Goal: Information Seeking & Learning: Learn about a topic

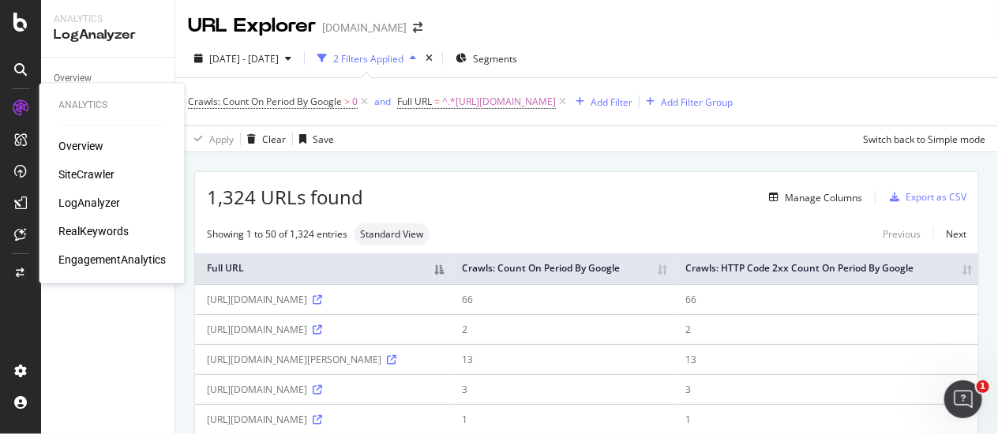
click at [99, 172] on div "SiteCrawler" at bounding box center [86, 175] width 56 height 16
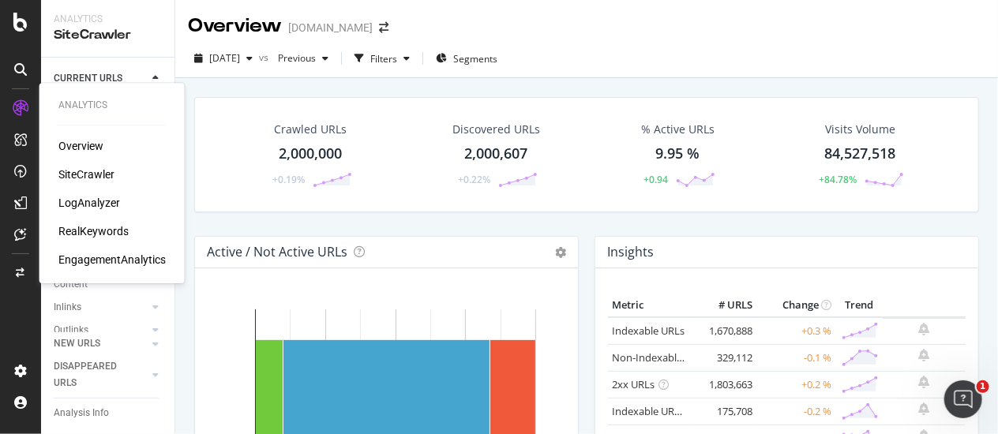
click at [106, 231] on div "RealKeywords" at bounding box center [93, 231] width 70 height 16
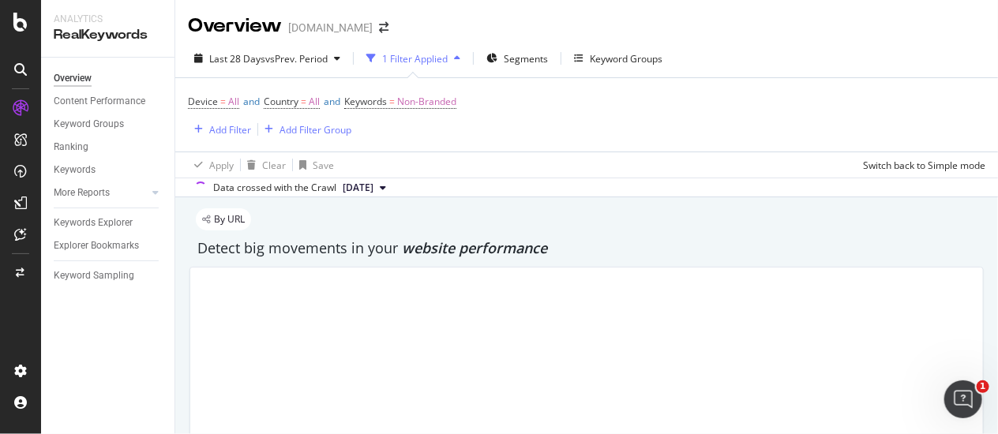
click at [959, 33] on div "Overview nbcnews.com" at bounding box center [586, 19] width 823 height 39
click at [111, 218] on div "Keywords Explorer" at bounding box center [93, 223] width 79 height 17
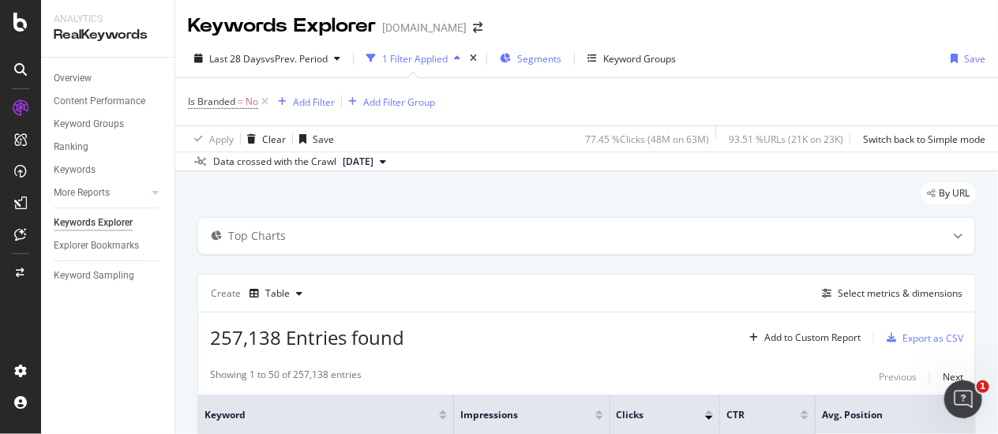
click at [524, 52] on span "Segments" at bounding box center [539, 58] width 44 height 13
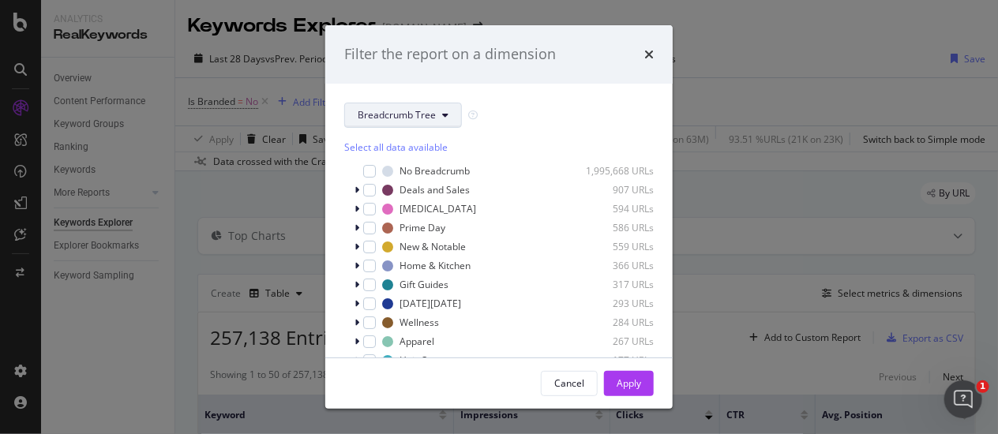
click at [383, 116] on span "Breadcrumb Tree" at bounding box center [397, 114] width 78 height 13
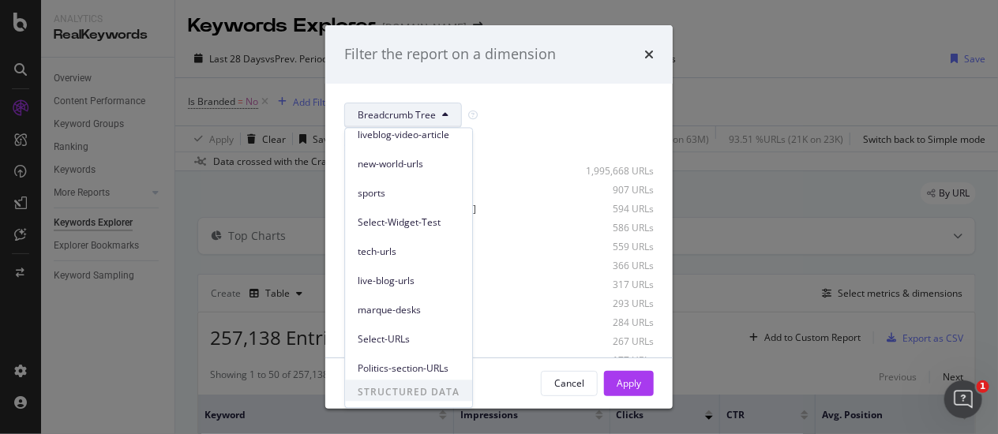
scroll to position [156, 0]
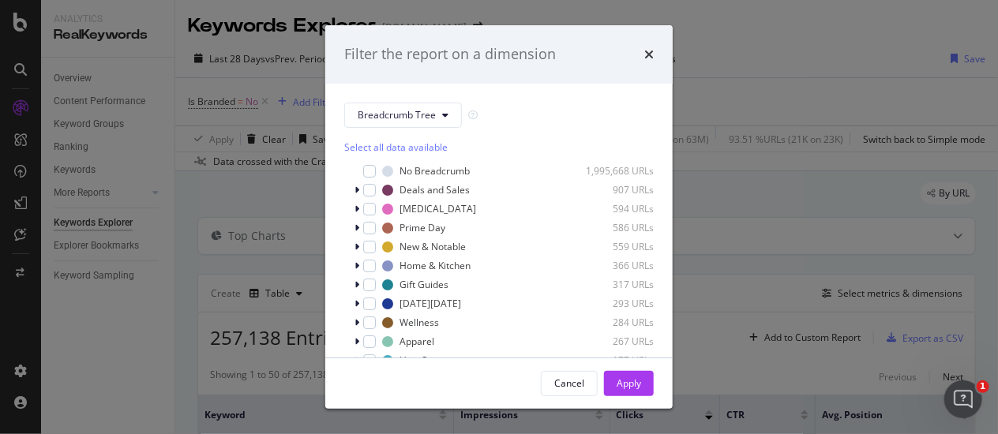
click at [642, 49] on div "Filter the report on a dimension" at bounding box center [499, 54] width 310 height 21
click at [644, 51] on icon "times" at bounding box center [648, 54] width 9 height 13
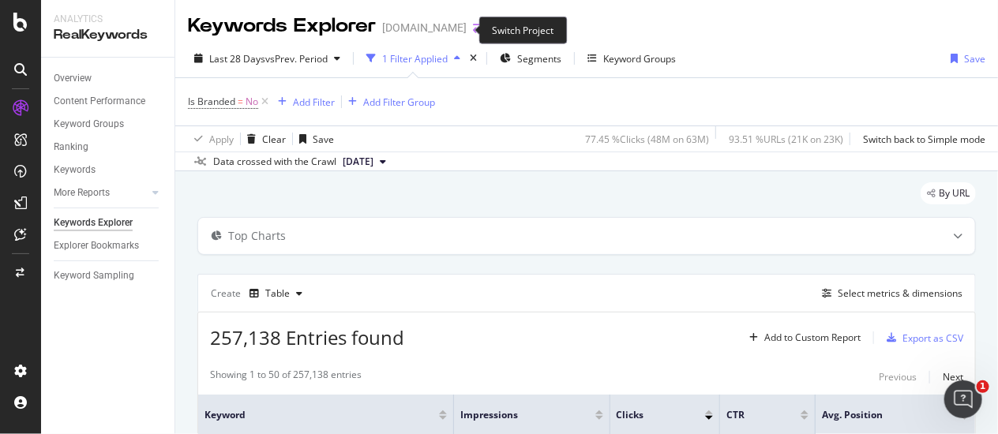
click at [473, 28] on icon "arrow-right-arrow-left" at bounding box center [477, 27] width 9 height 11
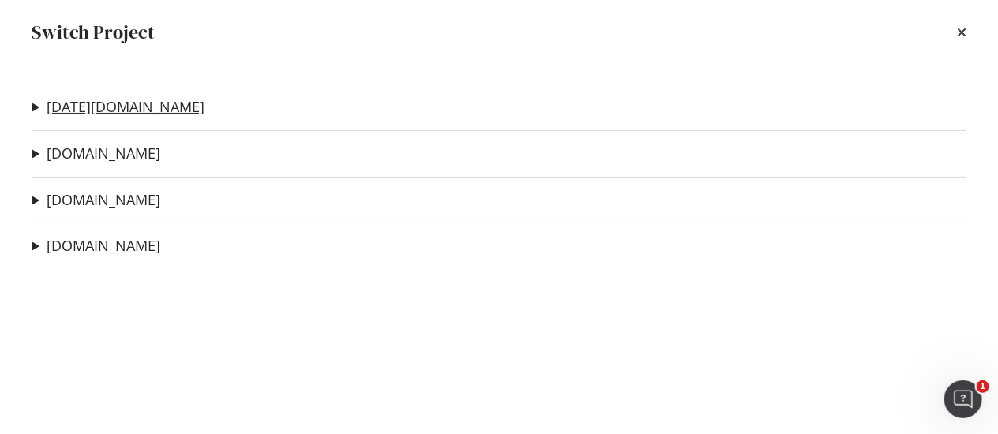
click at [63, 107] on link "[DATE][DOMAIN_NAME]" at bounding box center [126, 107] width 158 height 17
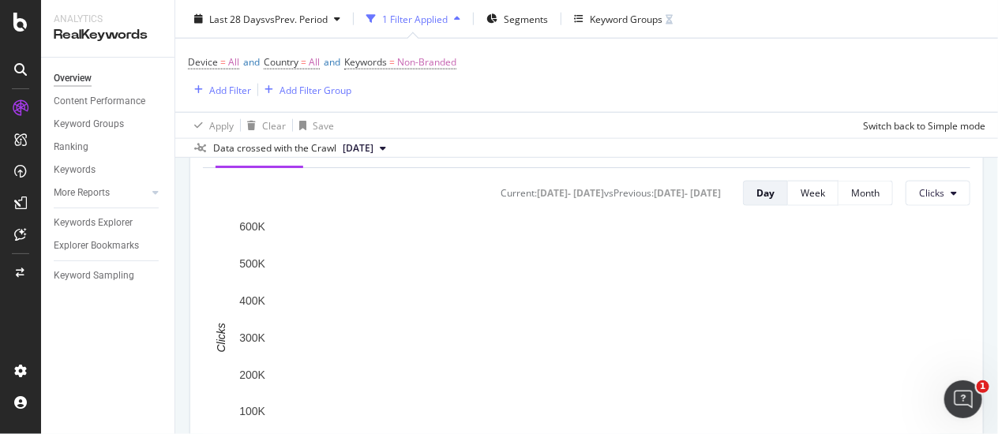
scroll to position [701, 0]
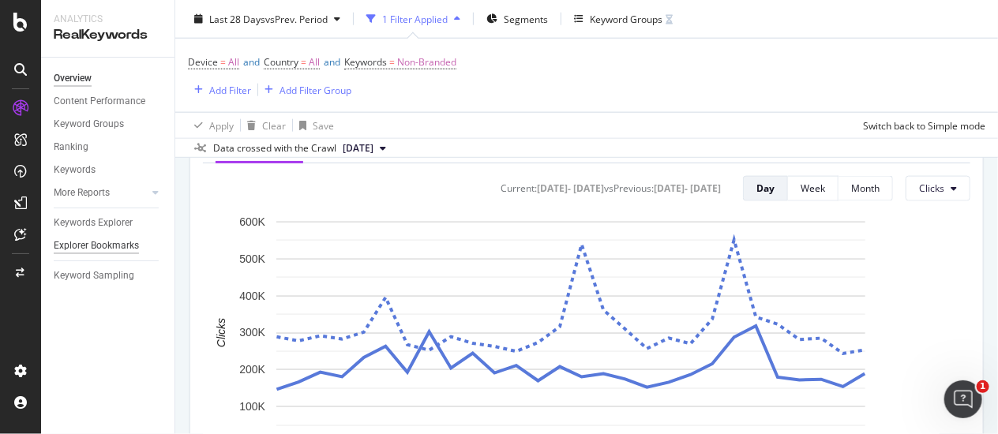
click at [117, 245] on div "Explorer Bookmarks" at bounding box center [96, 246] width 85 height 17
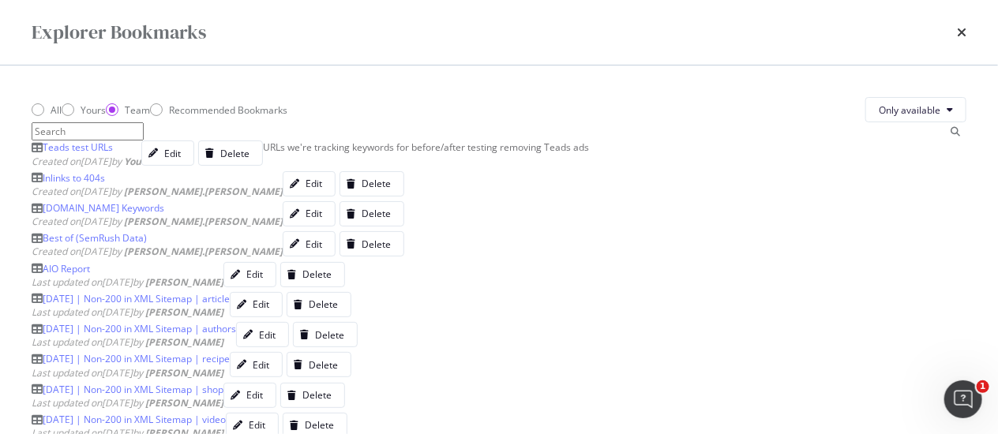
click at [92, 154] on div "Teads test URLs" at bounding box center [78, 147] width 70 height 13
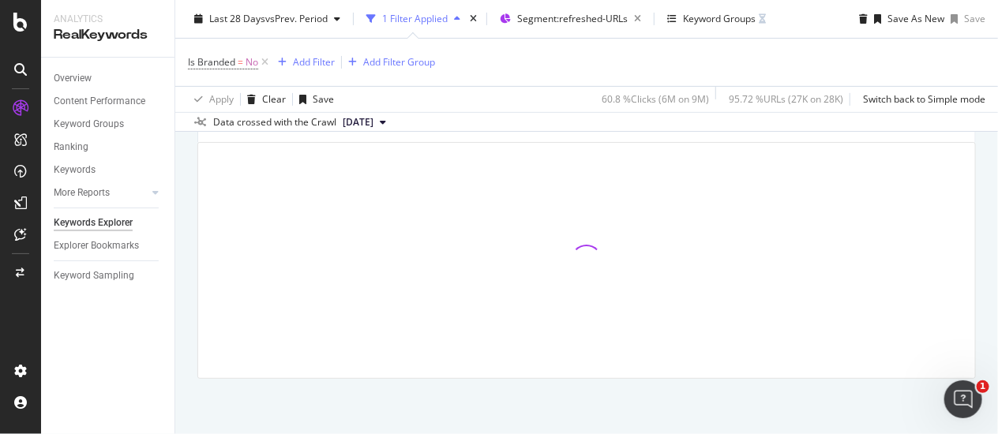
scroll to position [237, 0]
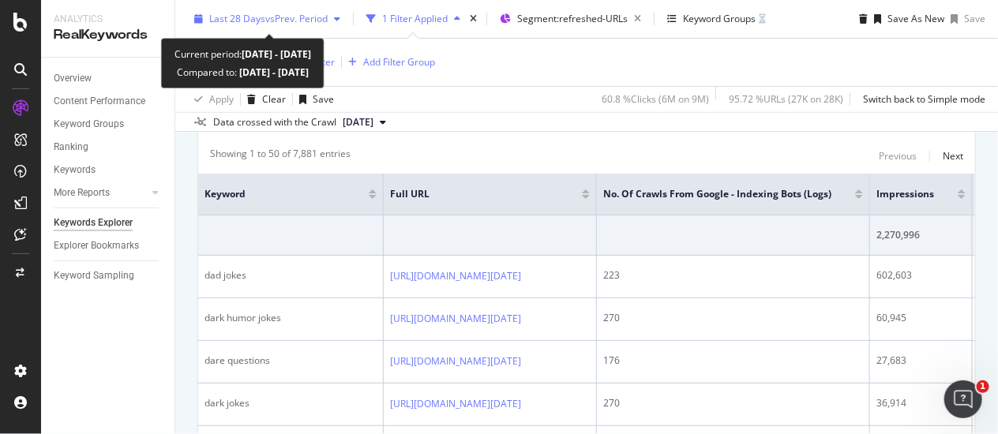
click at [296, 26] on div "Last 28 Days vs Prev. Period" at bounding box center [267, 19] width 159 height 24
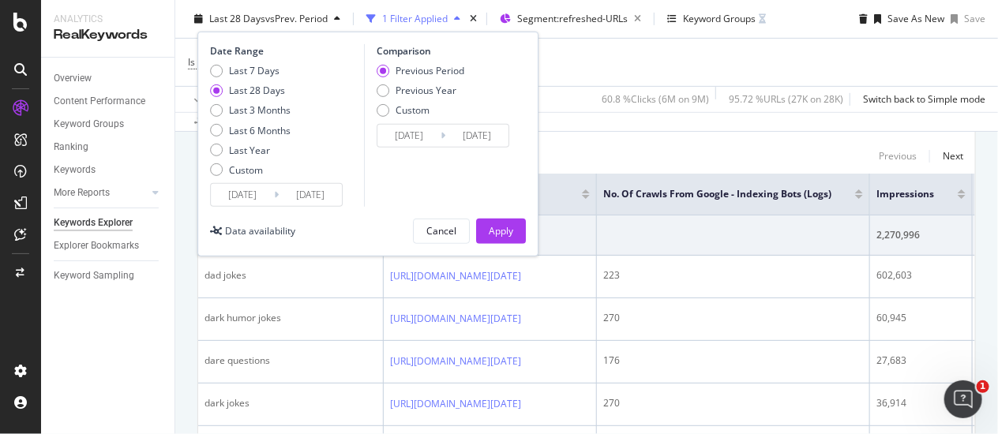
click at [235, 197] on input "2025/08/27" at bounding box center [242, 195] width 63 height 22
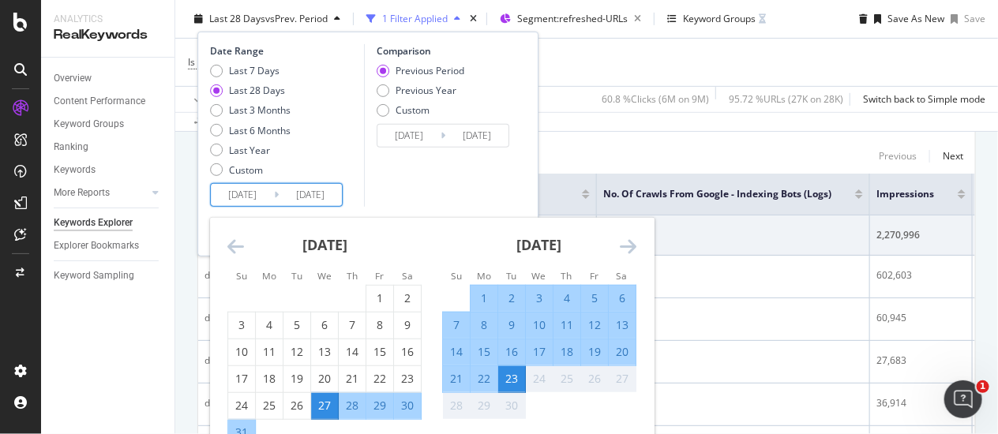
click at [487, 329] on div "8" at bounding box center [484, 325] width 27 height 16
type input "2025/09/08"
type input "2025/08/23"
type input "2025/09/07"
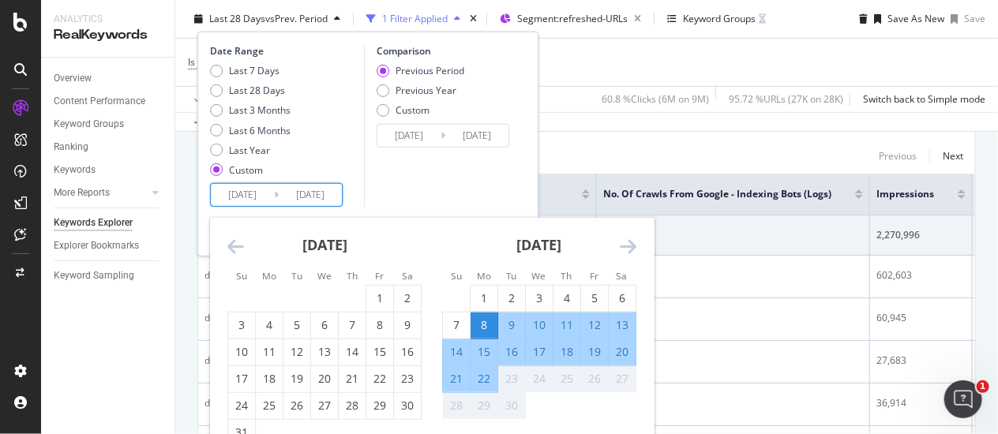
click at [456, 380] on div "21" at bounding box center [456, 379] width 27 height 16
type input "2025/09/21"
type input "2025/08/25"
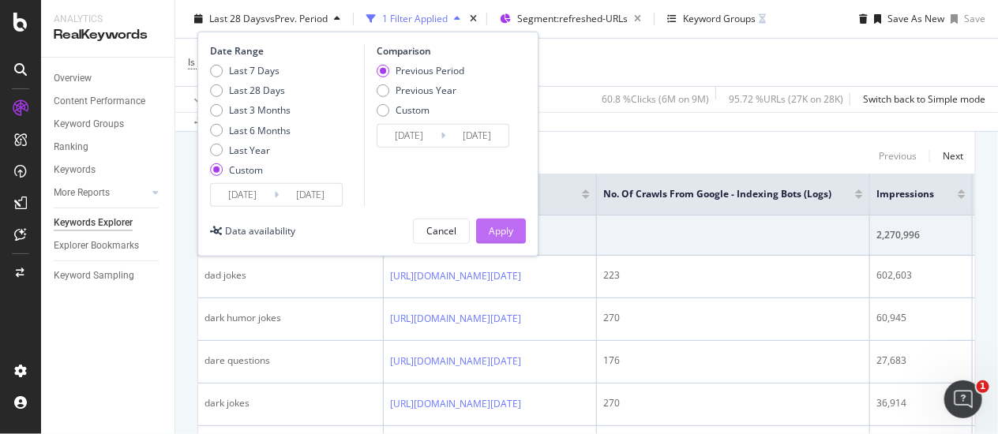
click at [499, 227] on div "Apply" at bounding box center [501, 230] width 24 height 13
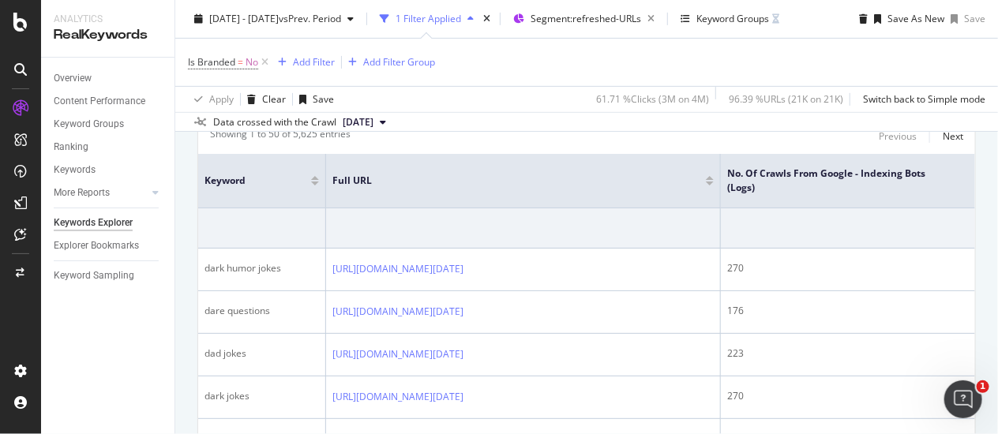
scroll to position [175, 0]
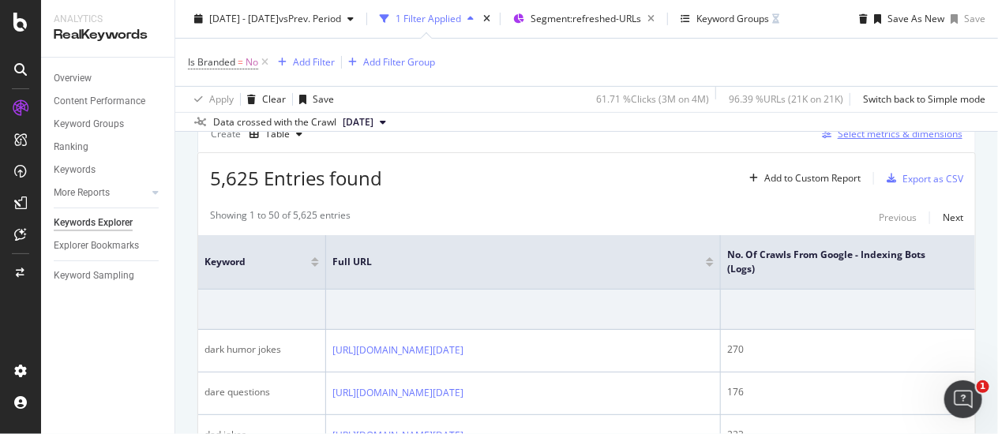
click at [823, 139] on div "button" at bounding box center [827, 133] width 22 height 9
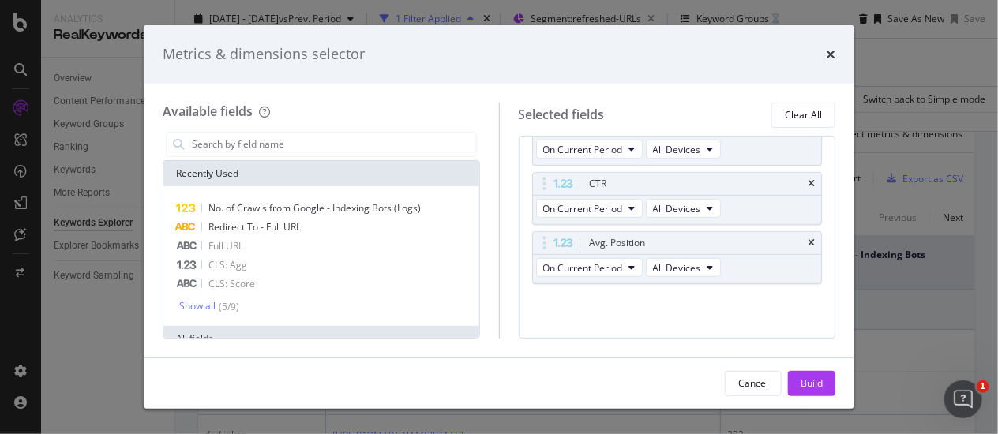
scroll to position [283, 0]
click at [823, 55] on div "Metrics & dimensions selector" at bounding box center [499, 54] width 673 height 21
click at [831, 53] on icon "times" at bounding box center [830, 54] width 9 height 13
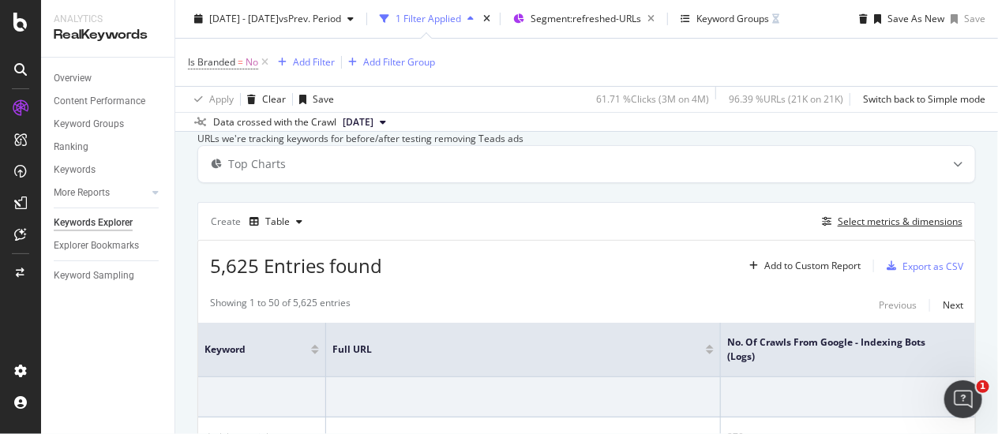
scroll to position [175, 13]
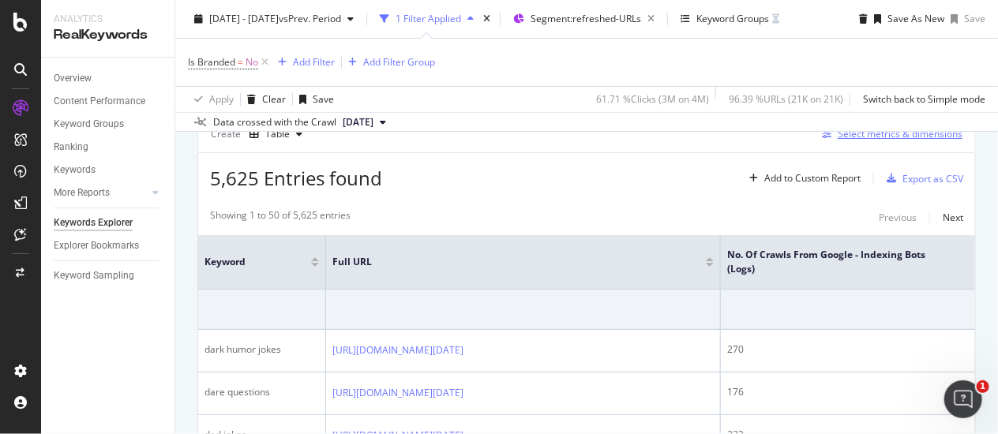
click at [838, 141] on div "Select metrics & dimensions" at bounding box center [900, 133] width 125 height 13
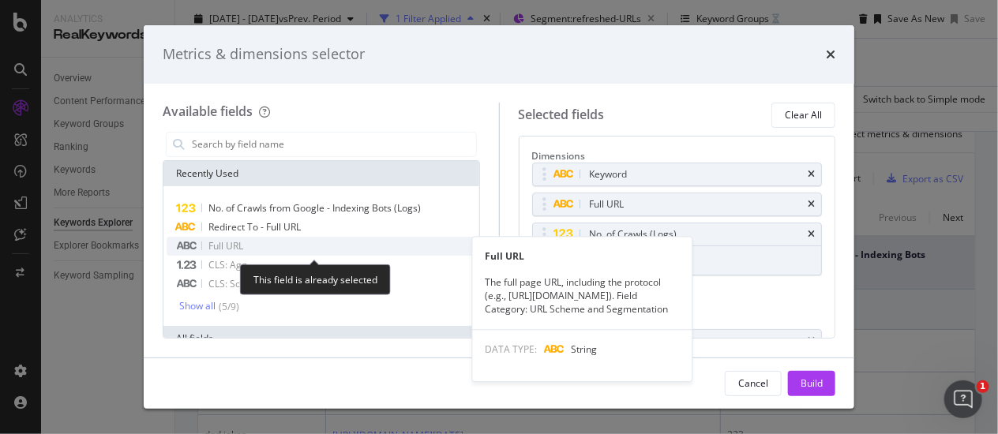
click at [247, 250] on div "Full URL" at bounding box center [322, 246] width 310 height 19
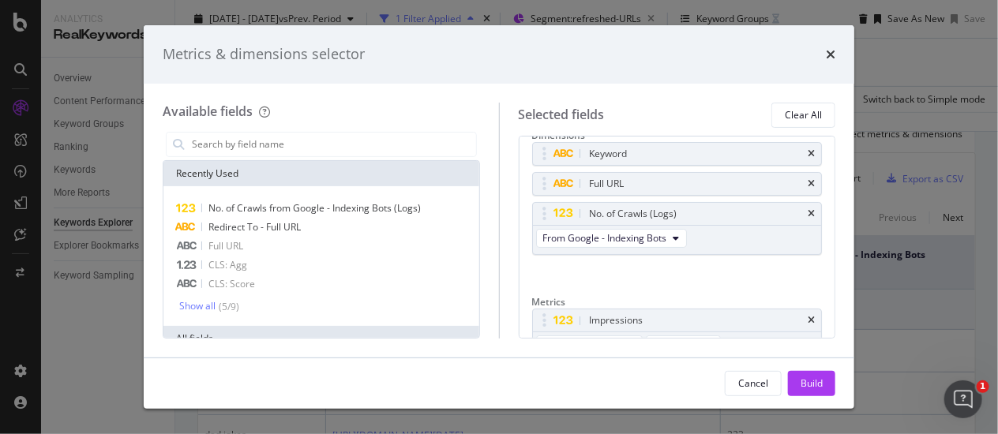
scroll to position [20, 0]
click at [808, 160] on icon "times" at bounding box center [811, 154] width 7 height 9
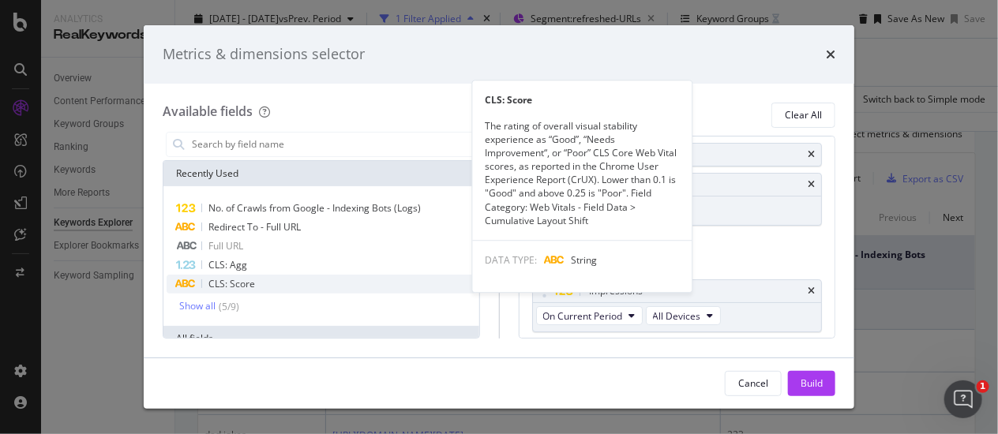
click at [271, 284] on div "CLS: Score" at bounding box center [322, 284] width 310 height 19
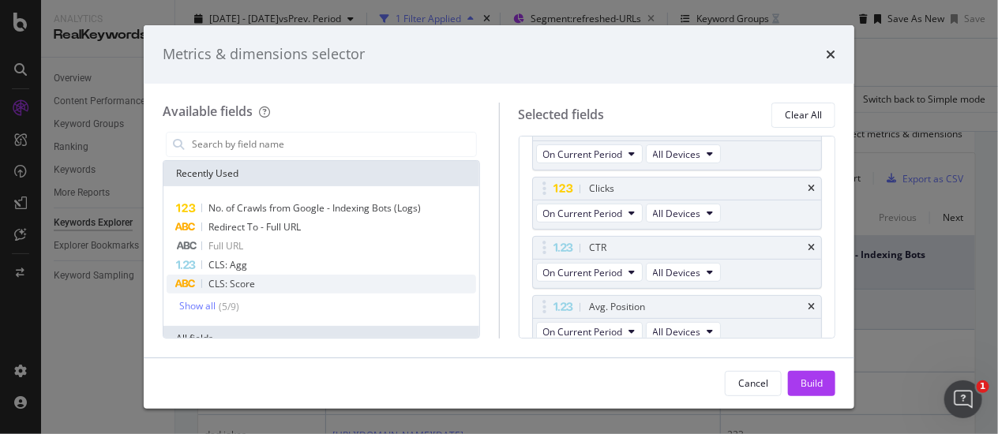
scroll to position [259, 0]
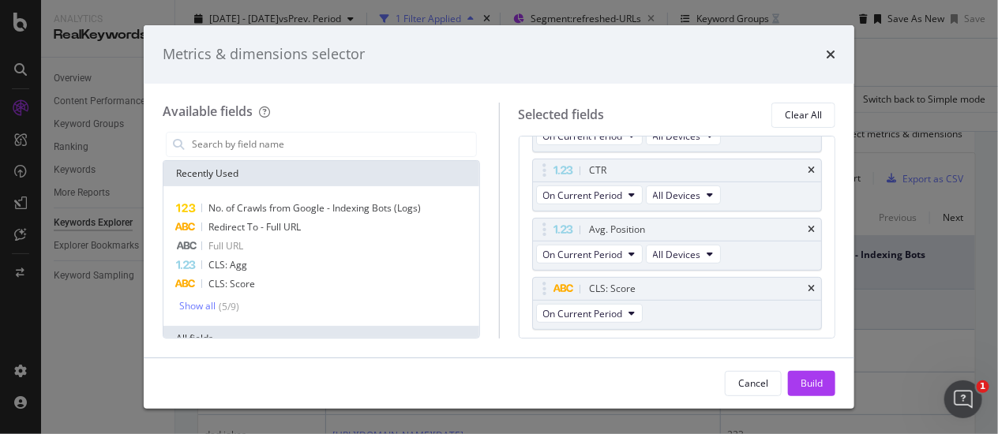
click at [196, 298] on div "No. of Crawls from Google - Indexing Bots (Logs) Redirect To - Full URL Full UR…" at bounding box center [322, 256] width 310 height 114
click at [190, 306] on div "Show all" at bounding box center [197, 306] width 36 height 11
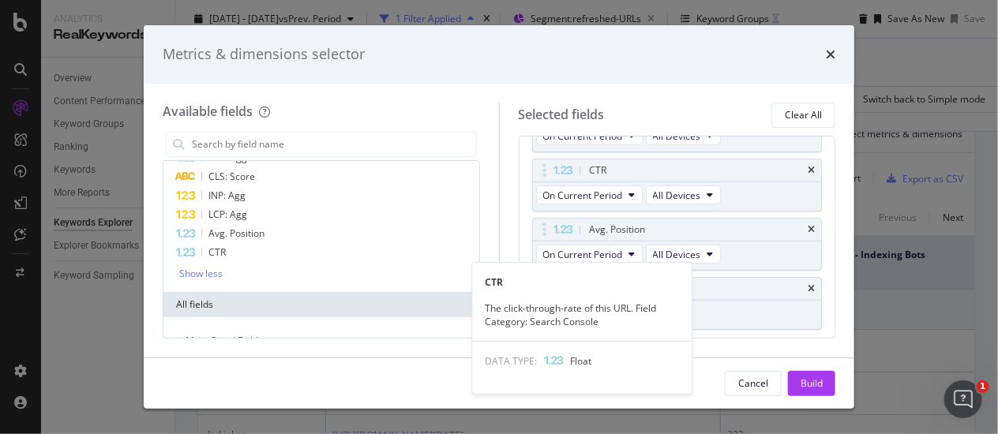
scroll to position [0, 0]
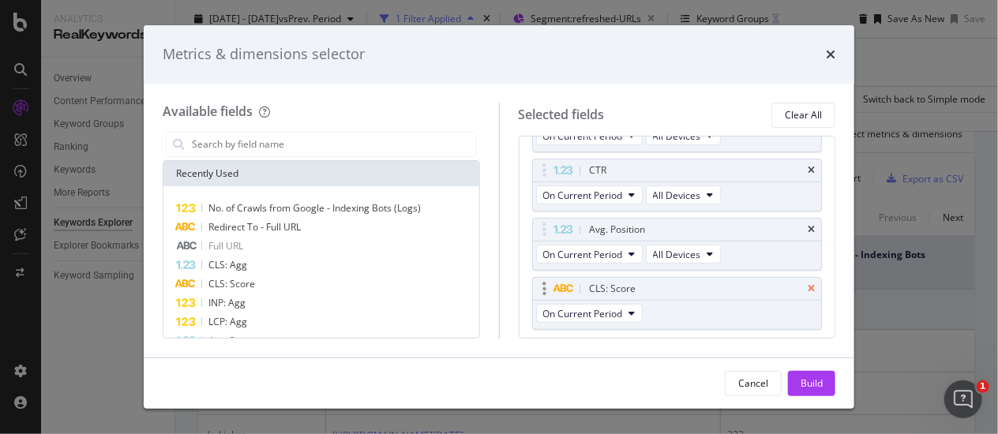
click at [808, 294] on icon "times" at bounding box center [811, 288] width 7 height 9
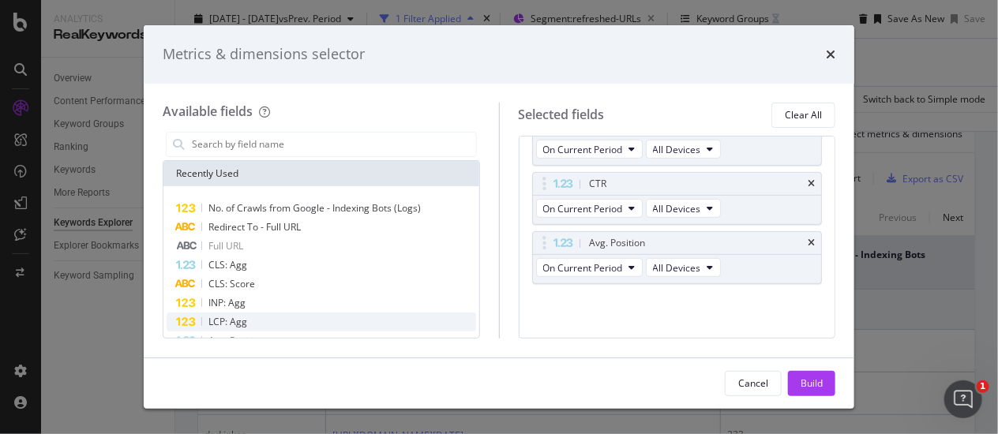
scroll to position [253, 0]
click at [262, 320] on div "LCP: Agg" at bounding box center [322, 322] width 310 height 19
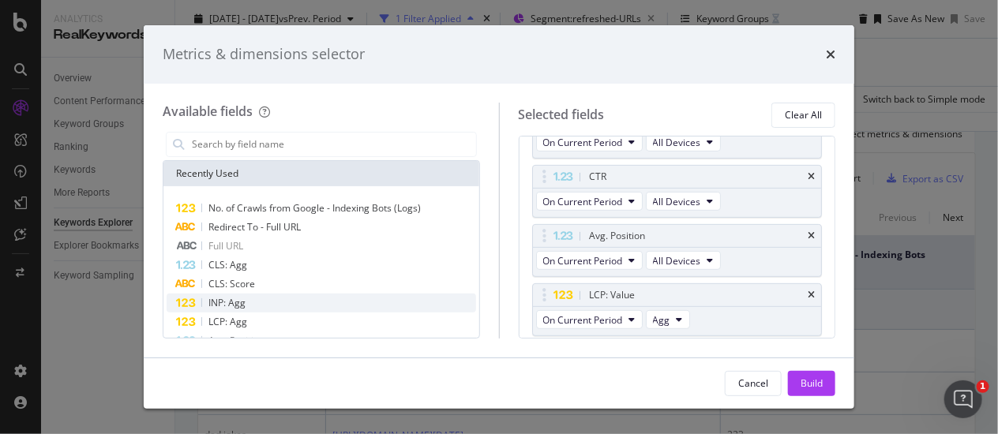
scroll to position [259, 0]
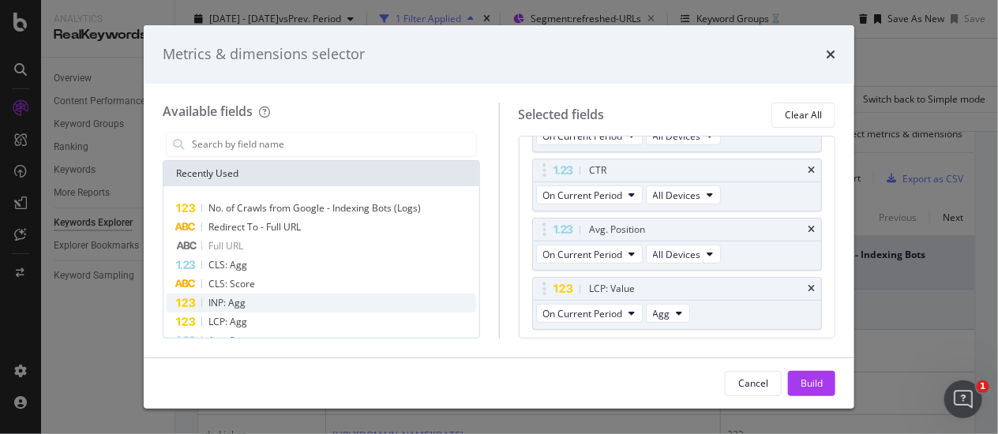
click at [282, 296] on div "INP: Agg" at bounding box center [322, 303] width 310 height 19
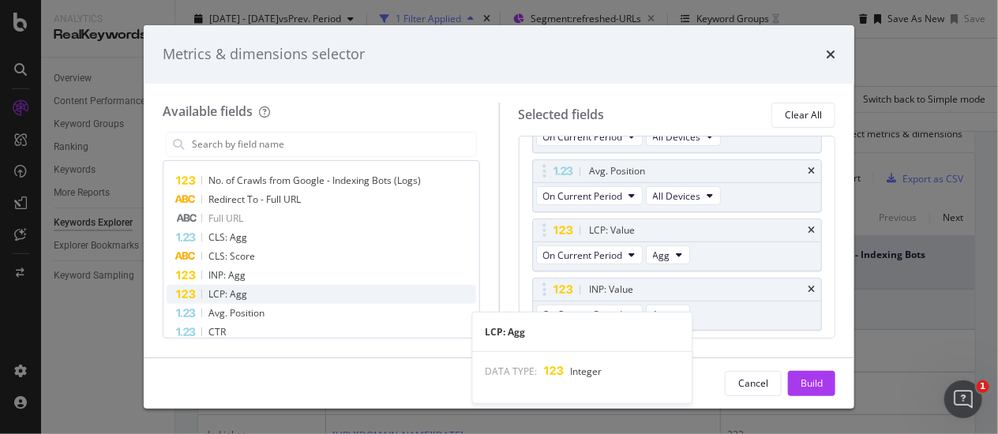
scroll to position [0, 0]
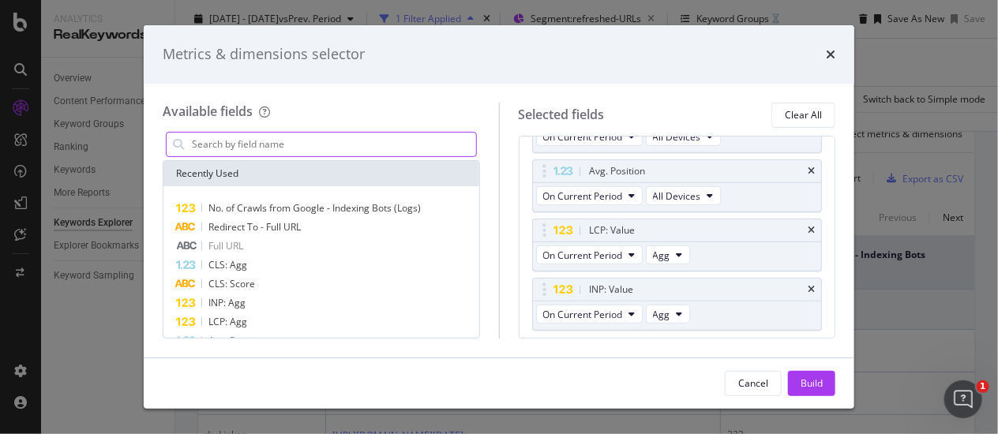
click at [264, 142] on input "modal" at bounding box center [333, 145] width 286 height 24
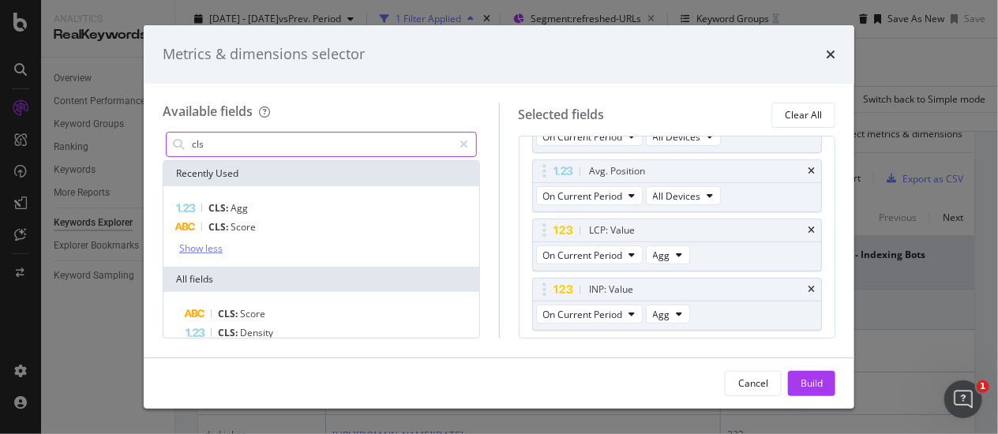
type input "cls"
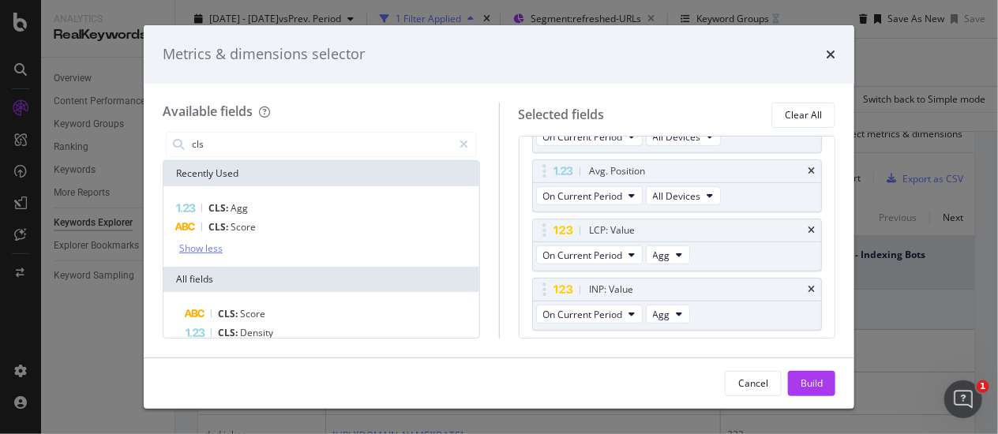
click at [207, 246] on div "Show less" at bounding box center [200, 248] width 43 height 11
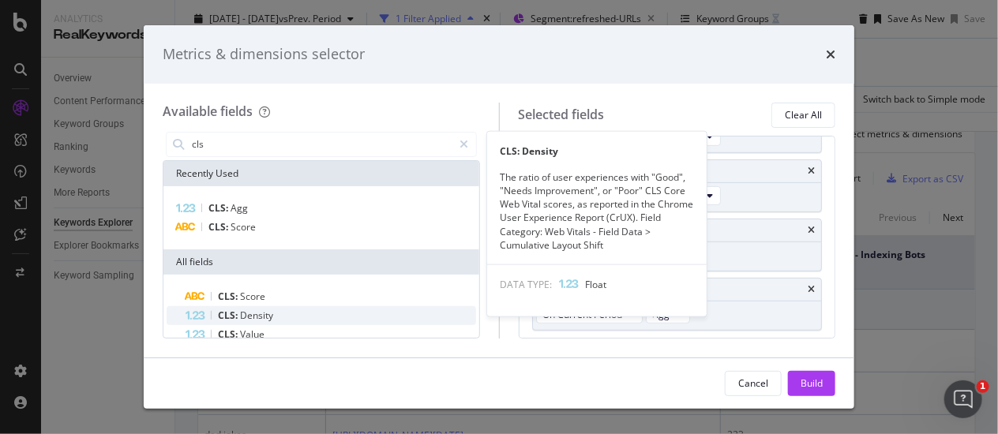
scroll to position [17, 0]
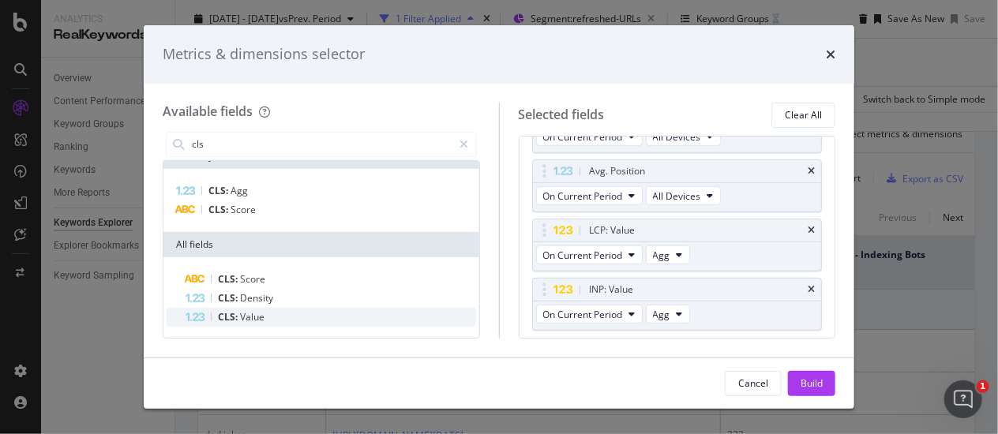
click at [257, 317] on span "Value" at bounding box center [252, 316] width 24 height 13
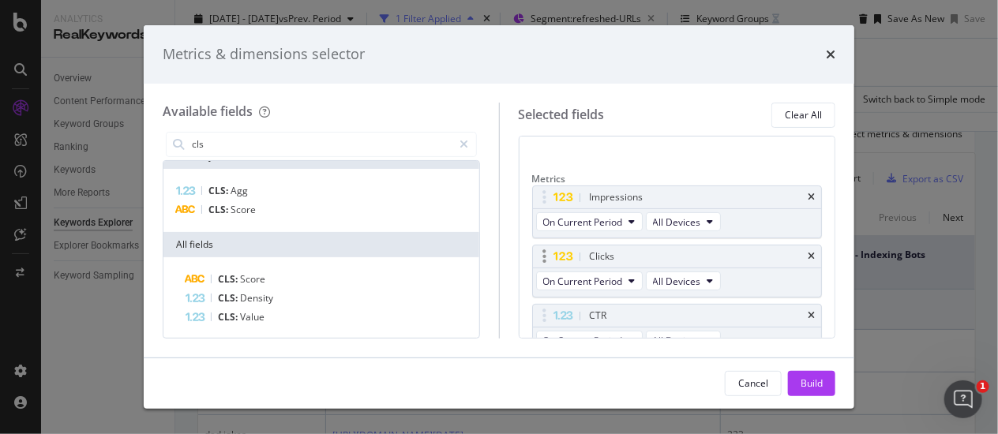
scroll to position [0, 0]
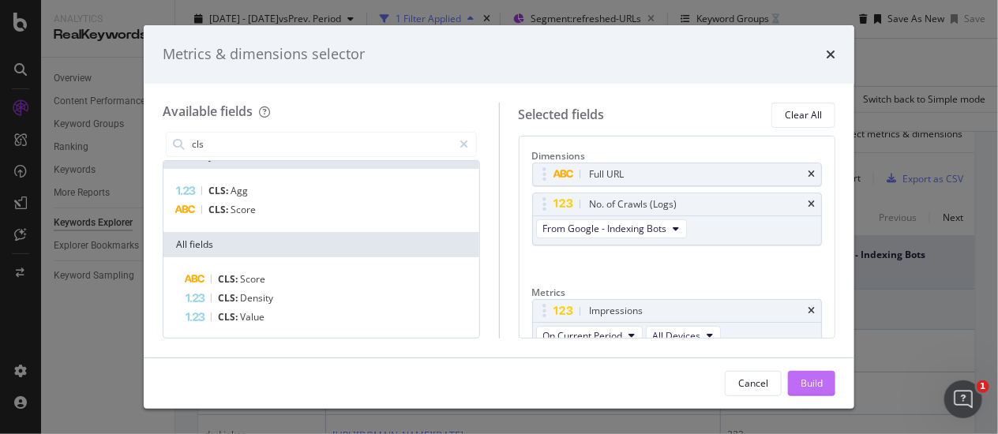
click at [807, 380] on div "Build" at bounding box center [812, 383] width 22 height 13
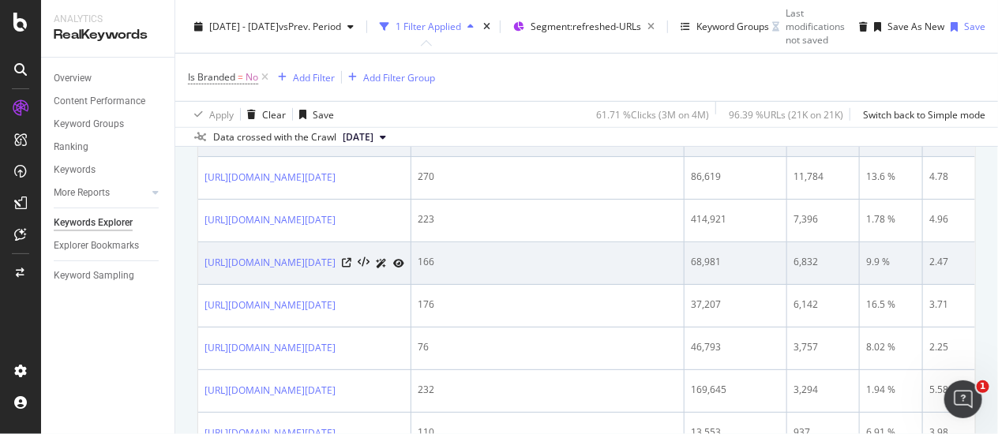
scroll to position [263, 13]
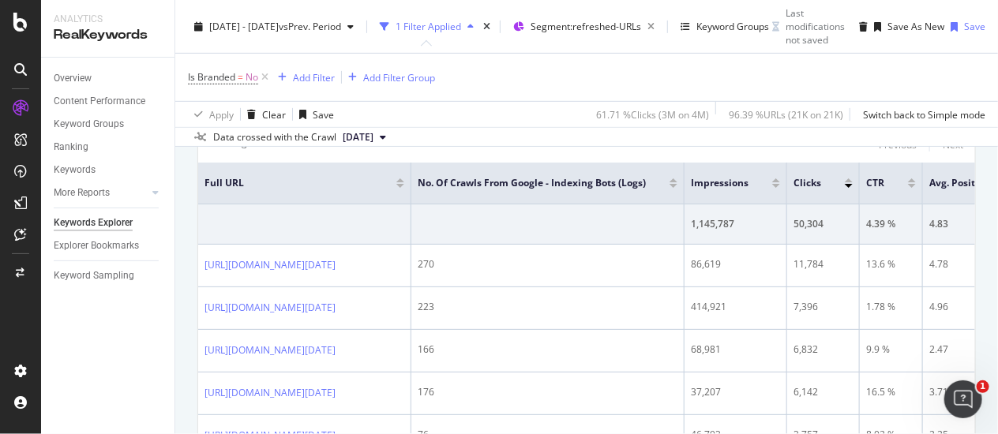
click at [404, 182] on div at bounding box center [400, 180] width 8 height 4
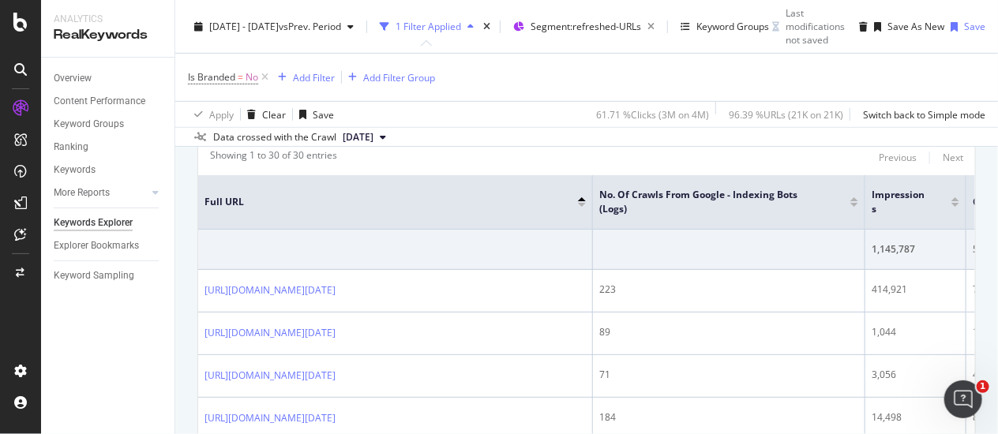
scroll to position [263, 13]
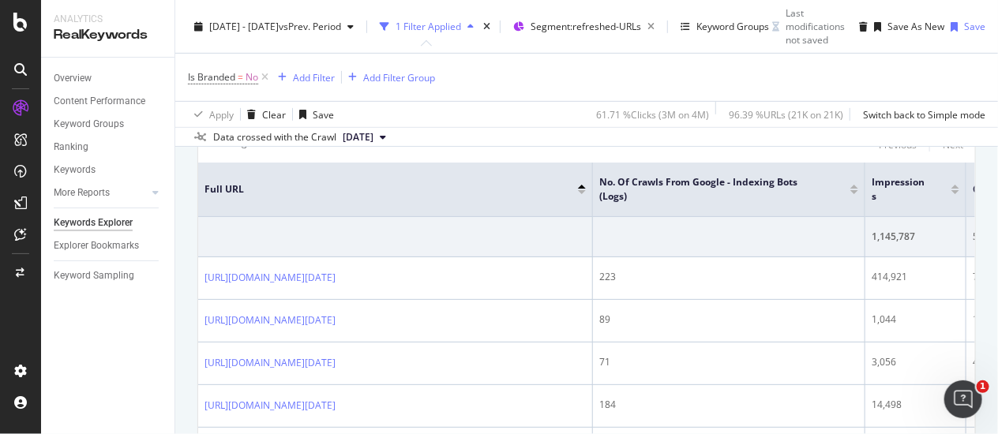
click at [903, 113] on div "Export as CSV" at bounding box center [933, 105] width 61 height 13
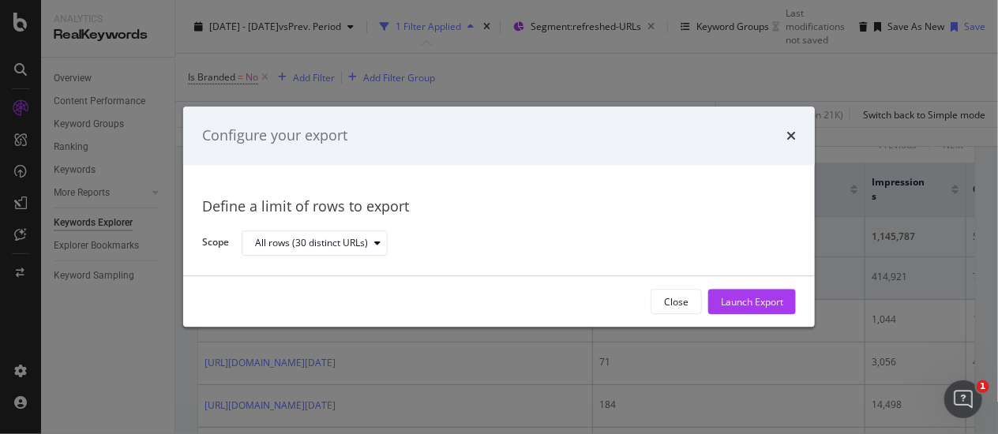
click at [748, 297] on div "Launch Export" at bounding box center [752, 301] width 62 height 13
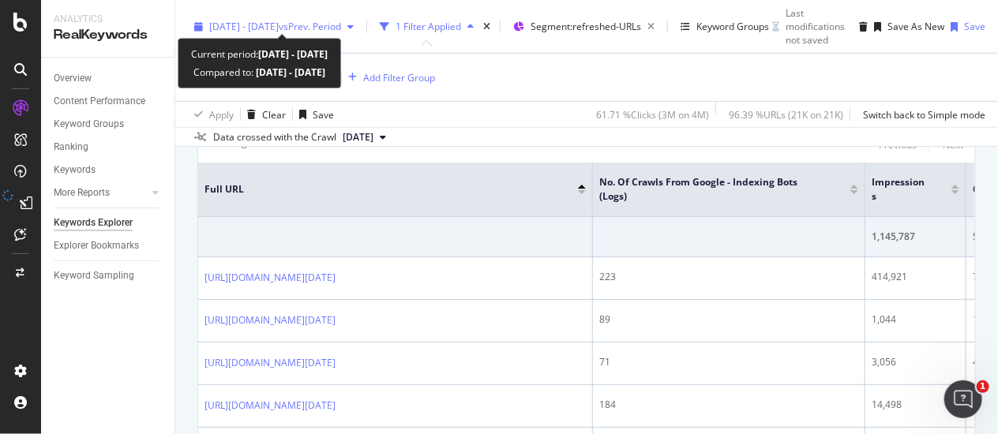
click at [316, 20] on span "vs Prev. Period" at bounding box center [310, 26] width 62 height 13
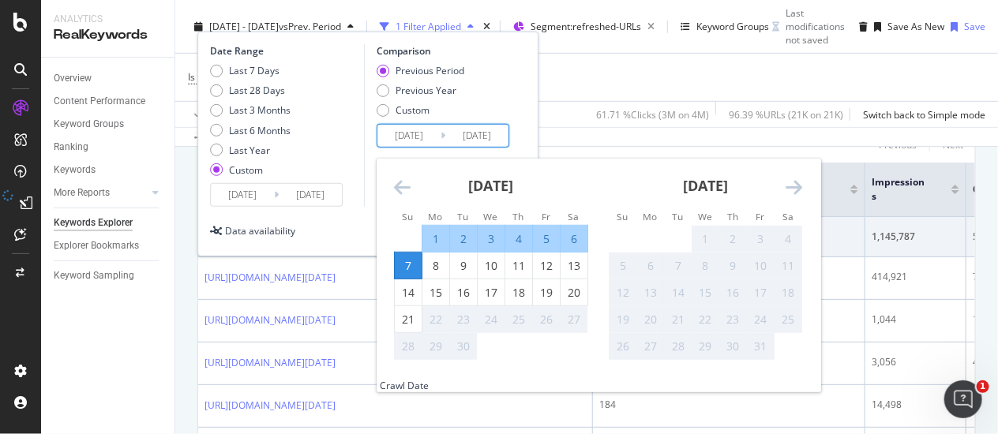
click at [445, 137] on input "2025/09/07" at bounding box center [476, 136] width 63 height 22
click at [241, 201] on input "2025/09/08" at bounding box center [242, 195] width 63 height 22
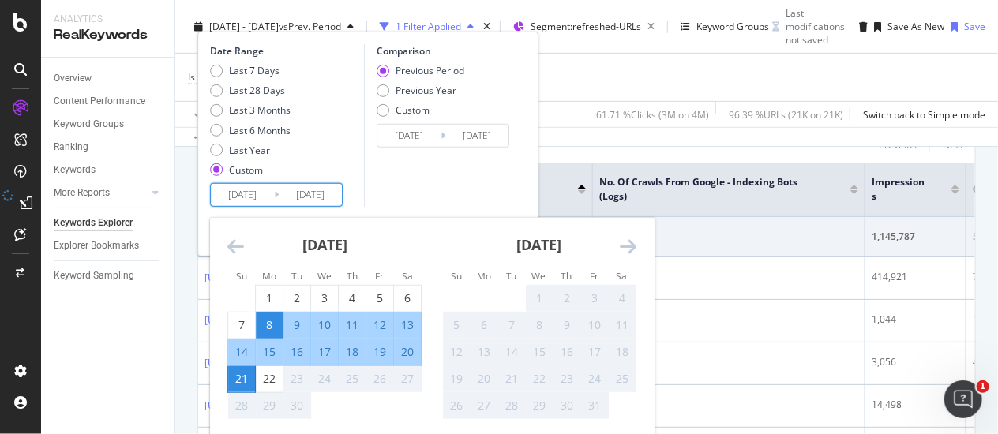
scroll to position [64, 13]
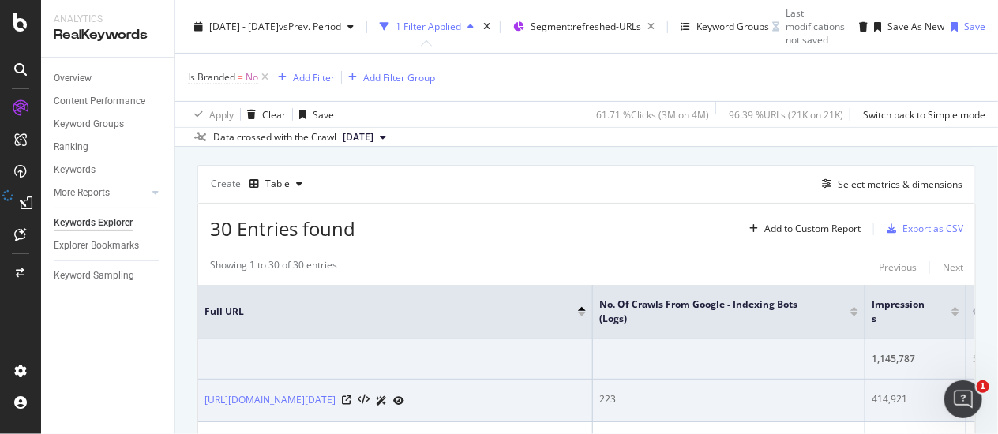
scroll to position [239, 13]
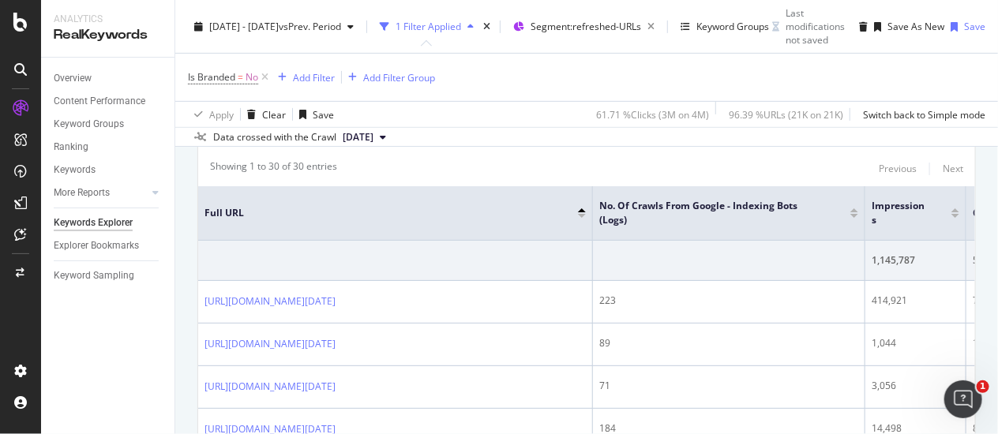
click at [908, 59] on div "Is Branded = No Add Filter Add Filter Group" at bounding box center [587, 77] width 798 height 47
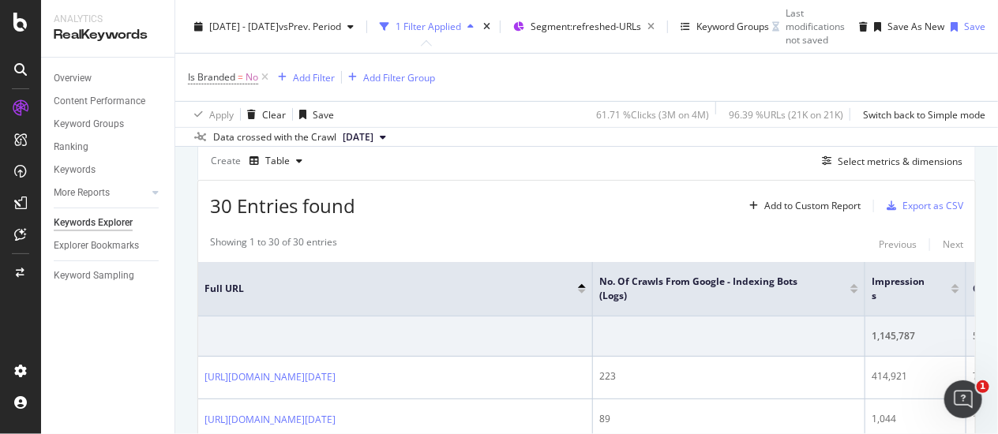
scroll to position [64, 0]
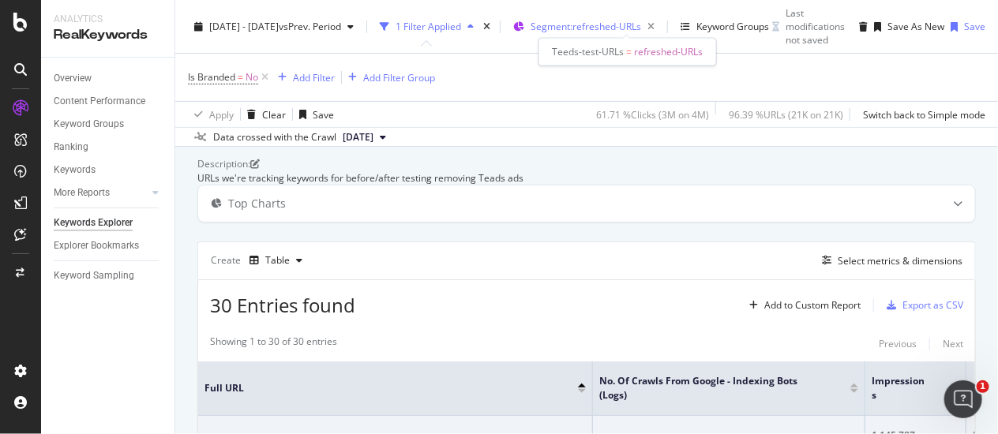
click at [641, 21] on span "Segment: refreshed-URLs" at bounding box center [586, 26] width 111 height 13
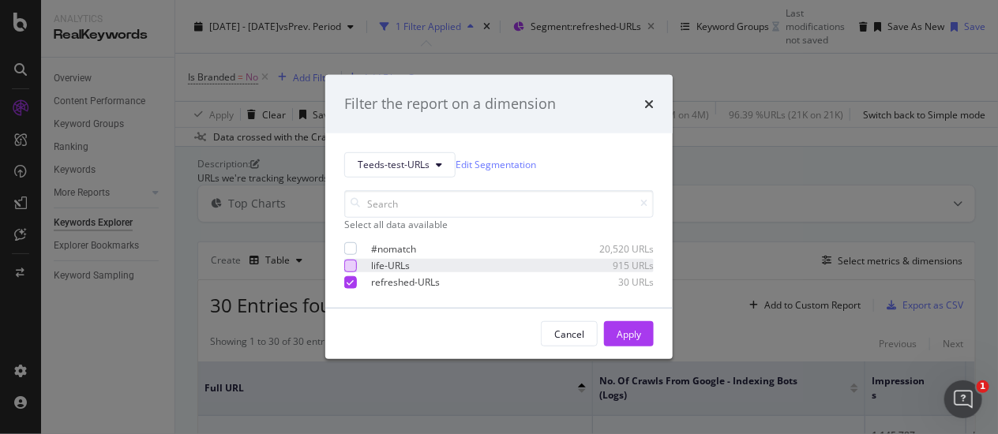
click at [347, 272] on div "modal" at bounding box center [350, 265] width 13 height 13
click at [640, 341] on div "Apply" at bounding box center [629, 334] width 24 height 13
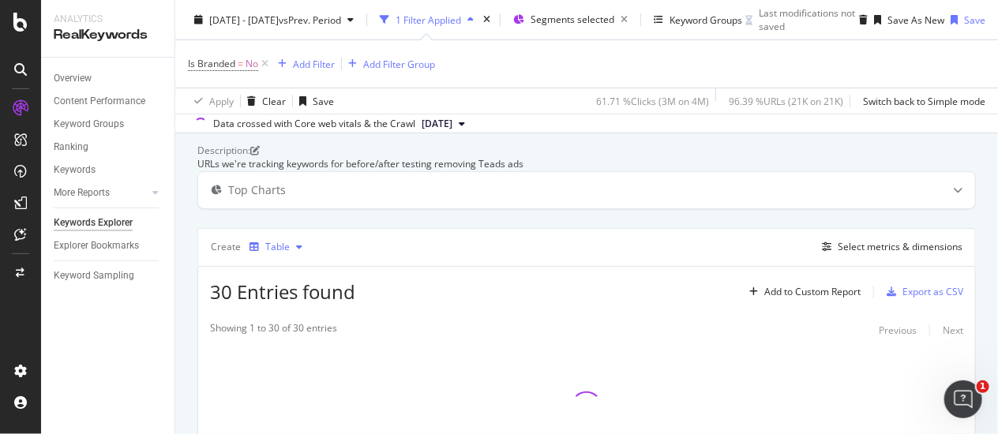
click at [296, 252] on icon "button" at bounding box center [299, 246] width 6 height 9
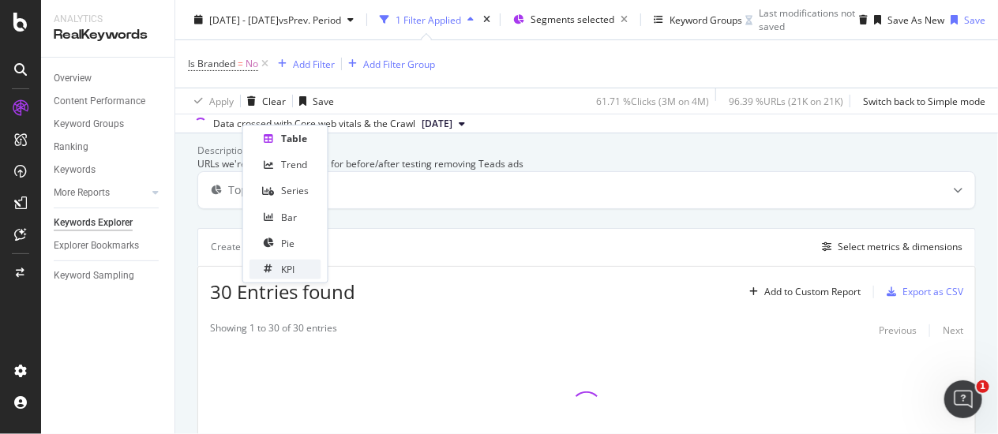
click at [286, 269] on div "KPI" at bounding box center [287, 269] width 13 height 13
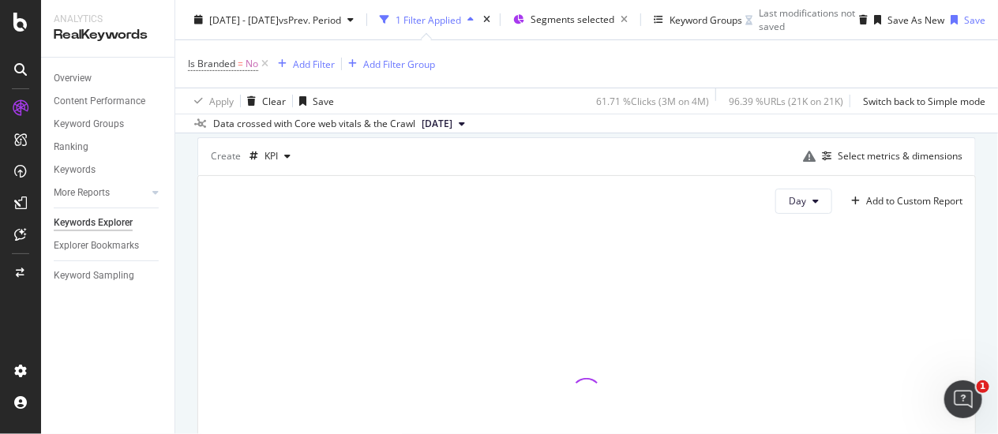
scroll to position [152, 0]
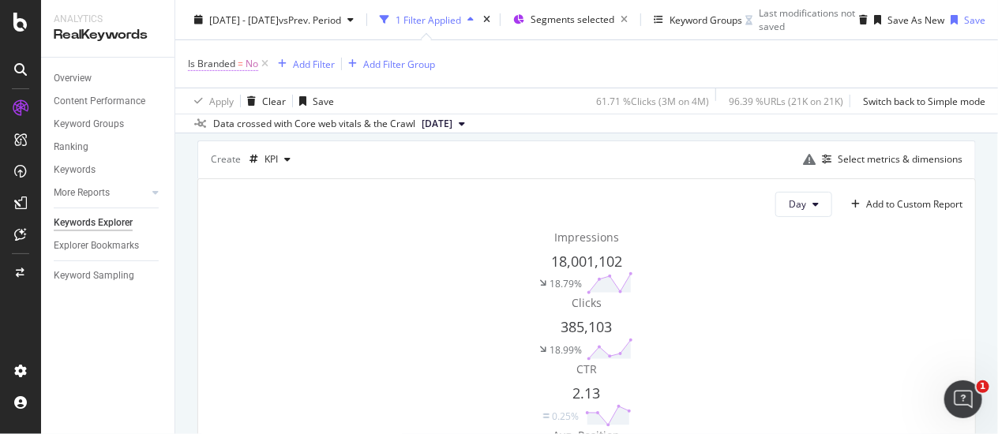
click at [238, 58] on span "=" at bounding box center [241, 63] width 6 height 13
click at [379, 178] on div "Create KPI Select metrics & dimensions" at bounding box center [586, 160] width 779 height 38
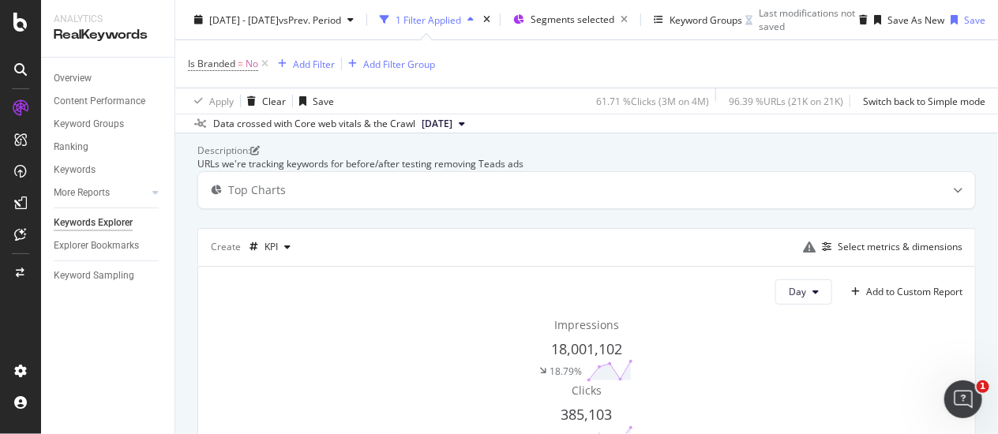
scroll to position [0, 0]
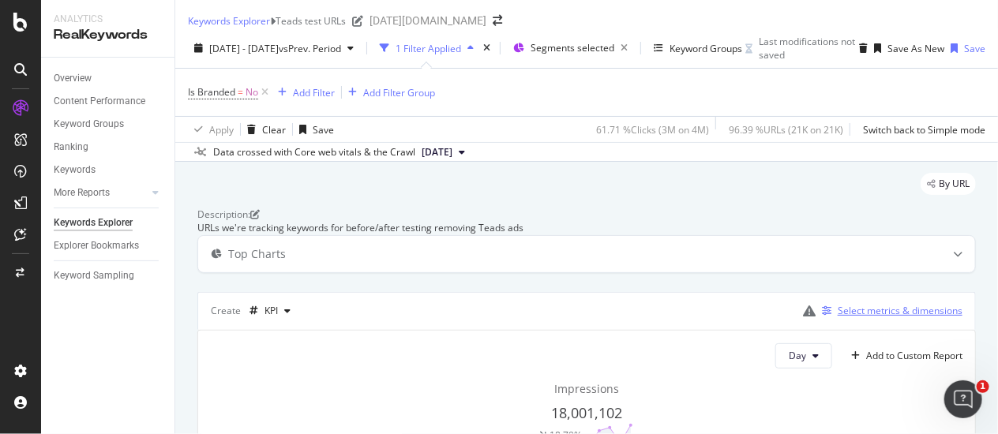
click at [824, 316] on div "button" at bounding box center [827, 310] width 22 height 9
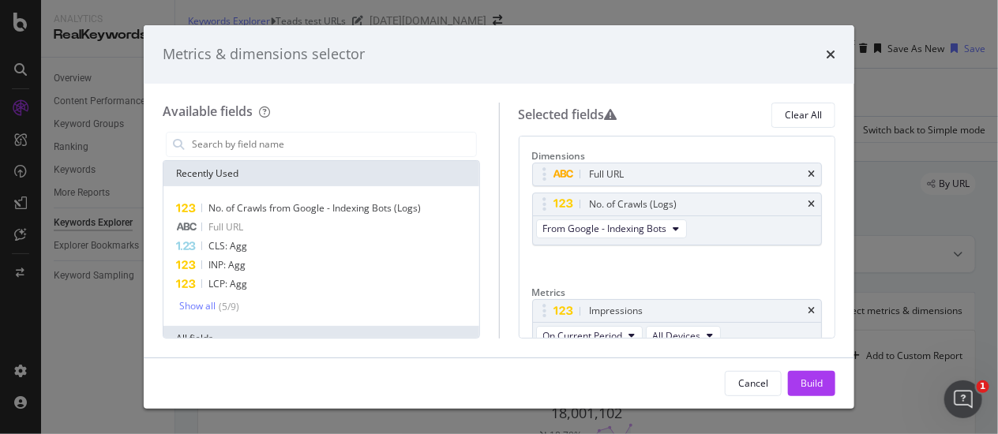
click at [950, 331] on div "Metrics & dimensions selector Available fields Recently Used No. of Crawls from…" at bounding box center [499, 217] width 998 height 434
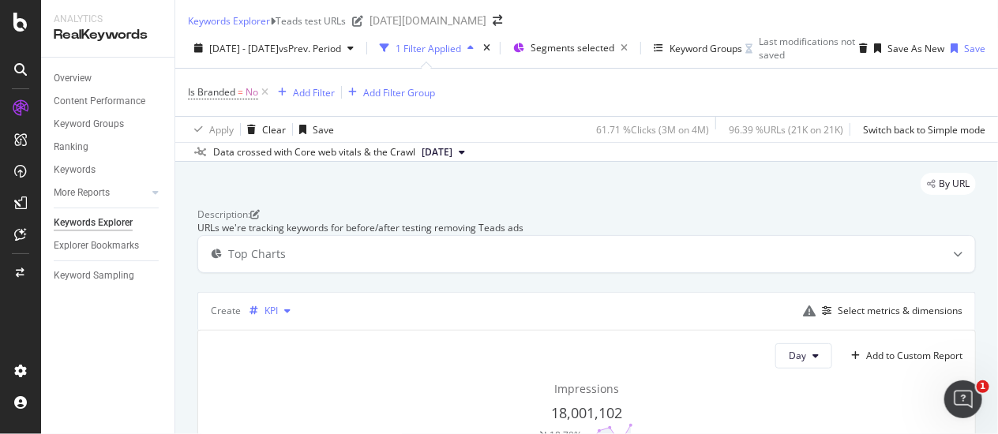
click at [268, 316] on div "KPI" at bounding box center [271, 310] width 13 height 9
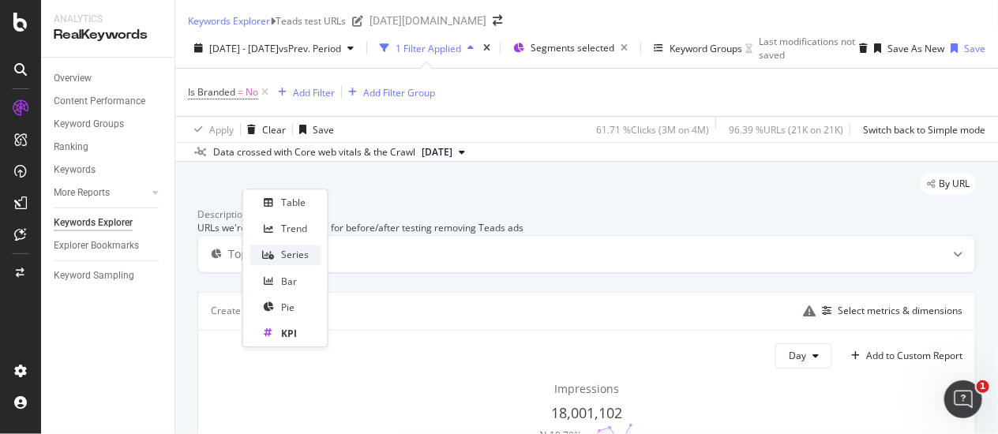
click at [286, 250] on div "Series" at bounding box center [295, 255] width 28 height 13
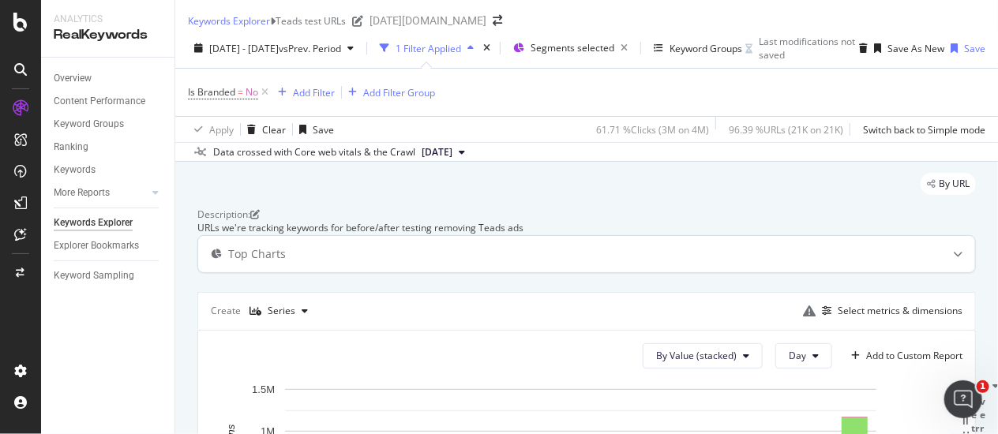
click at [280, 262] on div "Top Charts" at bounding box center [257, 254] width 58 height 16
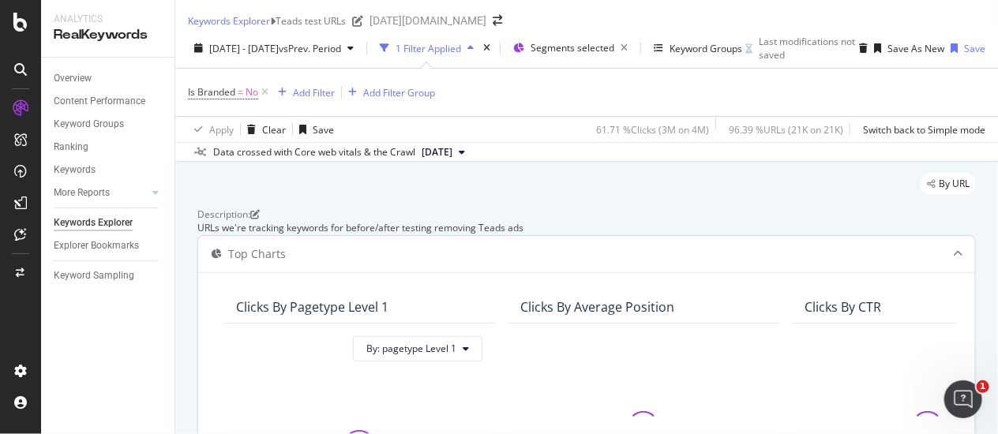
click at [300, 262] on div "Top Charts" at bounding box center [555, 254] width 715 height 16
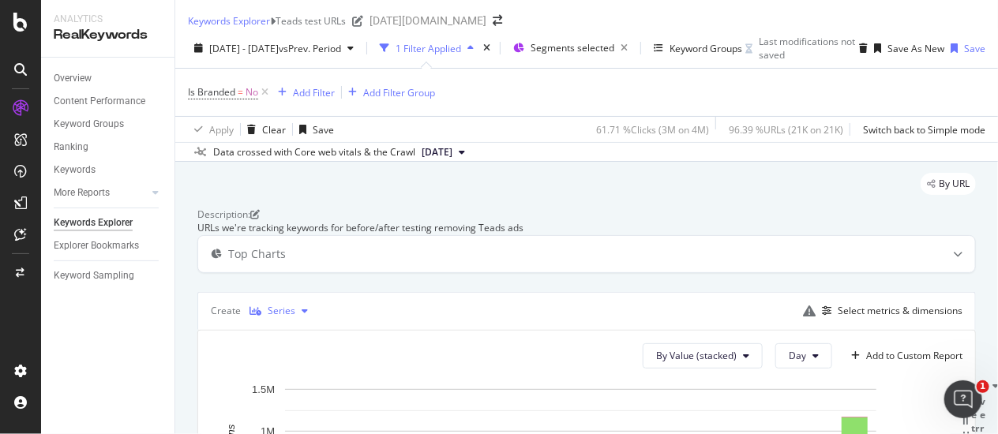
click at [274, 323] on div "Series" at bounding box center [278, 311] width 71 height 24
click at [272, 197] on div "Table" at bounding box center [286, 203] width 73 height 20
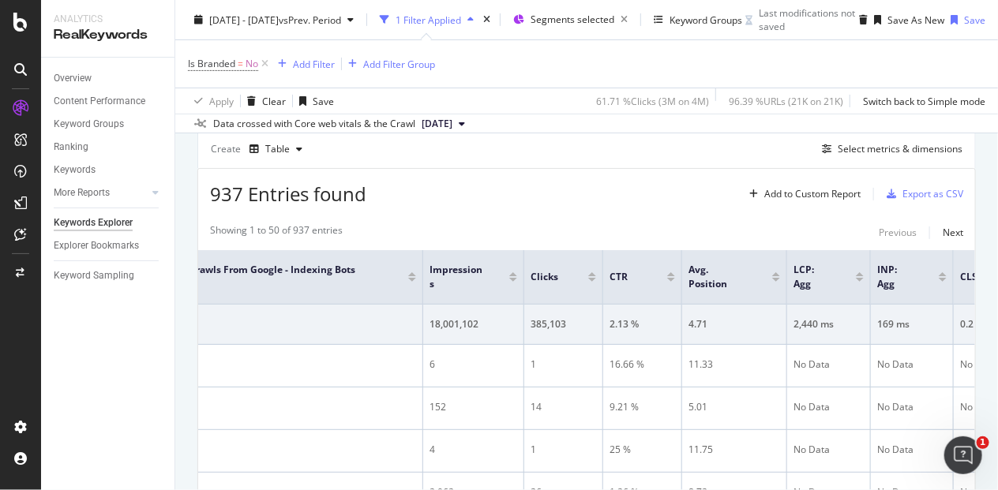
scroll to position [250, 115]
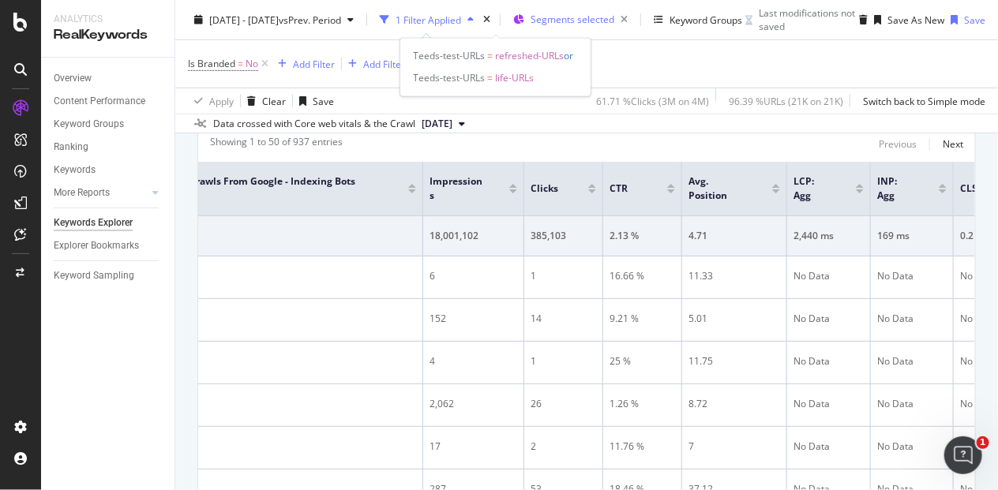
click at [531, 14] on span "Segments selected" at bounding box center [573, 19] width 84 height 13
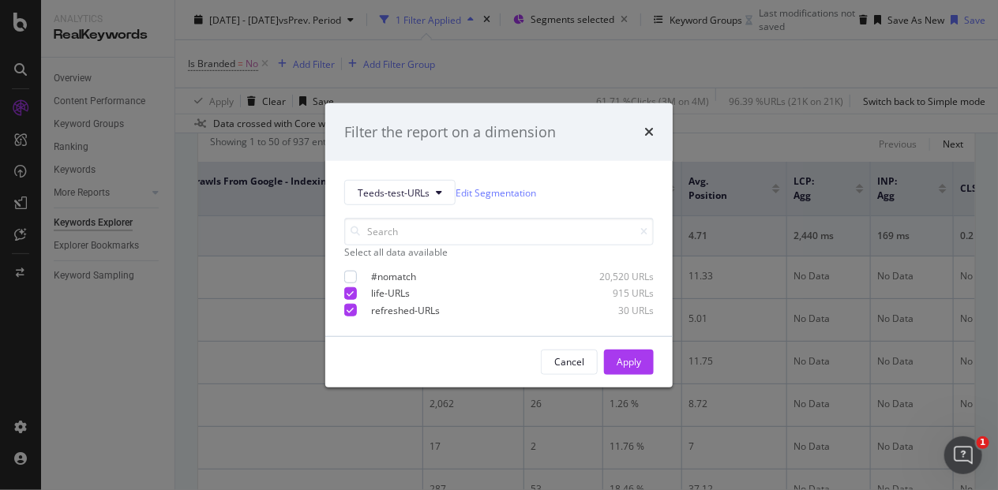
click at [505, 17] on div "Filter the report on a dimension Teeds-test-URLs Edit Segmentation Select all d…" at bounding box center [499, 245] width 998 height 490
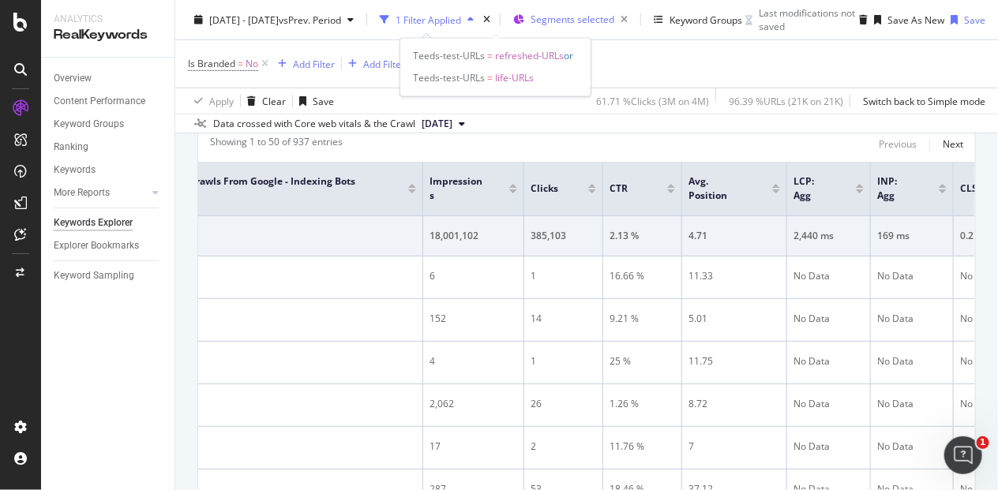
click at [531, 20] on span "Segments selected" at bounding box center [573, 19] width 84 height 13
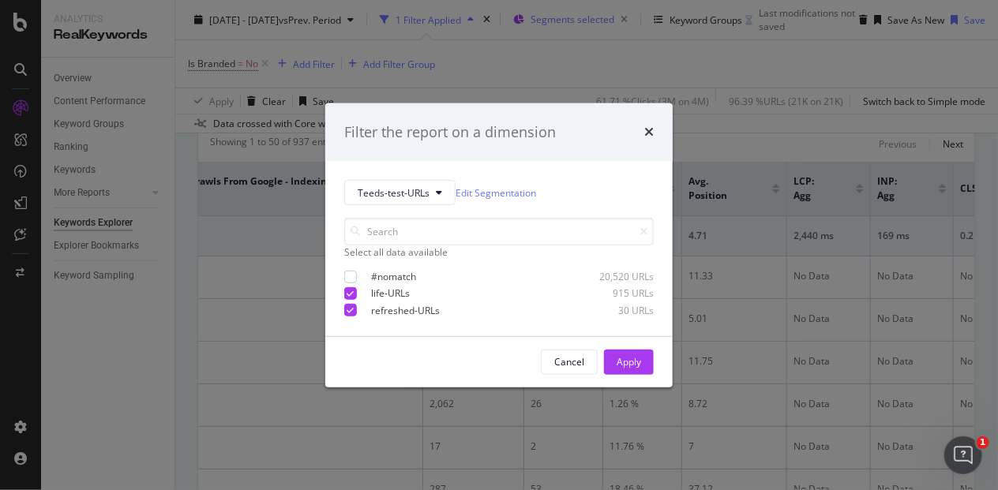
click at [507, 20] on div "Filter the report on a dimension Teeds-test-URLs Edit Segmentation Select all d…" at bounding box center [499, 245] width 998 height 490
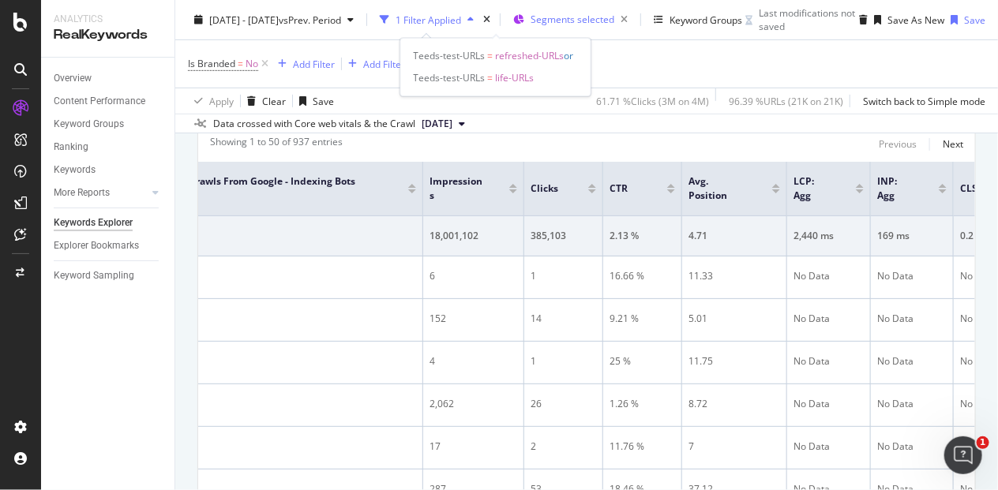
click at [531, 21] on span "Segments selected" at bounding box center [573, 19] width 84 height 13
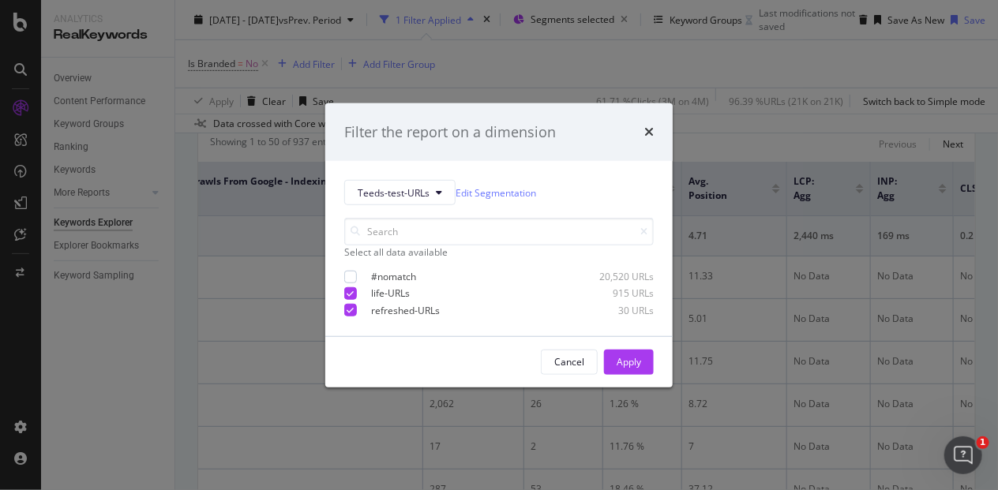
click at [442, 62] on div "Filter the report on a dimension Teeds-test-URLs Edit Segmentation Select all d…" at bounding box center [499, 245] width 998 height 490
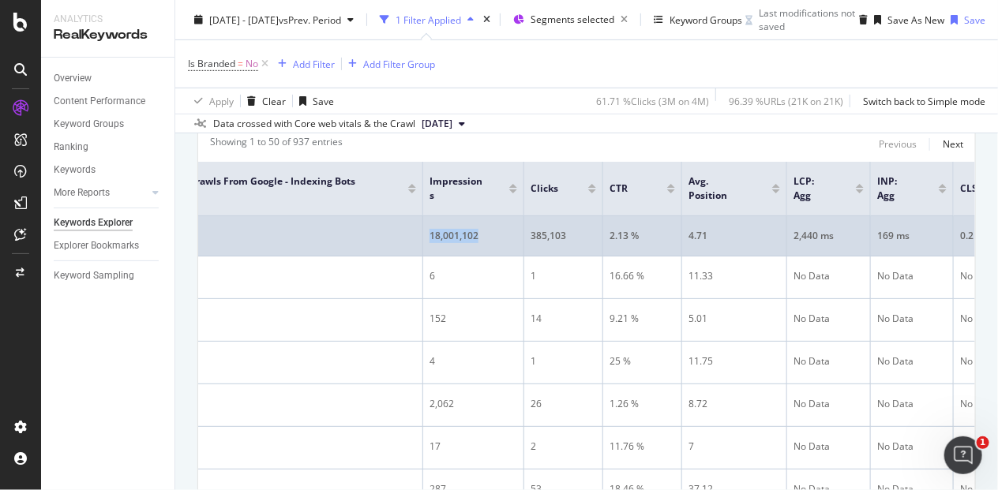
drag, startPoint x: 365, startPoint y: 287, endPoint x: 302, endPoint y: 287, distance: 63.2
click at [302, 257] on tr "18,001,102 385,103 2.13 % 4.71 2,440 ms 169 ms 0.2" at bounding box center [397, 236] width 1282 height 40
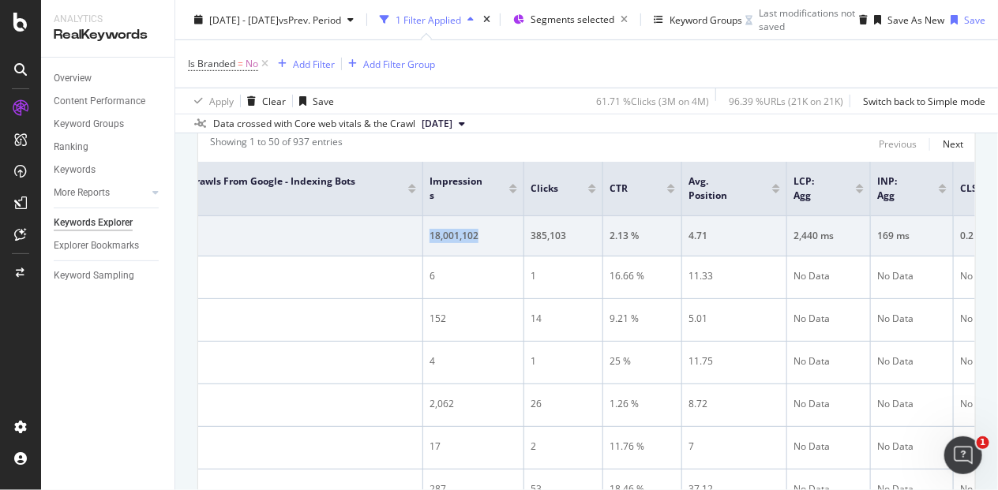
copy tr "18,001,102"
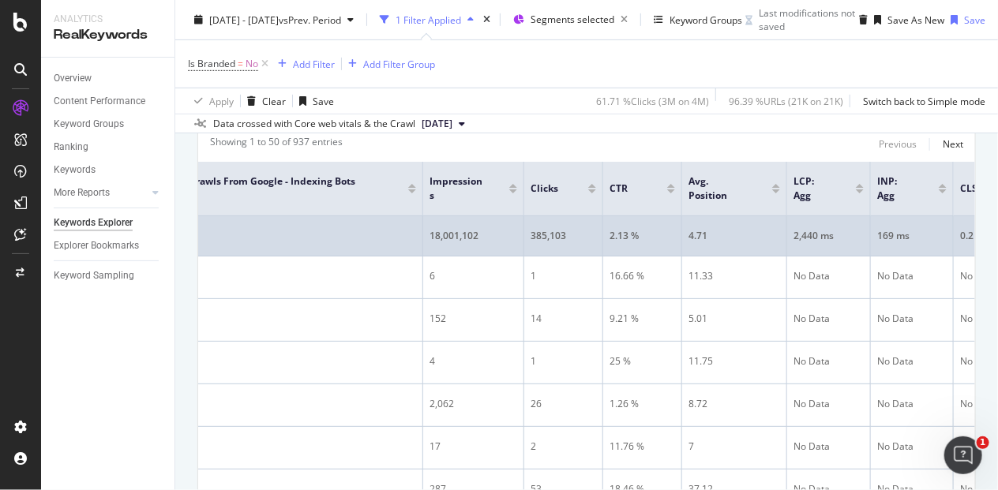
click at [531, 243] on div "385,103" at bounding box center [564, 236] width 66 height 14
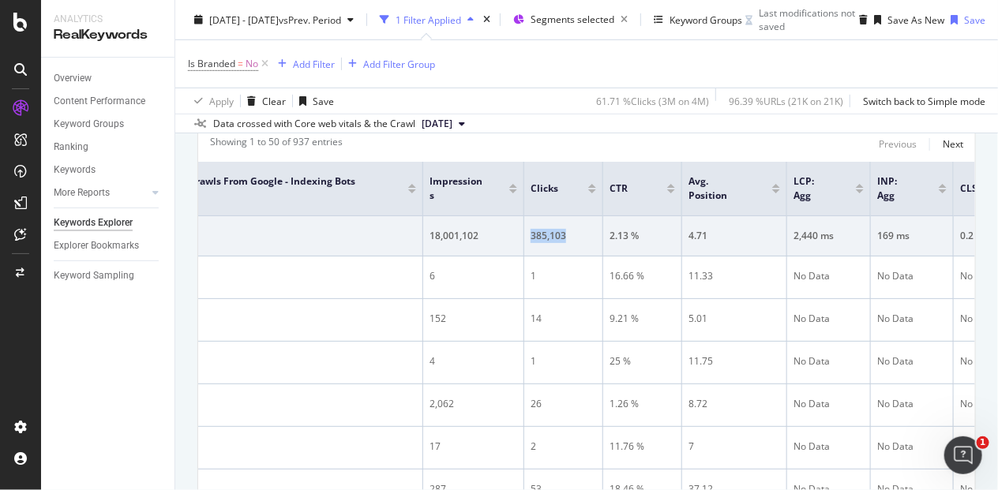
copy div "385,103"
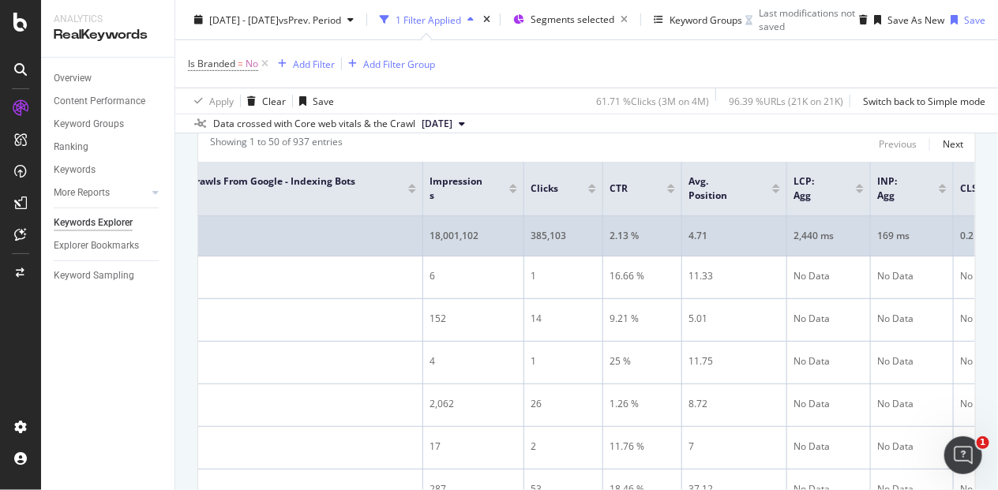
click at [610, 243] on div "2.13 %" at bounding box center [643, 236] width 66 height 14
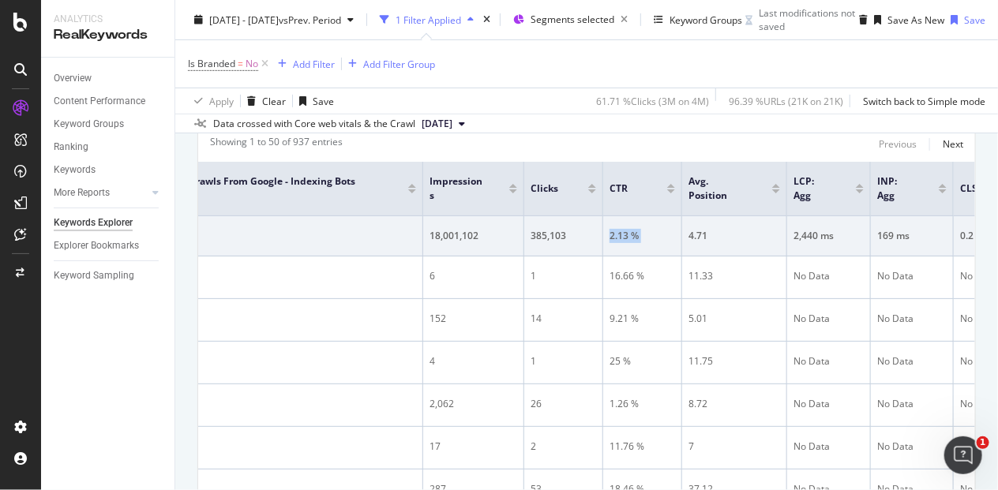
copy div "2.13 %"
click at [485, 119] on div "937 Entries found Add to Custom Report Export as CSV" at bounding box center [586, 100] width 777 height 39
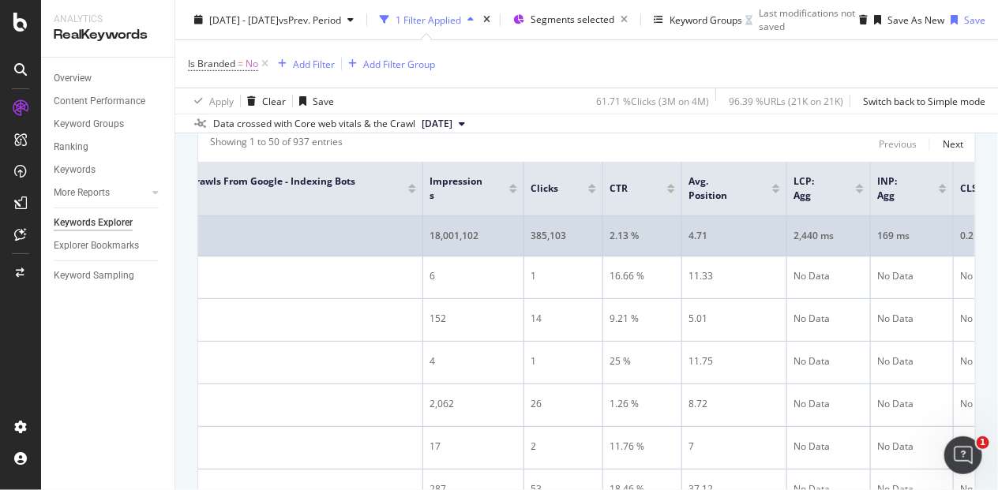
click at [689, 243] on div "4.71" at bounding box center [735, 236] width 92 height 14
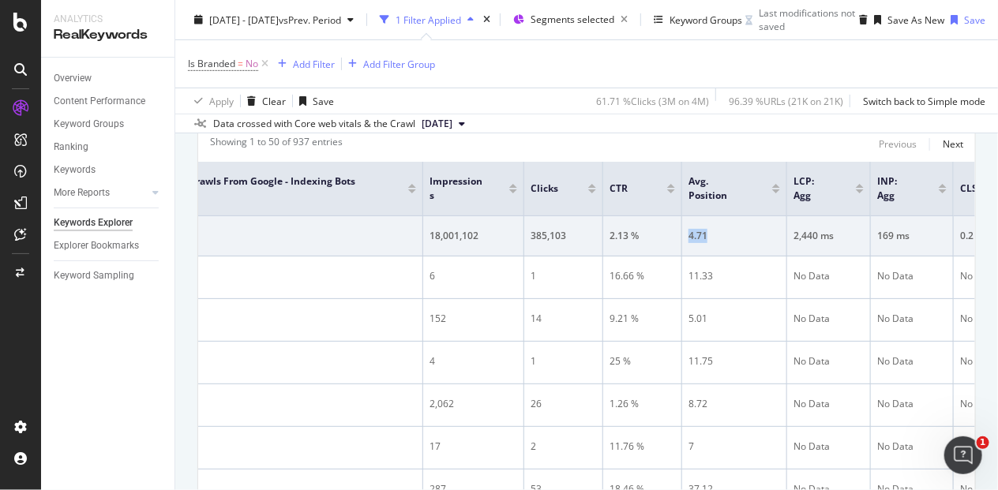
copy div "4.71"
drag, startPoint x: 510, startPoint y: 158, endPoint x: 519, endPoint y: 159, distance: 8.7
click at [510, 119] on div "937 Entries found Add to Custom Report Export as CSV" at bounding box center [586, 100] width 777 height 39
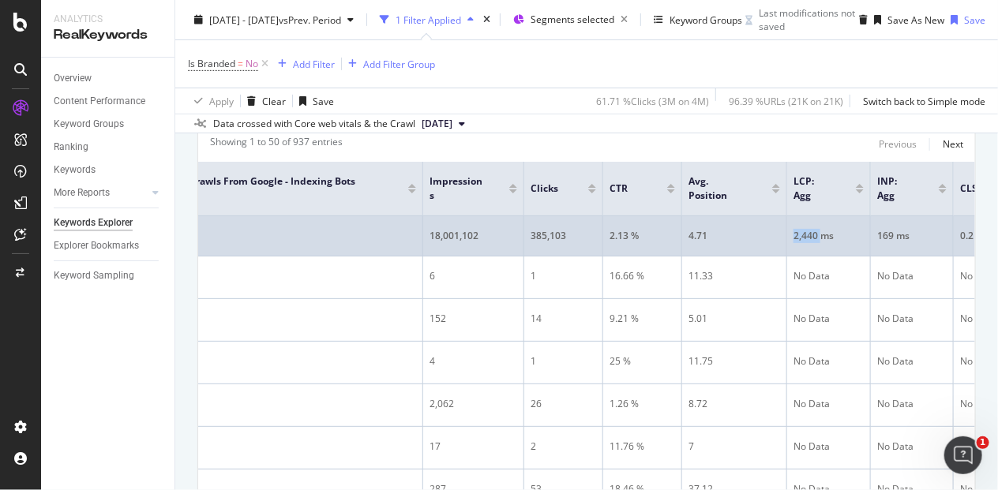
drag, startPoint x: 703, startPoint y: 283, endPoint x: 672, endPoint y: 283, distance: 30.8
click at [787, 257] on td "2,440 ms" at bounding box center [829, 236] width 84 height 40
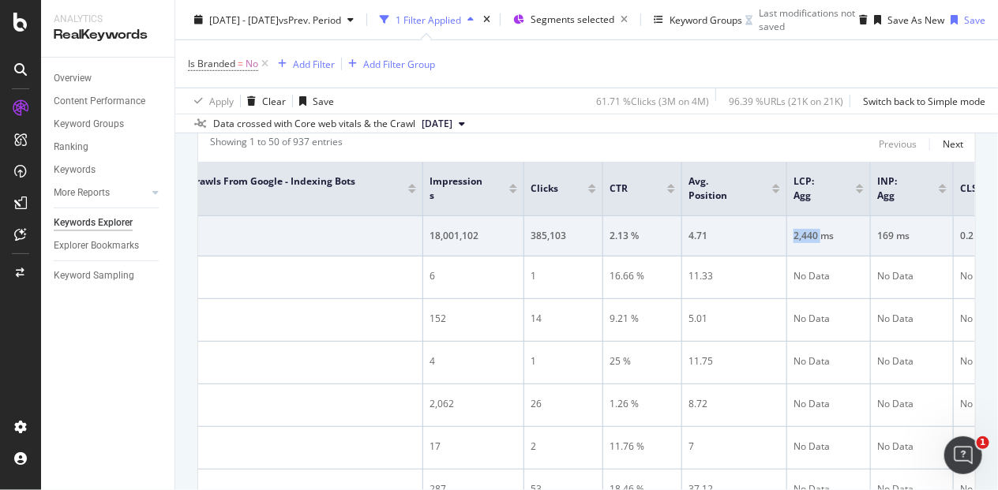
copy div "2,440"
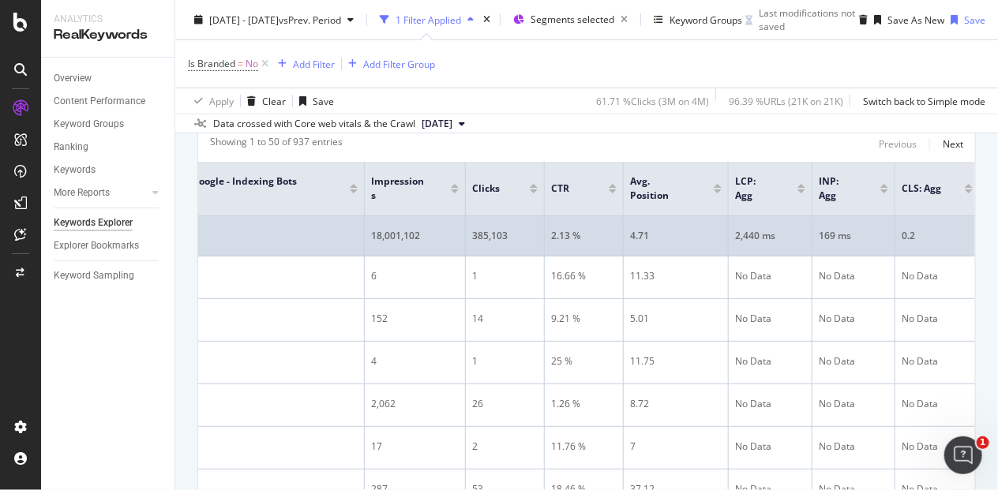
scroll to position [0, 516]
drag, startPoint x: 704, startPoint y: 283, endPoint x: 680, endPoint y: 283, distance: 23.7
click at [680, 257] on tr "18,001,102 385,103 2.13 % 4.71 2,440 ms 169 ms 0.2" at bounding box center [335, 236] width 1282 height 40
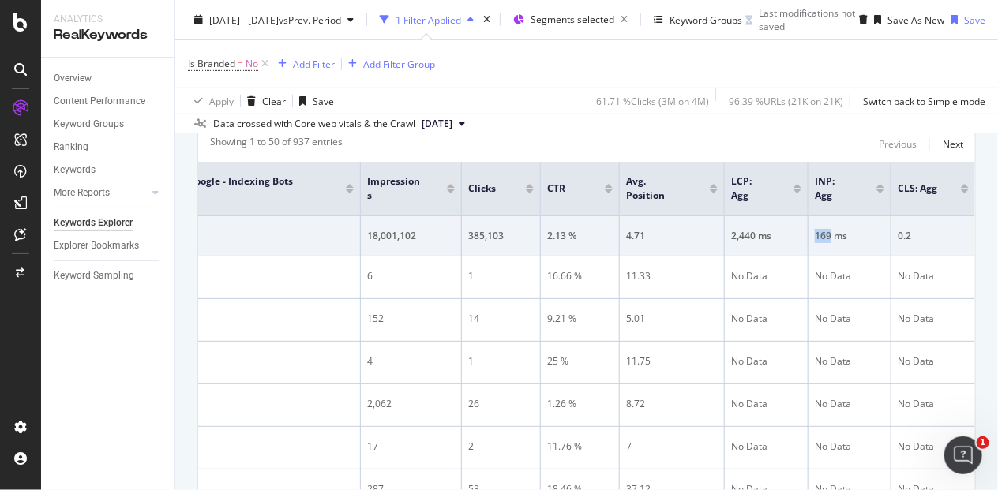
copy tr "169"
click at [581, 119] on div "937 Entries found Add to Custom Report Export as CSV" at bounding box center [586, 100] width 777 height 39
click at [434, 119] on div "937 Entries found Add to Custom Report Export as CSV" at bounding box center [586, 100] width 777 height 39
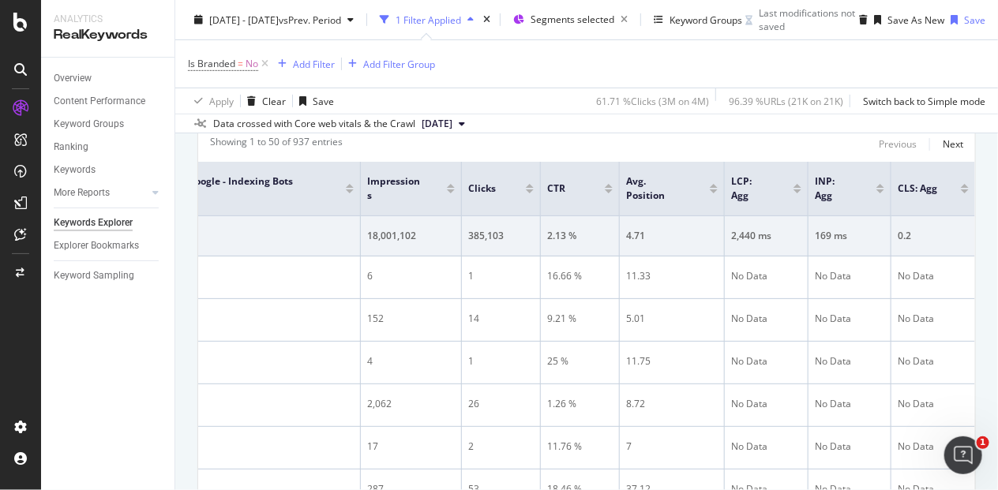
click at [906, 112] on div "Export as CSV" at bounding box center [933, 105] width 61 height 13
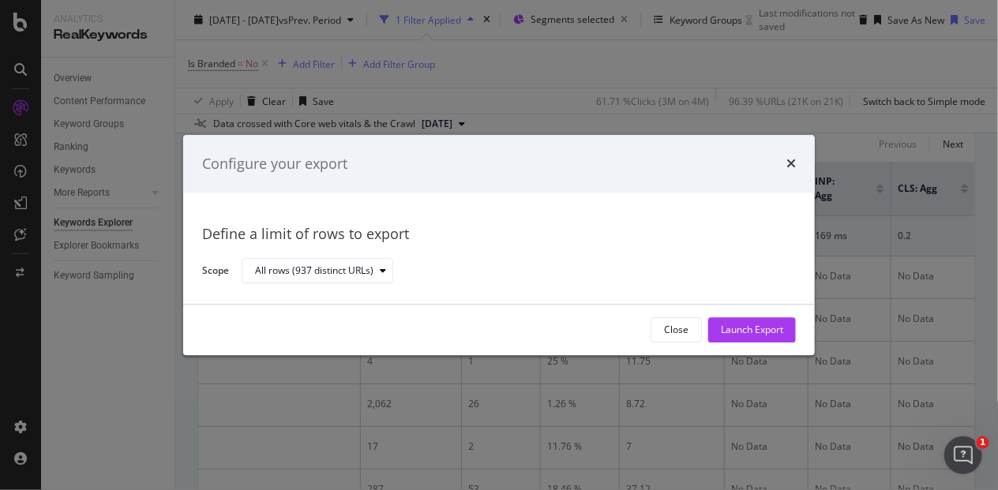
click at [795, 160] on icon "times" at bounding box center [790, 164] width 9 height 13
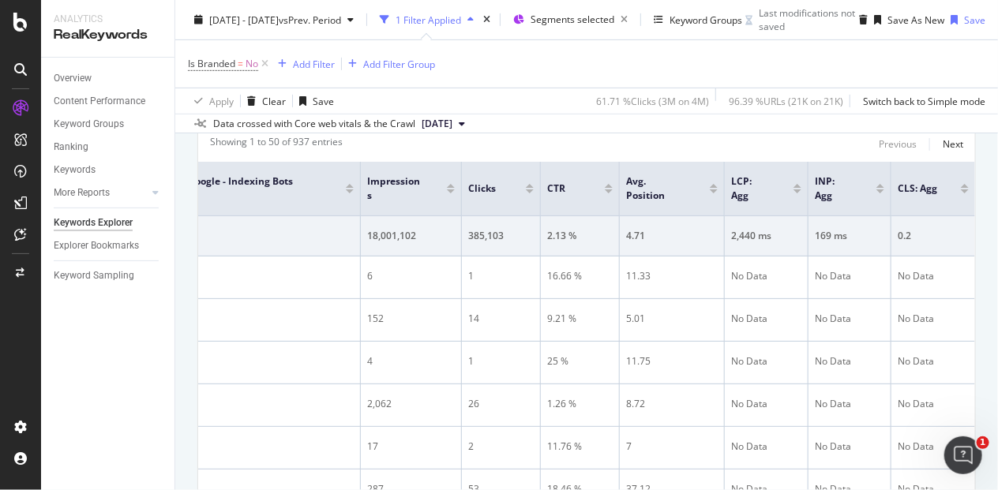
click at [798, 111] on div "Add to Custom Report" at bounding box center [812, 105] width 96 height 9
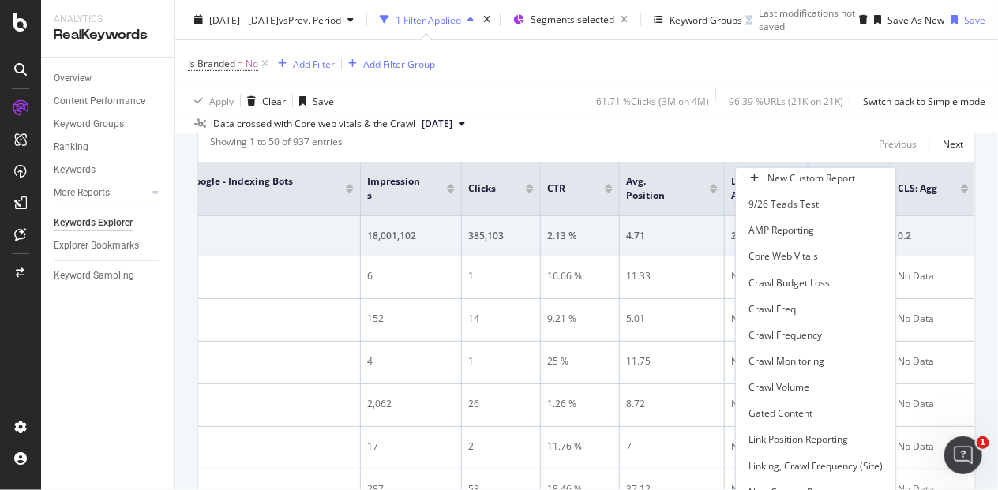
click at [780, 111] on div "Add to Custom Report" at bounding box center [812, 105] width 96 height 9
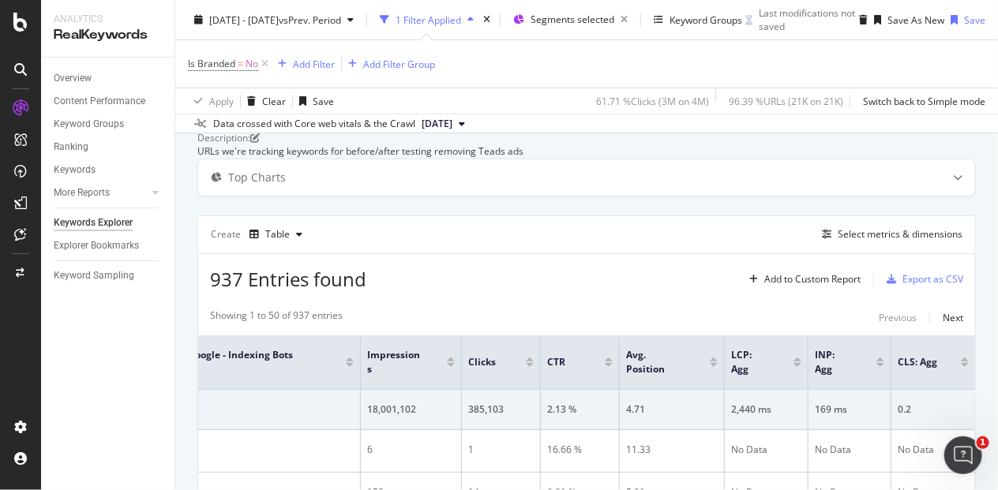
scroll to position [74, 0]
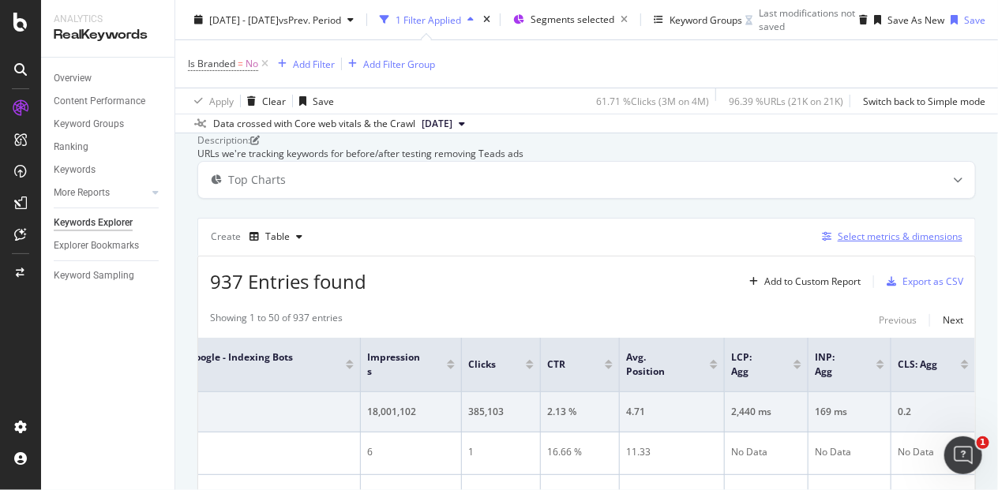
click at [869, 243] on div "Select metrics & dimensions" at bounding box center [900, 236] width 125 height 13
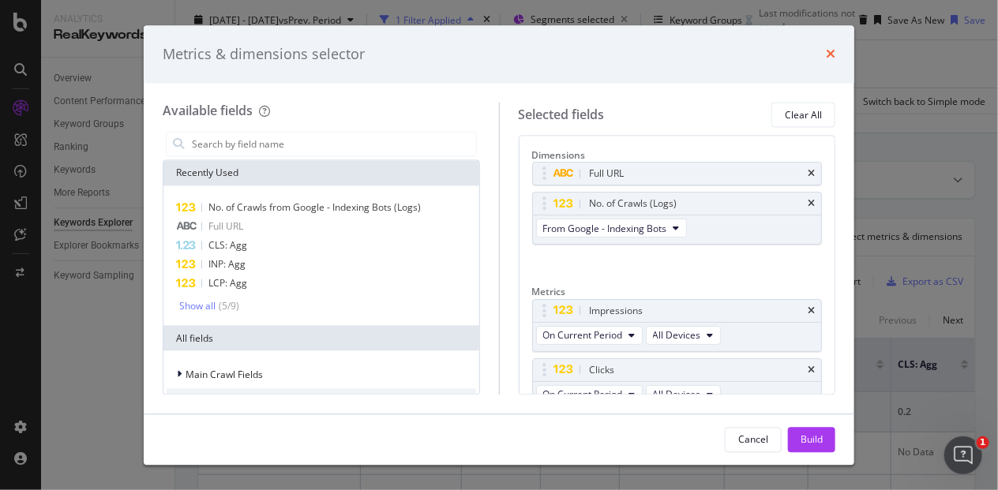
click at [830, 50] on icon "times" at bounding box center [830, 54] width 9 height 13
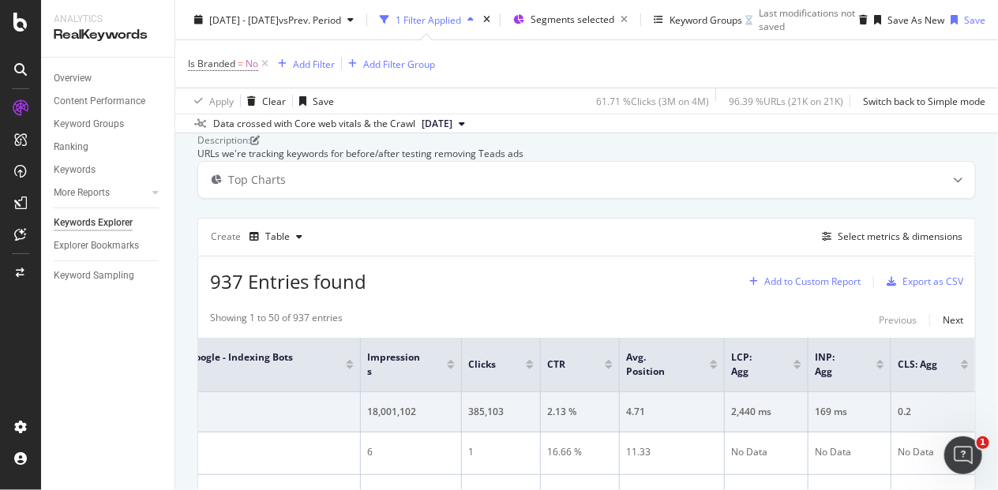
click at [817, 287] on div "Add to Custom Report" at bounding box center [812, 281] width 96 height 9
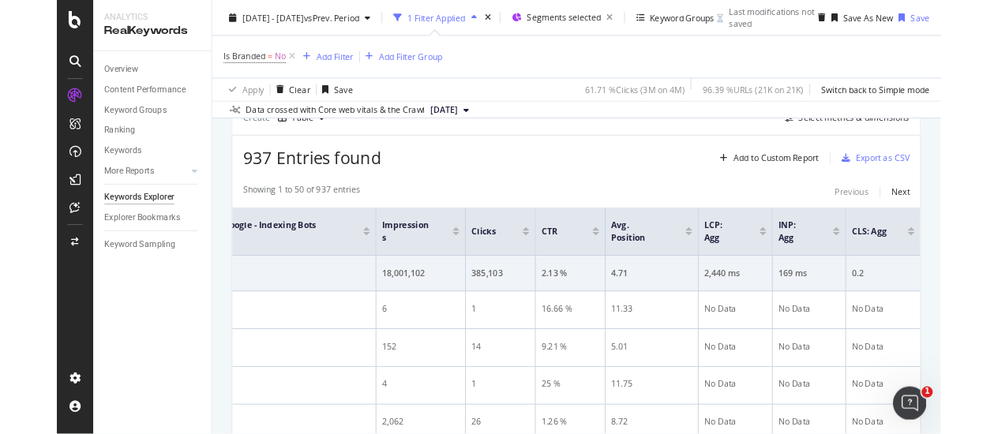
scroll to position [0, 0]
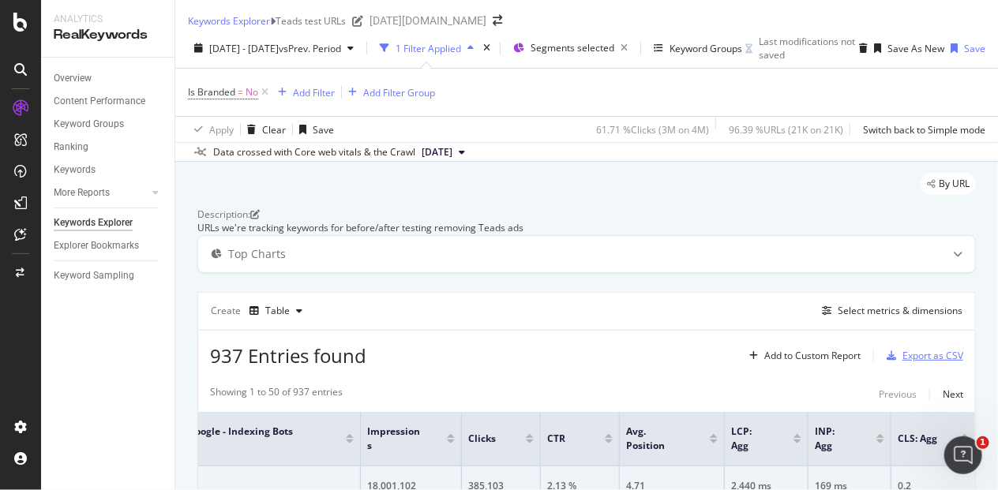
click at [884, 368] on div "Export as CSV" at bounding box center [921, 356] width 83 height 24
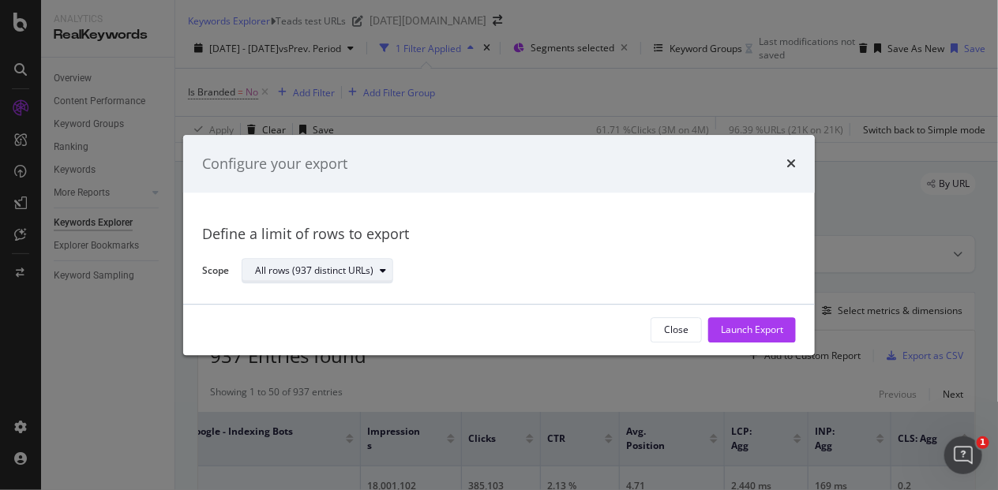
click at [301, 278] on div "All rows (937 distinct URLs)" at bounding box center [323, 272] width 137 height 22
click at [745, 325] on div "Launch Export" at bounding box center [752, 330] width 62 height 13
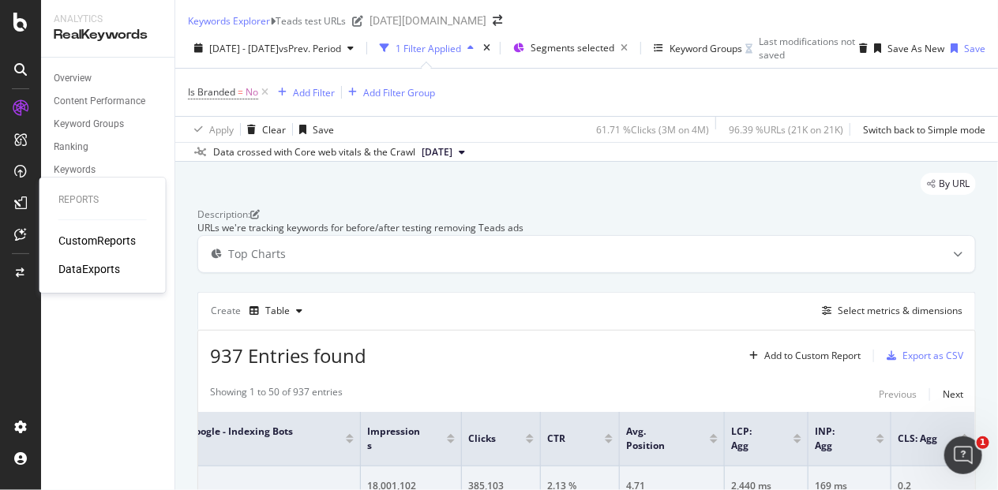
click at [71, 240] on div "CustomReports" at bounding box center [96, 241] width 77 height 16
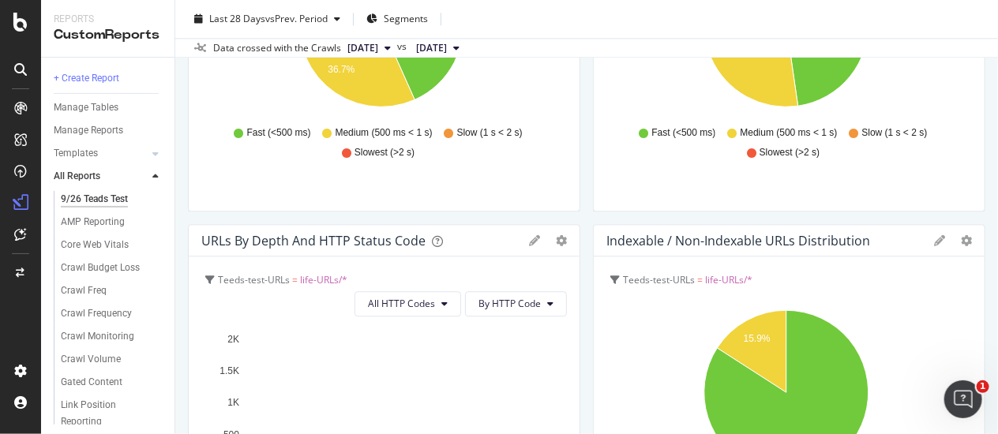
scroll to position [1591, 0]
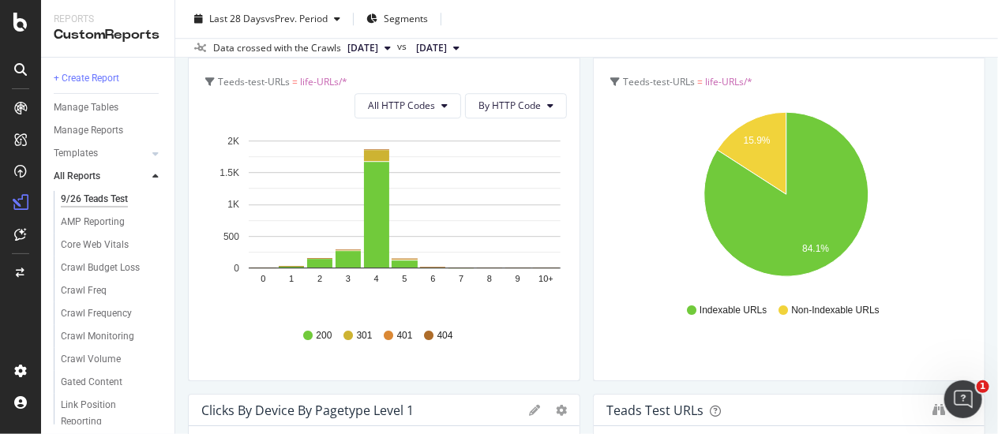
click at [974, 199] on div "9/26 Teads Test 9/26 Teads Test today.com Clone Schedule Email Export Delete La…" at bounding box center [586, 217] width 823 height 434
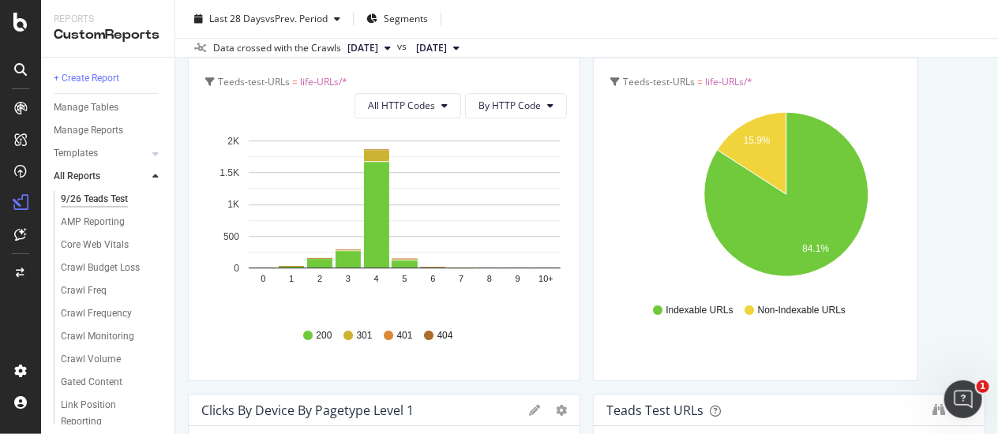
drag, startPoint x: 969, startPoint y: 201, endPoint x: 925, endPoint y: 201, distance: 43.4
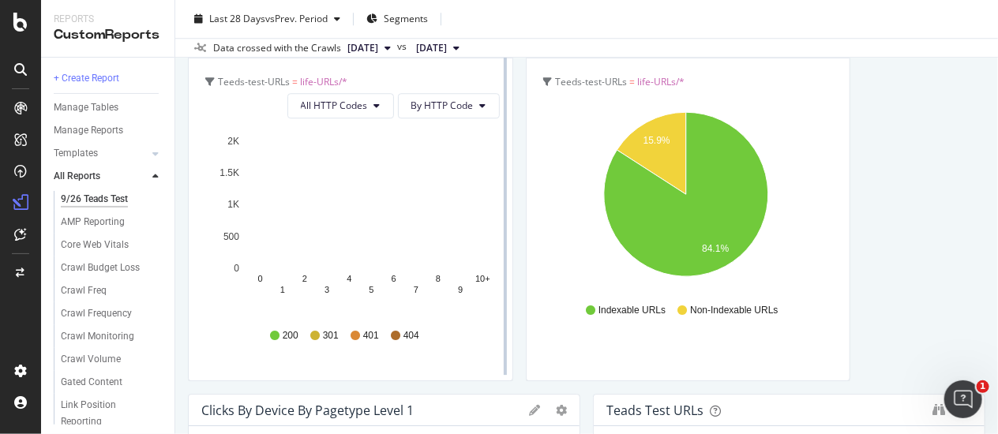
scroll to position [1854, 0]
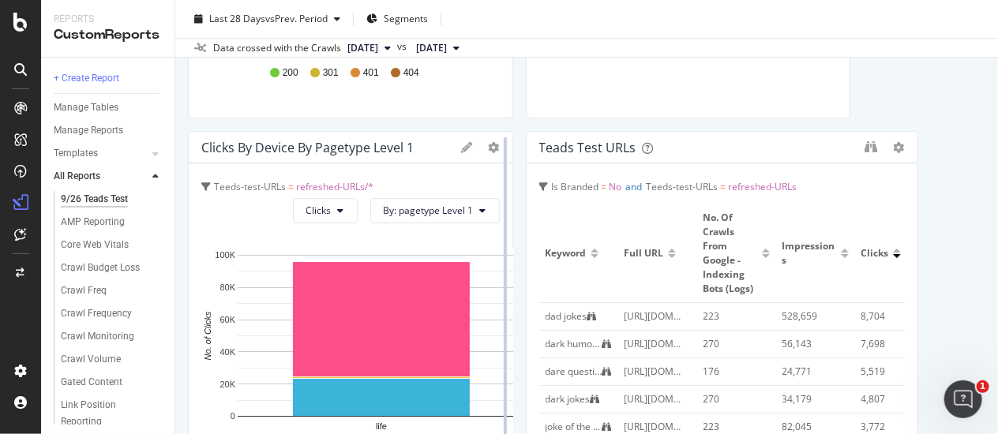
drag, startPoint x: 572, startPoint y: 247, endPoint x: 501, endPoint y: 246, distance: 71.1
click at [501, 246] on div at bounding box center [505, 308] width 16 height 355
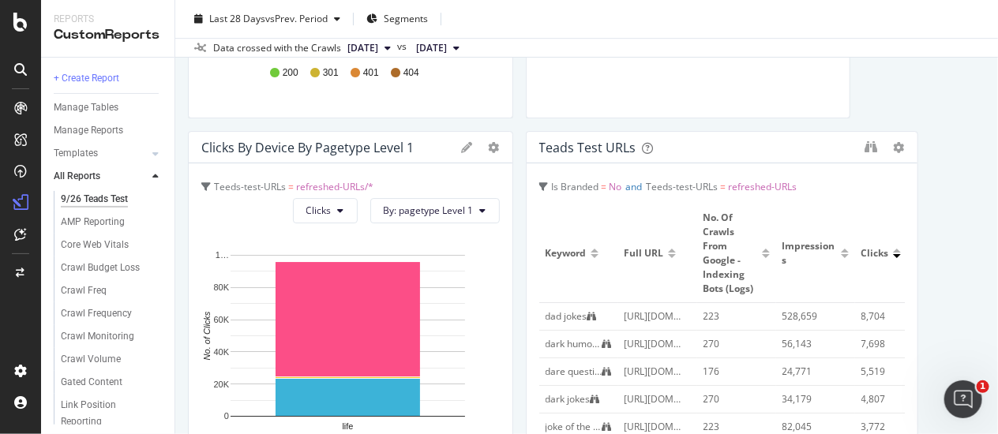
click at [725, 186] on span "Teeds-test-URLs = refreshed-URLs" at bounding box center [722, 186] width 151 height 13
click at [541, 269] on th "Keyword" at bounding box center [578, 254] width 79 height 99
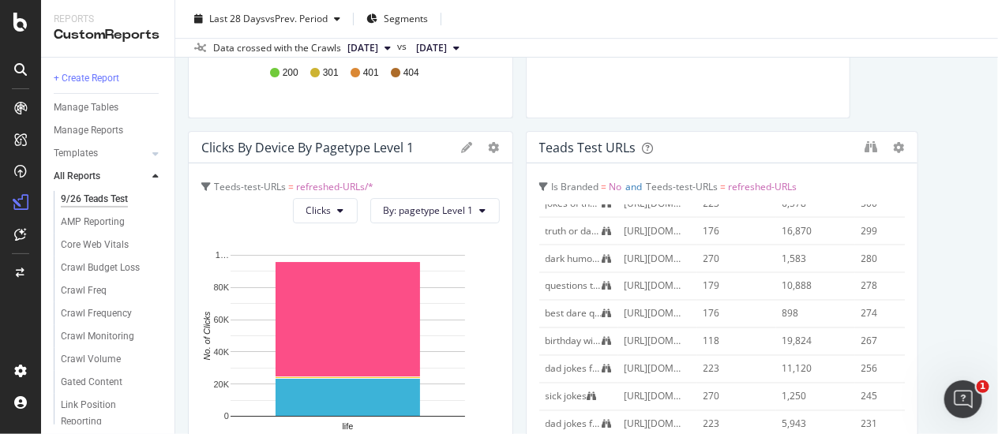
scroll to position [1214, 0]
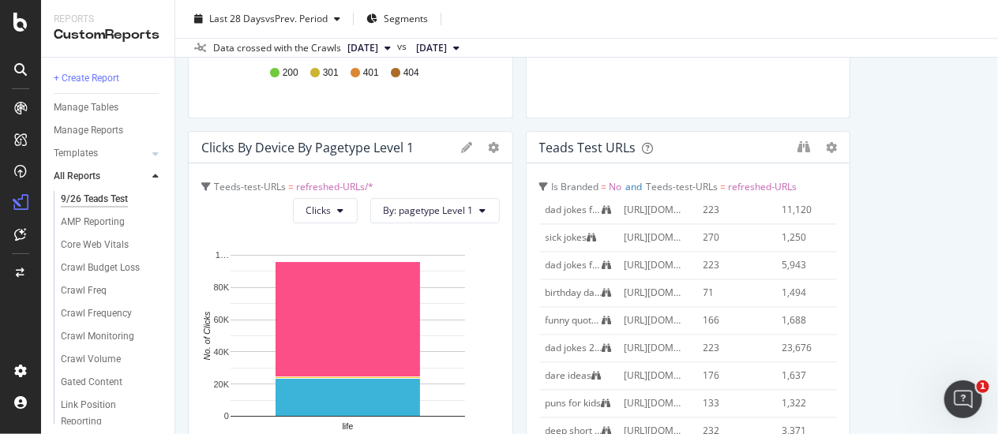
drag, startPoint x: 901, startPoint y: 188, endPoint x: 853, endPoint y: 188, distance: 48.2
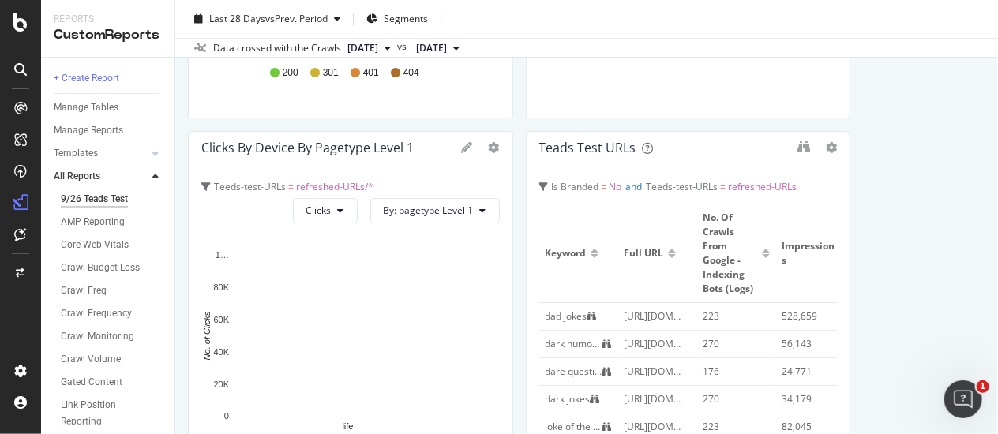
scroll to position [1766, 0]
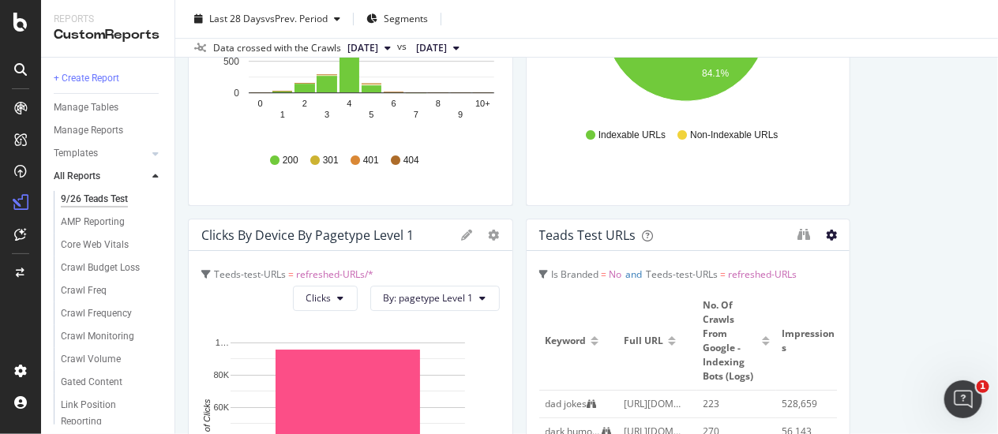
click at [826, 233] on icon at bounding box center [831, 235] width 11 height 11
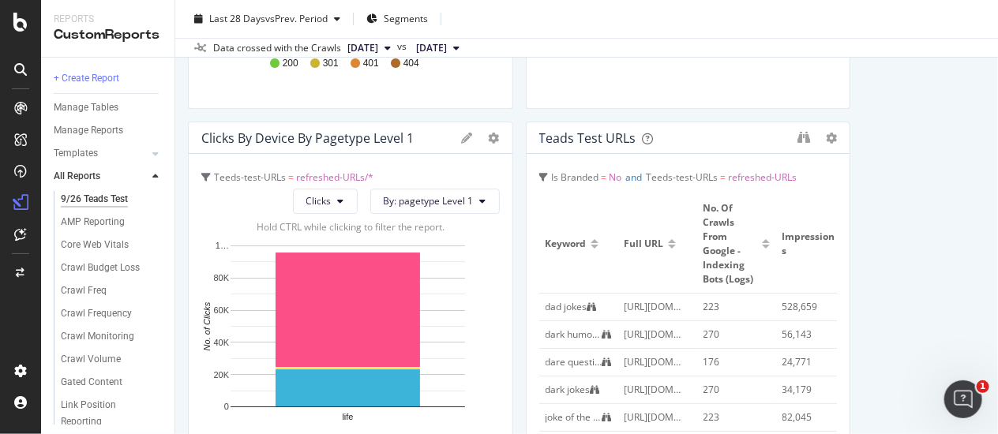
scroll to position [1864, 0]
click at [573, 240] on span "Keyword" at bounding box center [566, 244] width 41 height 14
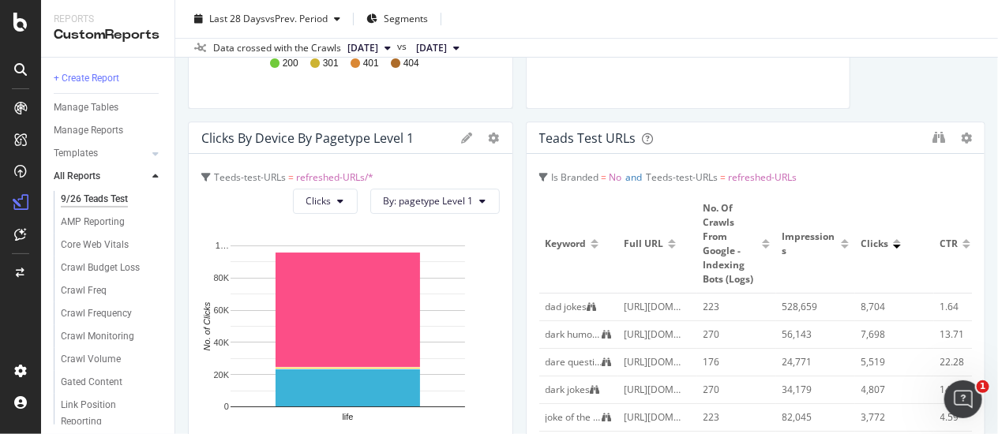
drag, startPoint x: 832, startPoint y: 265, endPoint x: 985, endPoint y: 267, distance: 153.2
click at [985, 267] on div "9/26 Teads Test 9/26 Teads Test today.com Clone Schedule Email Export Delete La…" at bounding box center [586, 217] width 823 height 434
click at [489, 134] on icon at bounding box center [494, 138] width 11 height 11
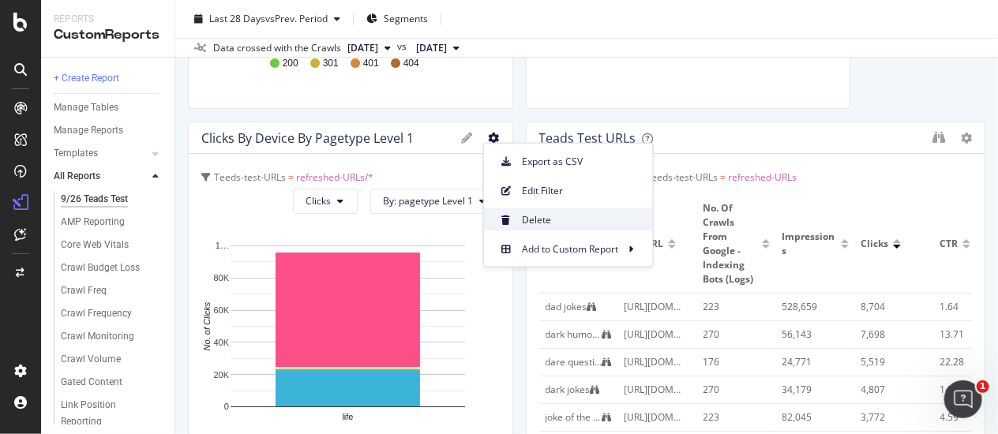
click at [524, 217] on span "Delete" at bounding box center [581, 219] width 118 height 14
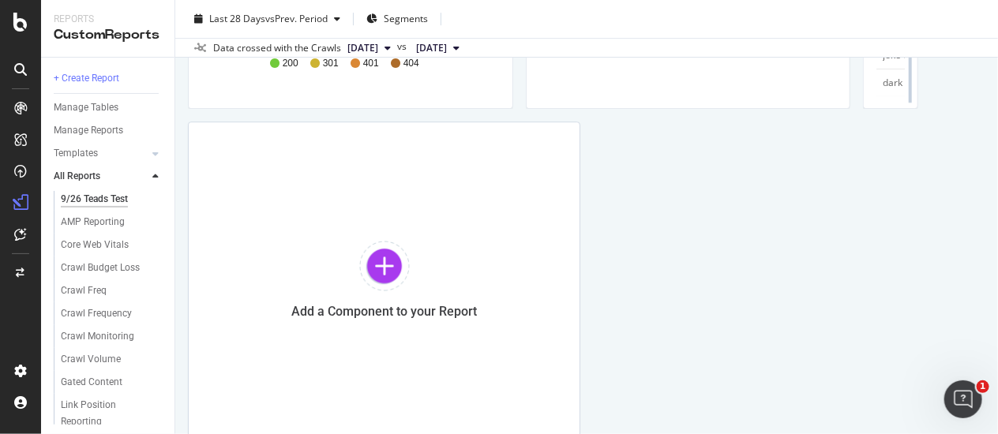
drag, startPoint x: 700, startPoint y: 284, endPoint x: 965, endPoint y: 276, distance: 264.6
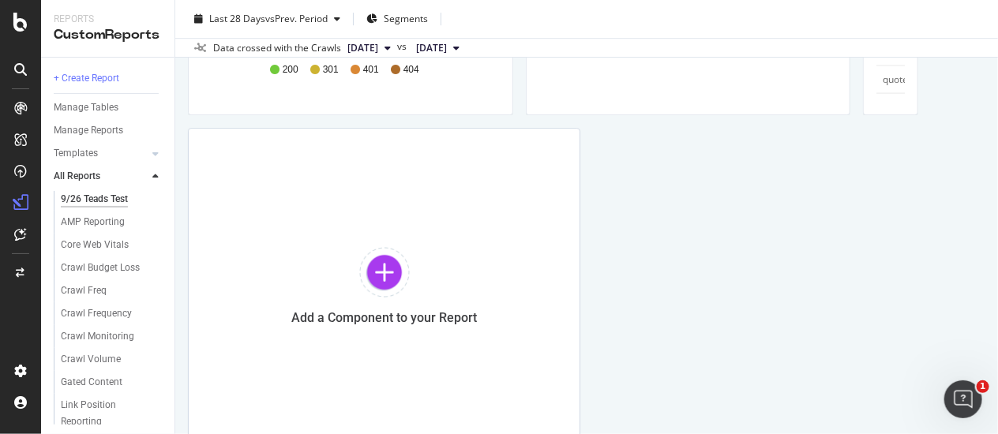
scroll to position [1775, 0]
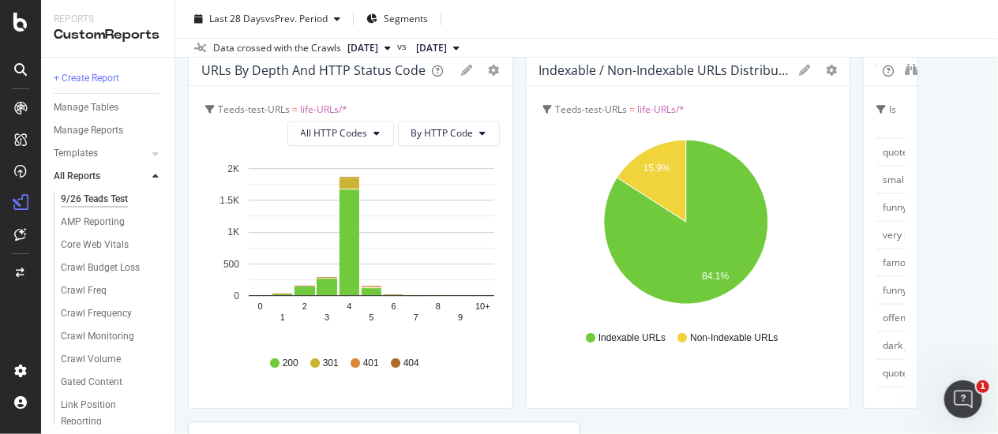
scroll to position [1600, 0]
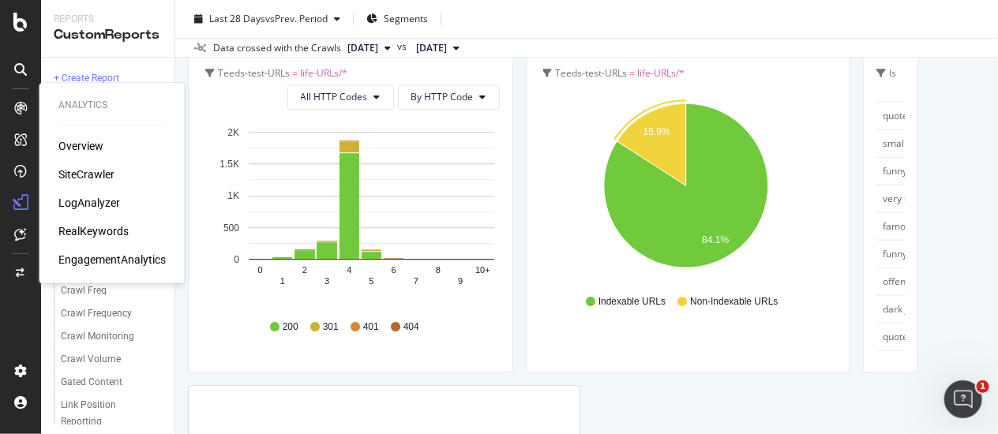
click at [99, 202] on div "LogAnalyzer" at bounding box center [89, 203] width 62 height 16
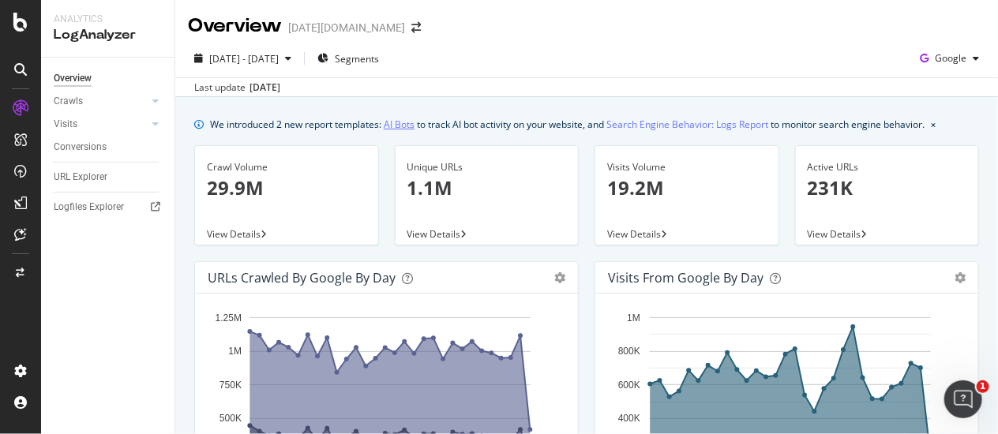
click at [396, 122] on link "AI Bots" at bounding box center [399, 124] width 31 height 17
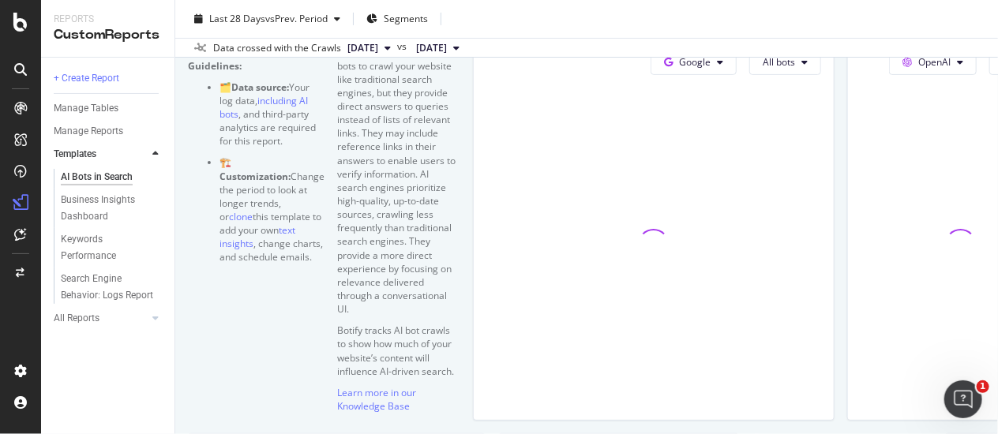
scroll to position [351, 0]
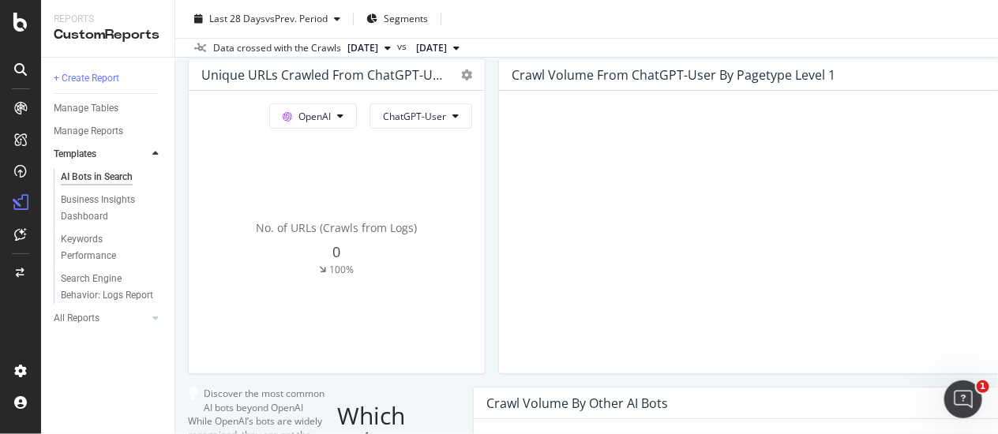
scroll to position [1930, 0]
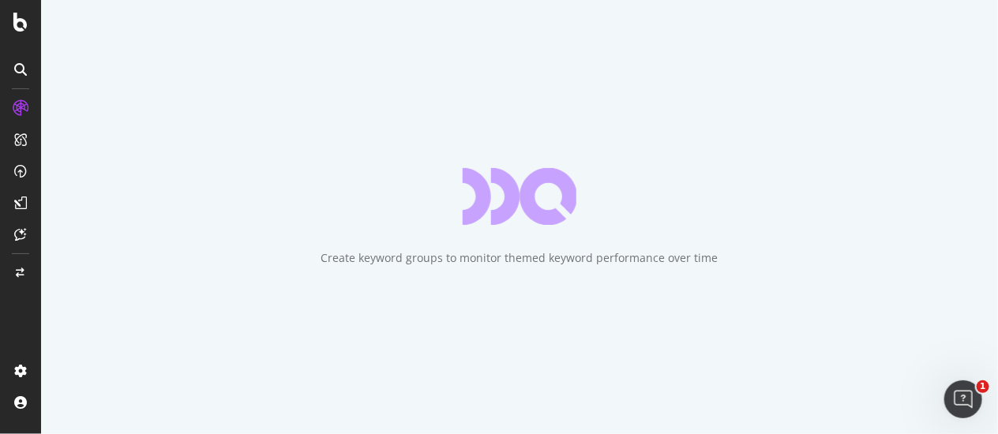
click at [799, 74] on div "Create keyword groups to monitor themed keyword performance over time" at bounding box center [519, 217] width 957 height 434
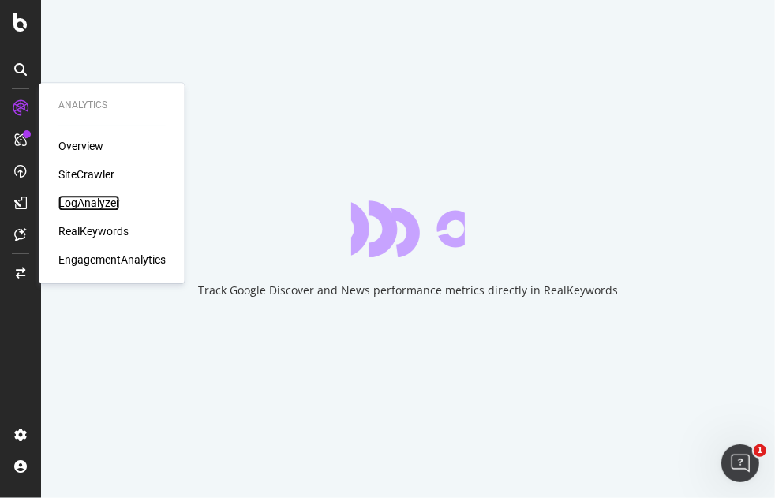
click at [86, 199] on div "LogAnalyzer" at bounding box center [89, 203] width 62 height 16
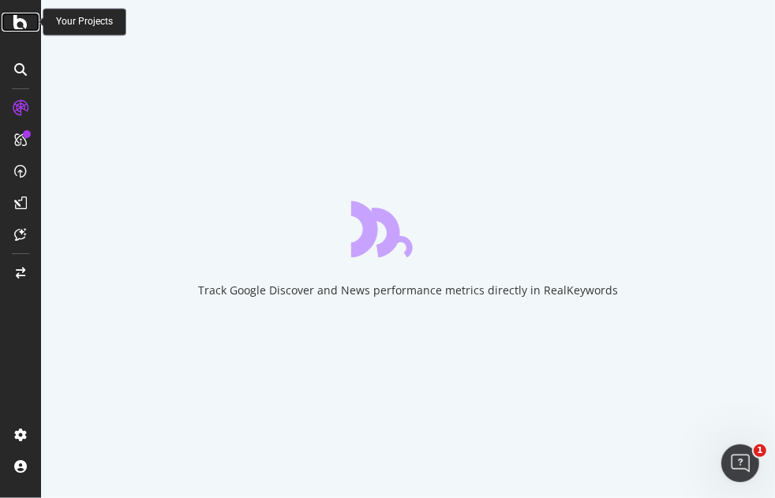
click at [24, 25] on icon at bounding box center [20, 22] width 14 height 19
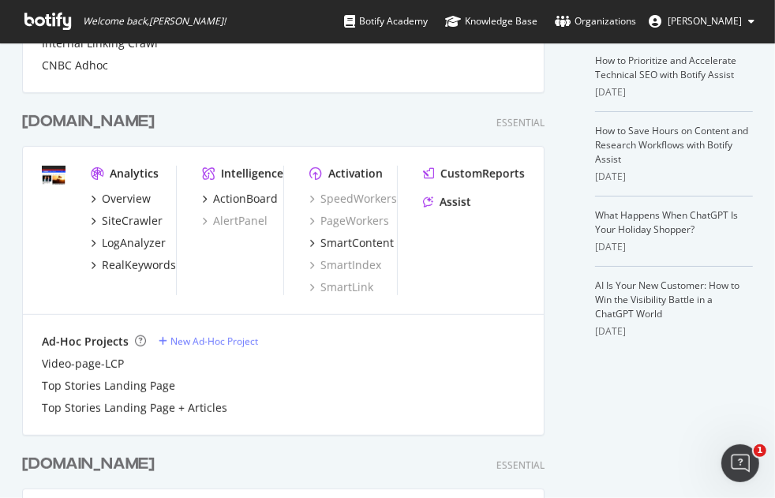
scroll to position [614, 0]
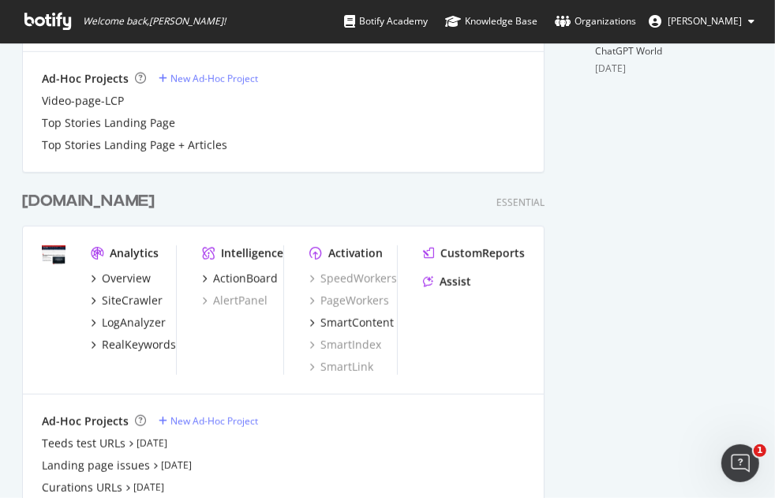
click at [85, 205] on div "[DOMAIN_NAME]" at bounding box center [88, 201] width 133 height 23
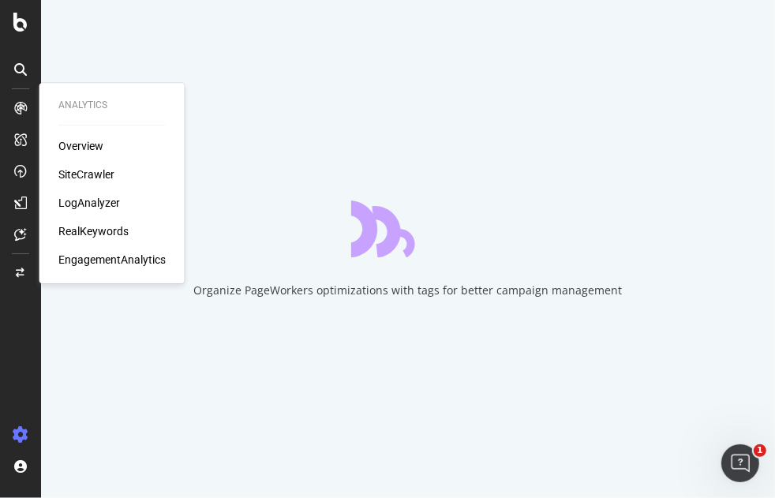
click at [91, 201] on div "LogAnalyzer" at bounding box center [89, 203] width 62 height 16
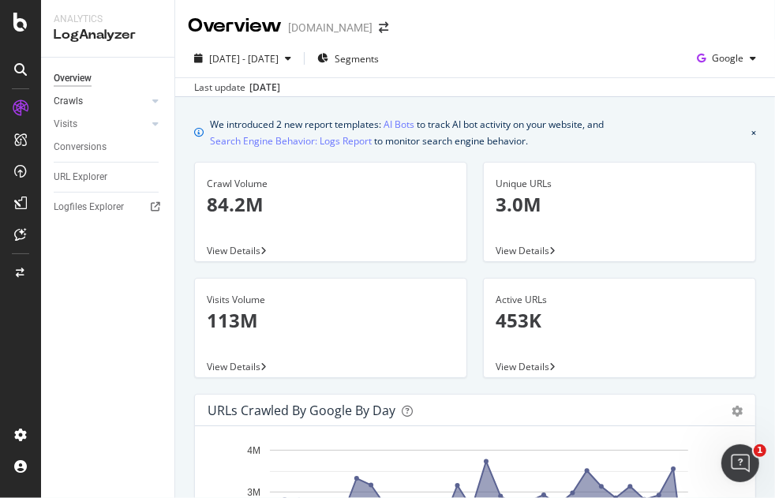
click at [88, 103] on link "Crawls" at bounding box center [101, 101] width 94 height 17
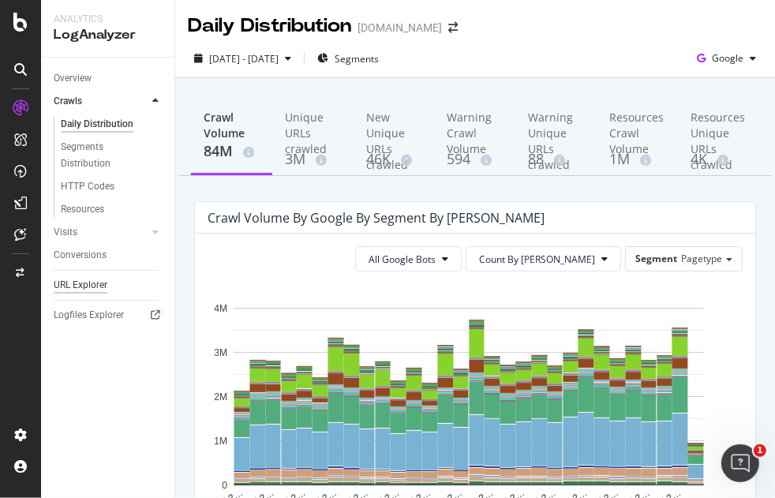
click at [93, 287] on div "URL Explorer" at bounding box center [81, 285] width 54 height 17
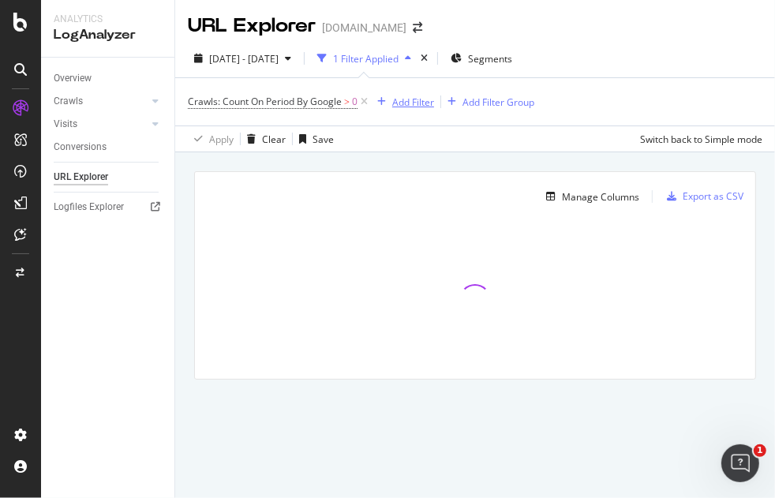
click at [390, 101] on div "button" at bounding box center [381, 101] width 21 height 9
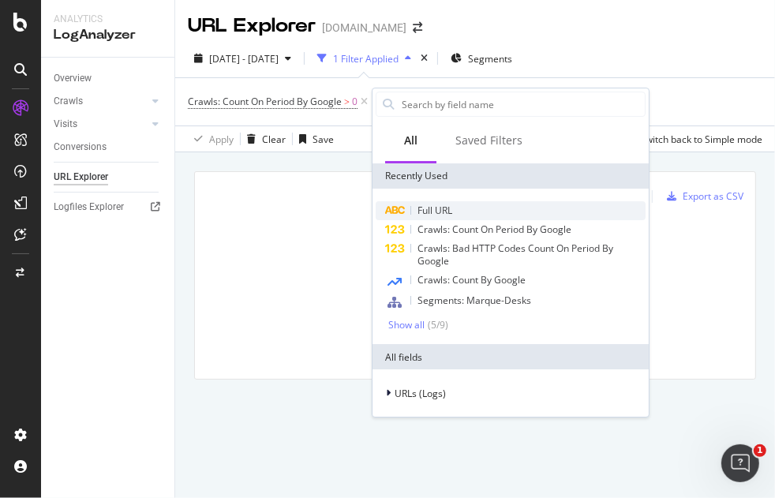
click at [429, 208] on span "Full URL" at bounding box center [435, 210] width 35 height 13
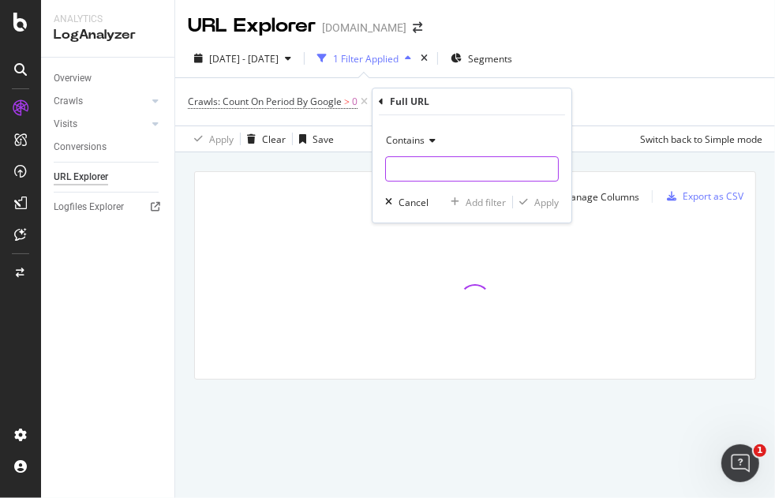
click at [412, 167] on input "text" at bounding box center [472, 168] width 172 height 25
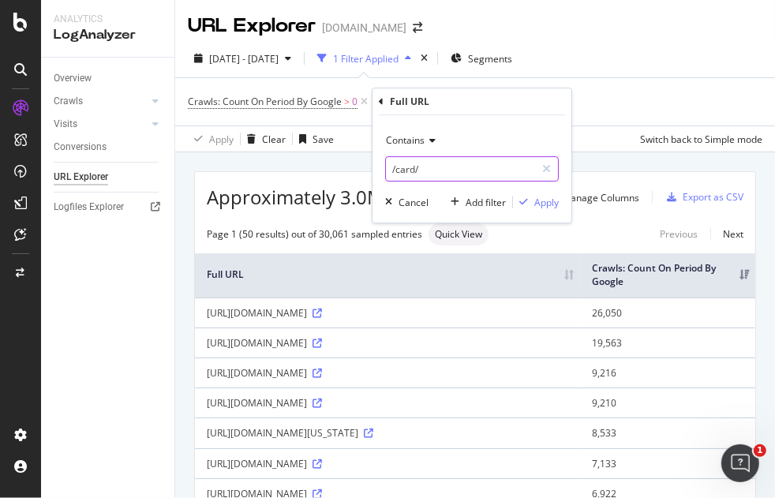
type input "/card/"
click at [532, 201] on div "button" at bounding box center [523, 201] width 21 height 9
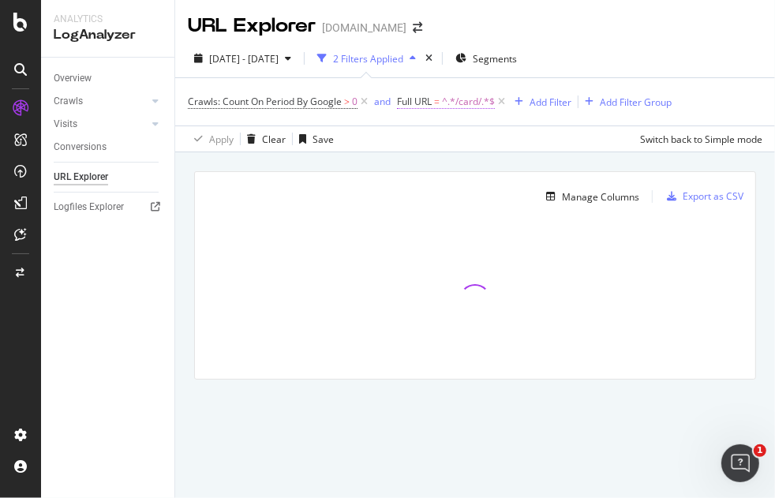
click at [436, 104] on span "=" at bounding box center [437, 101] width 6 height 13
click at [338, 99] on span "Crawls: Count On Period By Google" at bounding box center [265, 101] width 154 height 13
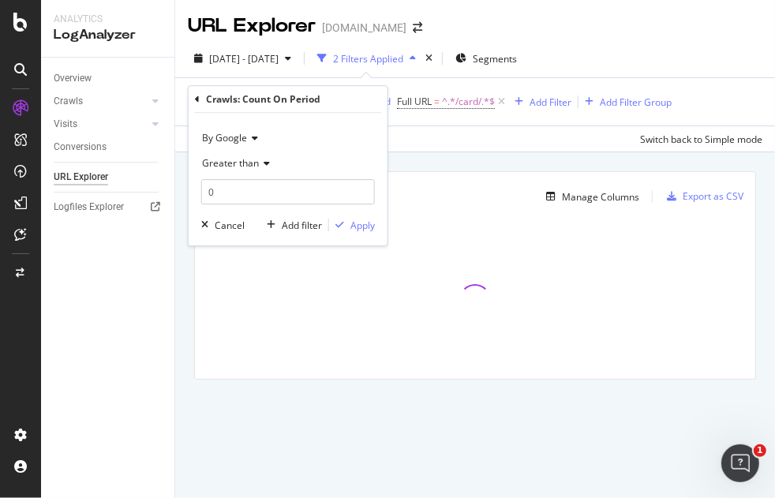
click at [432, 152] on div "Manage Columns Export as CSV Full URL Crawls: Count On Period By Google" at bounding box center [475, 293] width 600 height 283
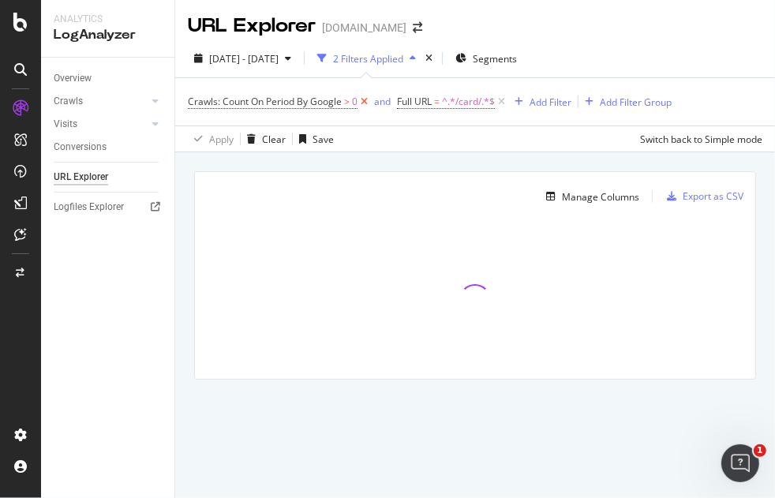
click at [365, 103] on icon at bounding box center [364, 102] width 13 height 16
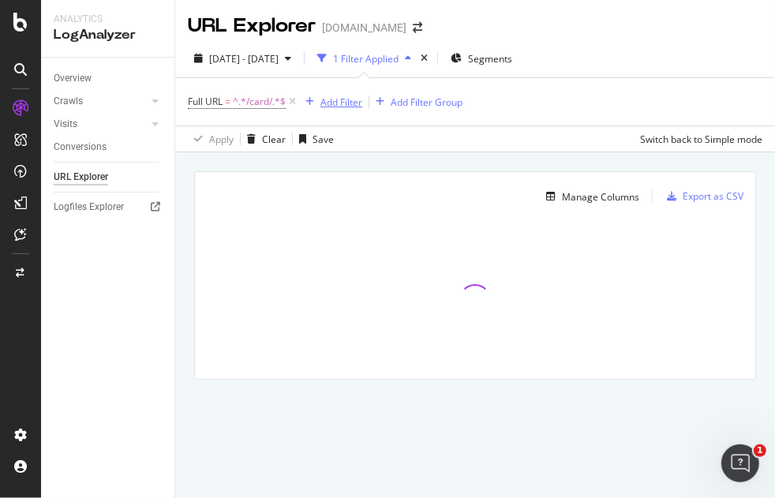
click at [351, 99] on div "Add Filter" at bounding box center [342, 102] width 42 height 13
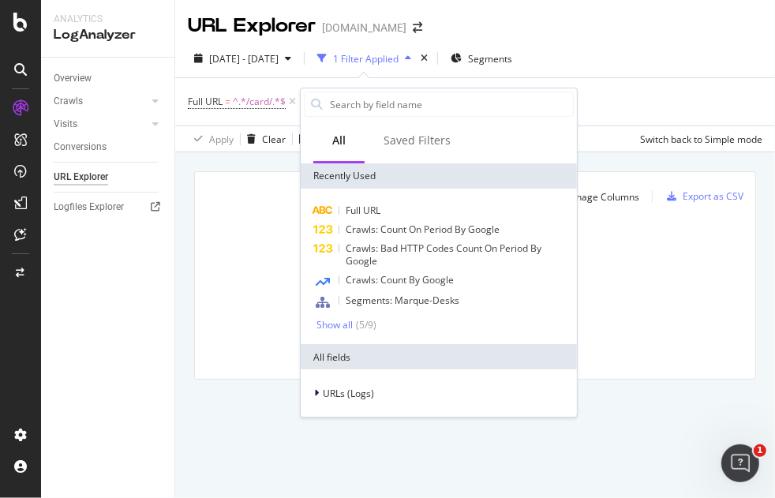
click at [629, 156] on div "Manage Columns Export as CSV Full URL Crawls: Count On Period By Google" at bounding box center [475, 293] width 600 height 283
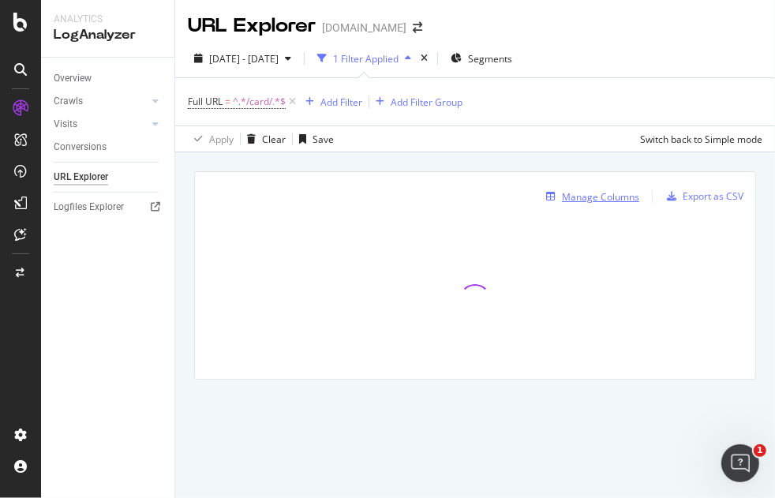
click at [602, 201] on div "Manage Columns" at bounding box center [600, 196] width 77 height 13
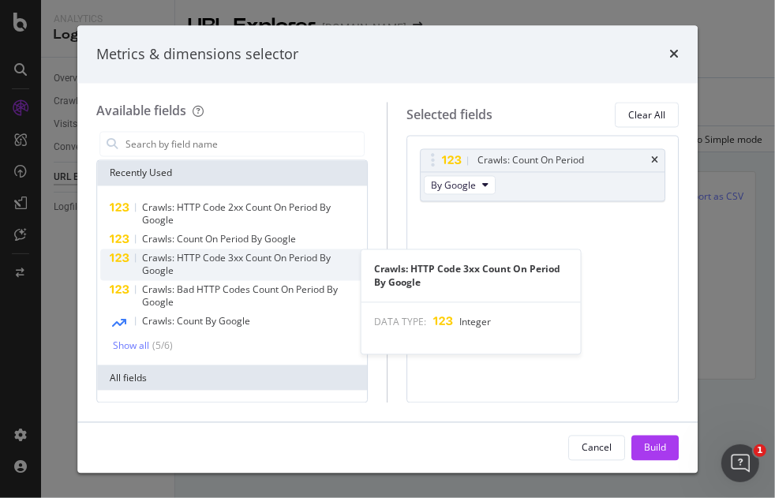
click at [266, 261] on span "Crawls: HTTP Code 3xx Count On Period By Google" at bounding box center [236, 265] width 189 height 26
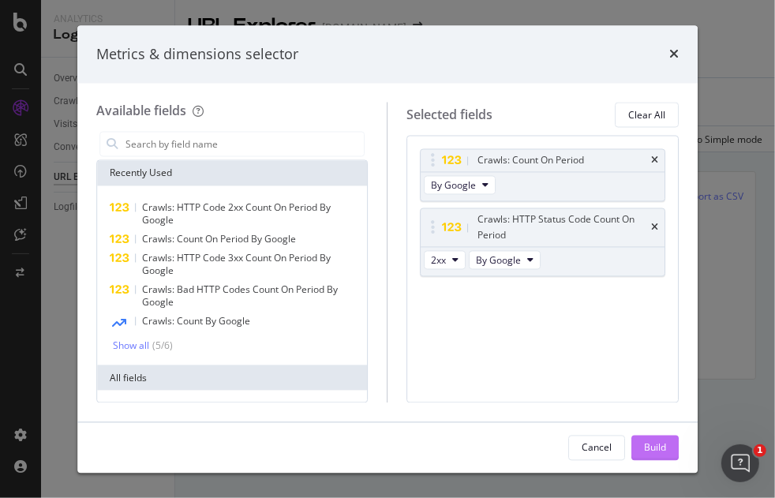
click at [657, 448] on div "Build" at bounding box center [655, 447] width 22 height 13
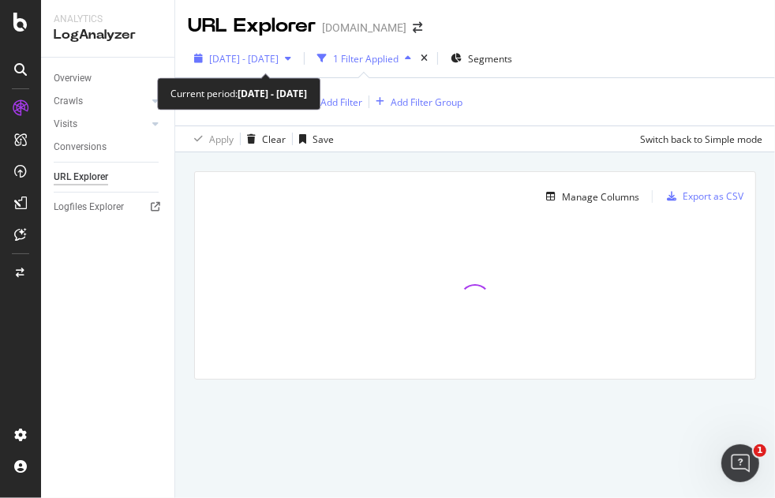
click at [212, 59] on span "2025 Aug. 28th - Sep. 26th" at bounding box center [243, 58] width 69 height 13
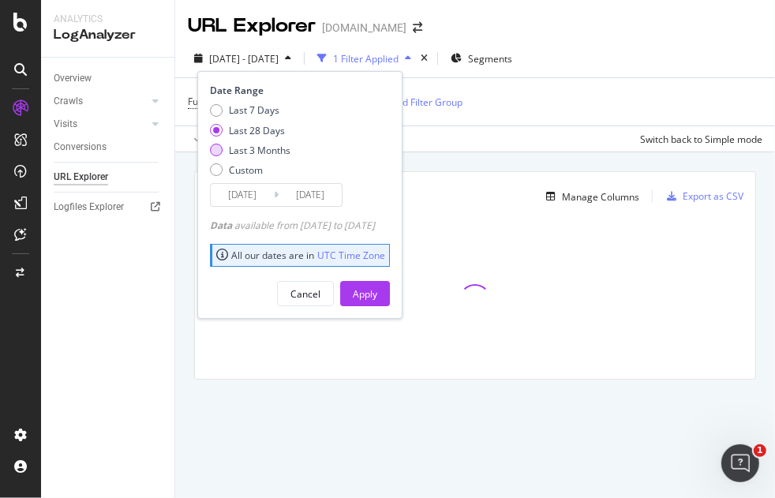
click at [216, 156] on div "Last 3 Months" at bounding box center [216, 150] width 13 height 13
type input "2025/06/27"
click at [390, 297] on button "Apply" at bounding box center [365, 293] width 50 height 25
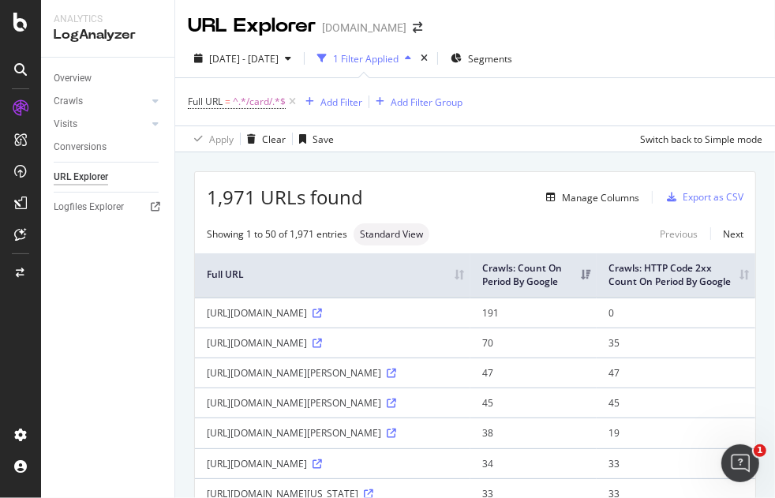
click at [322, 348] on icon at bounding box center [317, 343] width 9 height 9
drag, startPoint x: 354, startPoint y: 369, endPoint x: 198, endPoint y: 355, distance: 156.2
click at [198, 355] on td "https://www.nbcnews.com/card/u-s-announces-new-iran-sanctions-keeps-waiving-san…" at bounding box center [333, 343] width 276 height 30
copy div "https://www.nbcnews.com/card/u-s-announces-new-iran-sanctions-keeps-waiving-san…"
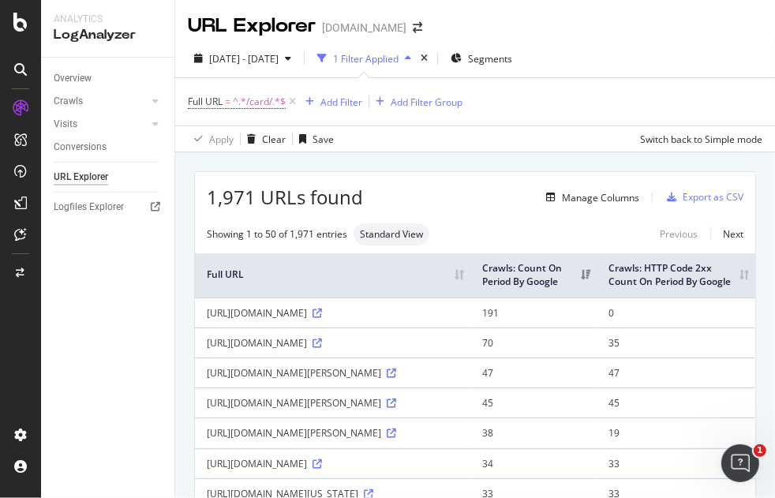
click at [614, 69] on div "2025 Jun. 27th - Sep. 26th 1 Filter Applied Segments" at bounding box center [475, 62] width 600 height 32
click at [728, 279] on th "Crawls: HTTP Code 2xx Count On Period By Google" at bounding box center [676, 275] width 159 height 44
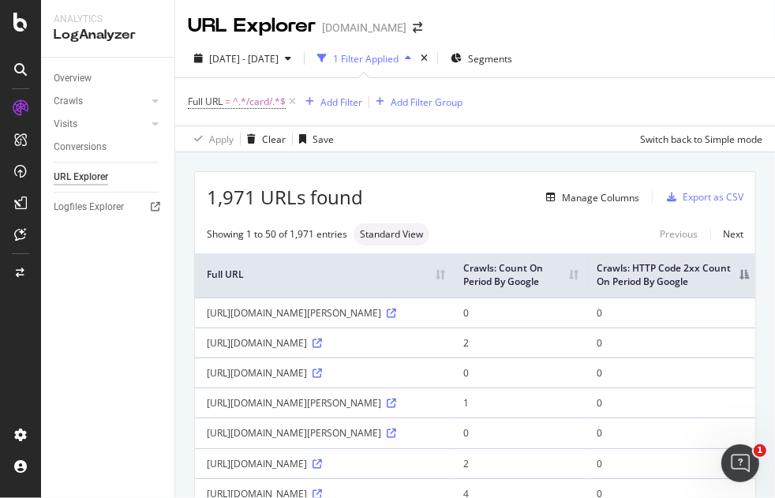
click at [336, 106] on div "Add Filter" at bounding box center [342, 102] width 42 height 13
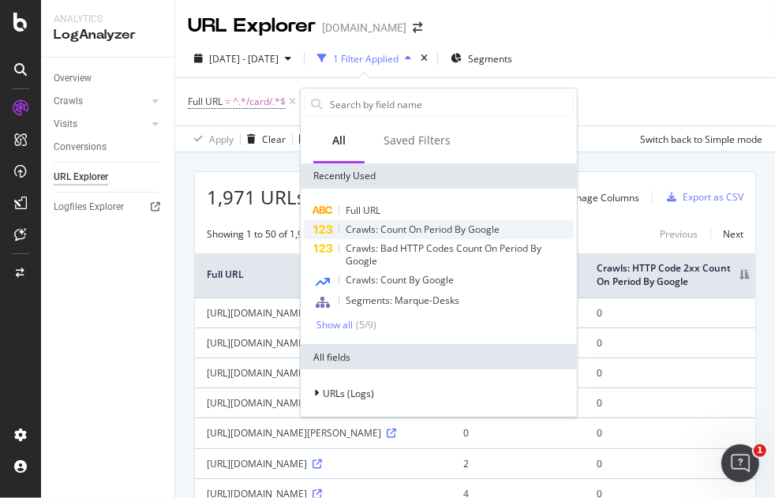
click at [378, 228] on span "Crawls: Count On Period By Google" at bounding box center [423, 229] width 154 height 13
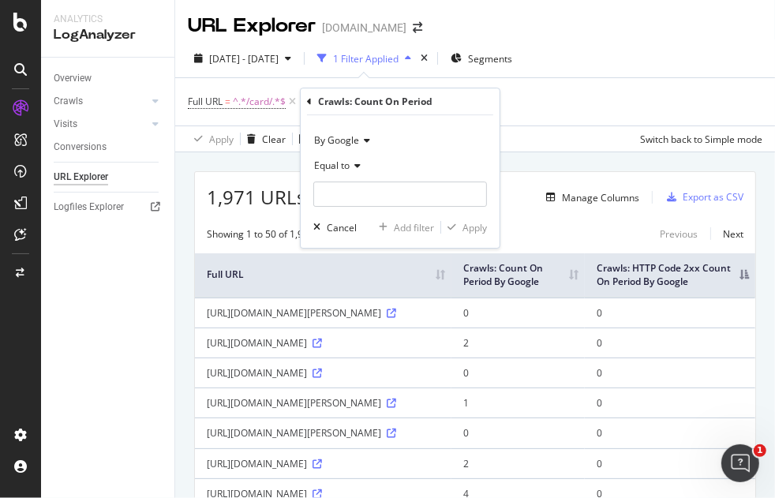
click at [309, 99] on icon at bounding box center [309, 101] width 5 height 9
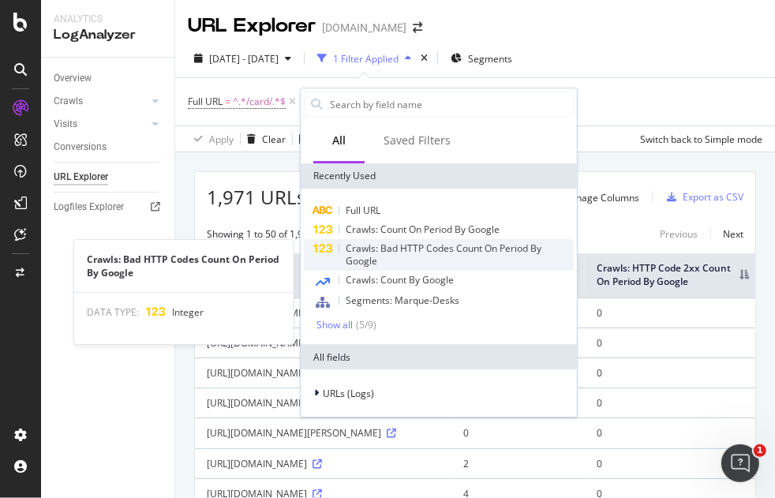
click at [388, 246] on span "Crawls: Bad HTTP Codes Count On Period By Google" at bounding box center [444, 255] width 196 height 26
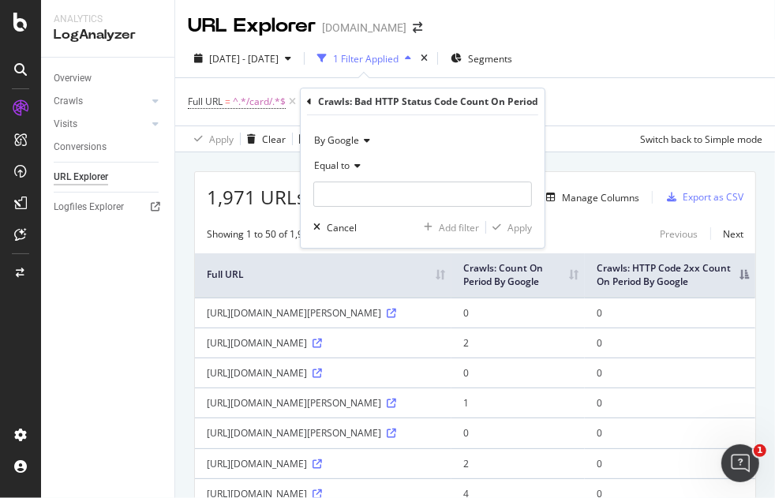
click at [312, 101] on div "Crawls: Bad HTTP Status Code Count On Period" at bounding box center [422, 101] width 231 height 27
click at [313, 99] on div "Crawls: Bad HTTP Status Code Count On Period" at bounding box center [422, 101] width 231 height 27
click at [310, 101] on icon at bounding box center [309, 101] width 5 height 9
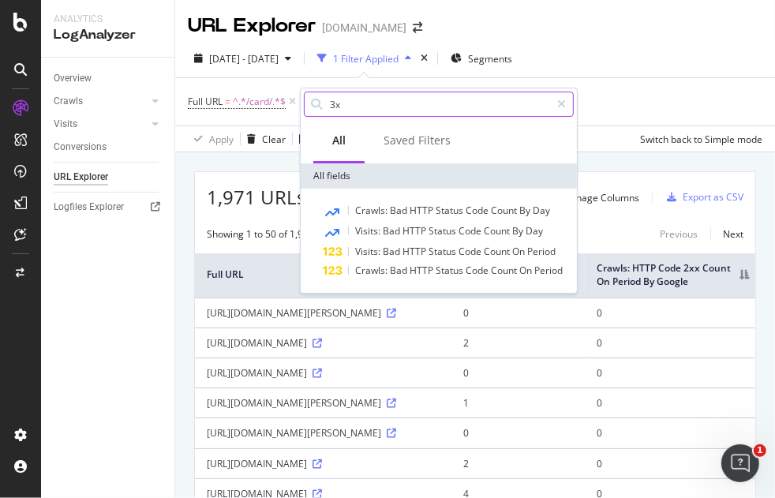
type input "3"
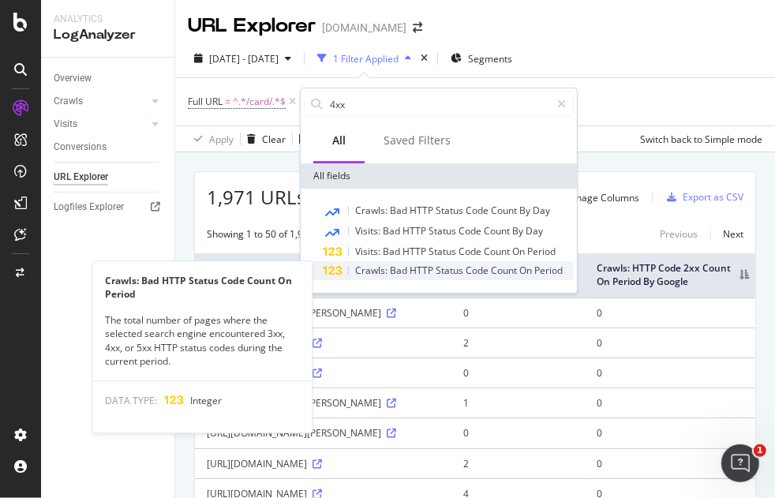
type input "4xx"
click at [493, 274] on span "Count" at bounding box center [505, 270] width 28 height 13
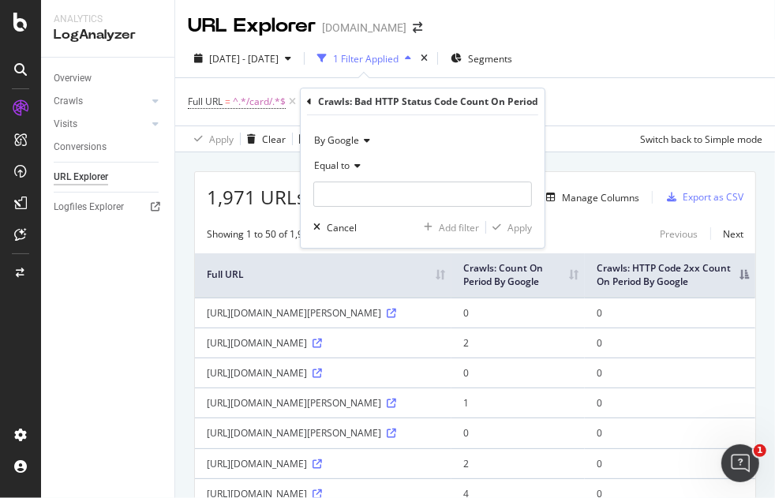
click at [331, 165] on span "Equal to" at bounding box center [332, 165] width 36 height 13
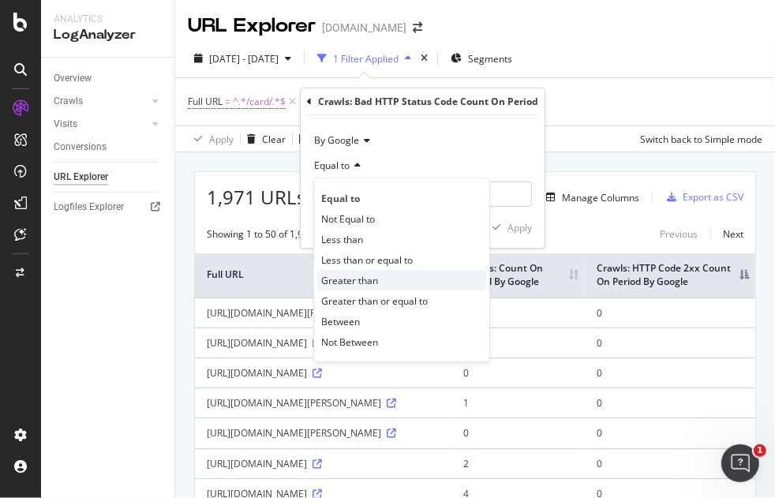
click at [365, 276] on span "Greater than" at bounding box center [349, 280] width 57 height 13
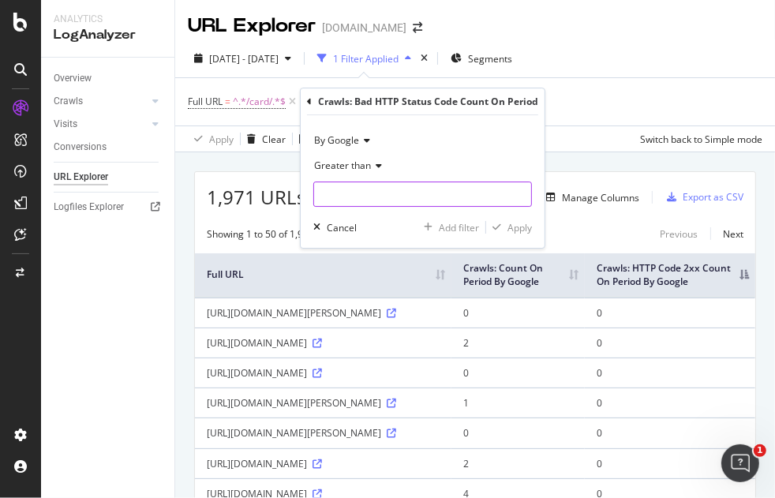
click at [354, 192] on input "number" at bounding box center [422, 194] width 219 height 25
type input "100"
click at [502, 229] on div "button" at bounding box center [496, 227] width 21 height 9
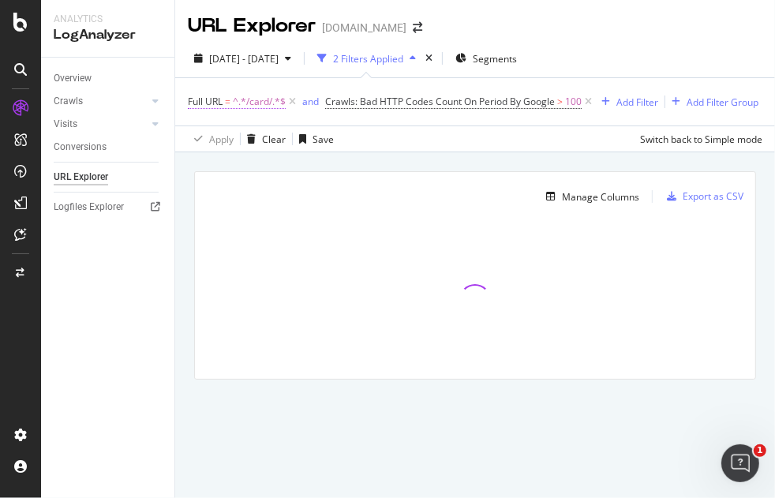
click at [257, 98] on span "^.*/card/.*$" at bounding box center [259, 102] width 53 height 22
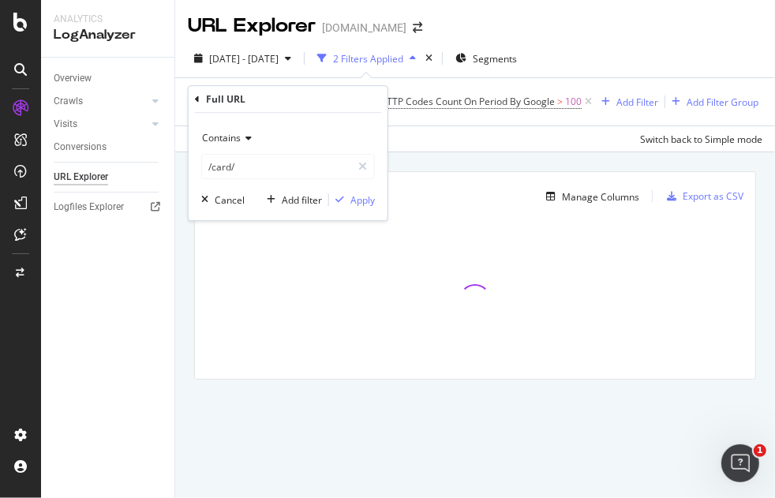
click at [258, 142] on div "Contains" at bounding box center [288, 138] width 174 height 25
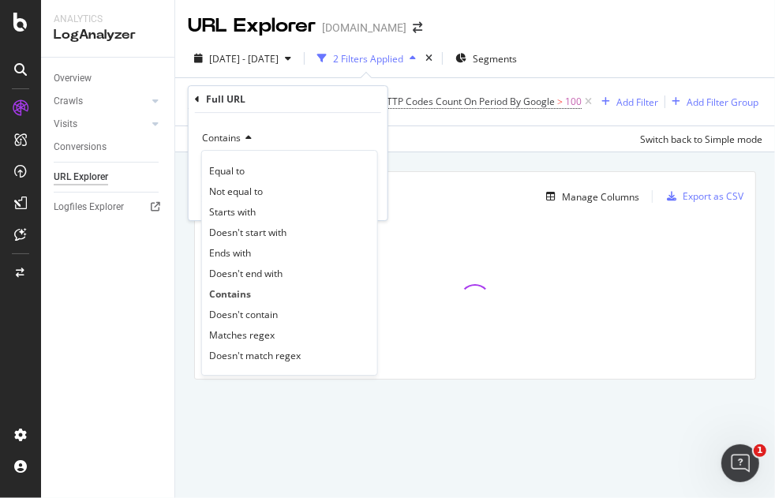
click at [229, 138] on span "Contains" at bounding box center [221, 137] width 39 height 13
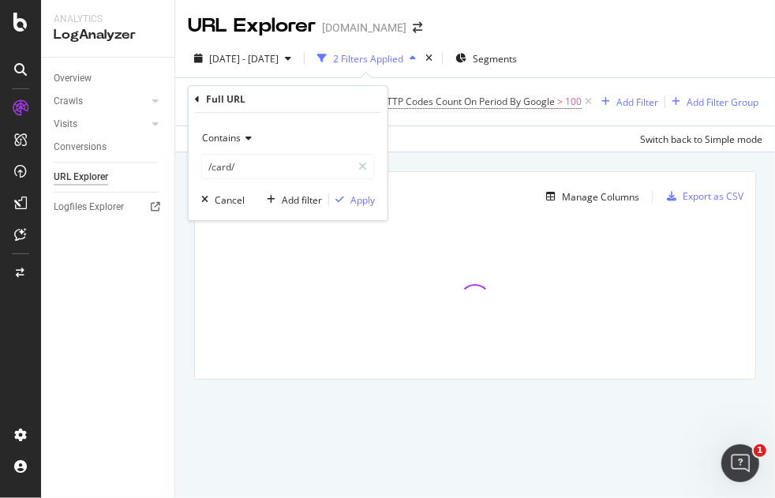
click at [230, 143] on span "Contains" at bounding box center [221, 137] width 39 height 13
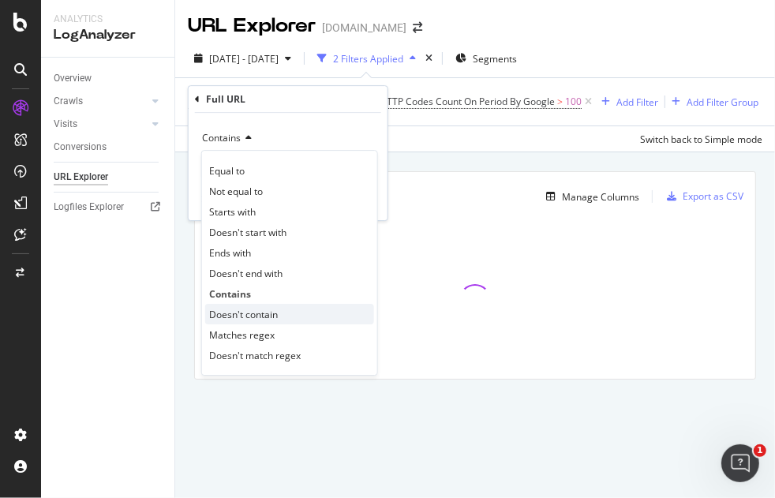
click at [255, 311] on span "Doesn't contain" at bounding box center [243, 314] width 69 height 13
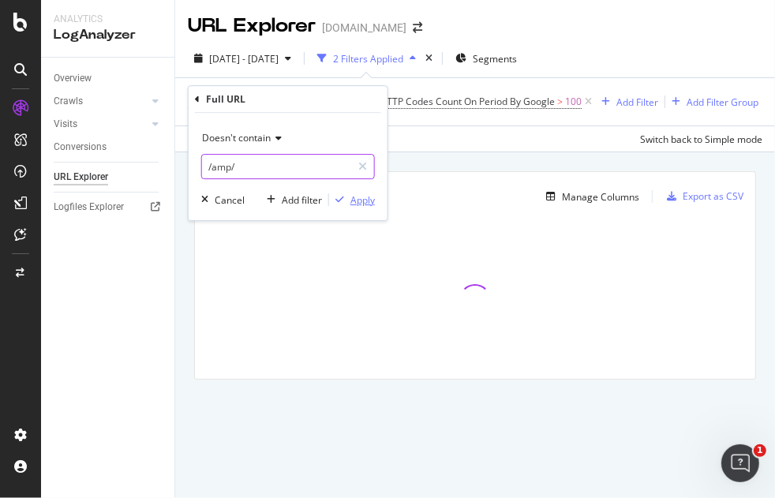
type input "/amp/"
click at [336, 198] on icon "button" at bounding box center [340, 199] width 9 height 9
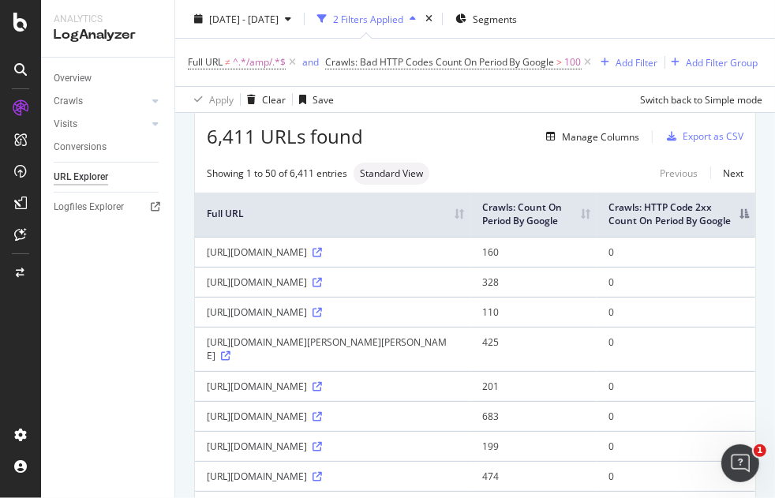
scroll to position [88, 0]
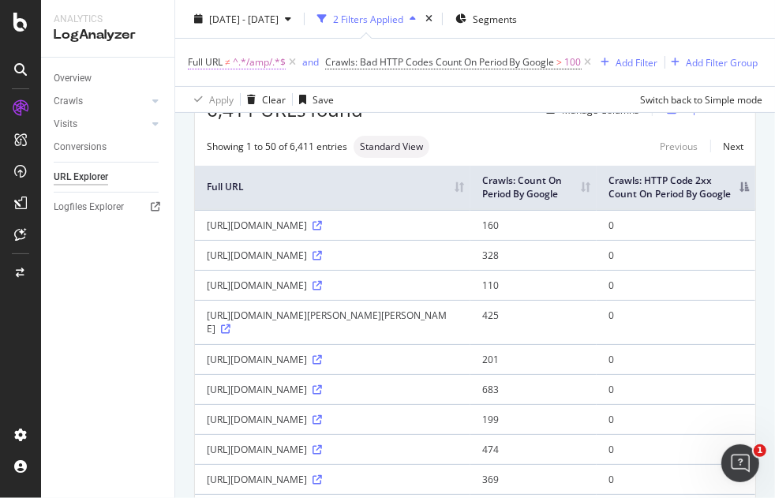
click at [246, 60] on span "^.*/amp/.*$" at bounding box center [259, 62] width 53 height 22
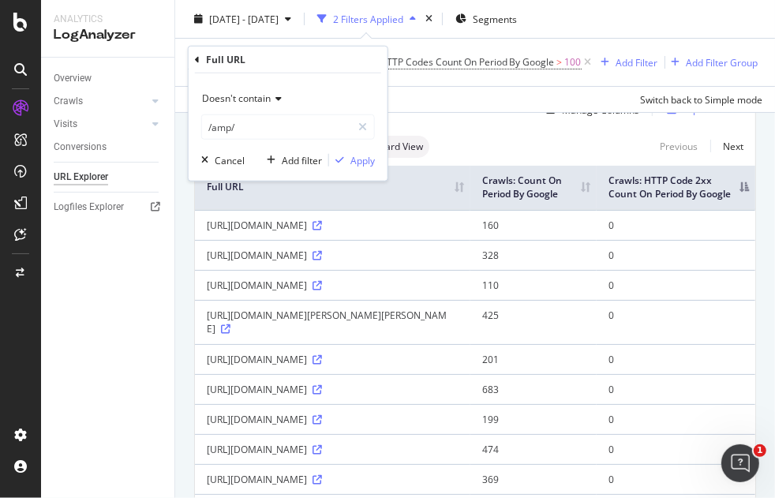
click at [260, 98] on span "Doesn't contain" at bounding box center [236, 98] width 69 height 13
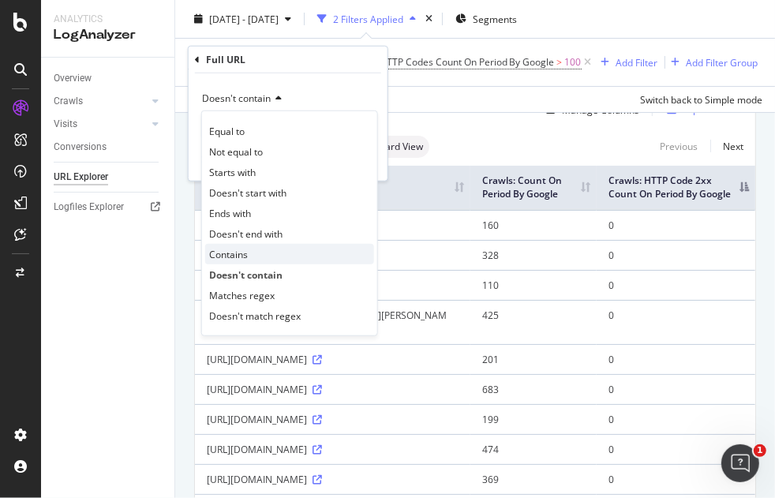
click at [264, 254] on div "Contains" at bounding box center [289, 254] width 169 height 21
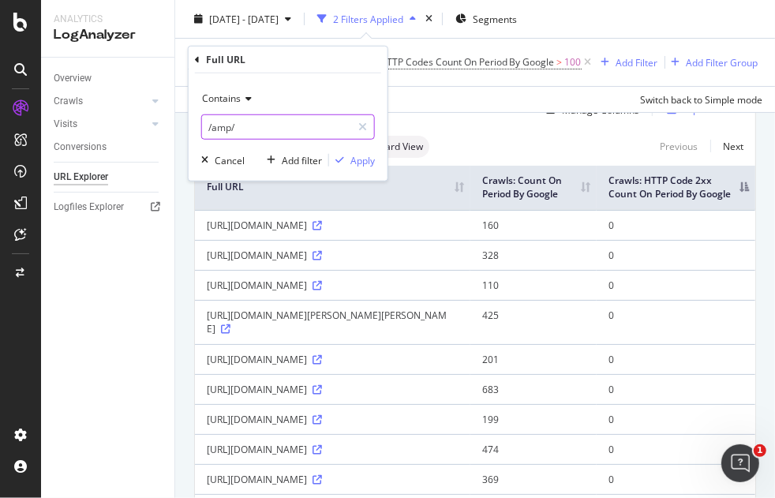
click at [245, 127] on input "/amp/" at bounding box center [276, 126] width 149 height 25
drag, startPoint x: 257, startPoint y: 126, endPoint x: 213, endPoint y: 130, distance: 43.6
click at [213, 130] on input "/amp/" at bounding box center [276, 126] width 149 height 25
type input "/ns/"
click at [358, 157] on div "Apply" at bounding box center [363, 159] width 24 height 13
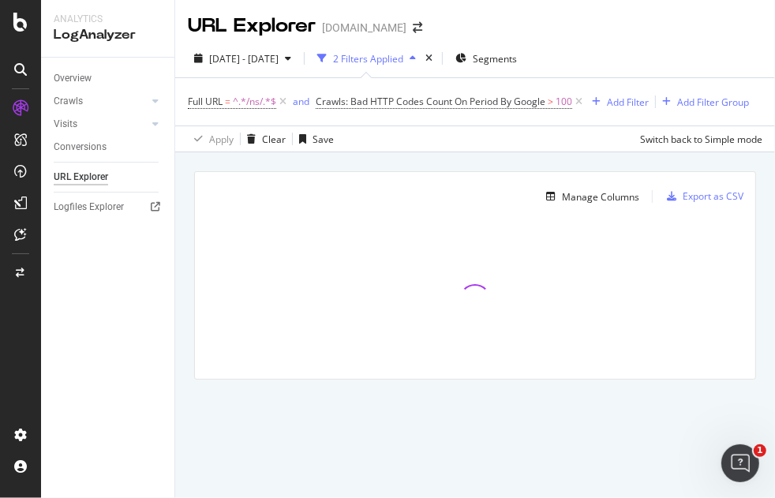
click at [457, 95] on span "Crawls: Bad HTTP Codes Count On Period By Google" at bounding box center [431, 101] width 230 height 13
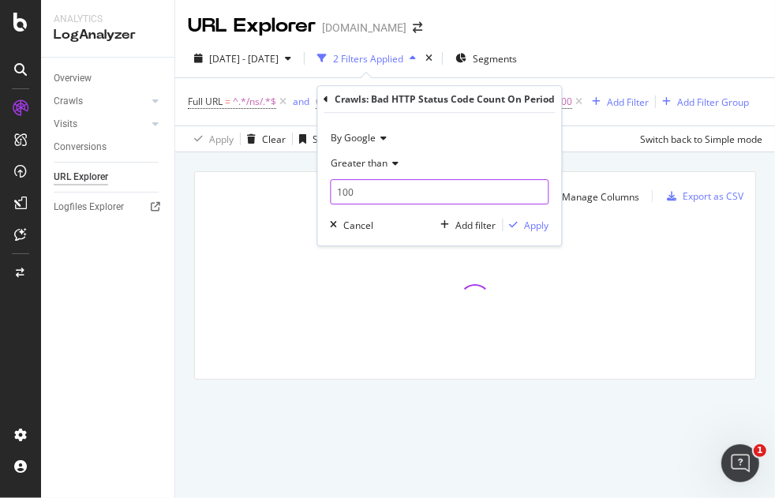
click at [394, 195] on input "100" at bounding box center [439, 191] width 219 height 25
type input "1"
click at [539, 226] on div "Apply" at bounding box center [536, 225] width 24 height 13
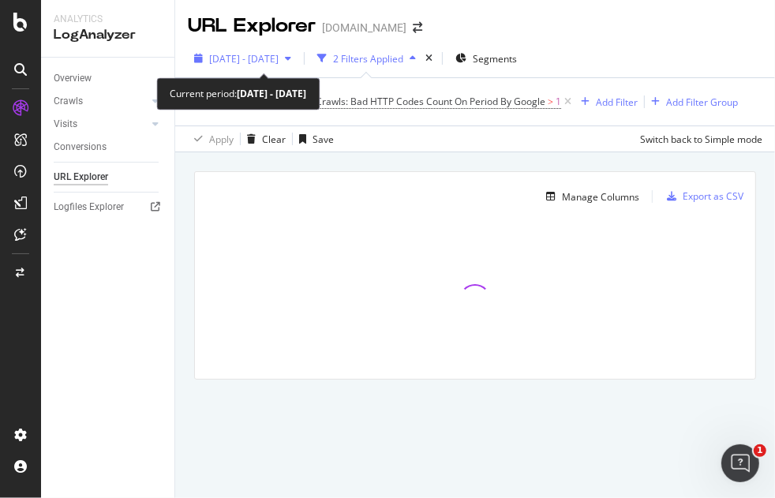
click at [268, 65] on div "[DATE] - [DATE]" at bounding box center [243, 58] width 69 height 13
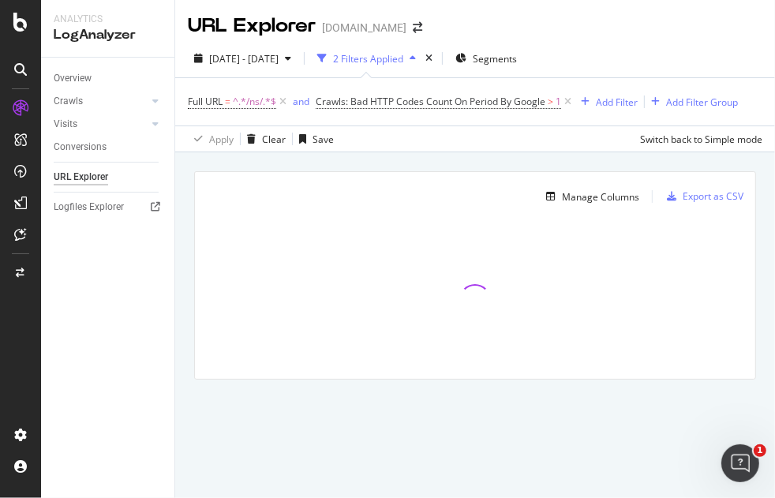
click at [651, 28] on div "URL Explorer nbcnews.com" at bounding box center [475, 19] width 600 height 39
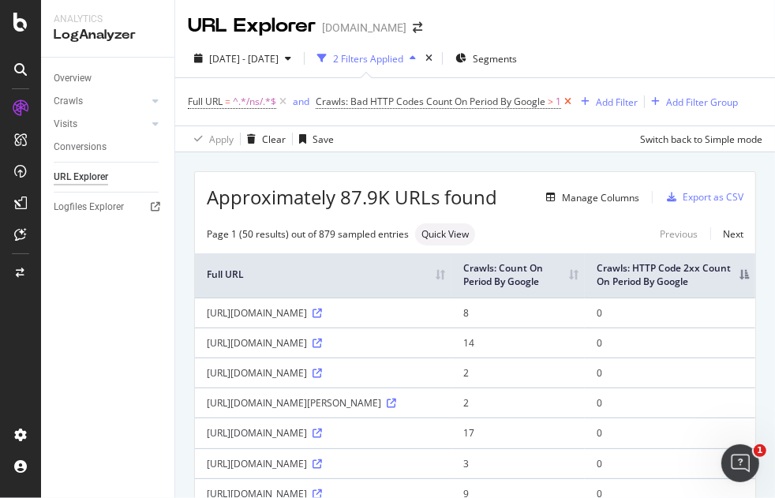
click at [566, 96] on icon at bounding box center [567, 102] width 13 height 16
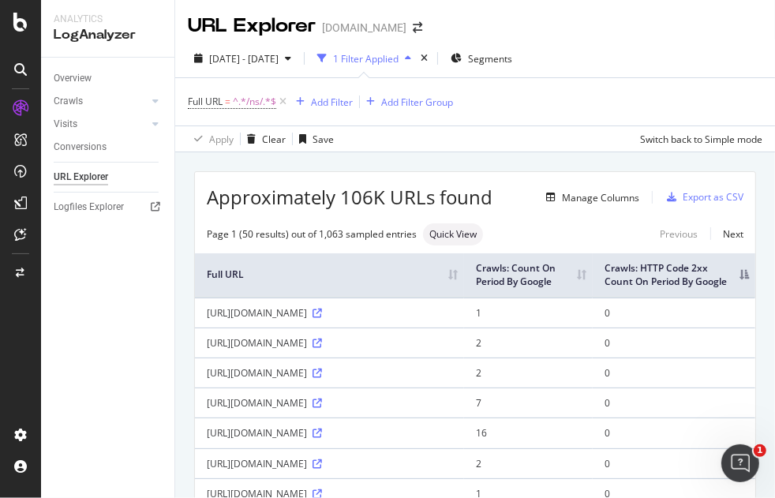
click at [732, 284] on th "Crawls: HTTP Code 2xx Count On Period By Google" at bounding box center [674, 275] width 163 height 44
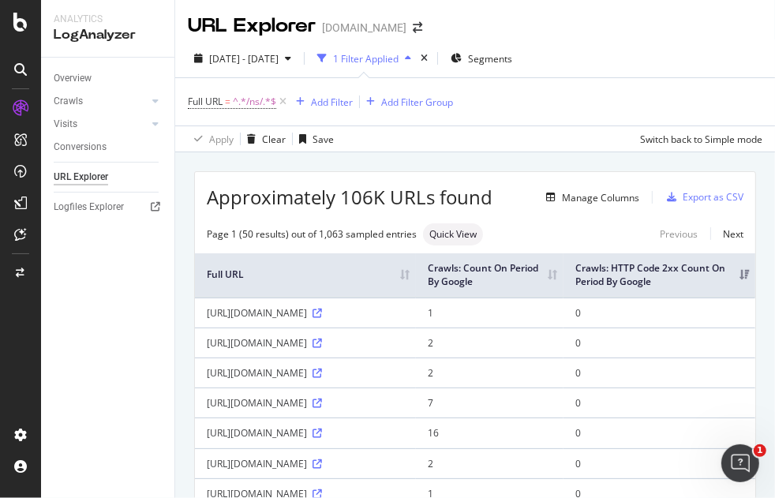
click at [719, 102] on div "Full URL = ^.*/ns/.*$ Add Filter Add Filter Group" at bounding box center [475, 101] width 575 height 47
click at [732, 276] on th "Crawls: HTTP Code 2xx Count On Period By Google" at bounding box center [660, 275] width 192 height 44
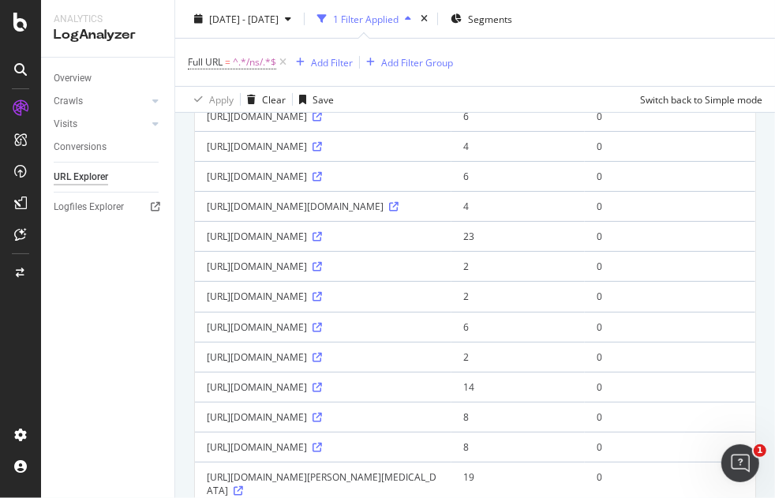
scroll to position [172, 0]
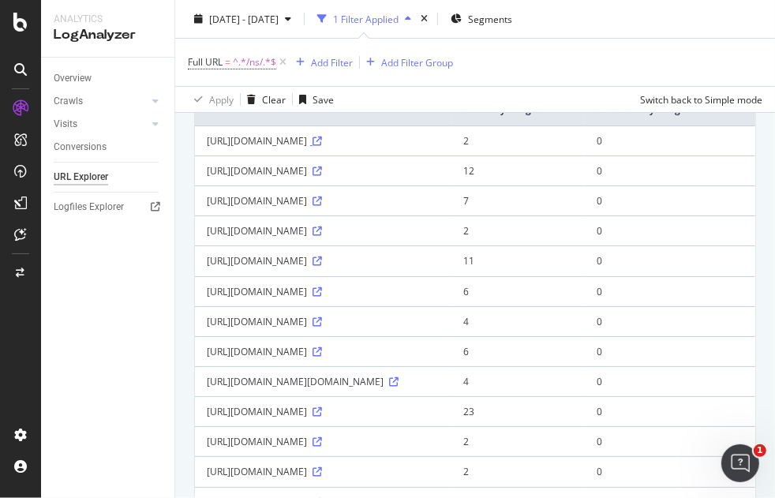
click at [322, 146] on icon at bounding box center [317, 141] width 9 height 9
drag, startPoint x: 198, startPoint y: 167, endPoint x: 492, endPoint y: 167, distance: 293.7
click at [452, 156] on td "https://www.nbcnews.com/id/43499438/ns/business-consumer" at bounding box center [323, 141] width 257 height 30
click at [440, 148] on div "https://www.nbcnews.com/id/43499438/ns/business-consumer" at bounding box center [323, 140] width 233 height 13
copy div "https://www.nbcnews.com/id/43499438/ns/business-consumer"
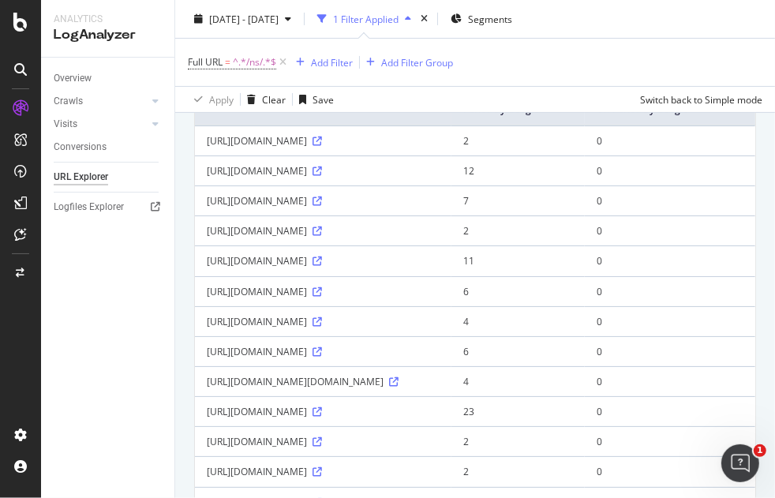
click at [710, 50] on div "Full URL = ^.*/ns/.*$ Add Filter Add Filter Group" at bounding box center [475, 62] width 575 height 47
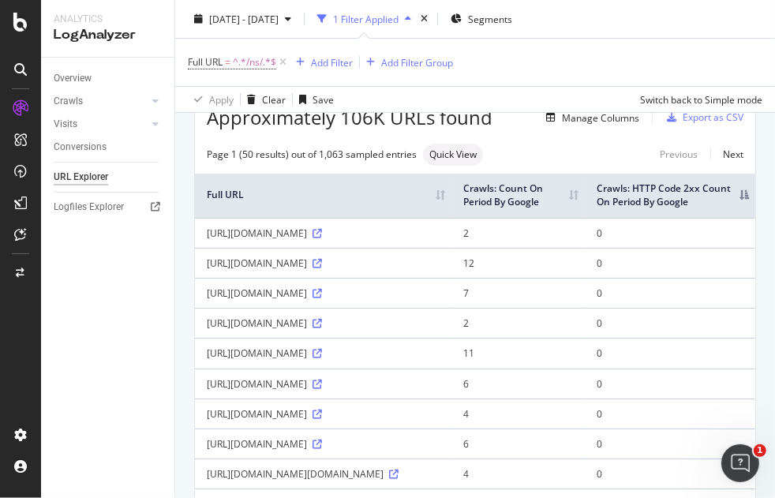
scroll to position [0, 0]
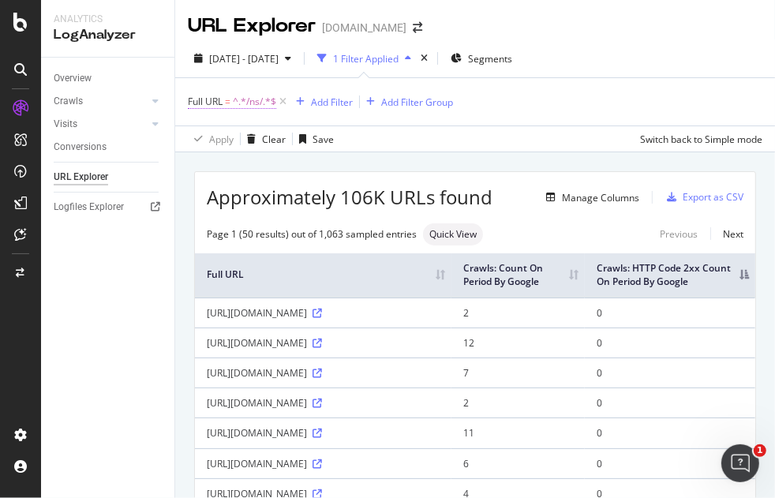
click at [253, 100] on span "^.*/ns/.*$" at bounding box center [254, 102] width 43 height 22
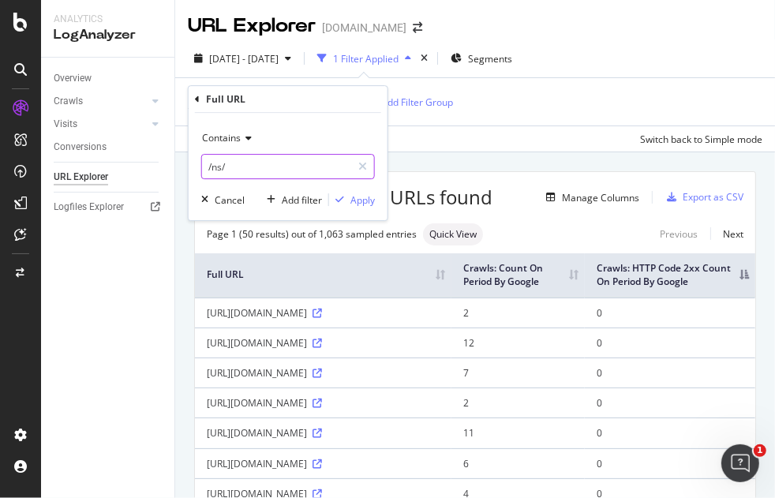
click at [214, 167] on input "/ns/" at bounding box center [276, 166] width 149 height 25
type input "/noticias"
click at [346, 195] on div "button" at bounding box center [339, 199] width 21 height 9
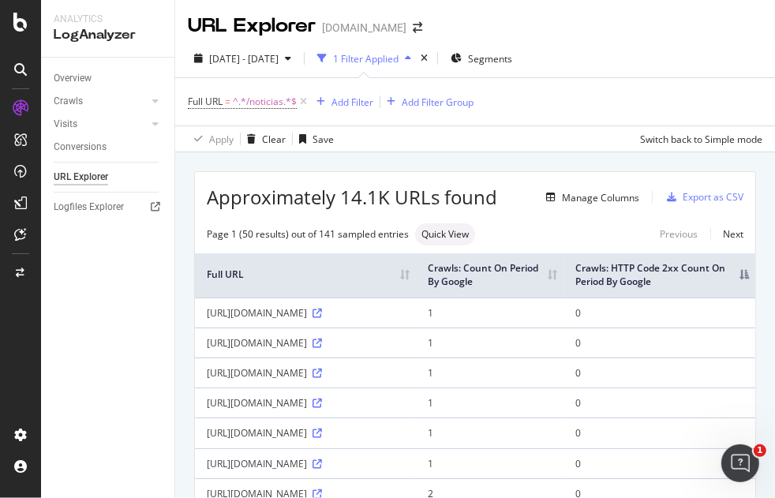
click at [735, 279] on th "Crawls: HTTP Code 2xx Count On Period By Google" at bounding box center [660, 275] width 192 height 44
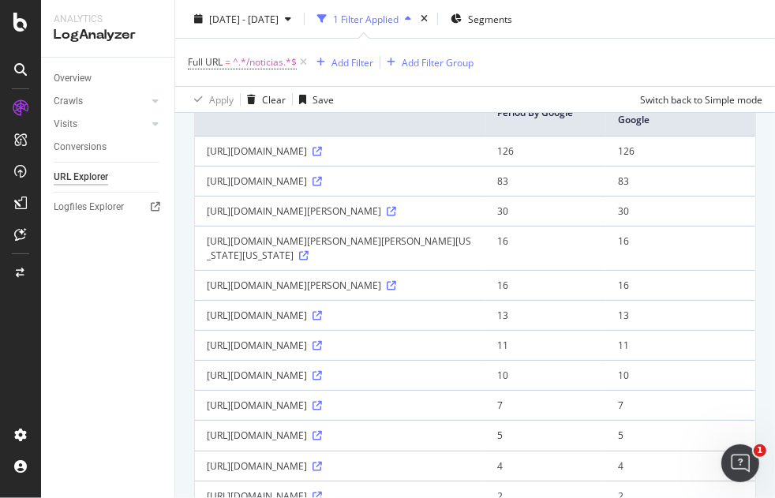
scroll to position [351, 0]
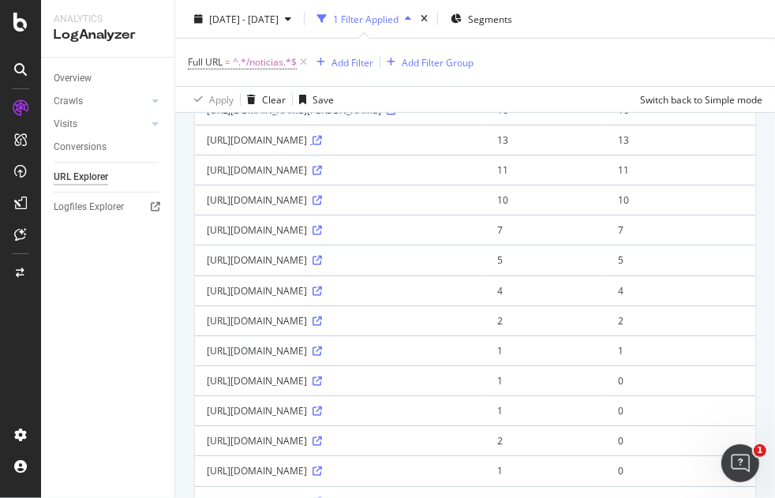
click at [322, 145] on icon at bounding box center [317, 140] width 9 height 9
click at [322, 296] on icon at bounding box center [317, 291] width 9 height 9
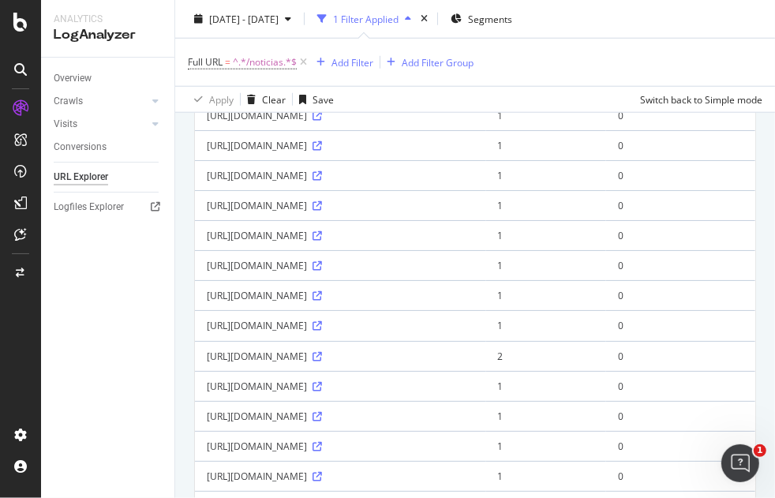
scroll to position [965, 0]
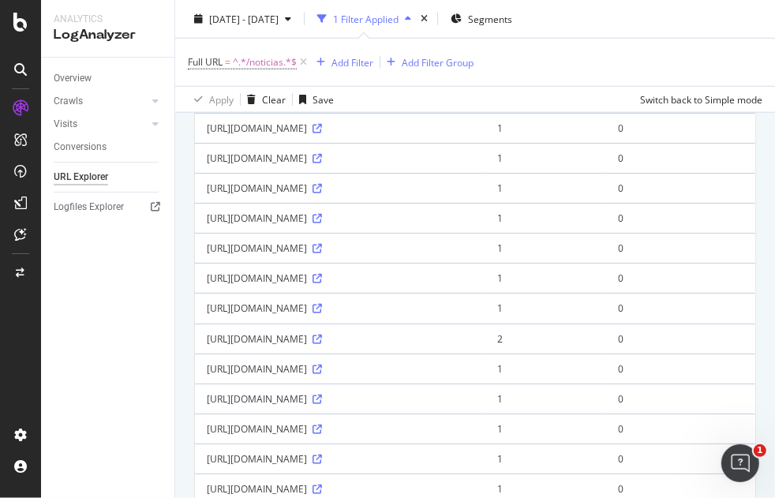
click at [322, 43] on icon at bounding box center [317, 37] width 9 height 9
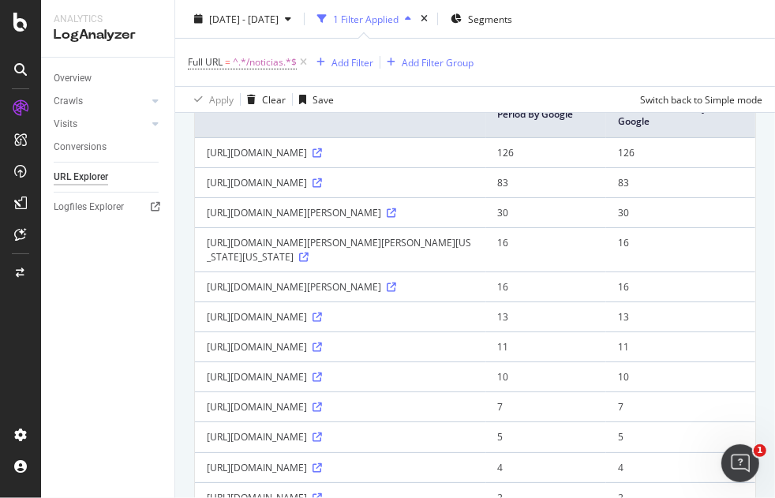
scroll to position [0, 0]
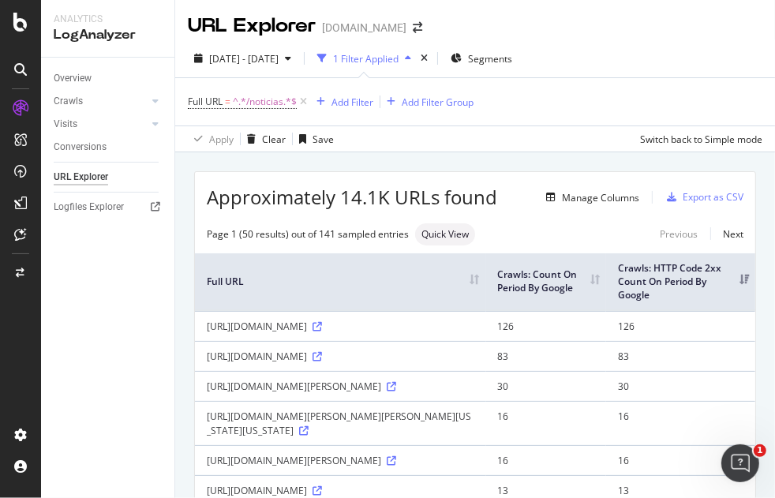
click at [606, 277] on th "Crawls: Count On Period By Google" at bounding box center [546, 282] width 120 height 58
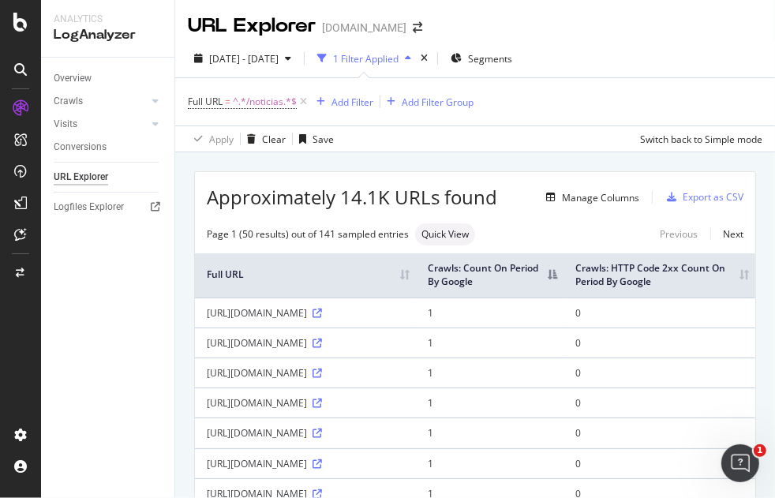
click at [711, 27] on div "URL Explorer nbcnews.com" at bounding box center [475, 19] width 600 height 39
click at [592, 198] on div "Manage Columns" at bounding box center [600, 197] width 77 height 13
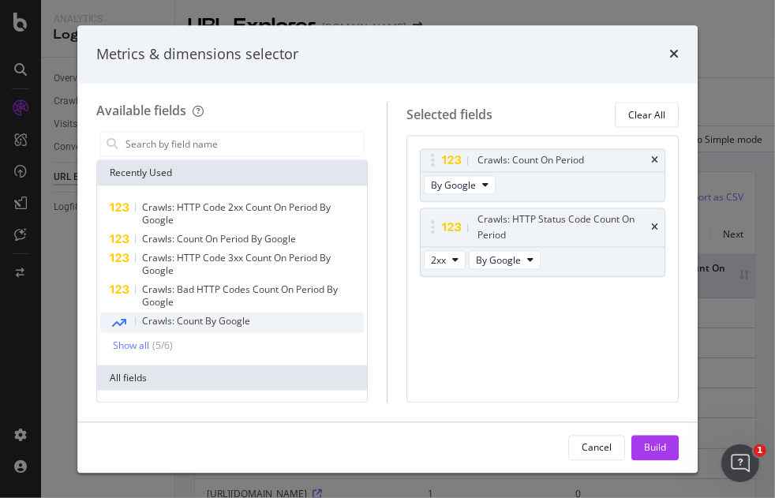
click at [197, 325] on span "Crawls: Count By Google" at bounding box center [196, 321] width 108 height 13
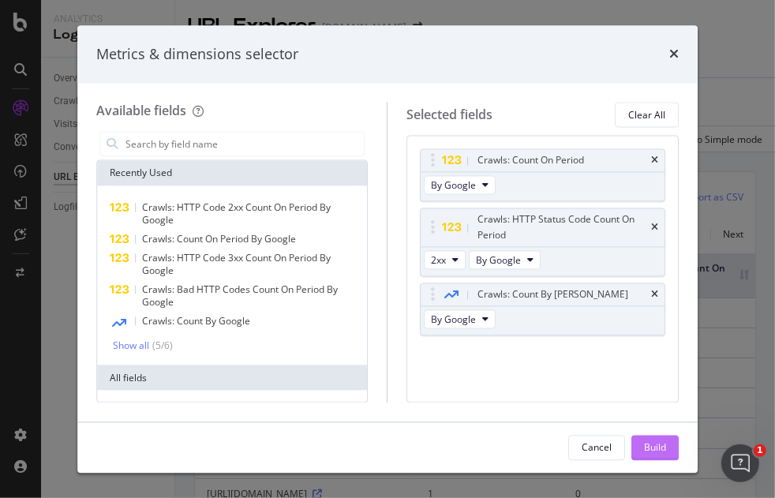
click at [656, 445] on div "Build" at bounding box center [655, 447] width 22 height 13
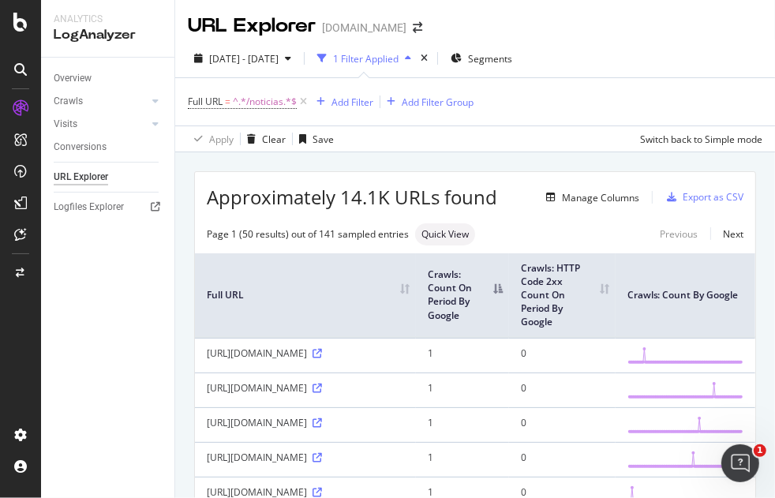
click at [508, 283] on th "Crawls: Count On Period By Google" at bounding box center [462, 295] width 93 height 85
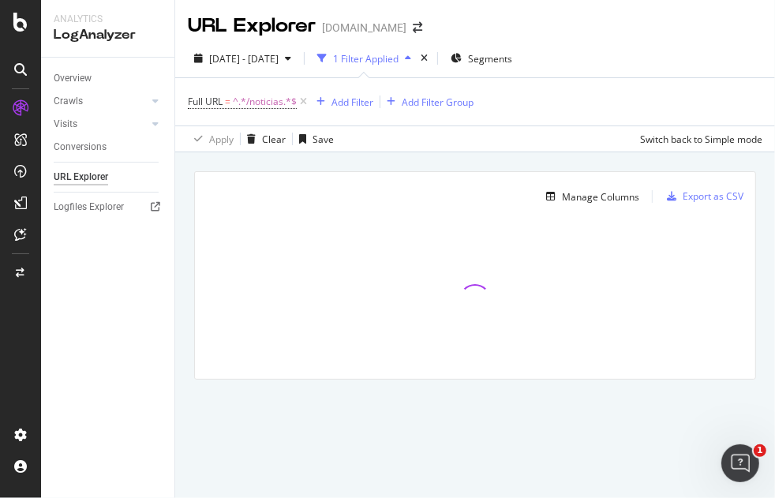
click at [704, 63] on div "2025 Jun. 27th - Sep. 26th 1 Filter Applied Segments" at bounding box center [475, 62] width 600 height 32
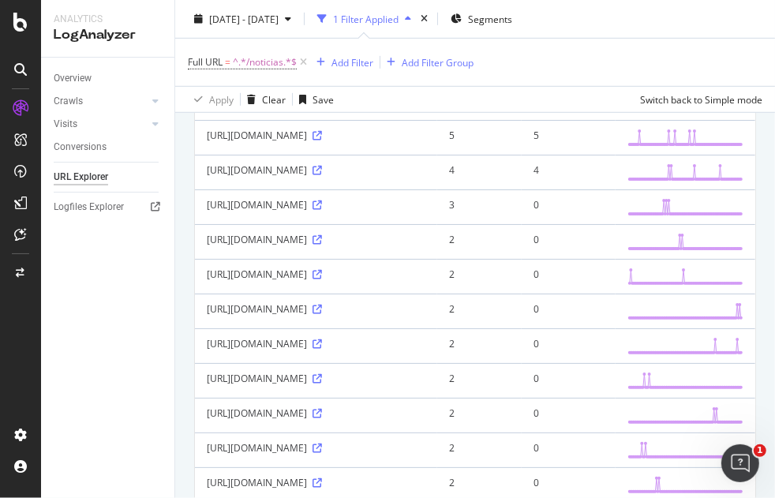
scroll to position [351, 0]
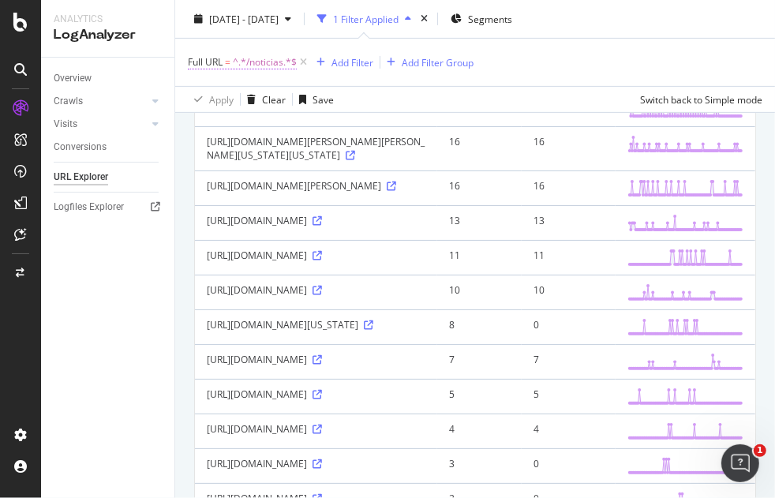
click at [241, 57] on span "^.*/noticias.*$" at bounding box center [265, 62] width 64 height 22
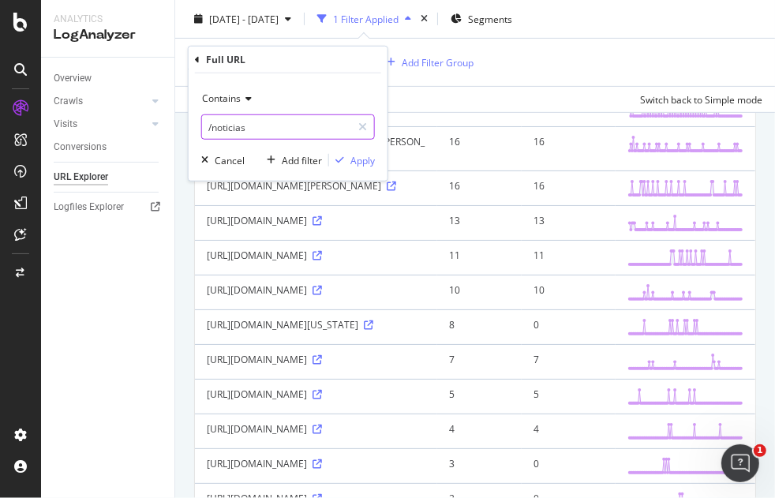
click at [284, 123] on input "/noticias" at bounding box center [276, 126] width 149 height 25
type input "/feature/"
click at [369, 166] on button "Apply" at bounding box center [352, 160] width 46 height 16
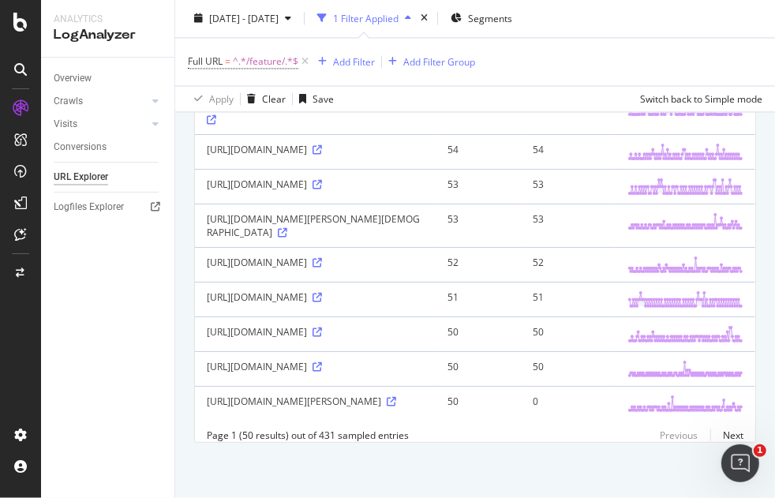
scroll to position [2520, 0]
click at [255, 58] on span "^.*/feature/.*$" at bounding box center [266, 62] width 66 height 22
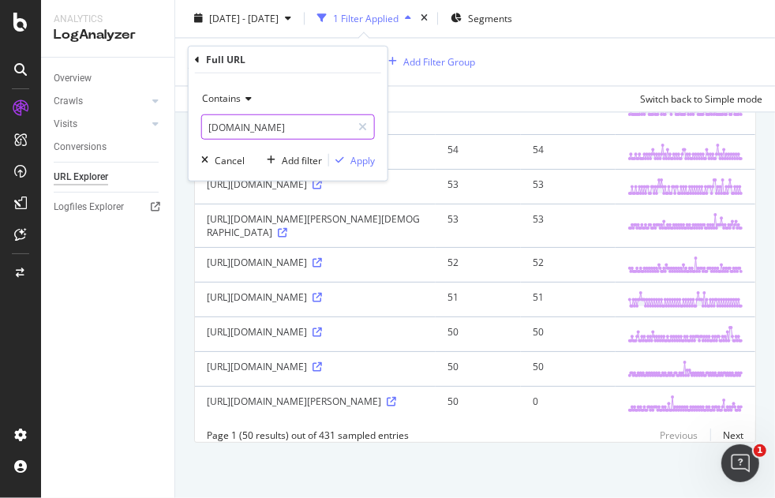
type input "msn.com"
click at [341, 158] on icon "button" at bounding box center [340, 160] width 9 height 9
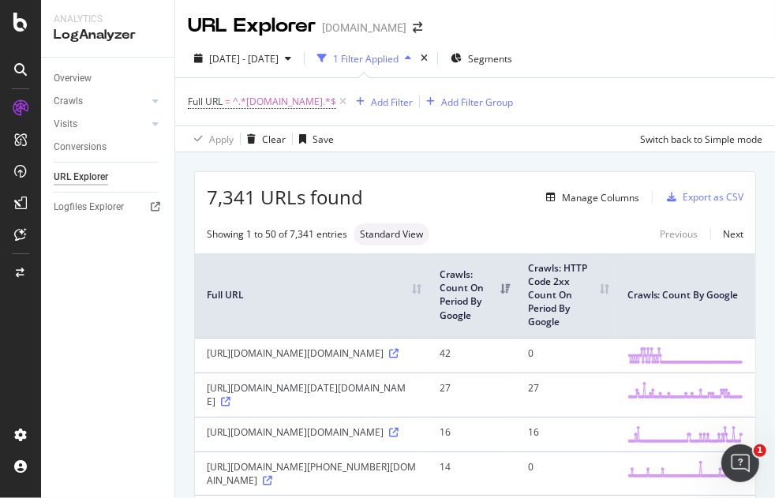
click at [701, 46] on div "2025 Jun. 27th - Sep. 26th 1 Filter Applied Segments" at bounding box center [475, 62] width 600 height 32
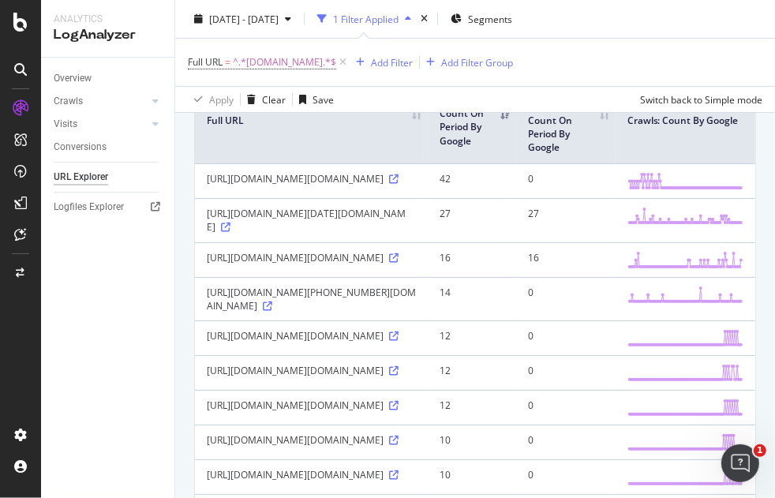
scroll to position [175, 0]
click at [231, 231] on icon at bounding box center [225, 226] width 9 height 9
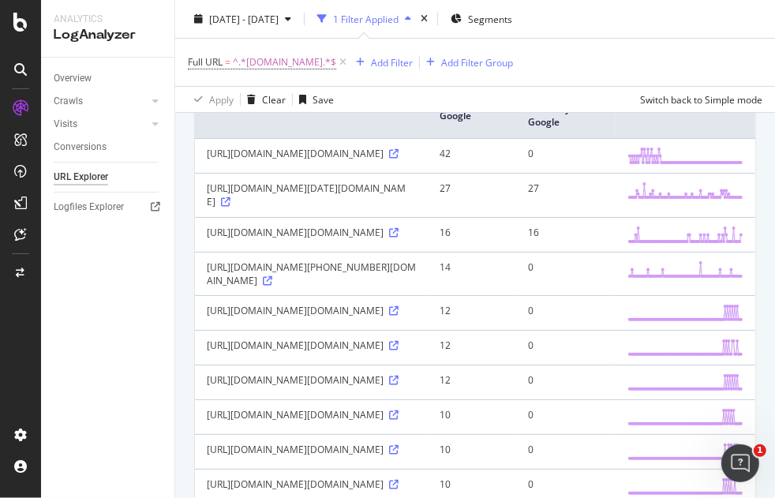
scroll to position [0, 0]
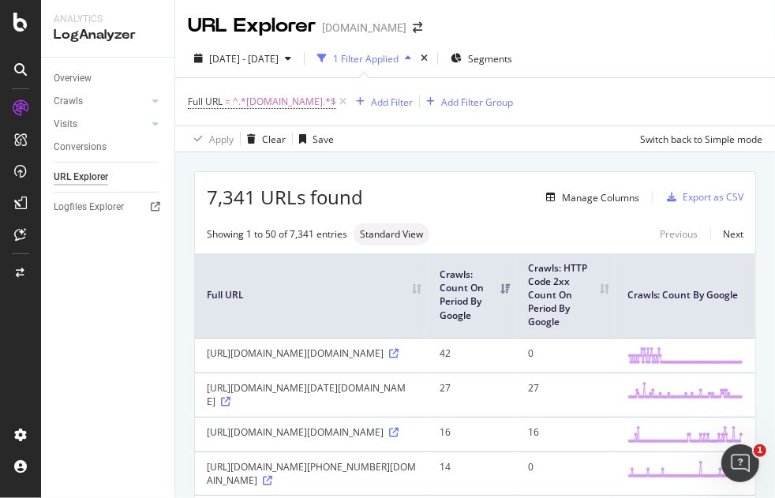
click at [735, 80] on div "Full URL = ^.*msn.com.*$ Add Filter Add Filter Group" at bounding box center [475, 101] width 575 height 47
click at [726, 103] on div "Full URL = ^.*msn.com.*$ Add Filter Add Filter Group" at bounding box center [475, 101] width 575 height 47
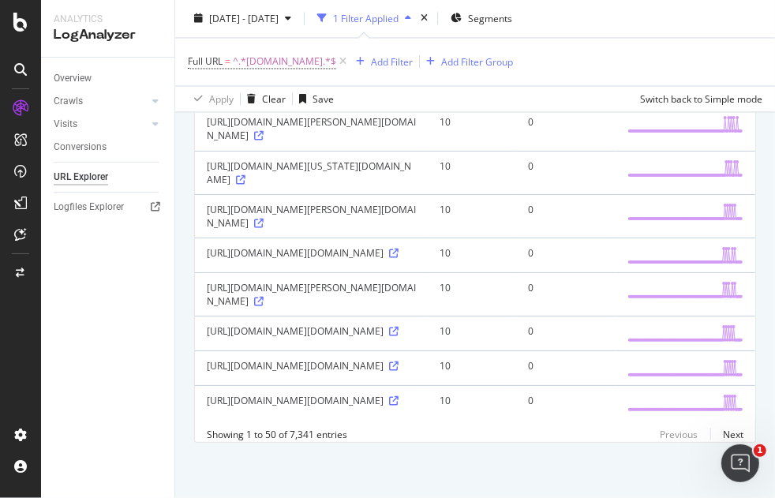
scroll to position [2280, 0]
click at [689, 55] on div "Full URL = ^.*msn.com.*$ Add Filter Add Filter Group" at bounding box center [475, 62] width 575 height 47
drag, startPoint x: 760, startPoint y: 150, endPoint x: 742, endPoint y: 150, distance: 17.4
click at [246, 62] on span "^.*msn.com.*$" at bounding box center [284, 62] width 103 height 22
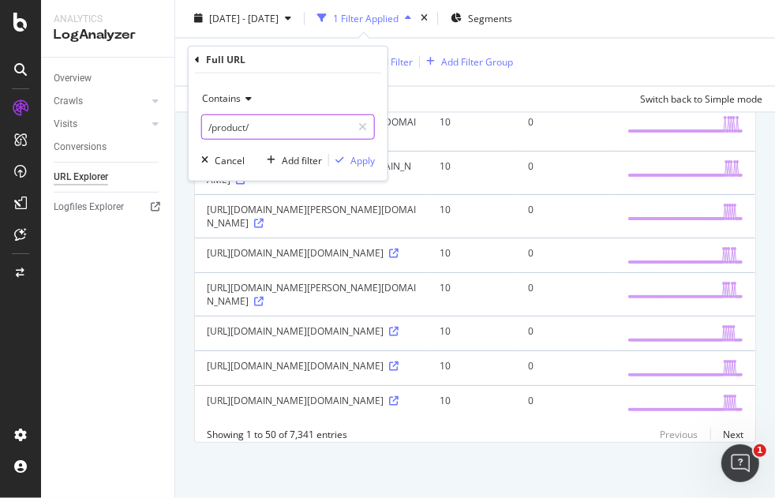
type input "/product/"
click at [347, 163] on div "button" at bounding box center [339, 160] width 21 height 9
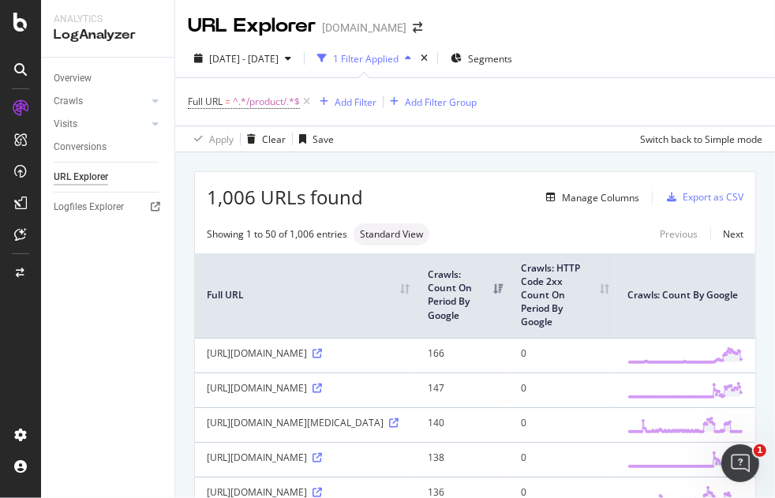
click at [740, 36] on div "URL Explorer nbcnews.com" at bounding box center [475, 19] width 600 height 39
click at [593, 288] on th "Crawls: HTTP Code 2xx Count On Period By Google" at bounding box center [562, 295] width 107 height 85
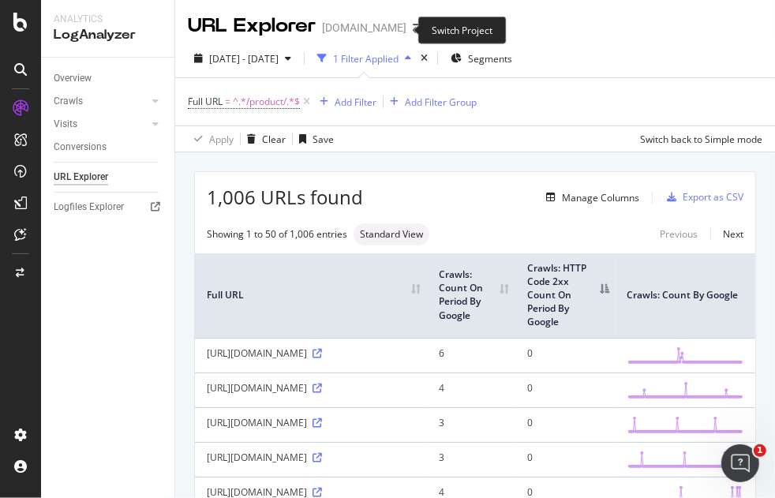
click at [407, 28] on span at bounding box center [418, 27] width 22 height 11
click at [413, 30] on icon "arrow-right-arrow-left" at bounding box center [417, 27] width 9 height 11
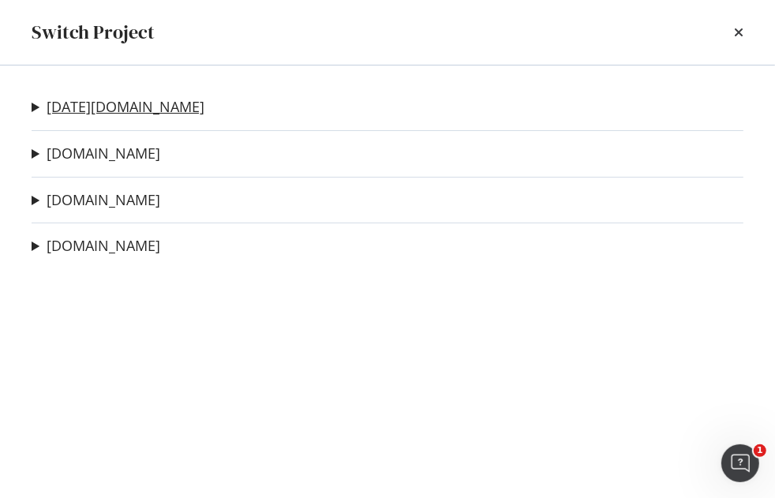
click at [88, 112] on link "[DATE][DOMAIN_NAME]" at bounding box center [126, 107] width 158 height 17
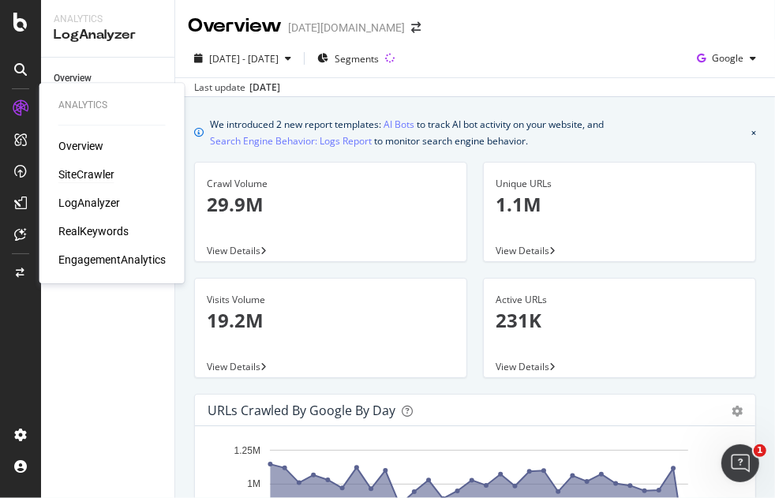
click at [95, 175] on div "SiteCrawler" at bounding box center [86, 175] width 56 height 16
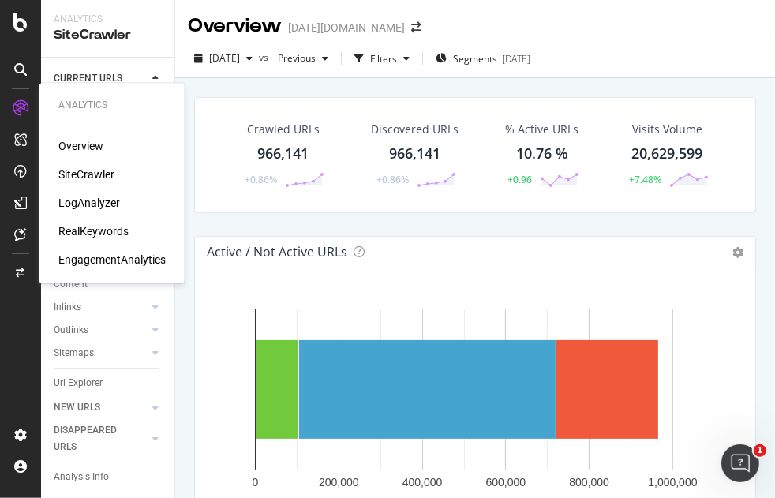
click at [98, 204] on div "LogAnalyzer" at bounding box center [89, 203] width 62 height 16
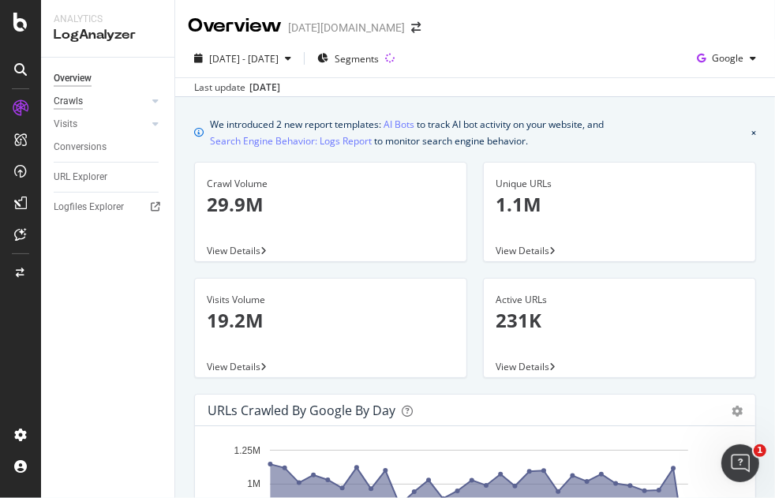
click at [74, 100] on div "Crawls" at bounding box center [68, 101] width 29 height 17
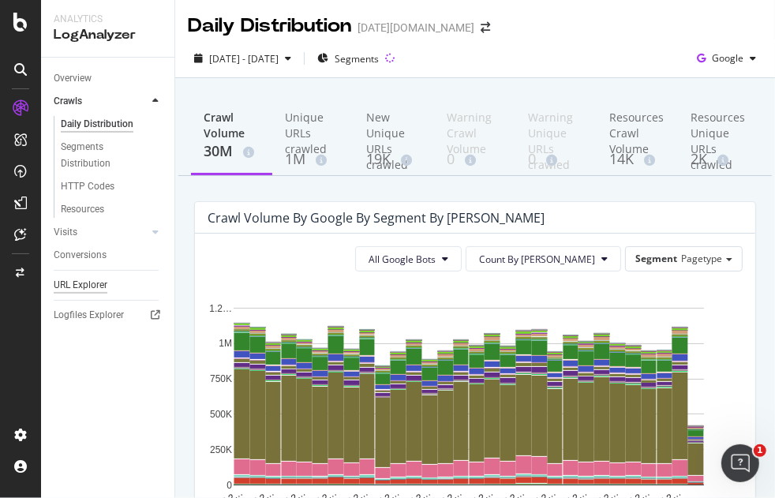
click at [86, 285] on div "URL Explorer" at bounding box center [81, 285] width 54 height 17
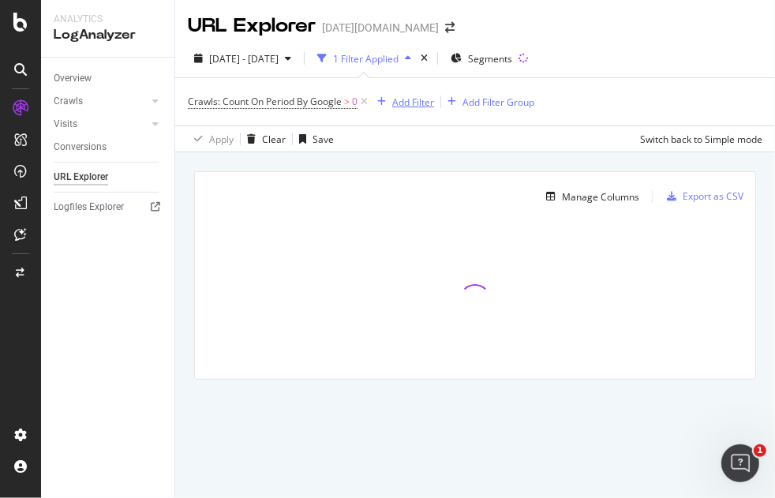
click at [404, 103] on div "Add Filter" at bounding box center [413, 102] width 42 height 13
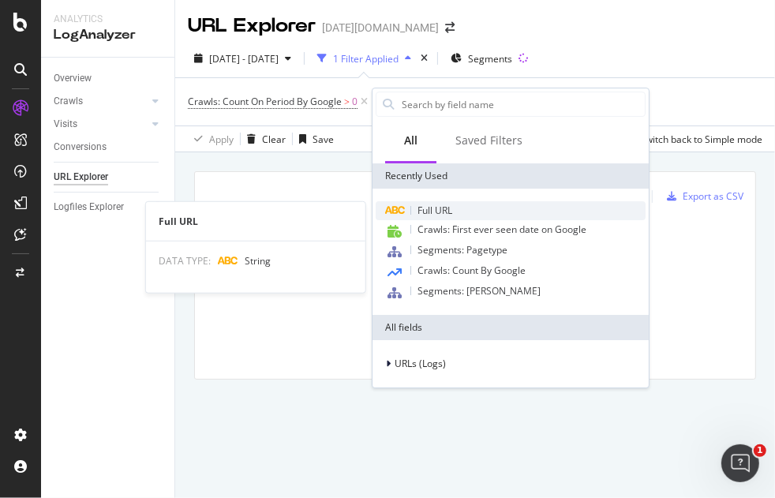
click at [444, 208] on span "Full URL" at bounding box center [435, 210] width 35 height 13
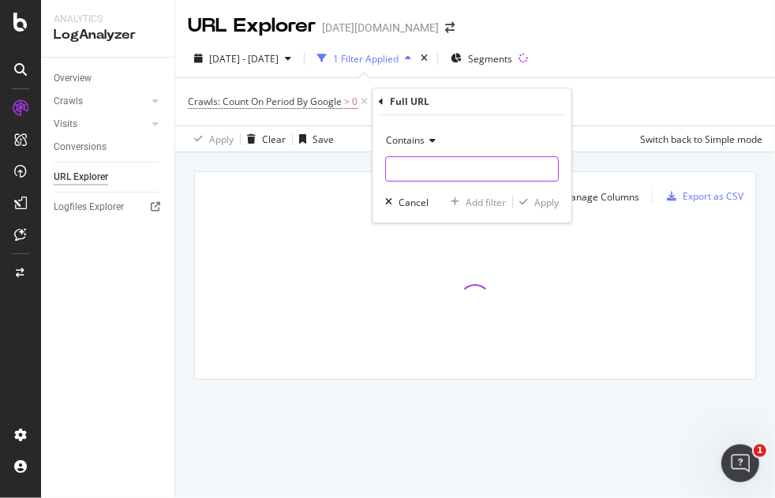
click at [421, 177] on input "text" at bounding box center [472, 168] width 172 height 25
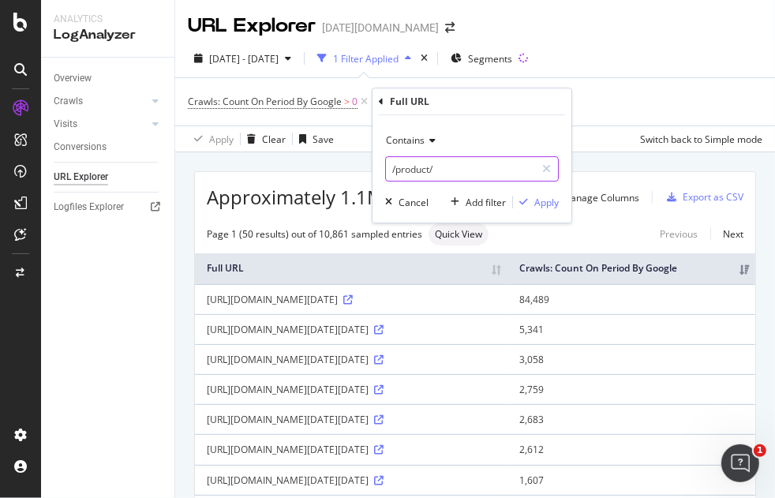
type input "/product/"
click at [523, 205] on icon "button" at bounding box center [524, 201] width 9 height 9
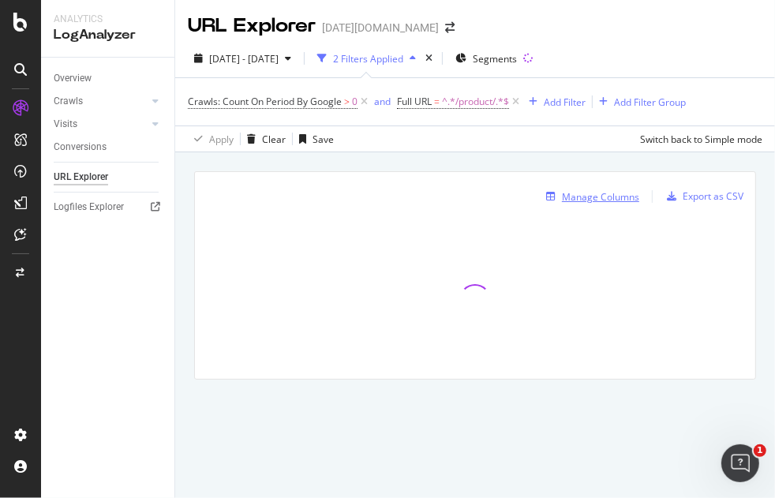
click at [629, 195] on div "Manage Columns" at bounding box center [600, 196] width 77 height 13
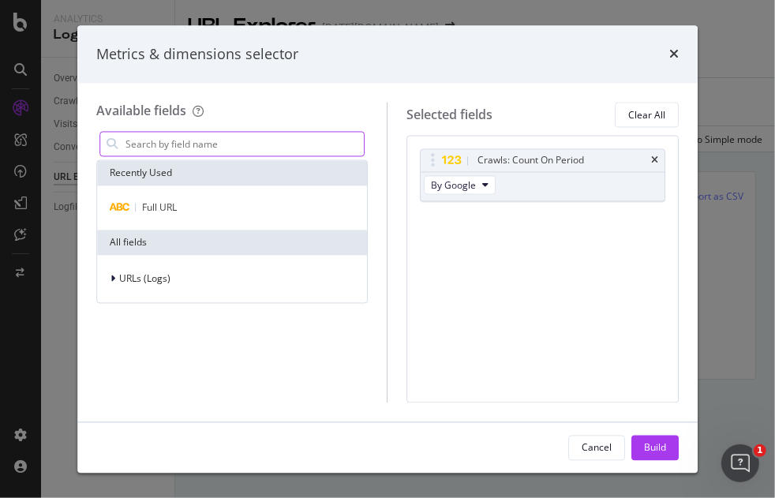
click at [147, 149] on input "modal" at bounding box center [244, 145] width 240 height 24
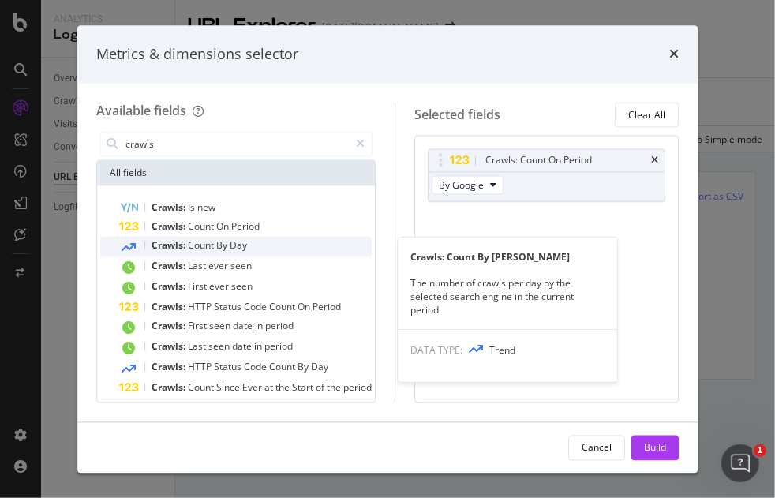
scroll to position [27, 0]
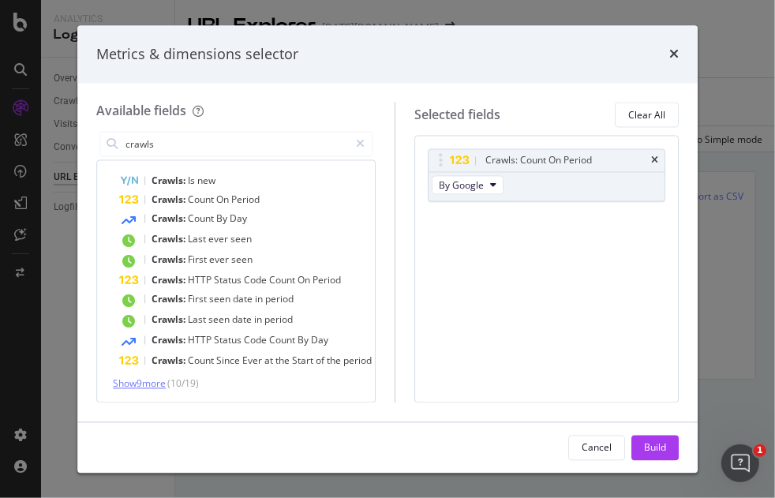
click at [151, 382] on span "Show 9 more" at bounding box center [139, 383] width 53 height 13
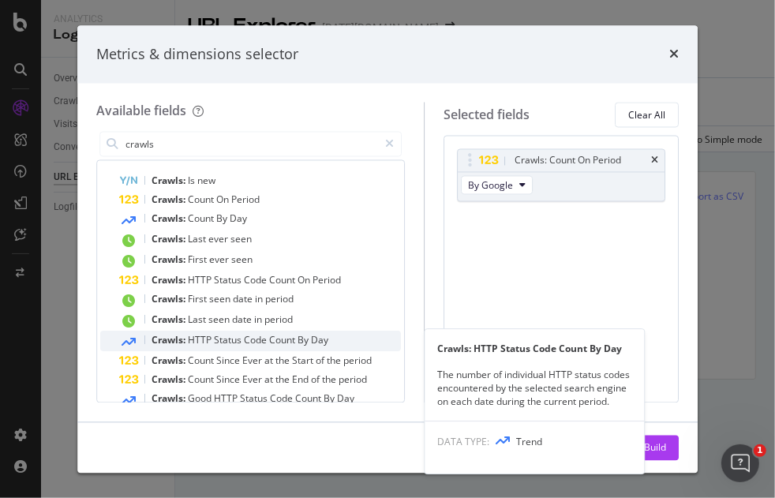
scroll to position [184, 0]
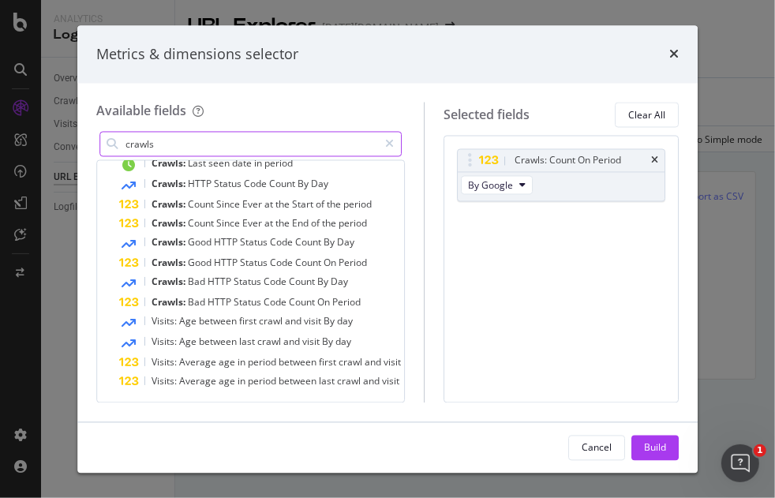
click at [210, 145] on input "crawls" at bounding box center [251, 145] width 254 height 24
click at [215, 145] on input "crawls" at bounding box center [251, 145] width 254 height 24
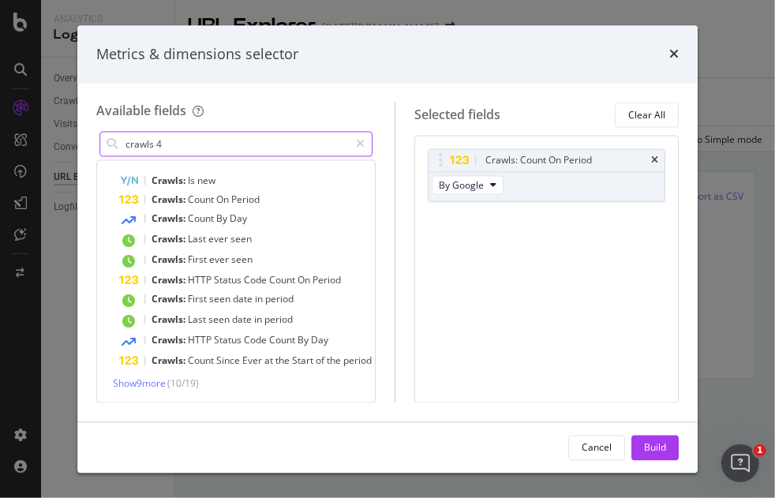
scroll to position [0, 0]
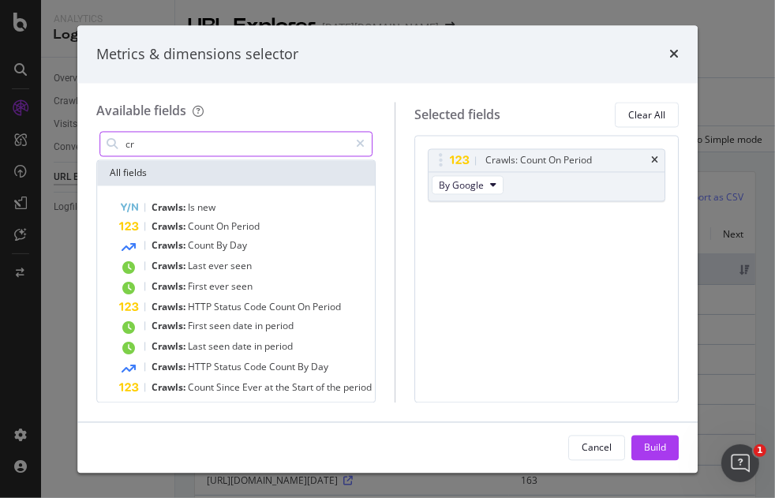
type input "c"
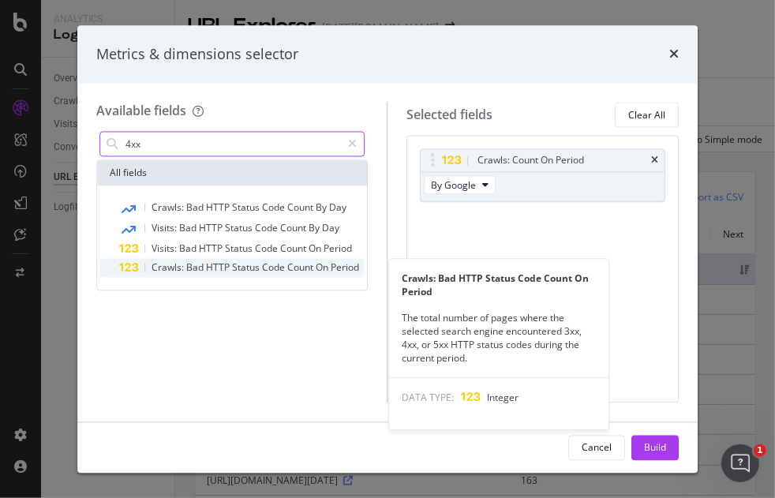
type input "4xx"
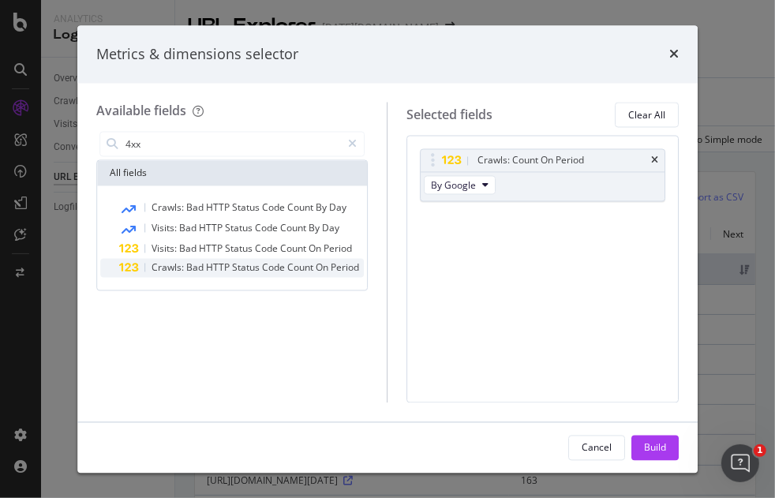
click at [272, 271] on span "Code" at bounding box center [274, 267] width 25 height 13
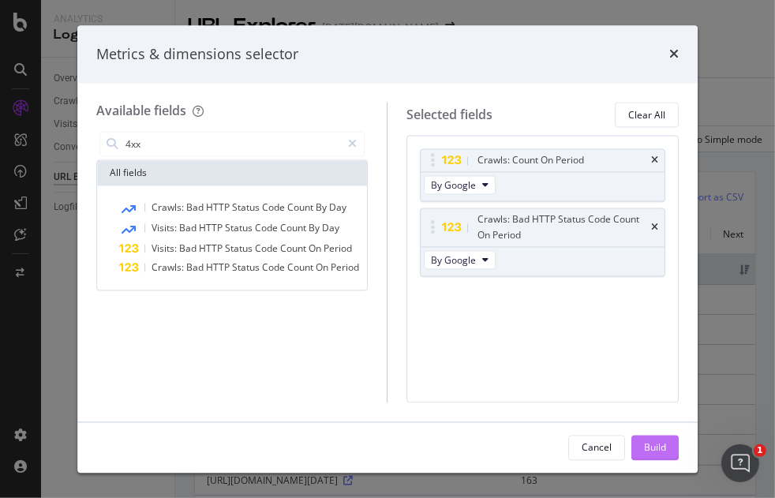
click at [666, 449] on div "Build" at bounding box center [655, 447] width 22 height 13
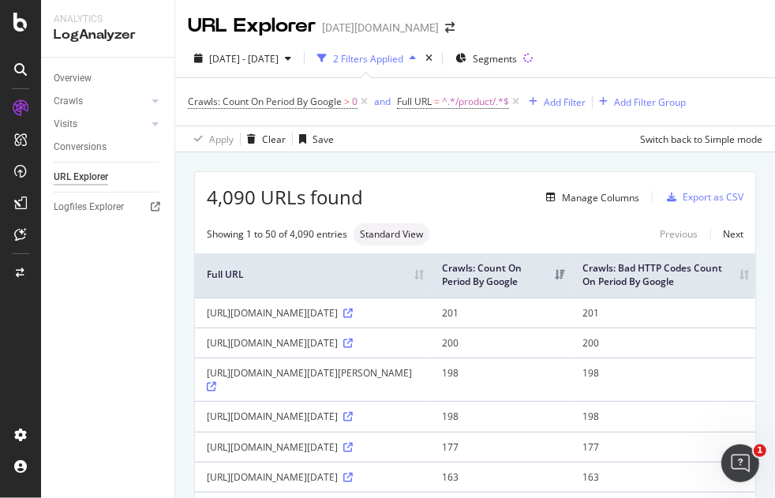
click at [730, 278] on th "Crawls: Bad HTTP Codes Count On Period By Google" at bounding box center [664, 275] width 184 height 44
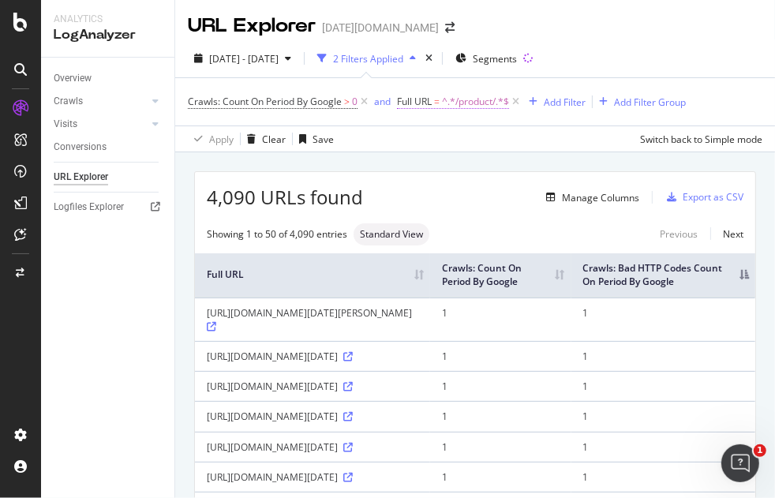
click at [478, 104] on span "^.*/product/.*$" at bounding box center [475, 102] width 67 height 22
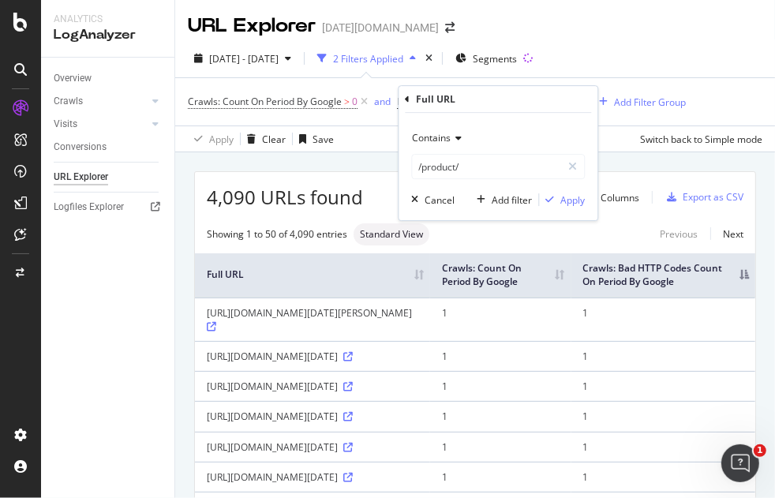
click at [412, 94] on div "Full URL" at bounding box center [498, 99] width 186 height 27
click at [574, 163] on icon at bounding box center [573, 166] width 9 height 11
click at [407, 98] on icon at bounding box center [407, 99] width 5 height 9
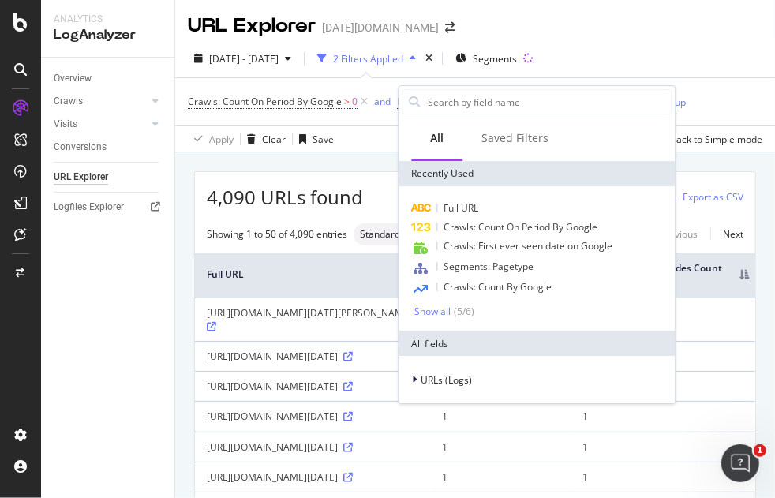
click at [442, 319] on div "Full URL Crawls: Count On Period By Google Crawls: First ever seen date on Goog…" at bounding box center [537, 258] width 276 height 145
click at [440, 313] on div "Show all" at bounding box center [433, 311] width 36 height 11
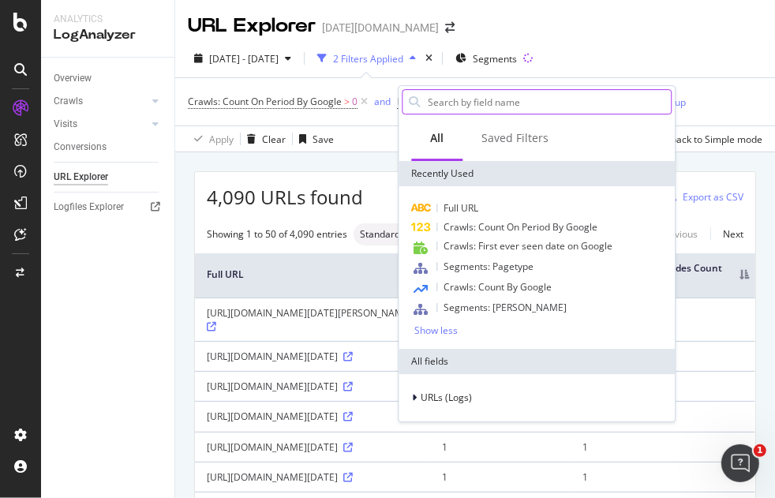
click at [442, 104] on input "text" at bounding box center [548, 102] width 245 height 24
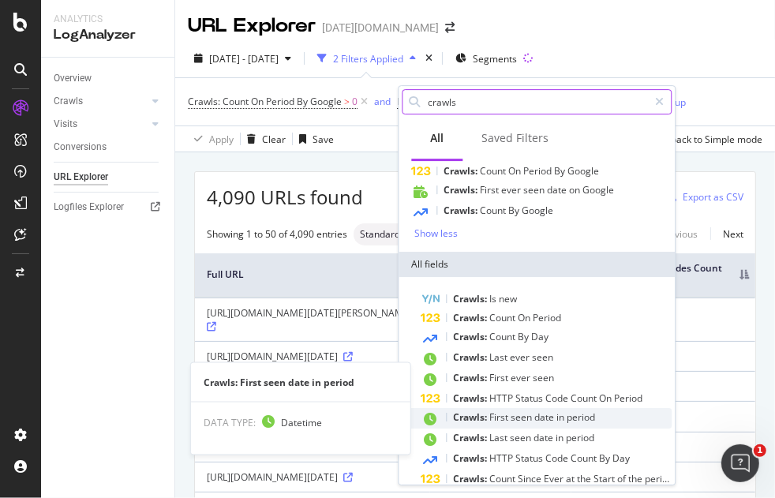
scroll to position [73, 0]
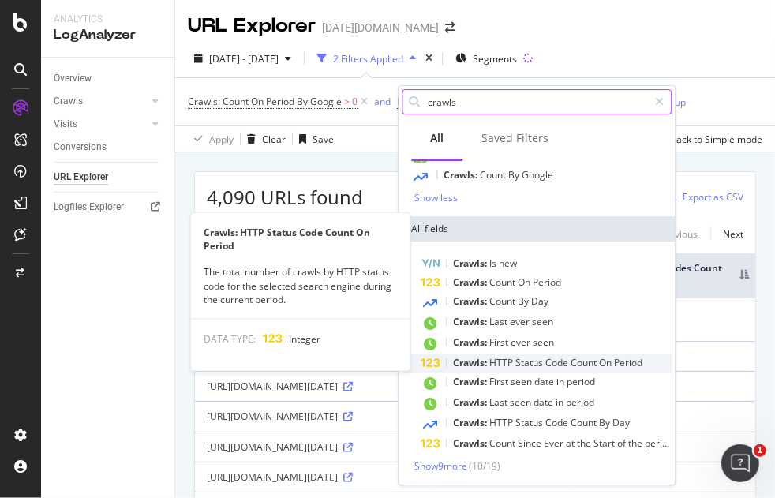
type input "crawls"
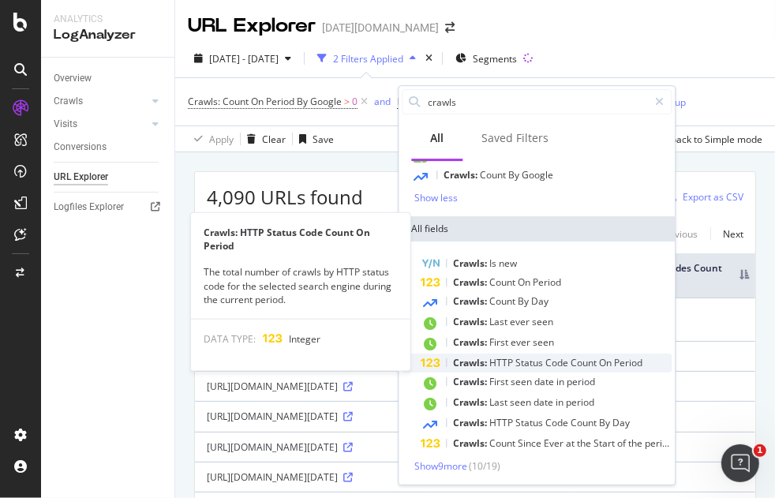
click at [542, 359] on span "Status" at bounding box center [531, 362] width 30 height 13
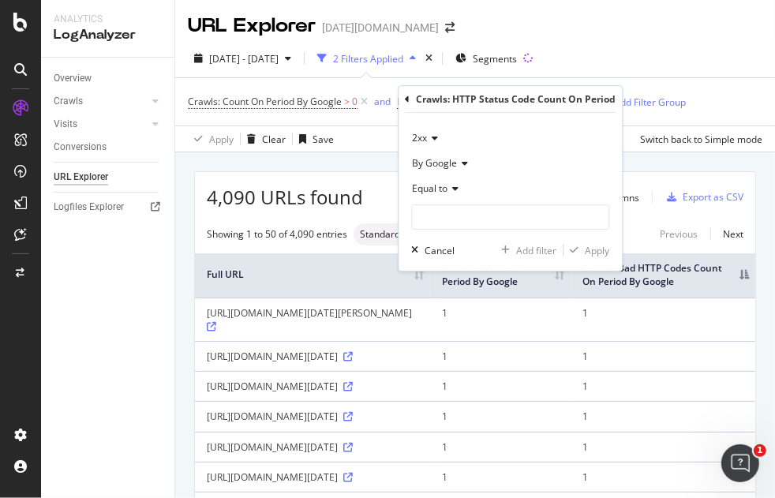
click at [423, 122] on div "2xx By Google Equal to Cancel Add filter Apply" at bounding box center [510, 192] width 223 height 158
click at [444, 215] on input "number" at bounding box center [510, 217] width 198 height 25
type input "0"
click at [598, 256] on div "Apply" at bounding box center [597, 250] width 24 height 13
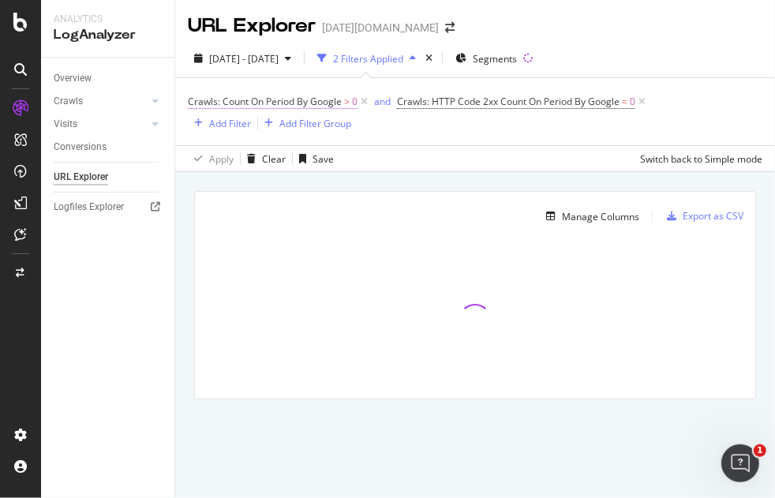
click at [299, 95] on span "Crawls: Count On Period By Google" at bounding box center [265, 101] width 154 height 13
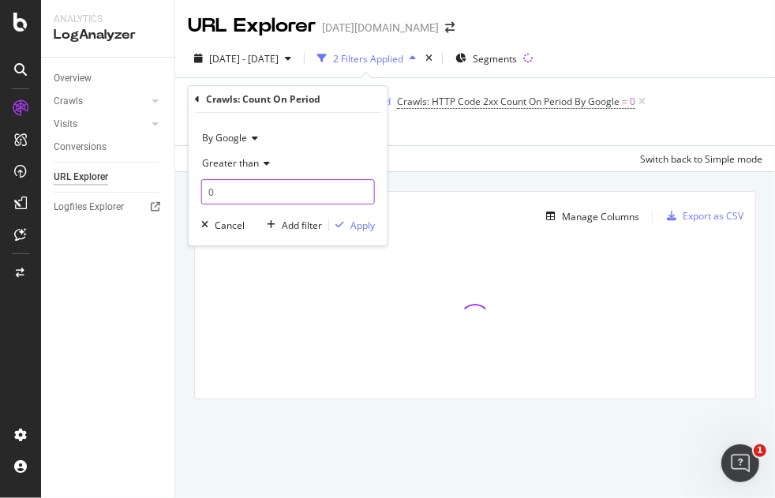
click at [209, 189] on input "0" at bounding box center [288, 191] width 174 height 25
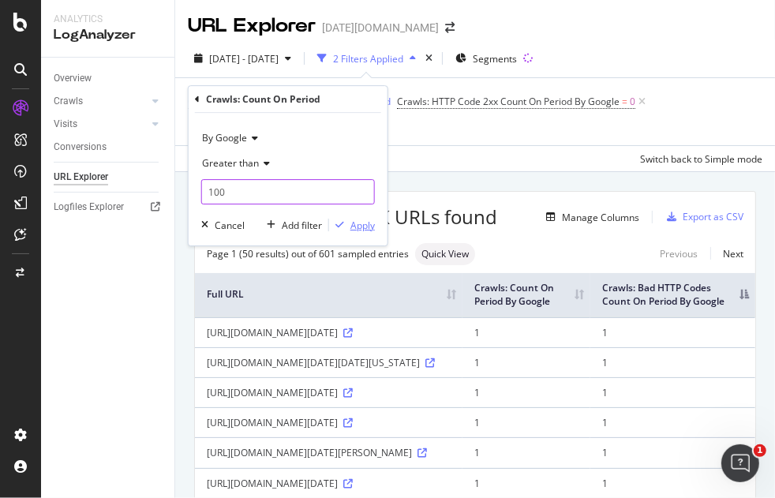
type input "100"
click at [367, 227] on div "Apply" at bounding box center [363, 225] width 24 height 13
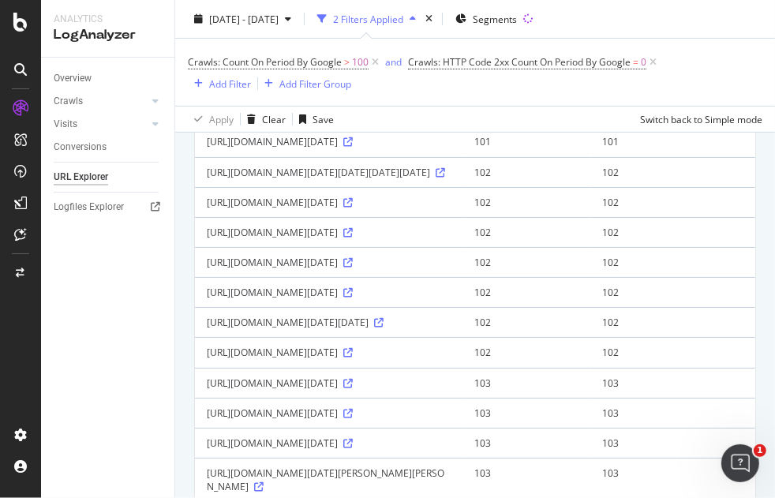
scroll to position [351, 0]
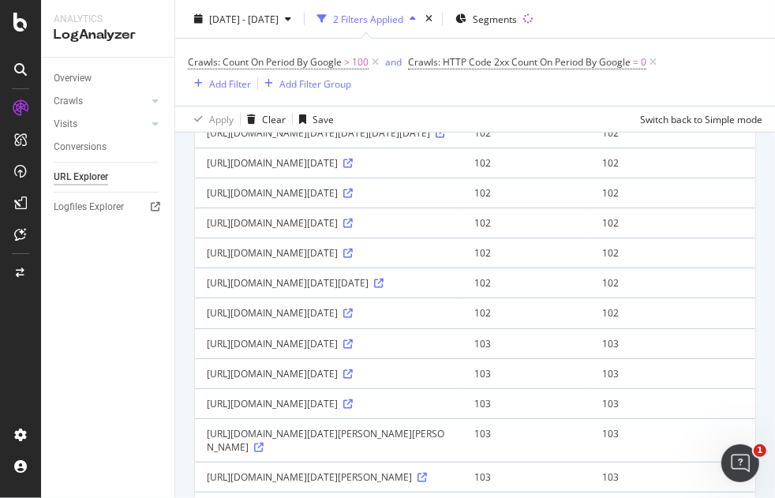
click at [343, 107] on icon at bounding box center [347, 102] width 9 height 9
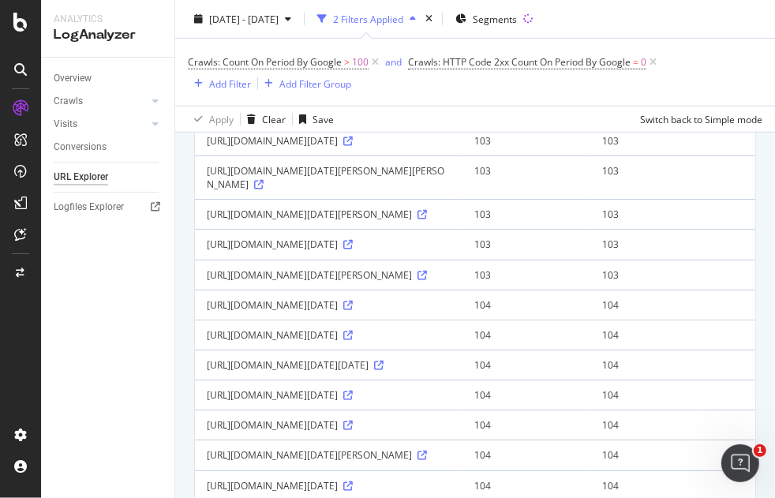
scroll to position [877, 0]
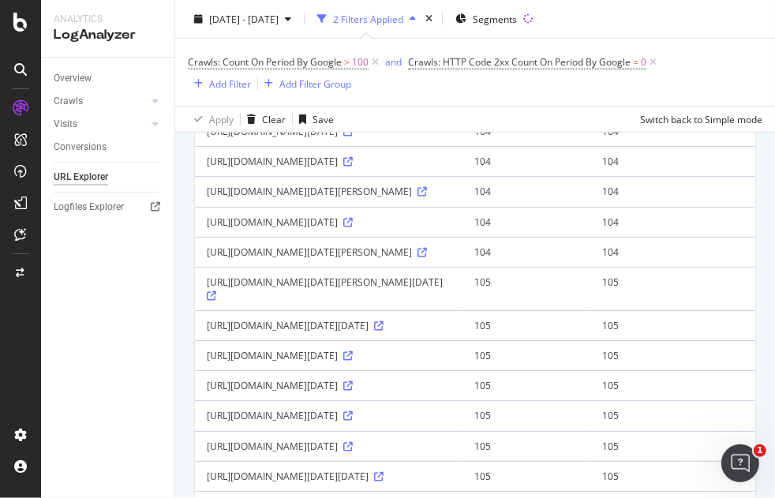
click at [374, 107] on icon at bounding box center [378, 101] width 9 height 9
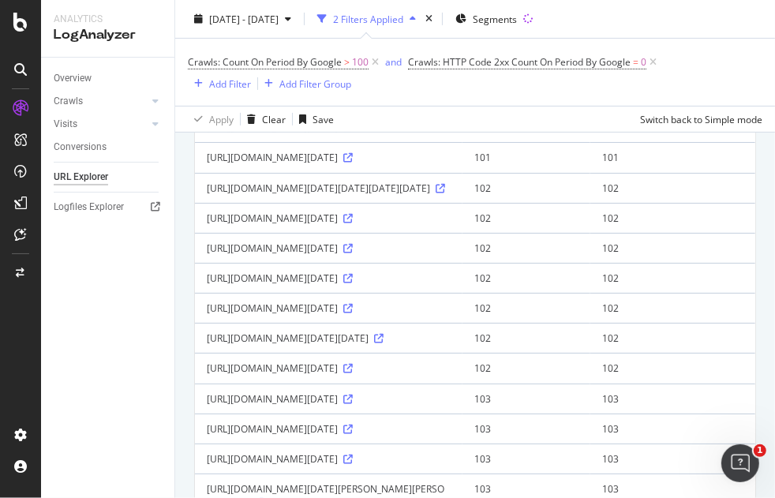
scroll to position [263, 0]
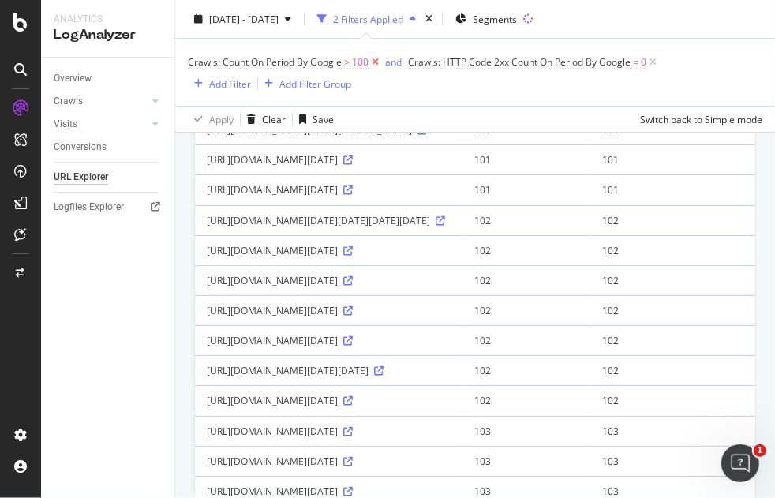
click at [372, 54] on icon at bounding box center [375, 62] width 13 height 16
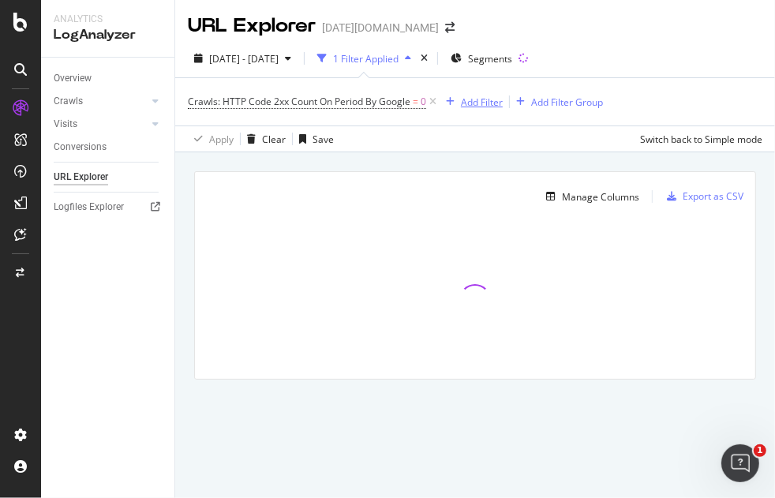
click at [462, 97] on div "Add Filter" at bounding box center [482, 102] width 42 height 13
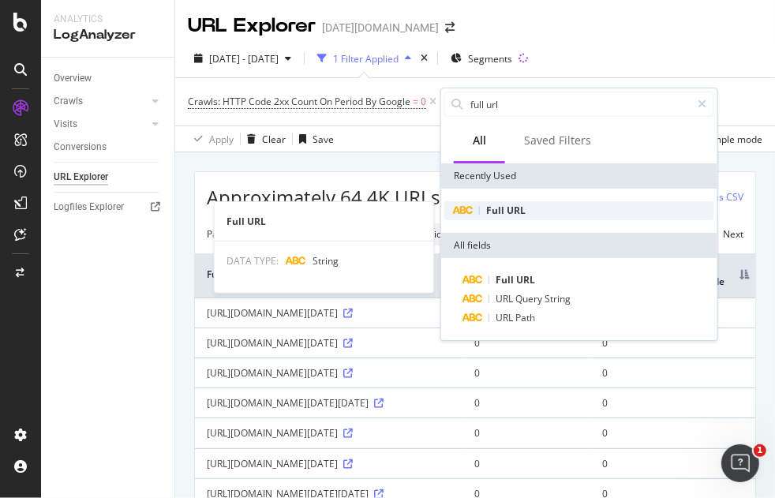
type input "full url"
click at [511, 204] on span "URL" at bounding box center [516, 210] width 19 height 13
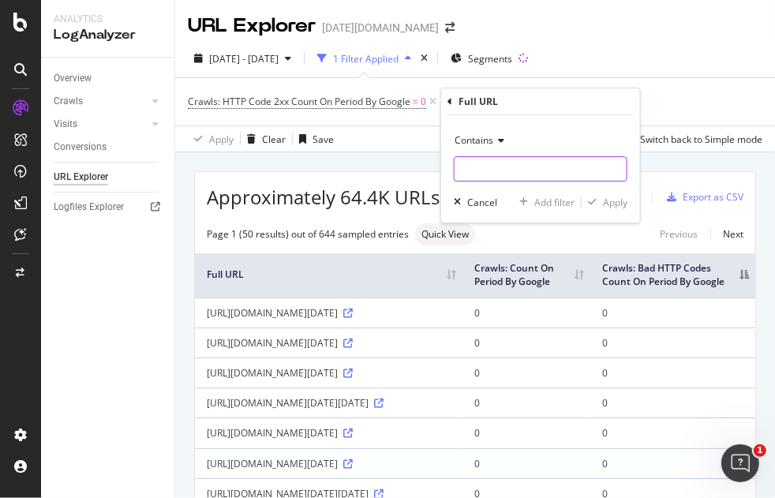
click at [479, 179] on input "text" at bounding box center [541, 168] width 172 height 25
type input "/embedded-video/"
click at [606, 193] on div "Contains /embedded-video/ Cancel Add filter Apply" at bounding box center [540, 168] width 199 height 107
click at [597, 202] on div "button" at bounding box center [592, 201] width 21 height 9
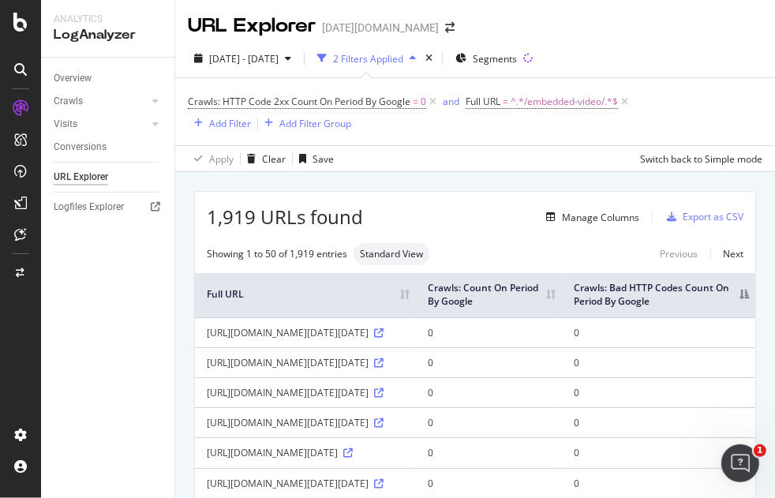
click at [562, 292] on th "Crawls: Count On Period By Google" at bounding box center [489, 295] width 146 height 44
click at [562, 290] on th "Crawls: Count On Period By Google" at bounding box center [489, 295] width 146 height 44
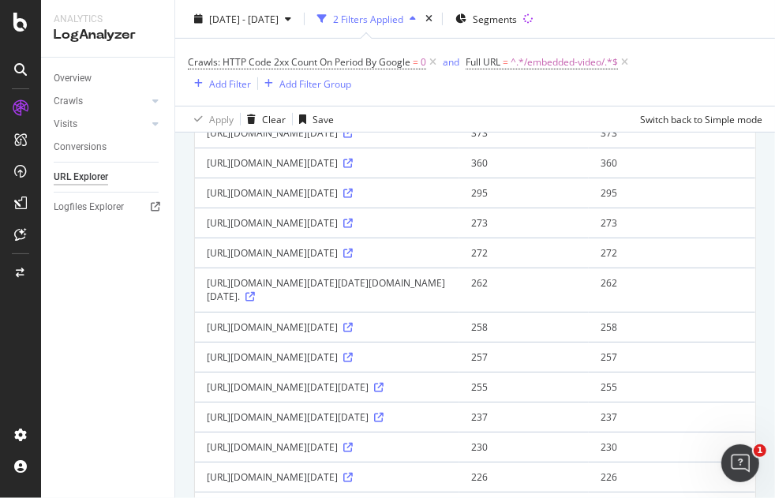
scroll to position [175, 0]
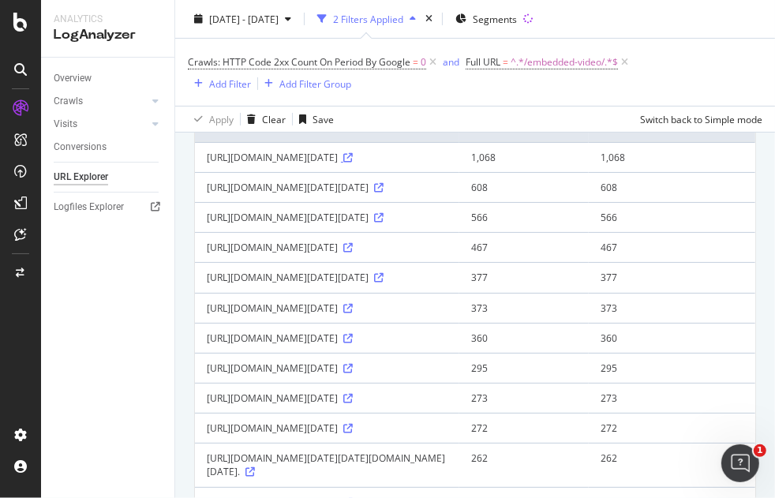
click at [353, 163] on icon at bounding box center [347, 157] width 9 height 9
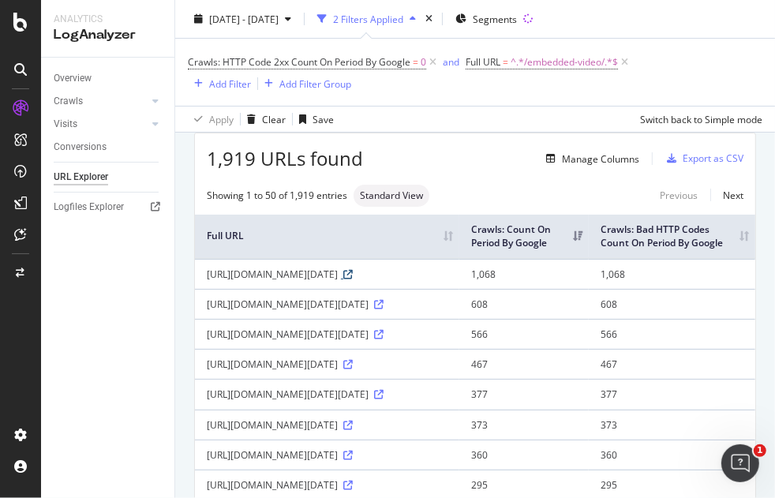
scroll to position [0, 0]
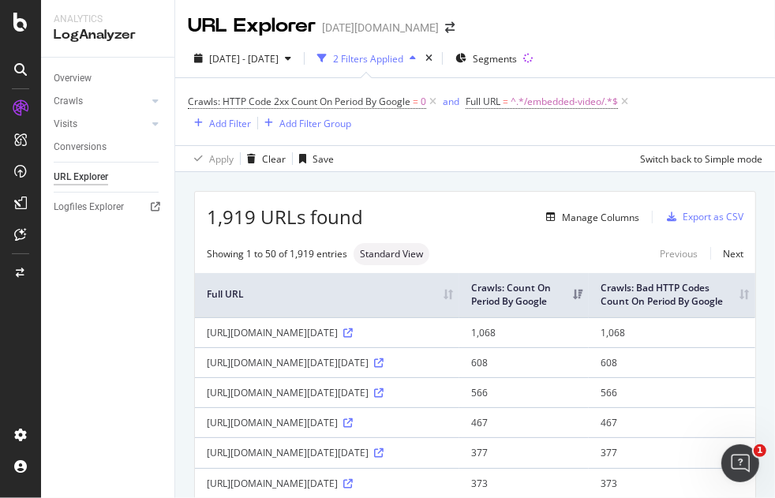
click at [433, 98] on icon at bounding box center [432, 102] width 13 height 16
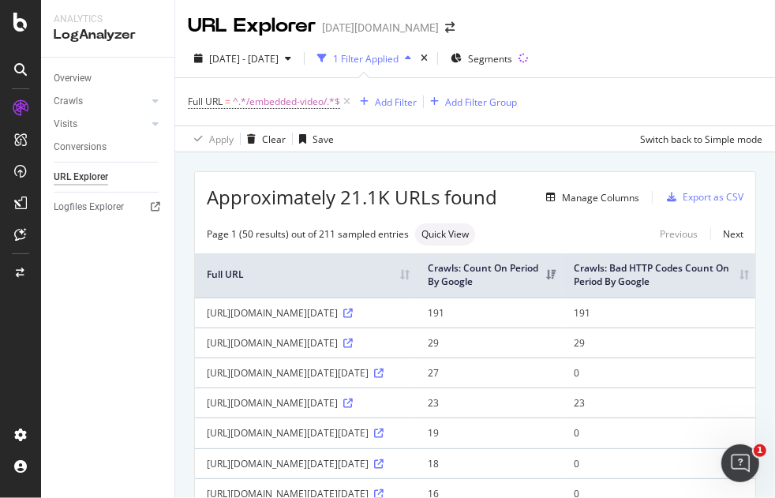
click at [562, 269] on th "Crawls: Count On Period By Google" at bounding box center [489, 275] width 146 height 44
click at [728, 275] on th "Crawls: Bad HTTP Codes Count On Period By Google" at bounding box center [658, 275] width 193 height 44
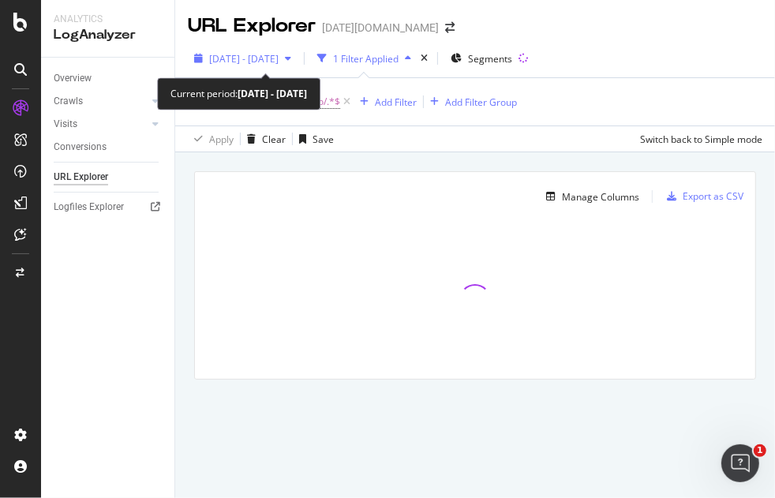
click at [279, 54] on span "2025 Aug. 28th - Sep. 26th" at bounding box center [243, 58] width 69 height 13
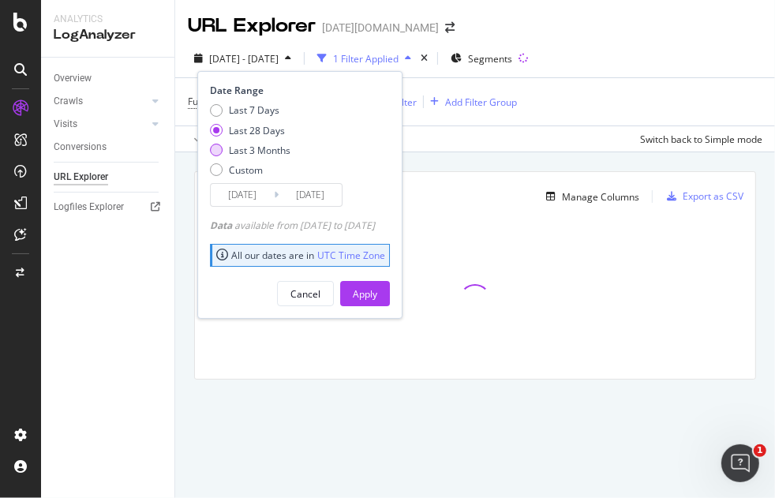
click at [216, 148] on div "Last 3 Months" at bounding box center [216, 150] width 13 height 13
type input "2025/06/27"
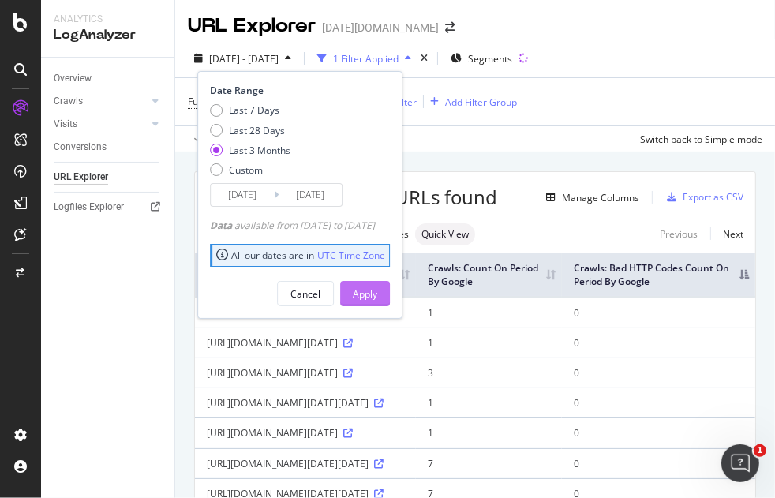
click at [377, 299] on div "Apply" at bounding box center [365, 294] width 24 height 24
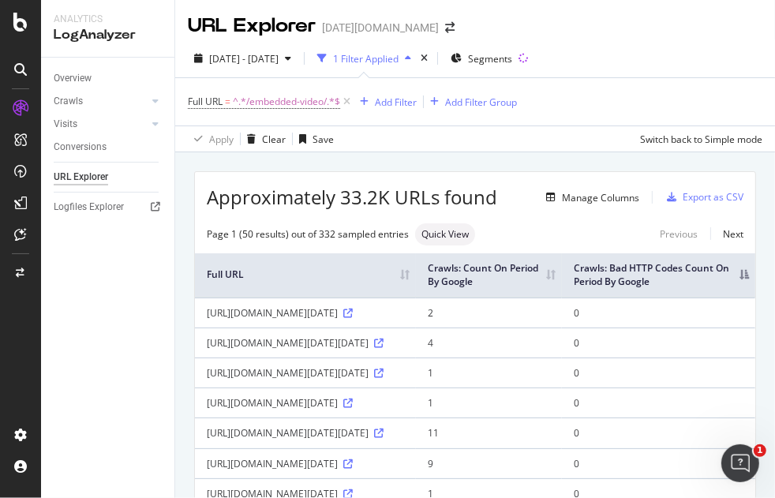
click at [734, 281] on th "Crawls: Bad HTTP Codes Count On Period By Google" at bounding box center [658, 275] width 193 height 44
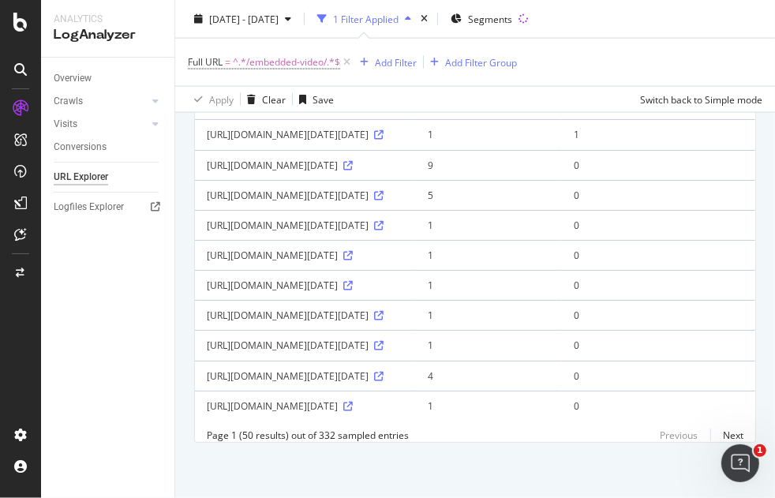
scroll to position [2073, 0]
click at [374, 372] on icon at bounding box center [378, 376] width 9 height 9
click at [291, 64] on span "^.*/embedded-video/.*$" at bounding box center [286, 62] width 107 height 22
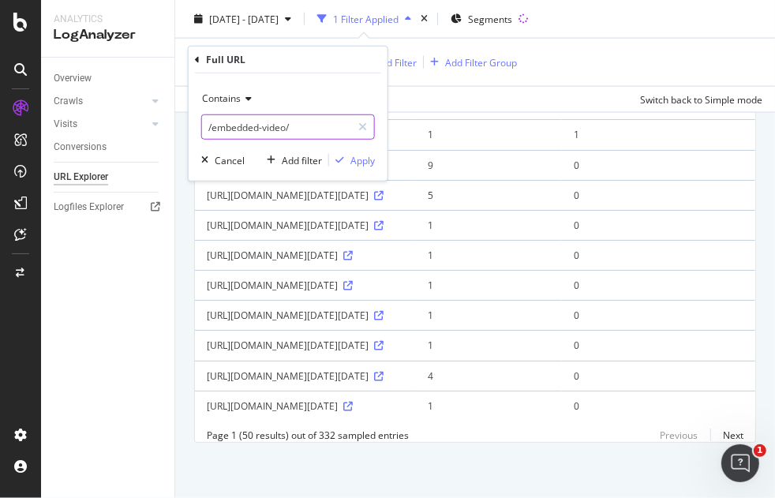
click at [203, 123] on input "/embedded-video/" at bounding box center [276, 126] width 149 height 25
click at [208, 126] on input "/embedded-video/" at bounding box center [276, 126] width 149 height 25
type input "today.com/embedded-video/"
click at [352, 160] on div "Apply" at bounding box center [363, 159] width 24 height 13
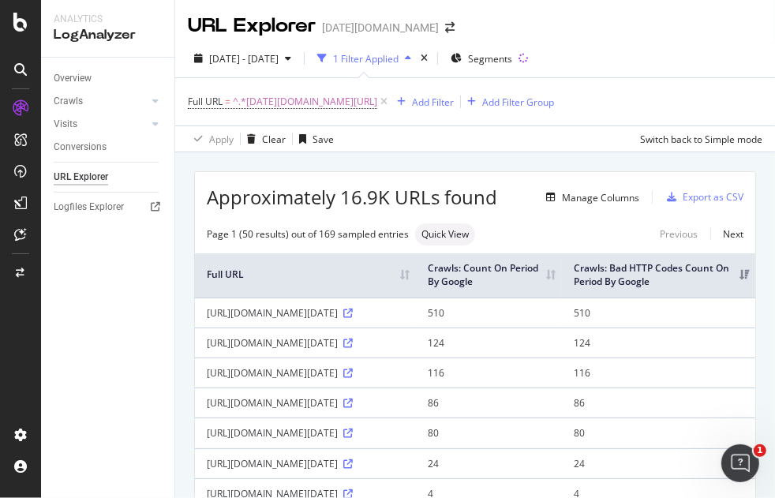
click at [725, 272] on th "Crawls: Bad HTTP Codes Count On Period By Google" at bounding box center [658, 275] width 193 height 44
click at [343, 348] on icon at bounding box center [347, 343] width 9 height 9
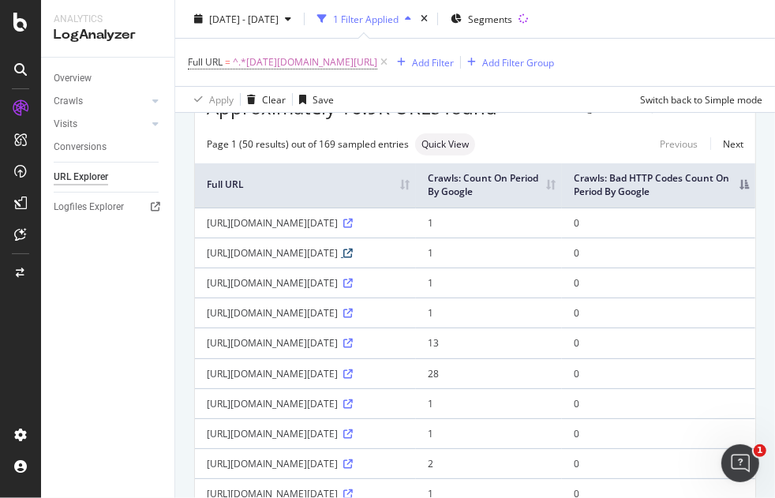
scroll to position [351, 0]
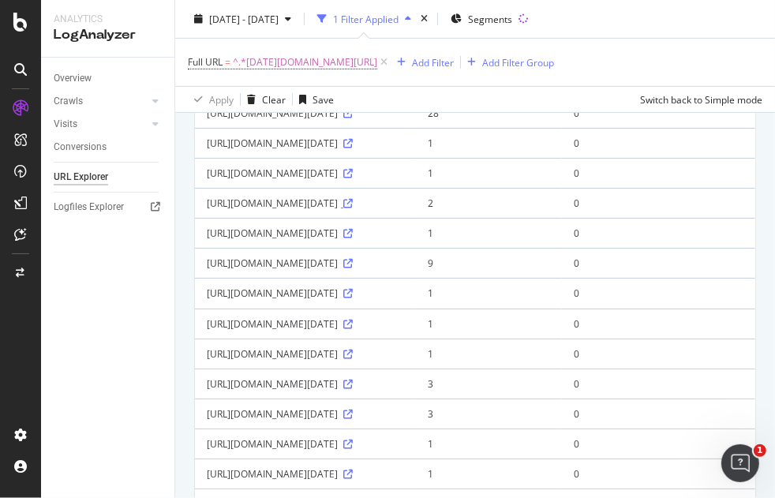
click at [343, 208] on icon at bounding box center [347, 203] width 9 height 9
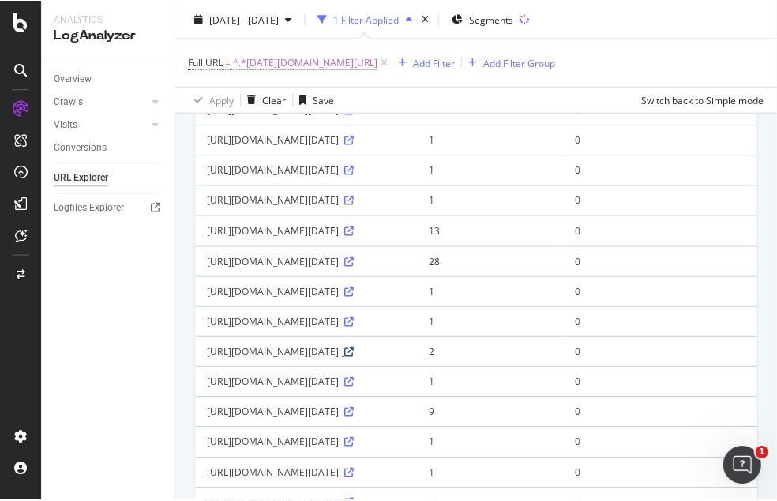
scroll to position [0, 0]
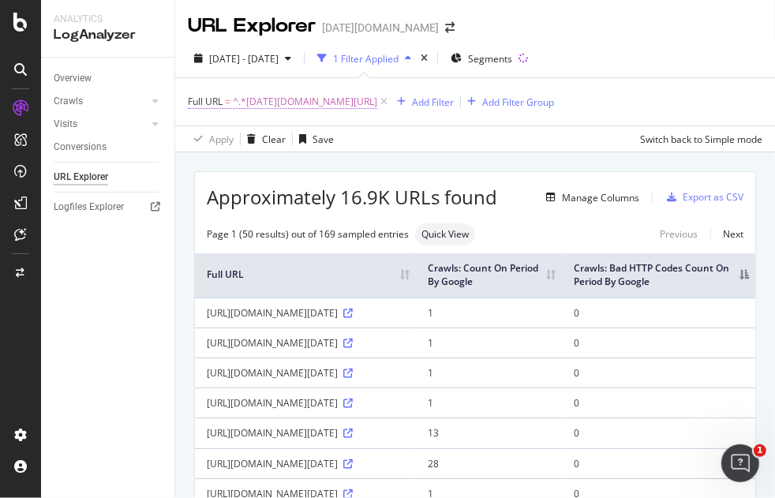
click at [353, 102] on span "^.*today.com/embedded-video/.*$" at bounding box center [305, 102] width 145 height 22
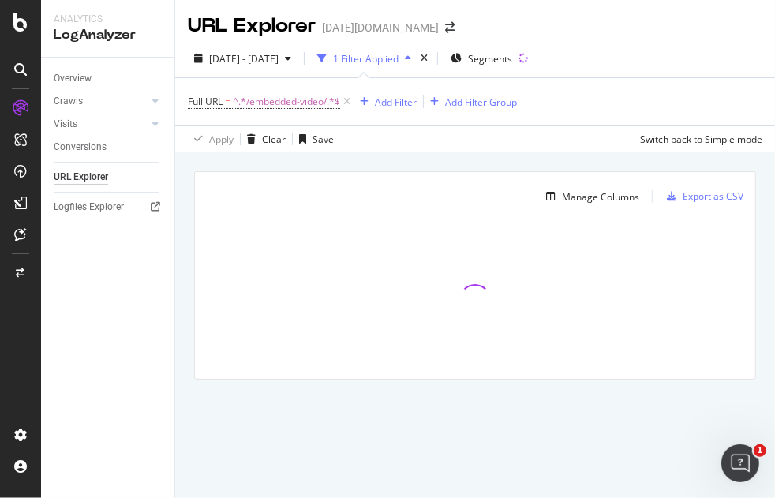
drag, startPoint x: 626, startPoint y: 96, endPoint x: 268, endPoint y: 2, distance: 370.8
click at [625, 96] on div "Full URL = ^.*/embedded-video/.*$ Add Filter Add Filter Group" at bounding box center [475, 101] width 575 height 47
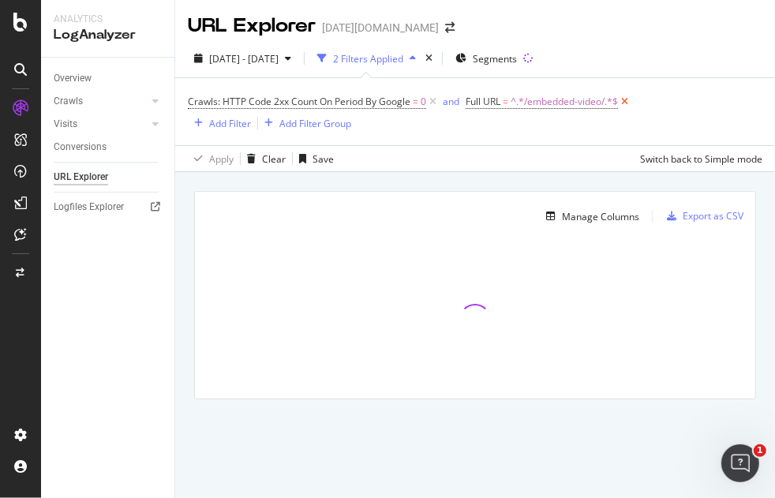
click at [625, 99] on icon at bounding box center [624, 102] width 13 height 16
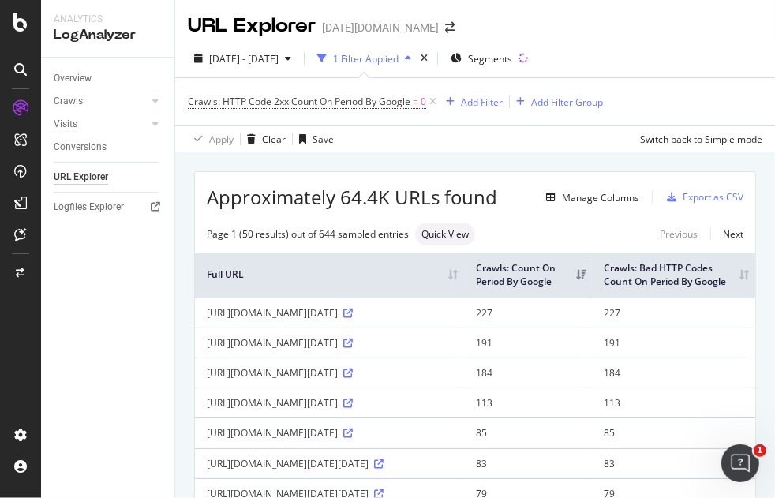
click at [475, 99] on div "Add Filter" at bounding box center [482, 102] width 42 height 13
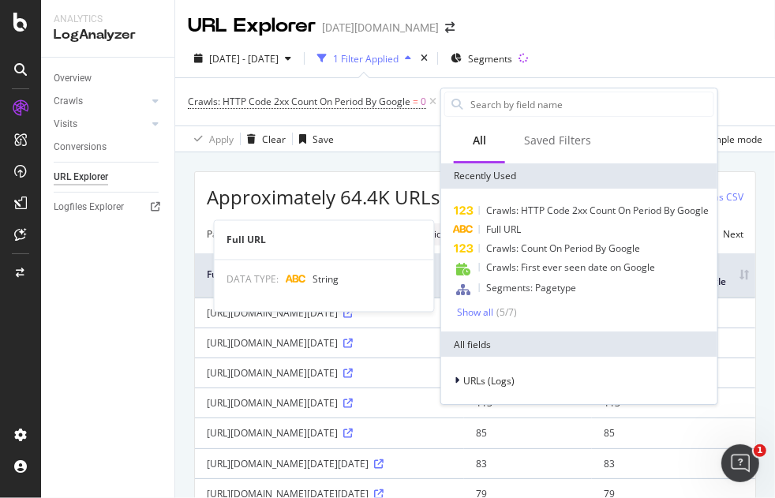
click at [521, 231] on span "Full URL" at bounding box center [503, 229] width 35 height 13
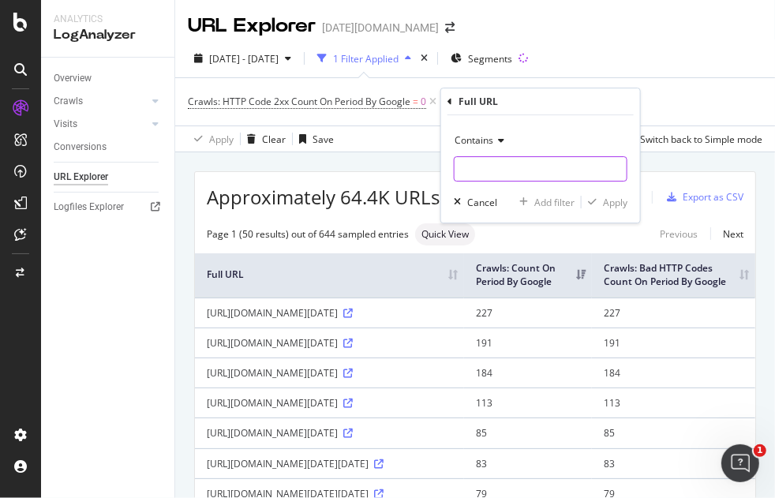
click at [471, 166] on input "text" at bounding box center [541, 168] width 172 height 25
type input "/tag/"
click at [617, 208] on div "Apply" at bounding box center [615, 202] width 24 height 13
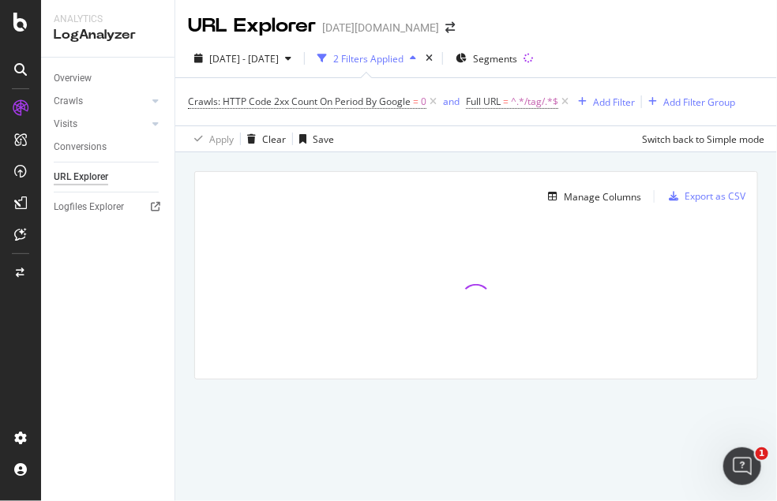
click at [90, 317] on div "Overview Crawls Daily Distribution Segments Distribution HTTP Codes Resources V…" at bounding box center [107, 280] width 133 height 444
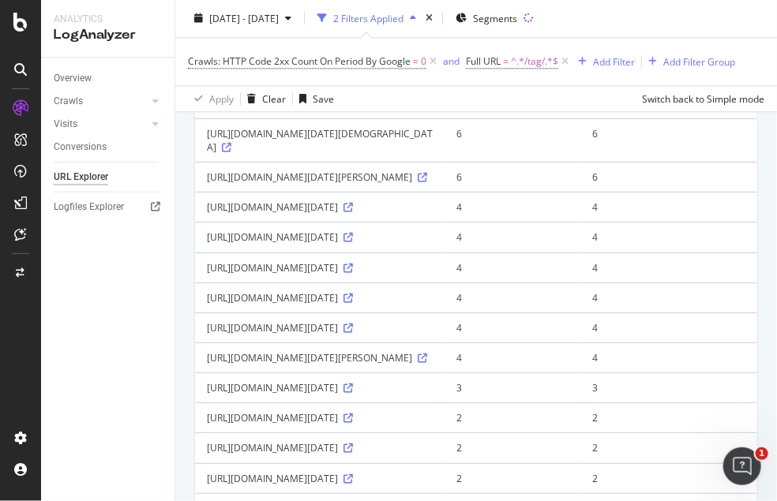
scroll to position [1491, 0]
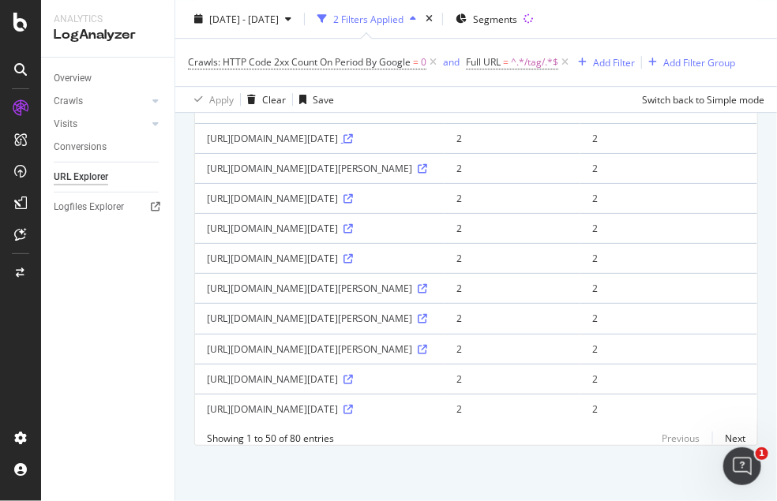
click at [353, 144] on icon at bounding box center [347, 138] width 9 height 9
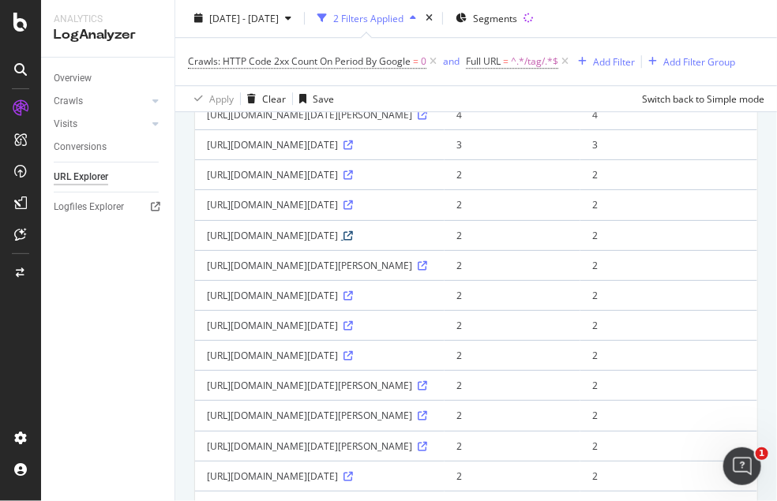
scroll to position [1638, 0]
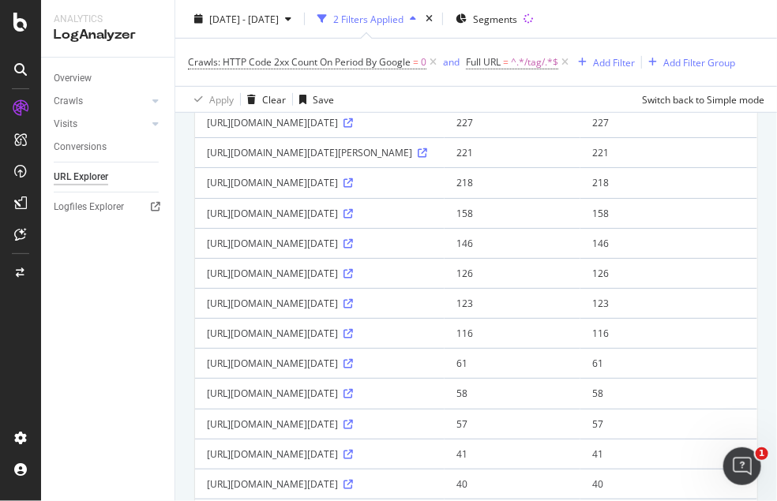
scroll to position [58, 0]
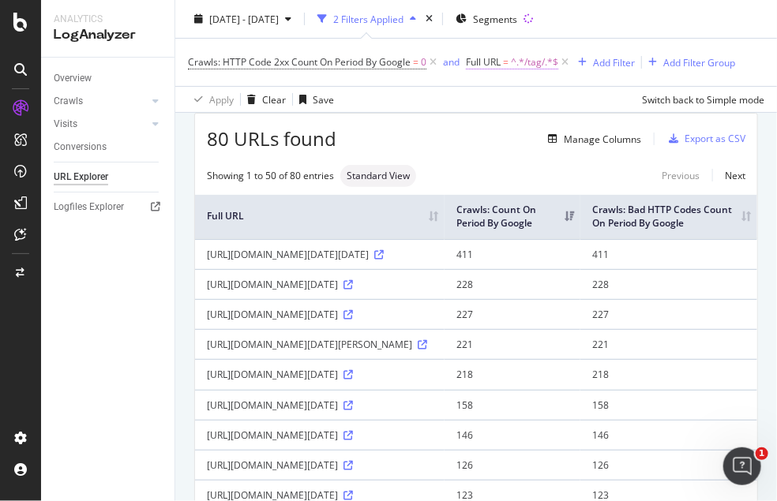
click at [535, 62] on span "^.*/tag/.*$" at bounding box center [534, 62] width 47 height 22
click at [432, 62] on icon at bounding box center [432, 62] width 13 height 16
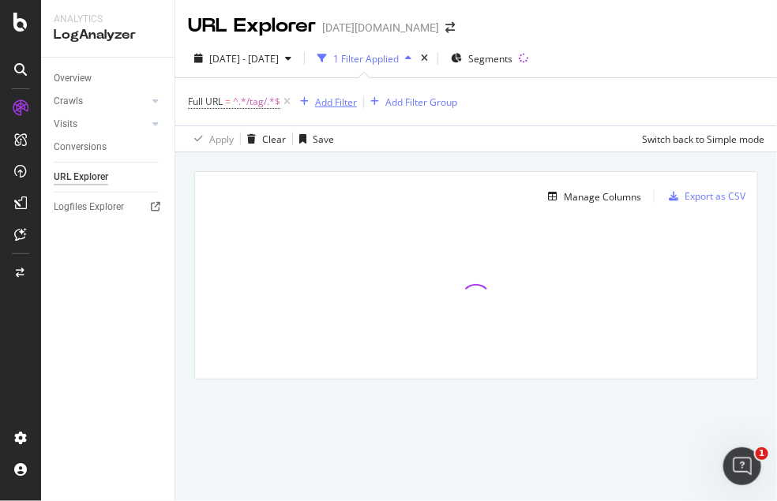
click at [333, 106] on div "Add Filter" at bounding box center [336, 102] width 42 height 13
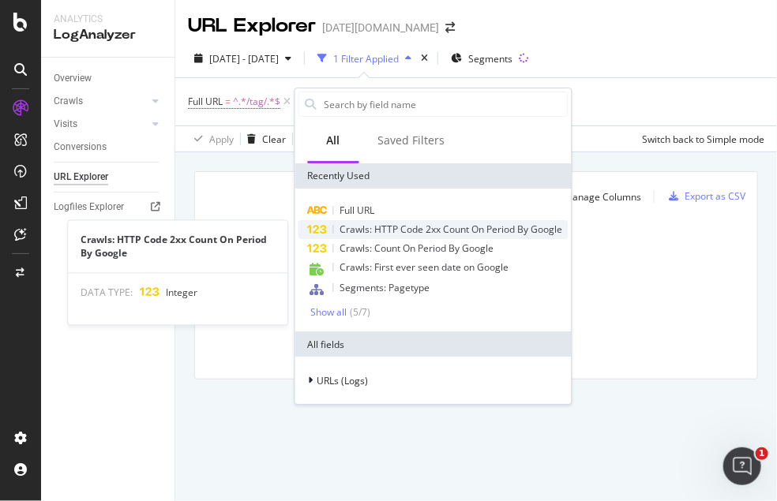
click at [399, 228] on span "Crawls: HTTP Code 2xx Count On Period By Google" at bounding box center [451, 229] width 223 height 13
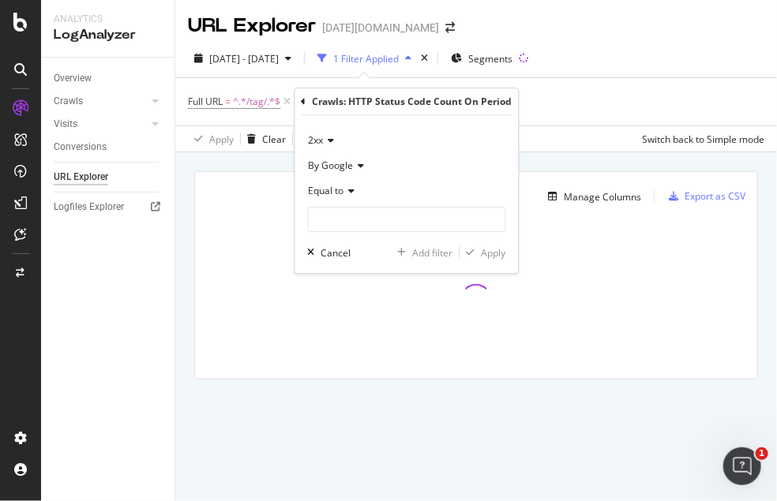
click at [321, 138] on span "2xx" at bounding box center [316, 139] width 15 height 13
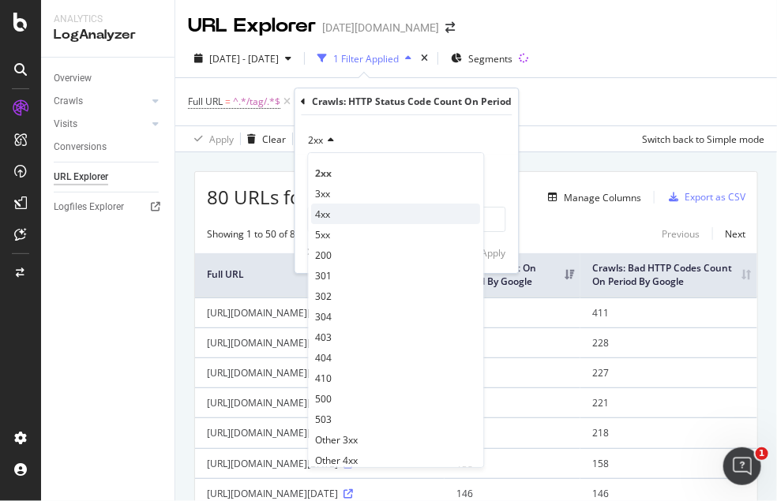
click at [338, 211] on div "4xx" at bounding box center [396, 214] width 169 height 21
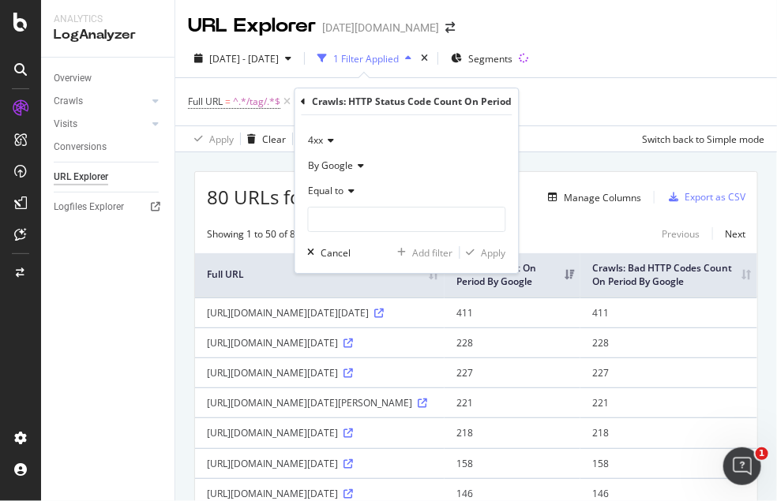
click at [332, 194] on span "Equal to" at bounding box center [327, 190] width 36 height 13
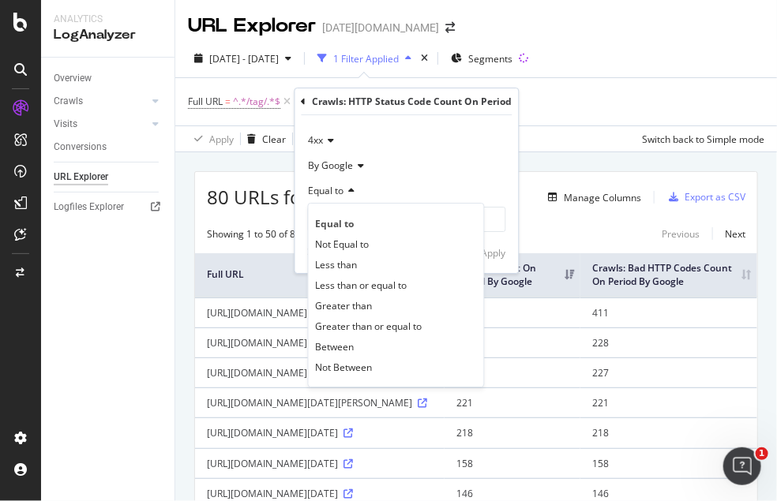
click at [372, 306] on div "Greater than" at bounding box center [396, 305] width 169 height 21
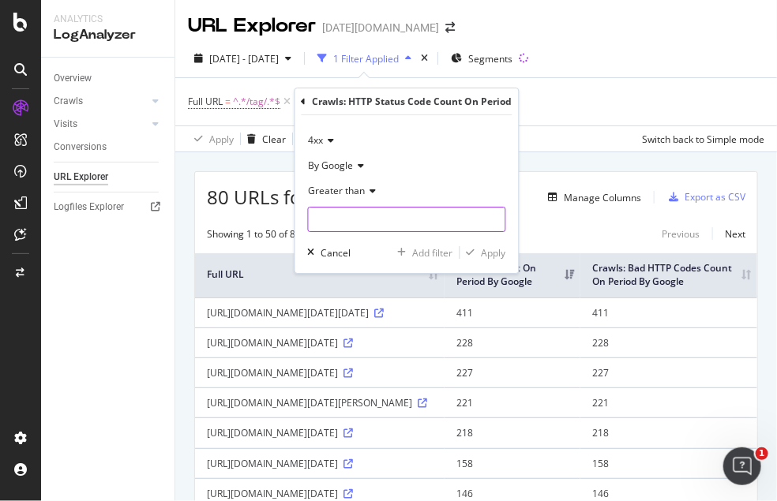
click at [348, 224] on input "number" at bounding box center [407, 219] width 198 height 25
type input "0"
click at [491, 253] on div "Apply" at bounding box center [494, 252] width 24 height 13
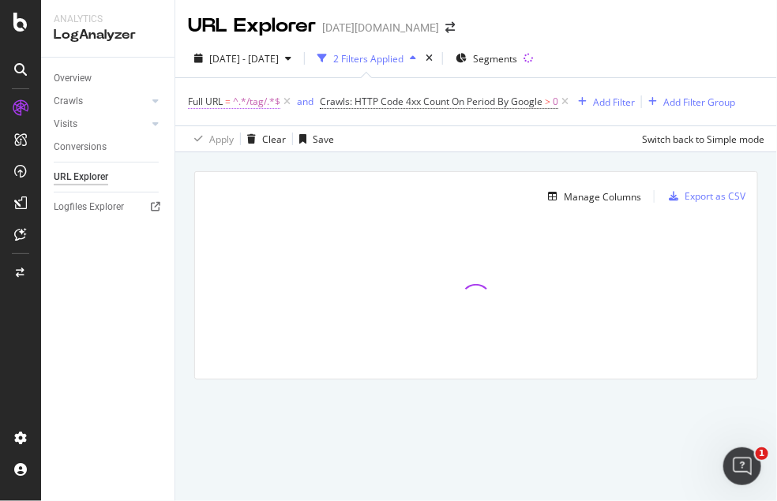
click at [238, 100] on span "^.*/tag/.*$" at bounding box center [256, 102] width 47 height 22
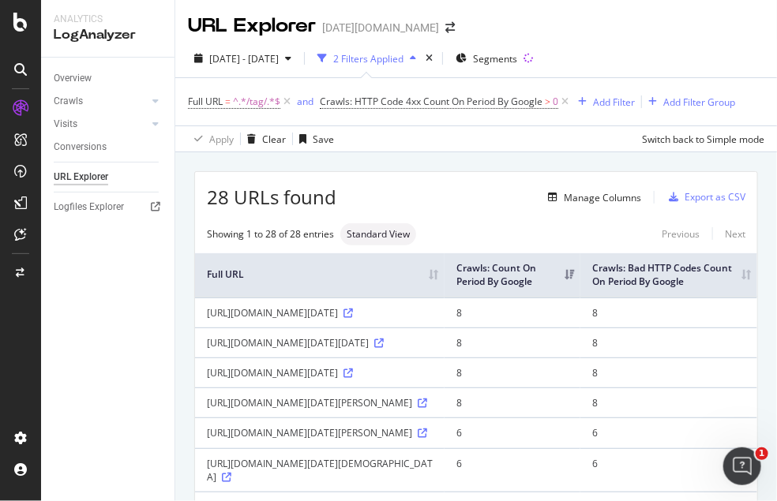
click at [433, 175] on div "28 URLs found Manage Columns Export as CSV" at bounding box center [476, 191] width 562 height 39
click at [260, 100] on span "^.*/tag/.*$" at bounding box center [256, 102] width 47 height 22
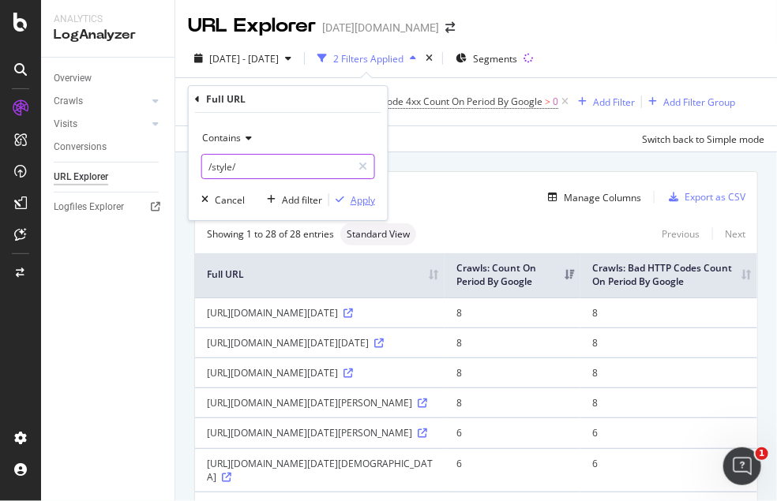
type input "/style/"
click at [347, 197] on div "button" at bounding box center [339, 199] width 21 height 9
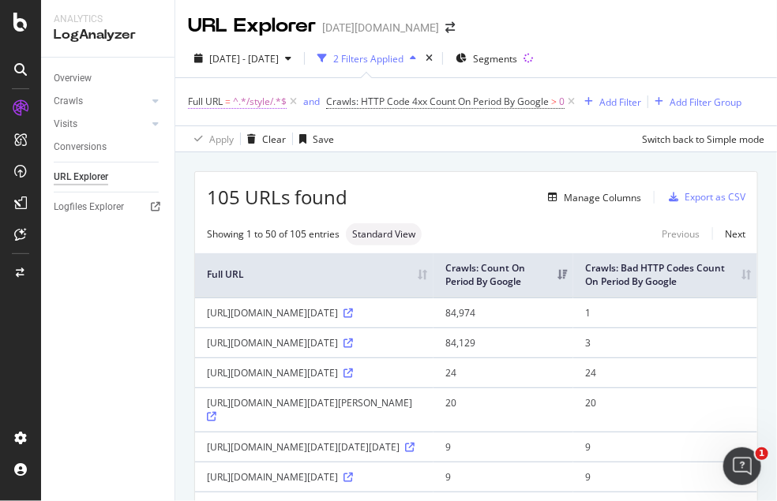
click at [268, 99] on span "^.*/style/.*$" at bounding box center [260, 102] width 54 height 22
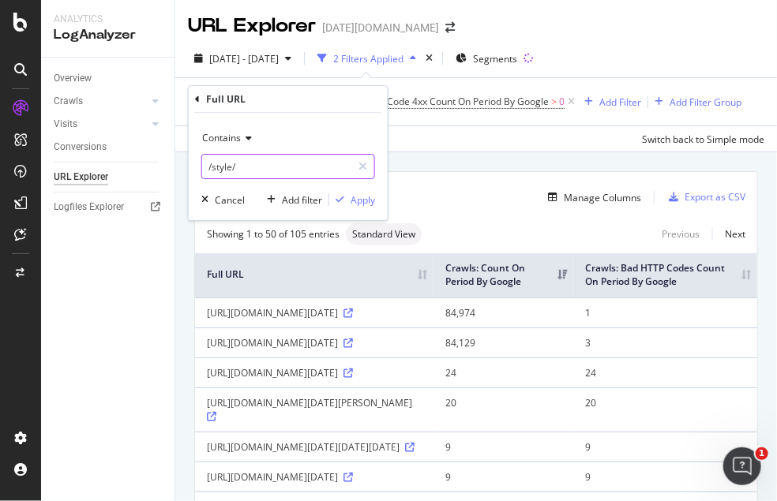
click at [219, 169] on input "/style/" at bounding box center [276, 166] width 149 height 25
click at [220, 169] on input "/style/" at bounding box center [276, 166] width 149 height 25
click at [231, 170] on input "/style/" at bounding box center [276, 166] width 149 height 25
type input "/entertainment/"
click at [347, 195] on div "button" at bounding box center [339, 199] width 21 height 9
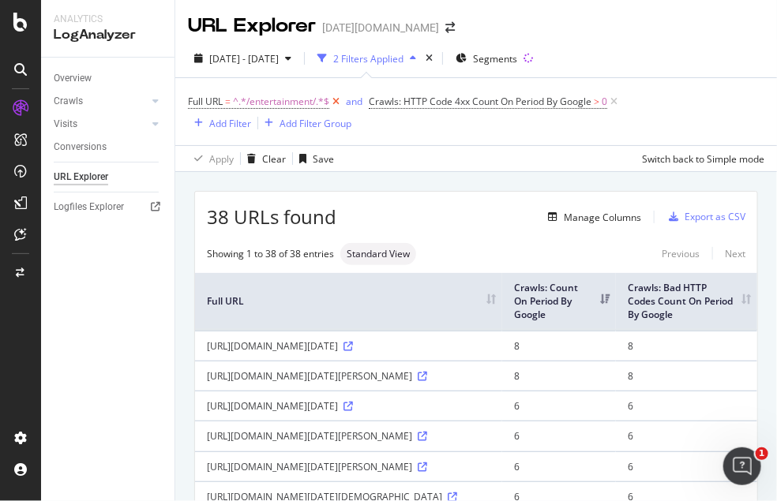
click at [336, 102] on icon at bounding box center [335, 102] width 13 height 16
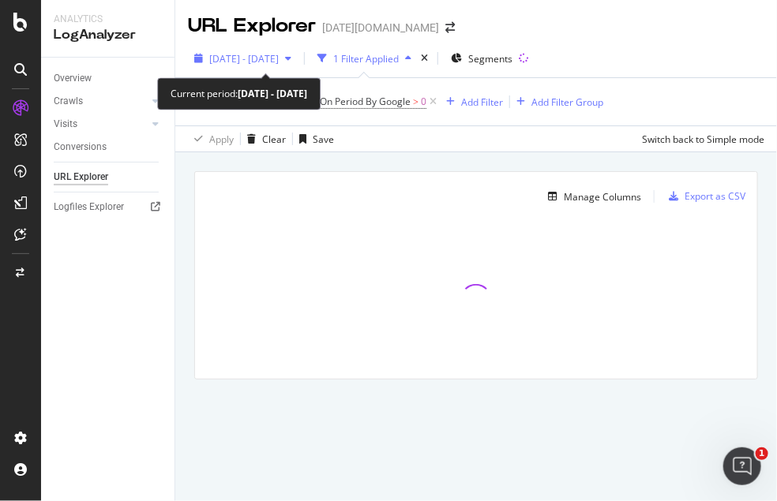
click at [279, 59] on span "2025 Aug. 28th - Sep. 26th" at bounding box center [243, 58] width 69 height 13
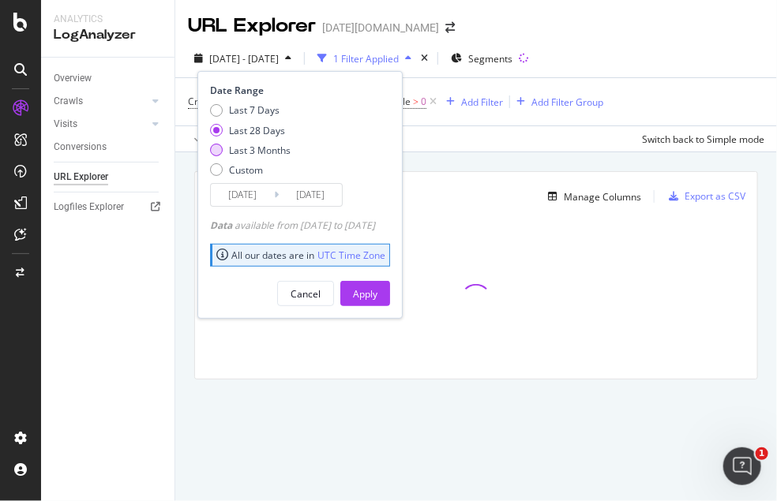
click at [214, 152] on div "Last 3 Months" at bounding box center [216, 150] width 13 height 13
type input "2025/06/27"
click at [390, 295] on button "Apply" at bounding box center [365, 293] width 50 height 25
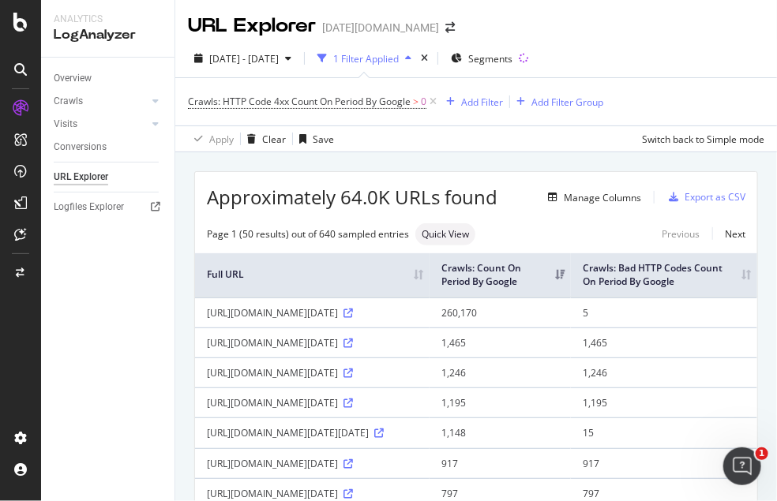
click at [728, 274] on th "Crawls: Bad HTTP Codes Count On Period By Google" at bounding box center [664, 275] width 186 height 44
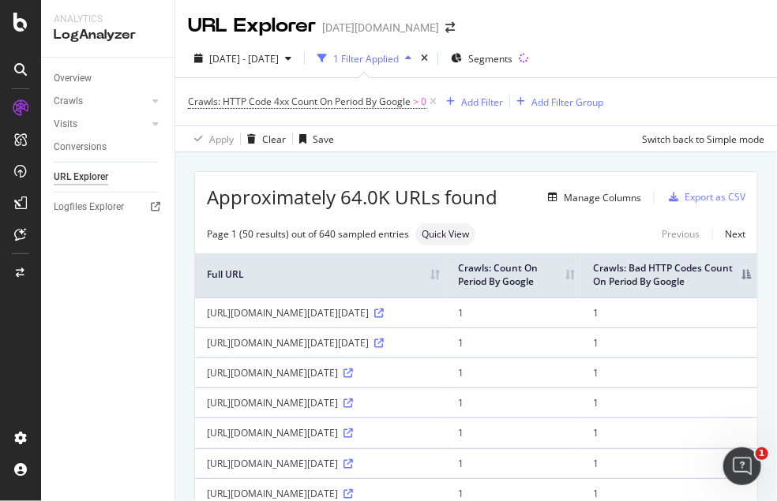
scroll to position [88, 0]
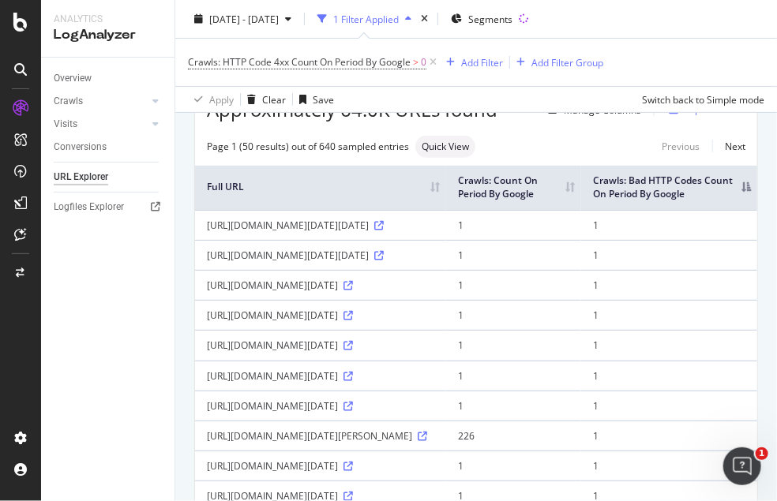
click at [733, 188] on th "Crawls: Bad HTTP Codes Count On Period By Google" at bounding box center [669, 188] width 176 height 44
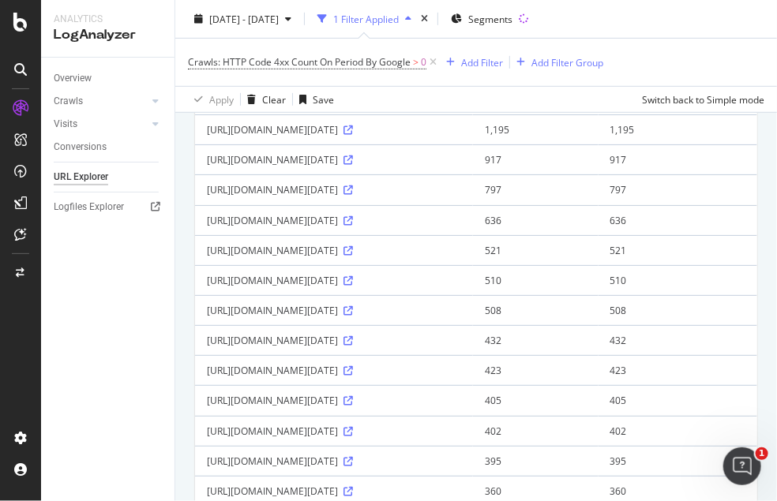
scroll to position [263, 0]
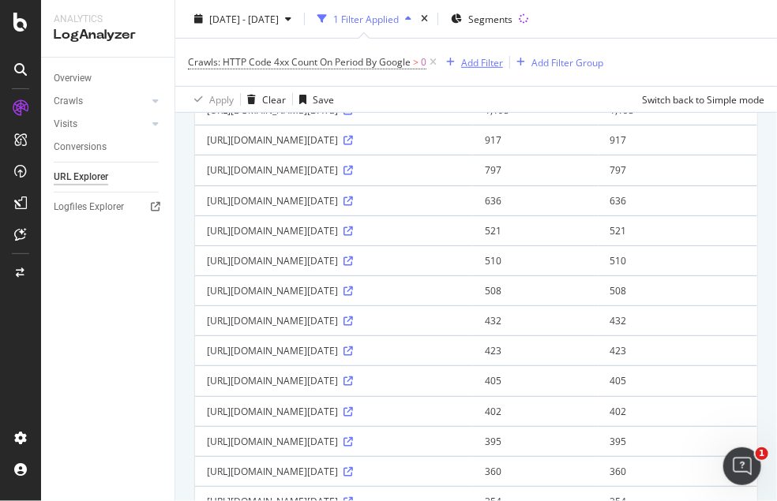
click at [486, 57] on div "Add Filter" at bounding box center [482, 61] width 42 height 13
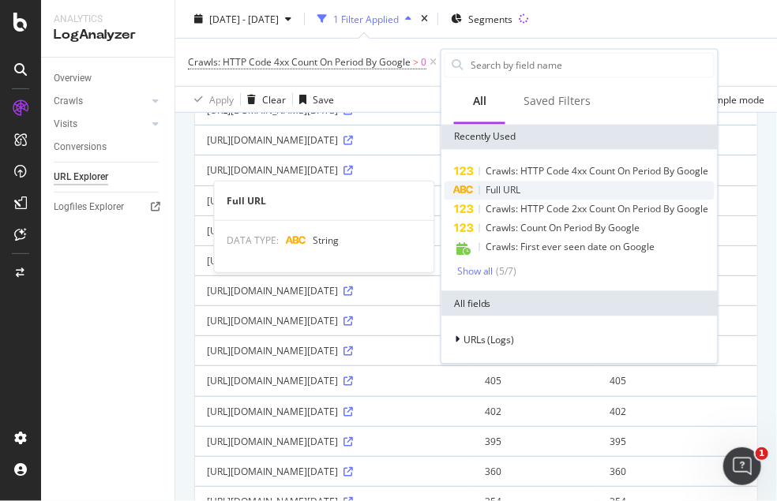
click at [539, 192] on div "Full URL" at bounding box center [580, 190] width 270 height 19
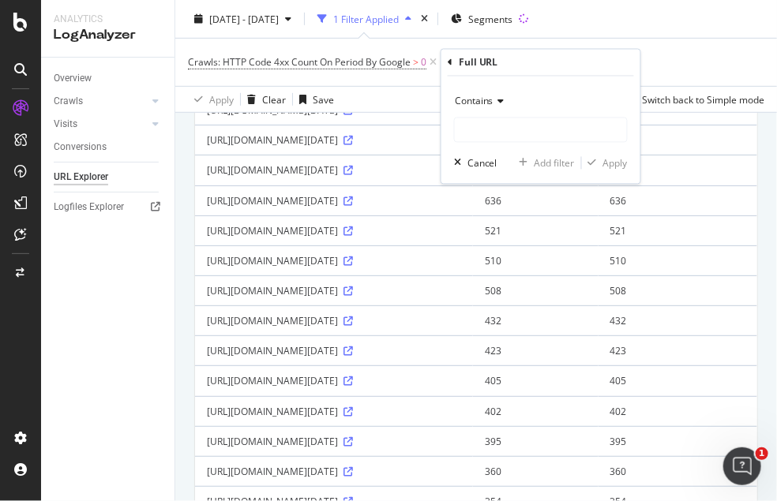
click at [479, 98] on span "Contains" at bounding box center [474, 101] width 39 height 13
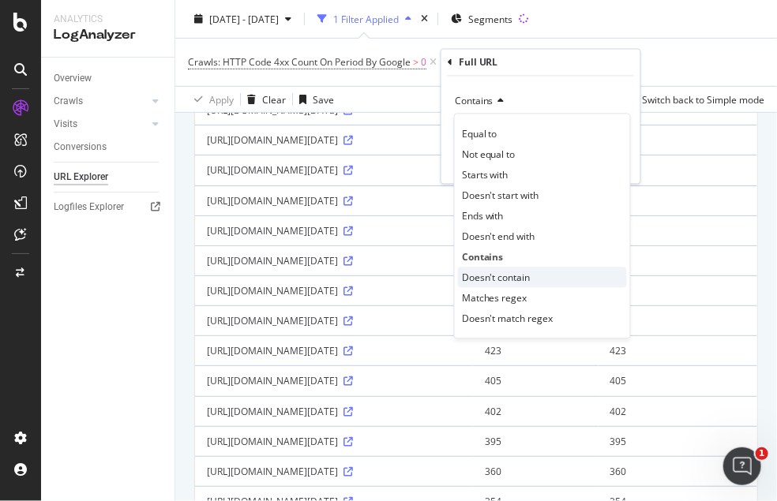
click at [531, 275] on div "Doesn't contain" at bounding box center [542, 278] width 169 height 21
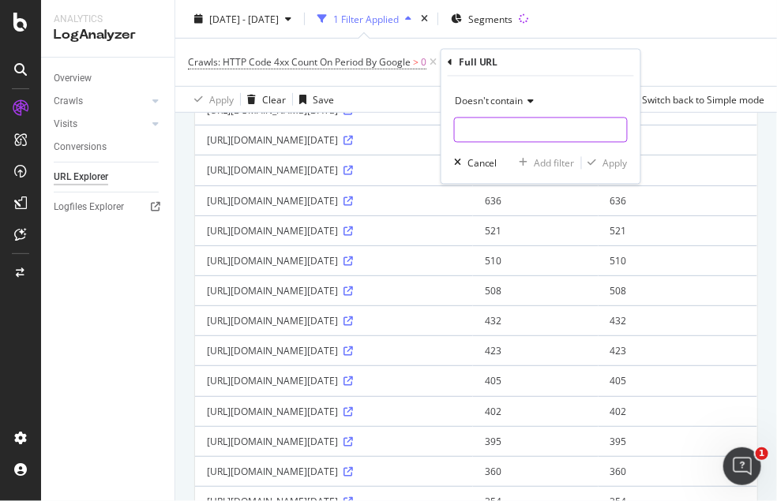
click at [487, 118] on input "text" at bounding box center [541, 130] width 172 height 25
type input "/akam/"
click at [604, 160] on div "Apply" at bounding box center [615, 162] width 24 height 13
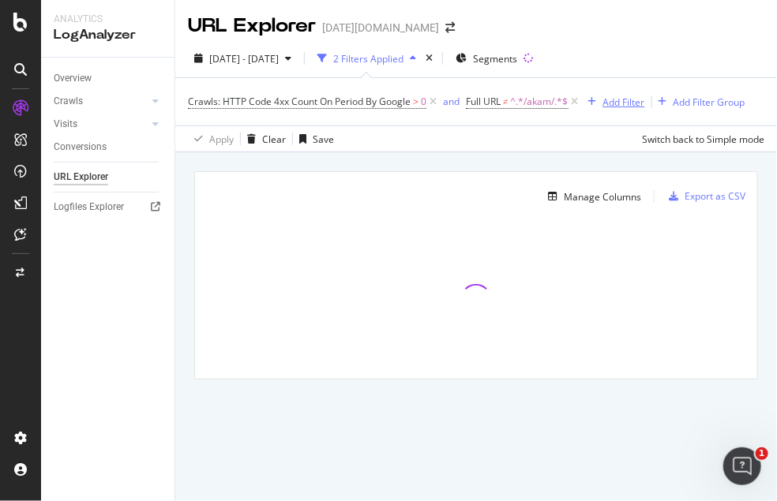
click at [643, 105] on div "Add Filter" at bounding box center [624, 102] width 42 height 13
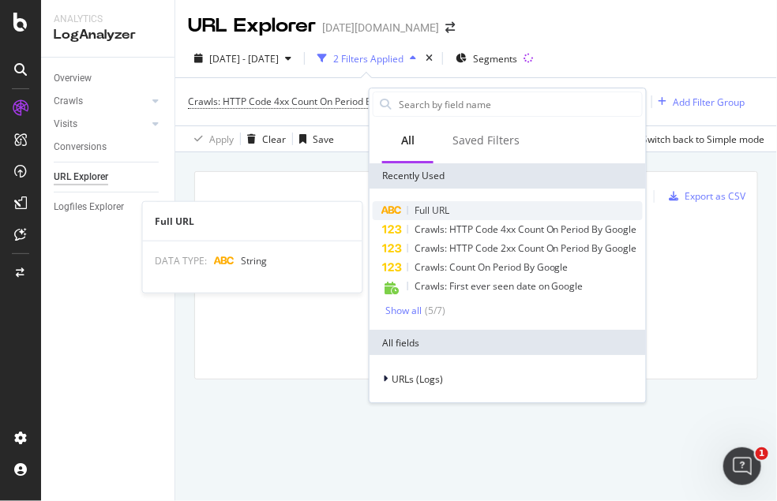
click at [444, 205] on span "Full URL" at bounding box center [432, 210] width 35 height 13
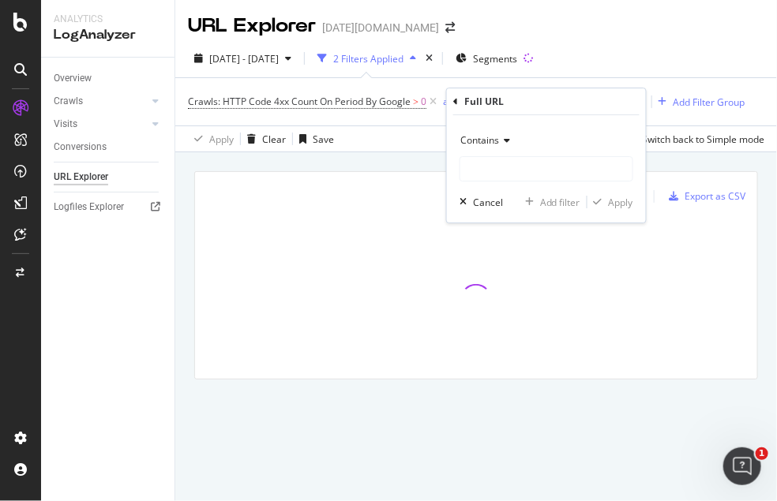
click at [474, 131] on div "Contains" at bounding box center [547, 140] width 174 height 25
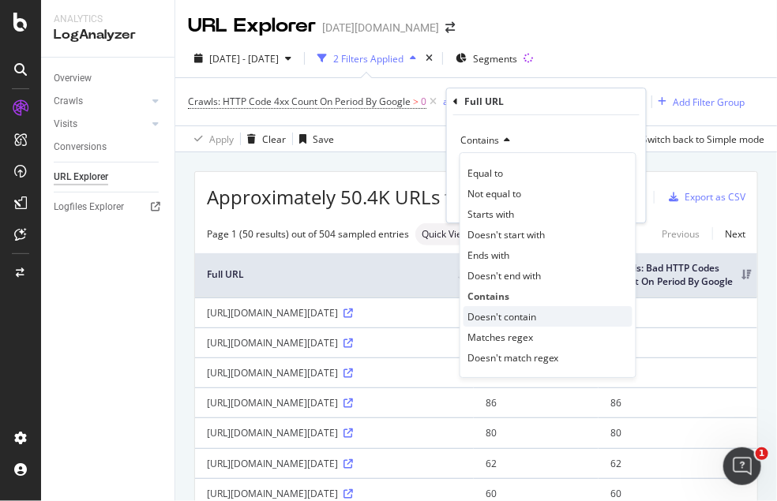
click at [521, 313] on span "Doesn't contain" at bounding box center [501, 316] width 69 height 13
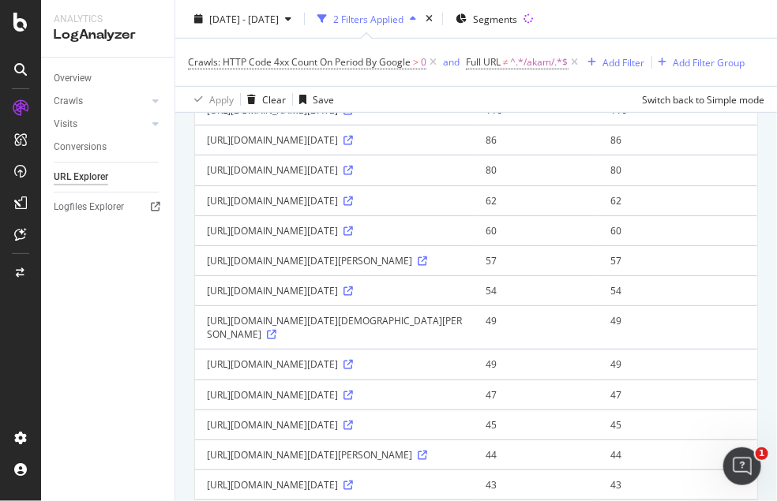
scroll to position [88, 0]
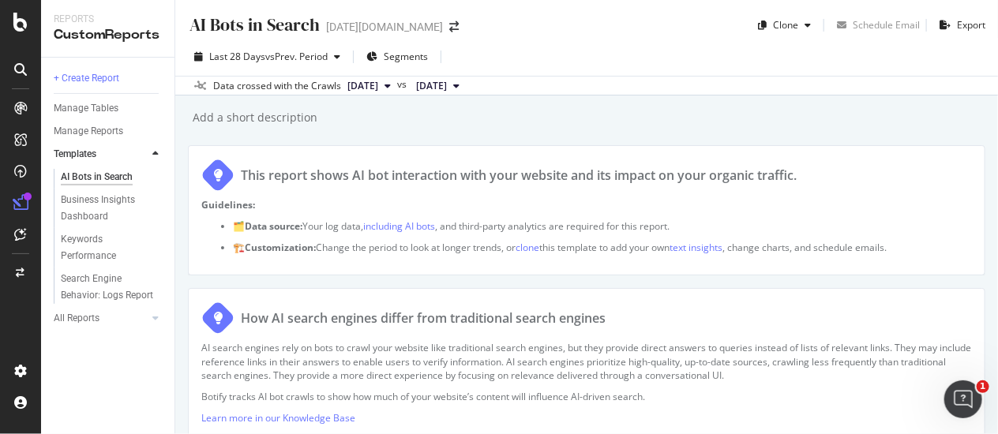
scroll to position [1930, 0]
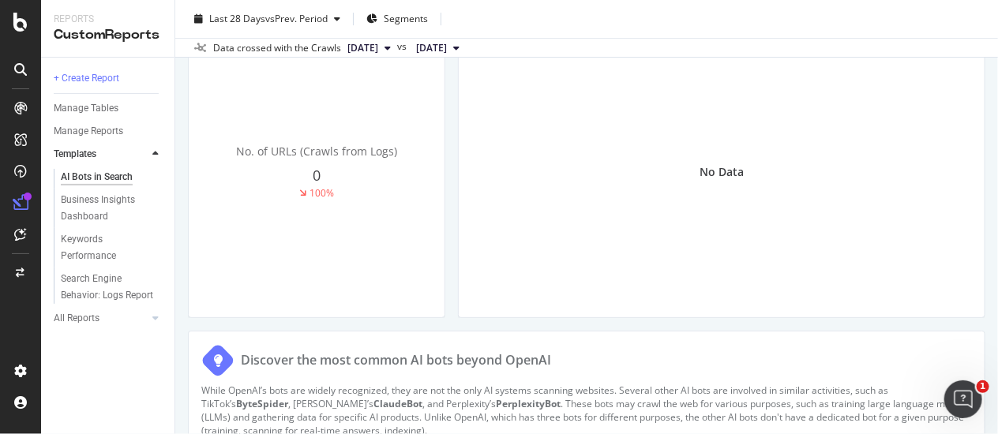
click at [952, 206] on div "No Data" at bounding box center [721, 171] width 501 height 265
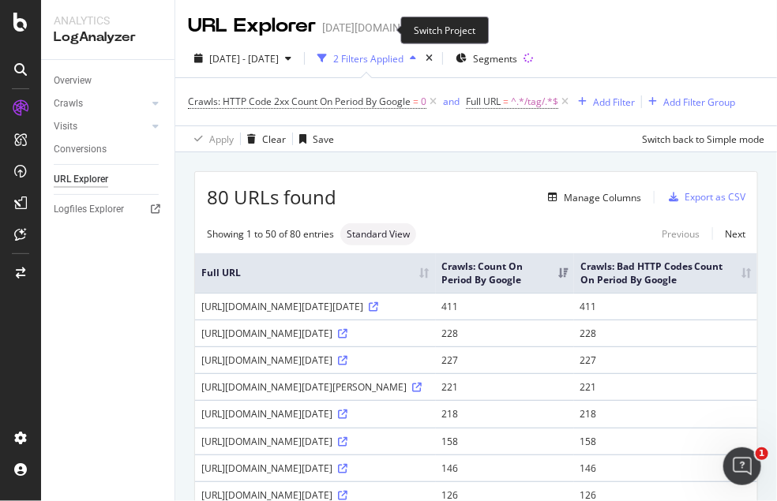
click at [445, 29] on icon "arrow-right-arrow-left" at bounding box center [449, 27] width 9 height 11
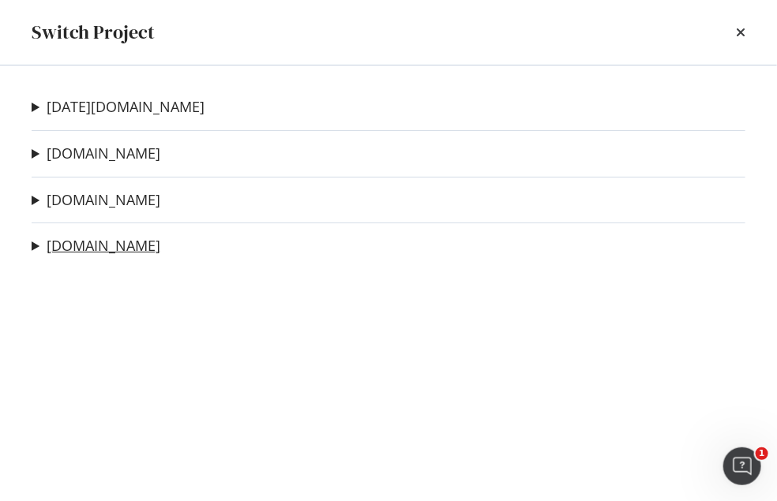
click at [116, 251] on link "[DOMAIN_NAME]" at bounding box center [104, 246] width 114 height 17
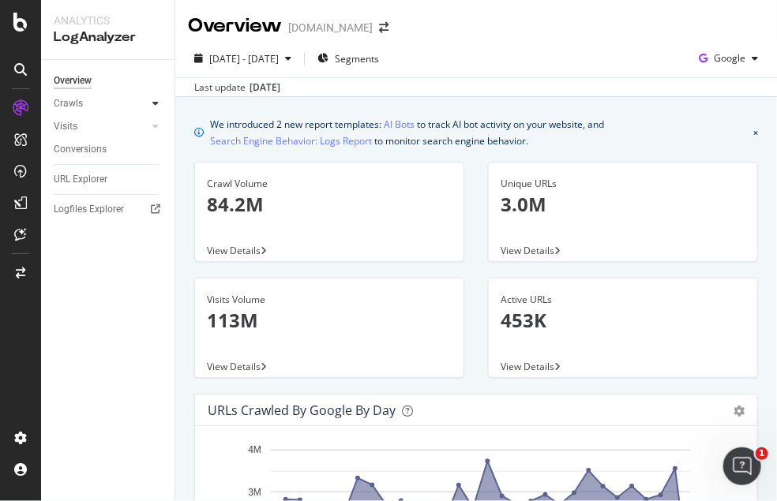
click at [148, 102] on div at bounding box center [156, 104] width 16 height 16
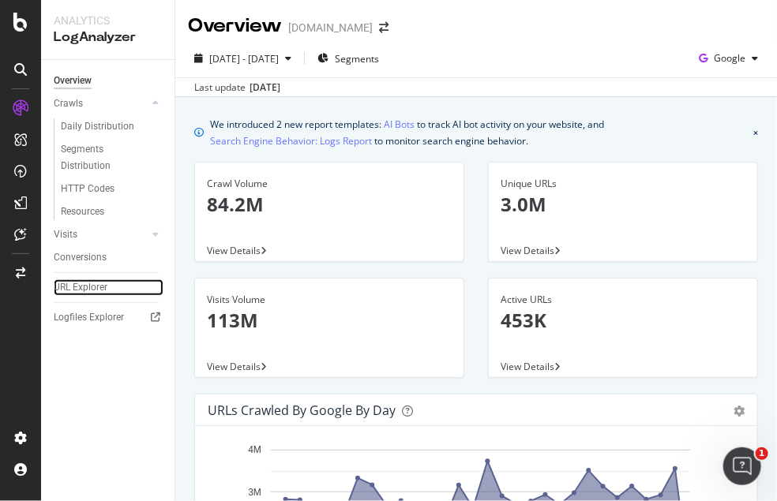
click at [94, 280] on div "URL Explorer" at bounding box center [81, 288] width 54 height 17
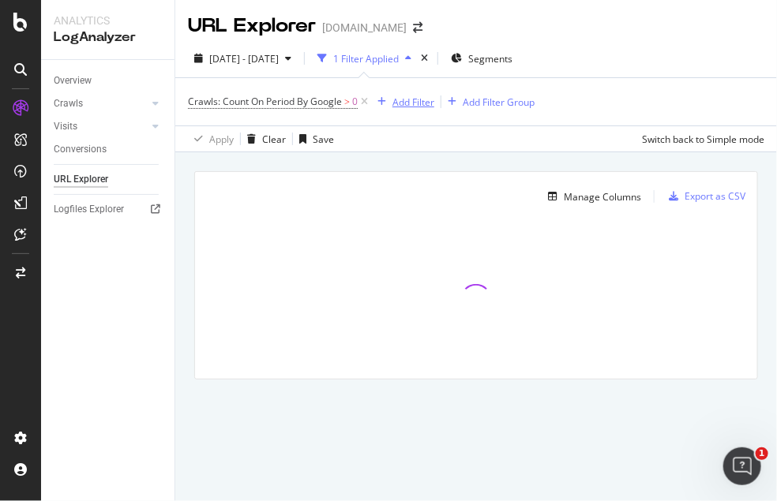
click at [396, 108] on div "Add Filter" at bounding box center [402, 101] width 63 height 17
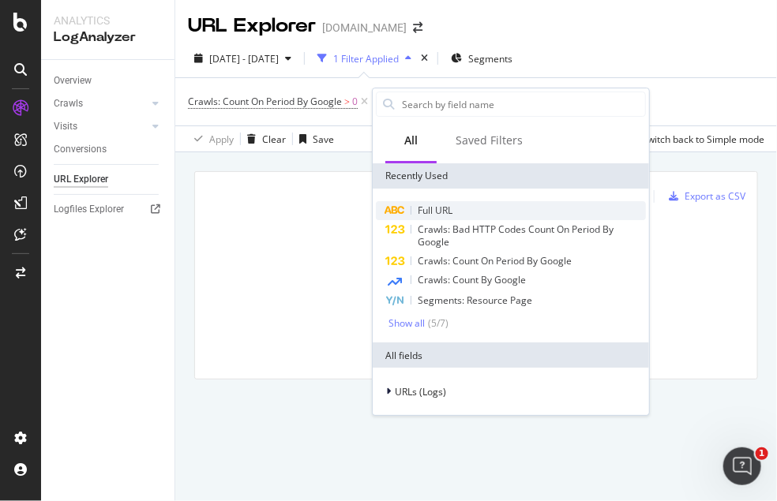
click at [433, 205] on span "Full URL" at bounding box center [435, 210] width 35 height 13
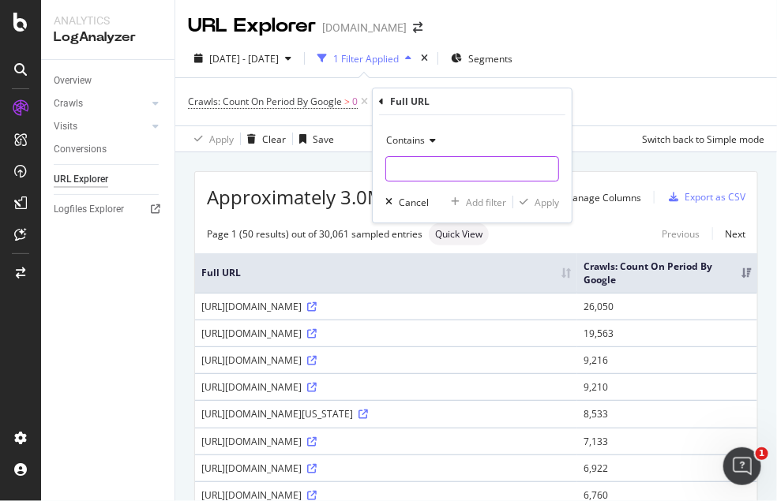
drag, startPoint x: 404, startPoint y: 175, endPoint x: 409, endPoint y: 168, distance: 8.4
click at [404, 175] on input "text" at bounding box center [472, 168] width 172 height 25
type input "..."
click at [539, 213] on div "Contains ... Cancel Add filter Apply" at bounding box center [472, 168] width 199 height 107
click at [545, 208] on button "Apply" at bounding box center [536, 202] width 46 height 16
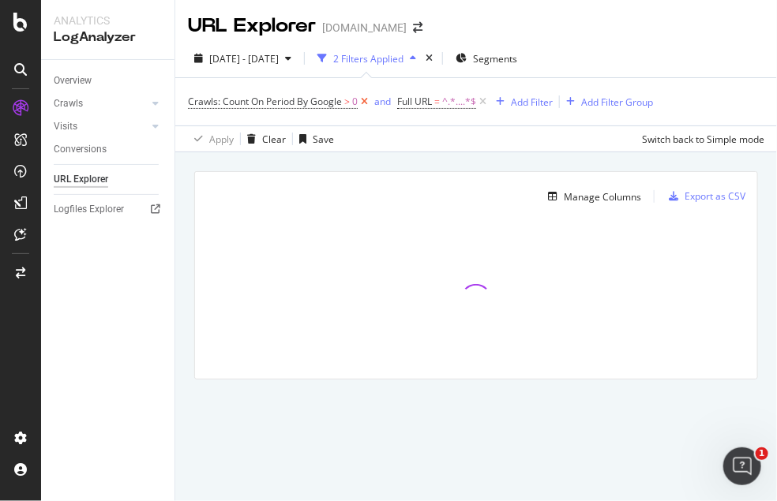
click at [365, 100] on icon at bounding box center [364, 102] width 13 height 16
click at [317, 104] on div "Add Filter" at bounding box center [323, 102] width 42 height 13
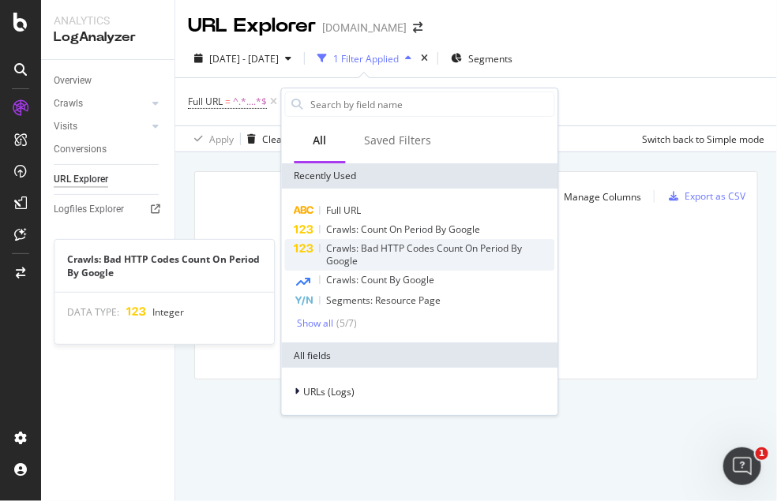
click at [447, 257] on div "Crawls: Bad HTTP Codes Count On Period By Google" at bounding box center [441, 254] width 228 height 25
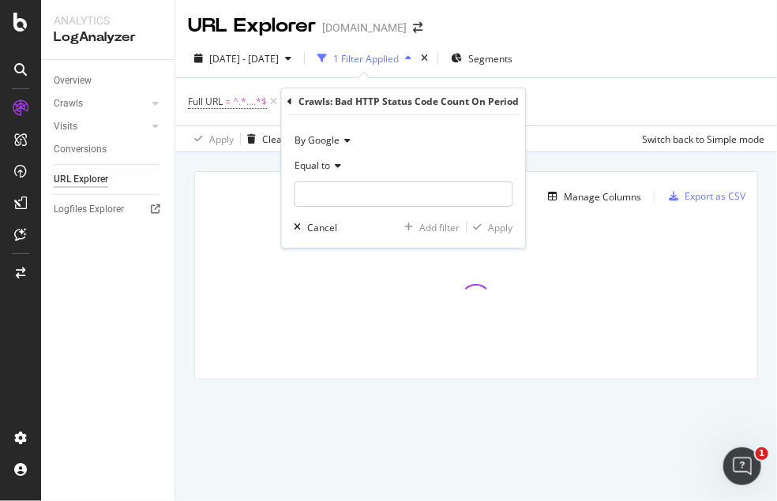
click at [308, 170] on span "Equal to" at bounding box center [313, 165] width 36 height 13
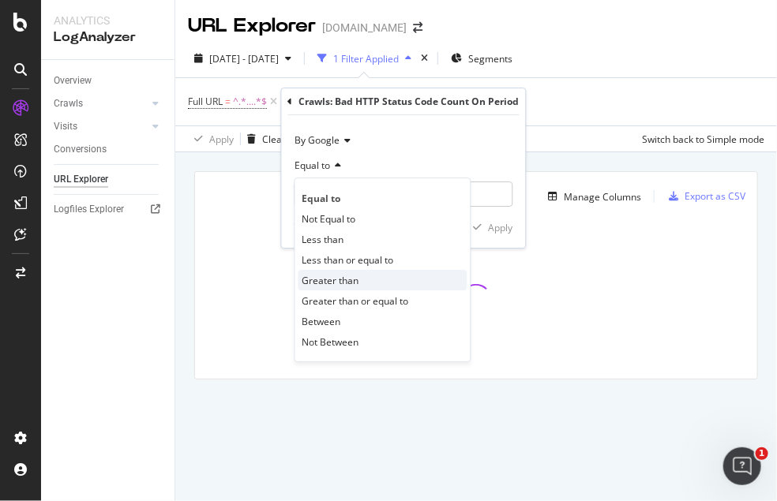
click at [356, 280] on span "Greater than" at bounding box center [330, 280] width 57 height 13
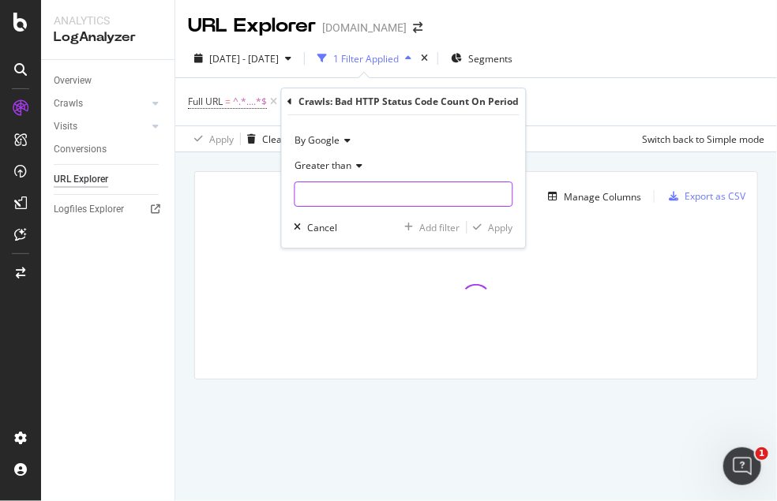
click at [379, 182] on input "number" at bounding box center [404, 194] width 219 height 25
type input "0"
click at [485, 224] on div "button" at bounding box center [477, 227] width 21 height 9
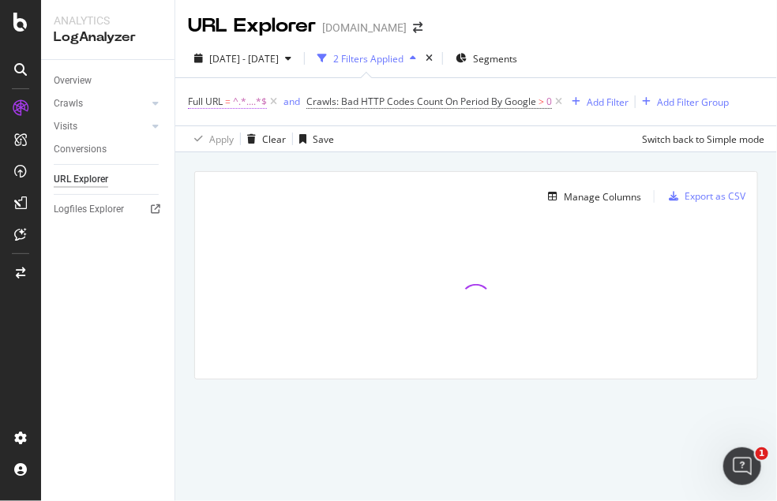
click at [249, 98] on span "^.*....*$" at bounding box center [250, 102] width 34 height 22
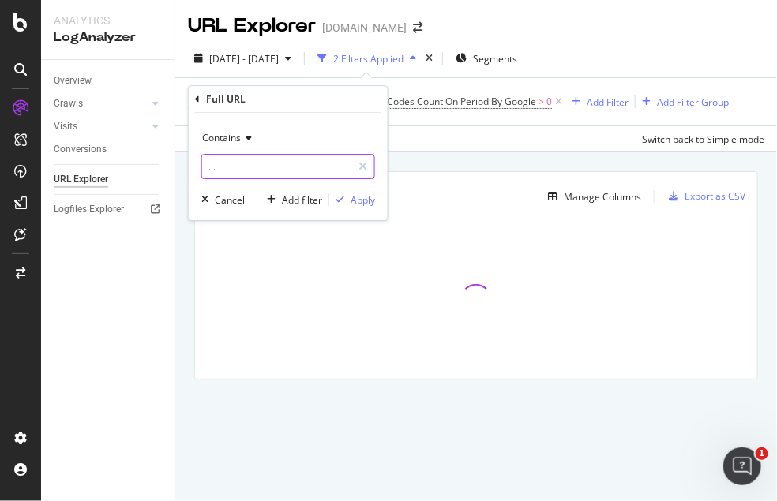
click at [285, 169] on input "..." at bounding box center [276, 166] width 149 height 25
click at [291, 171] on input "..." at bounding box center [276, 166] width 149 height 25
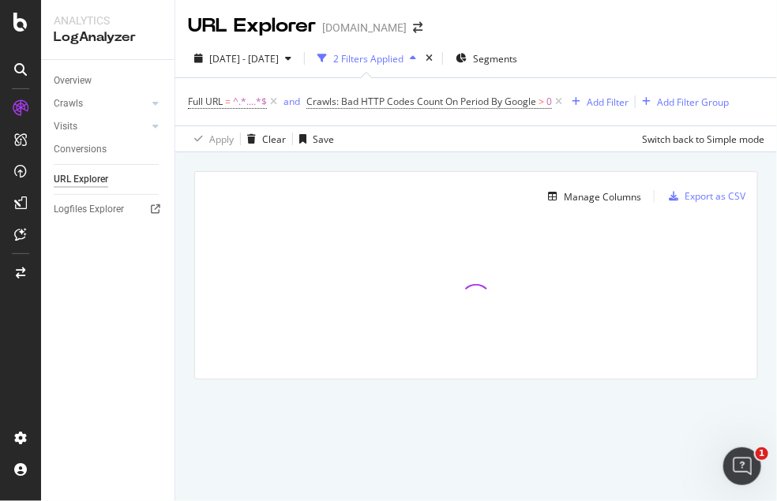
click at [542, 148] on div "Apply Clear Save Switch back to Simple mode" at bounding box center [476, 139] width 602 height 26
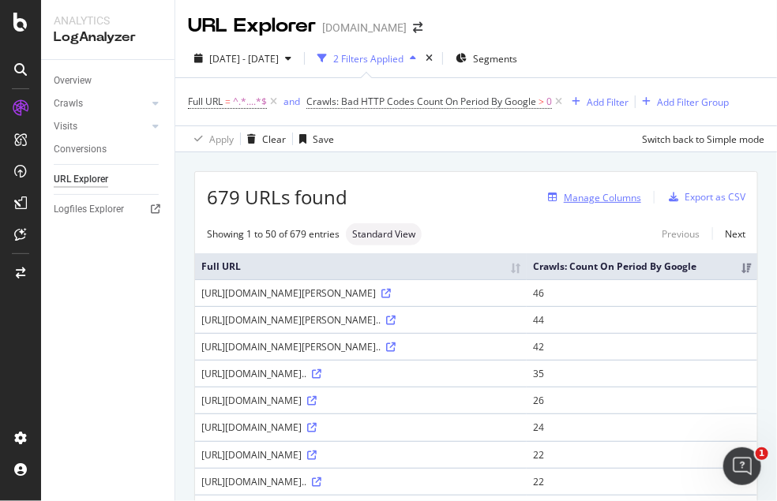
click at [564, 203] on div "Manage Columns" at bounding box center [602, 197] width 77 height 13
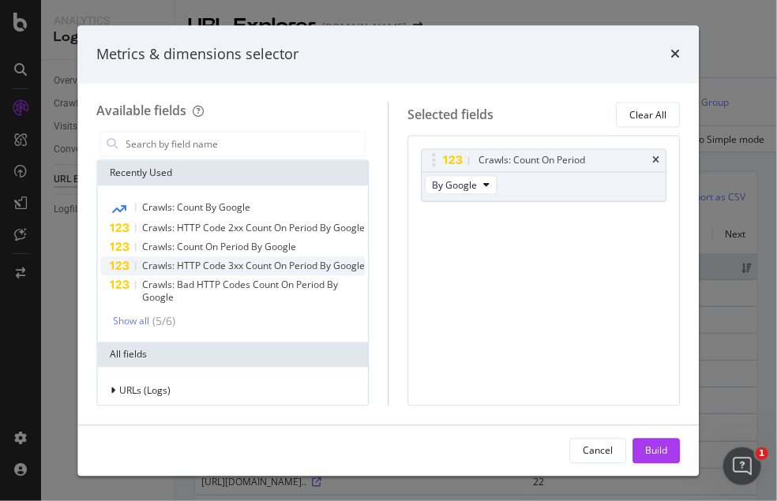
click at [223, 273] on div "Crawls: HTTP Code 3xx Count On Period By Google" at bounding box center [253, 267] width 223 height 13
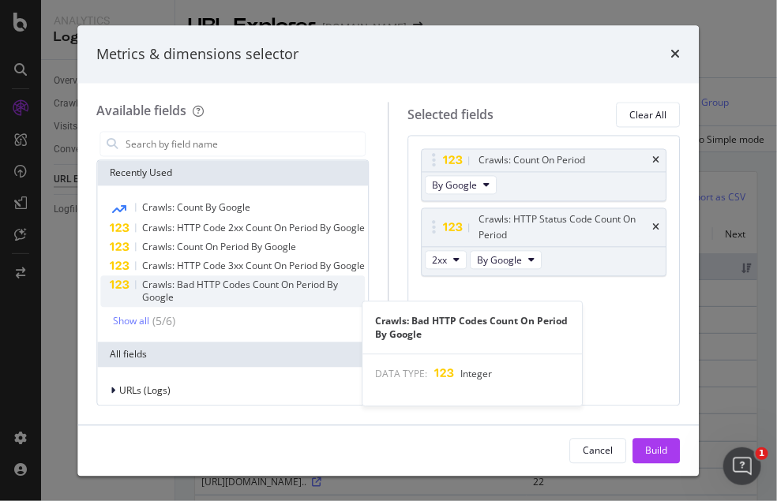
click at [266, 305] on div "Crawls: Bad HTTP Codes Count On Period By Google" at bounding box center [253, 292] width 223 height 25
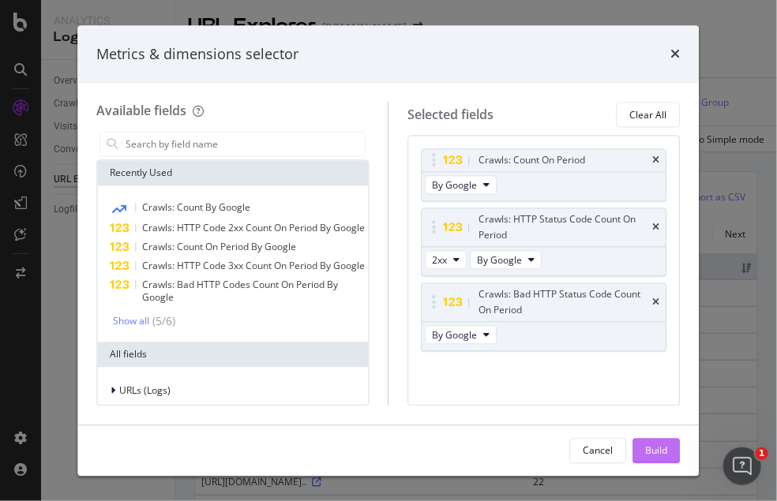
click at [673, 453] on button "Build" at bounding box center [656, 450] width 47 height 25
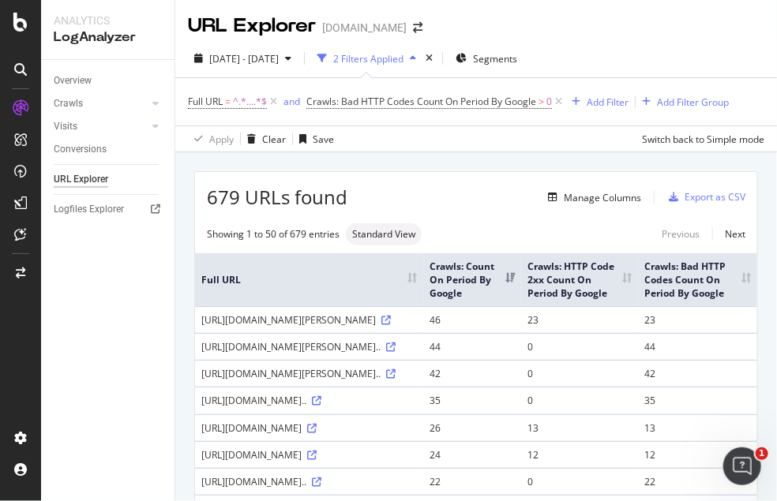
click at [259, 327] on div "https://www.nbcnews.com/news/us-news/holly-...als-say-n198836" at bounding box center [309, 319] width 216 height 13
click at [381, 325] on icon at bounding box center [385, 320] width 9 height 9
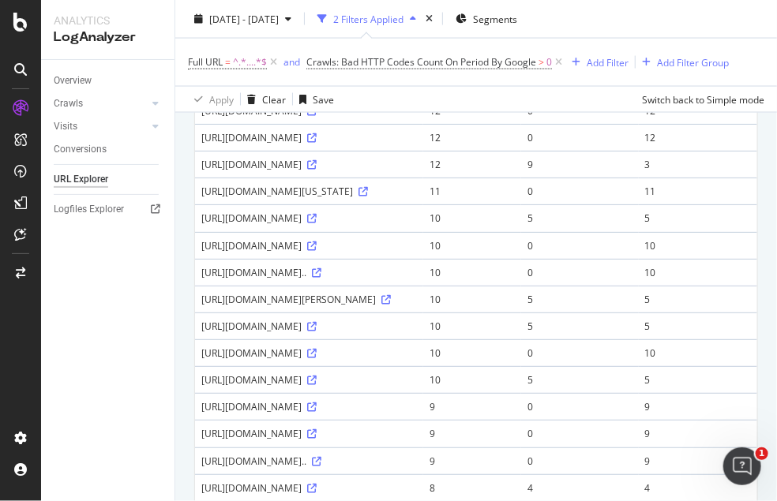
scroll to position [790, 0]
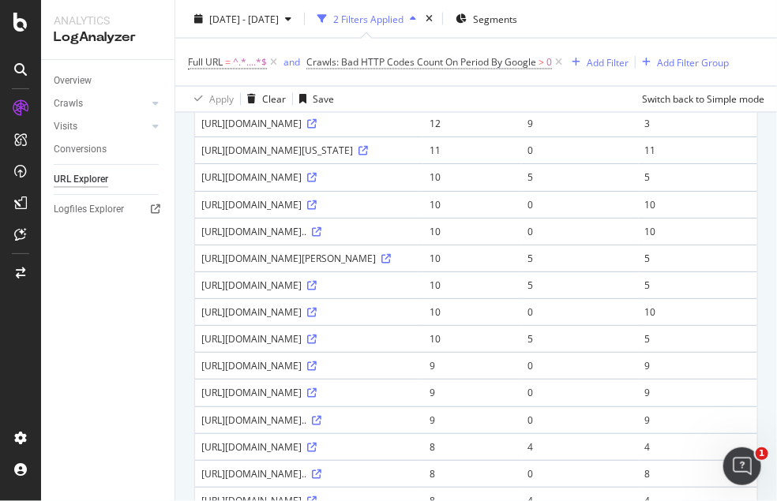
click at [759, 331] on div "679 URLs found Manage Columns Export as CSV Showing 1 to 50 of 679 entries Stan…" at bounding box center [476, 164] width 602 height 1603
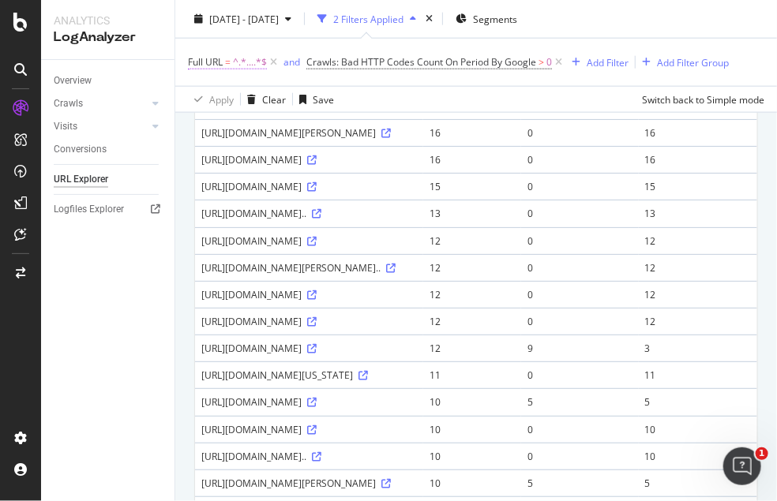
scroll to position [351, 0]
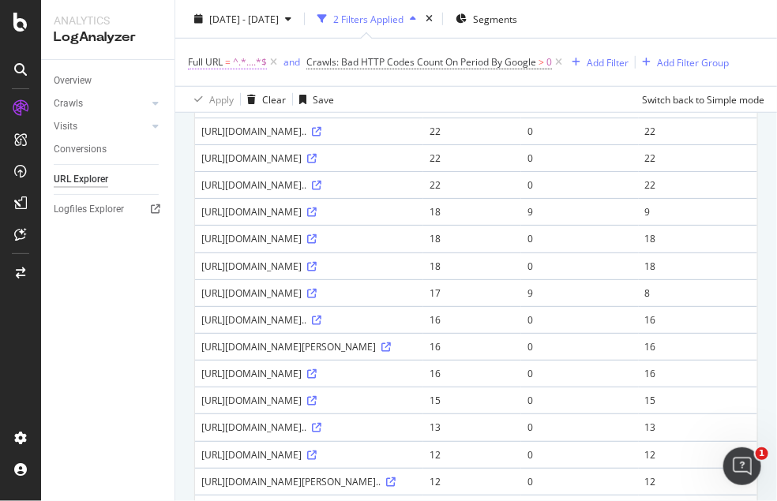
click at [248, 58] on span "^.*....*$" at bounding box center [250, 62] width 34 height 22
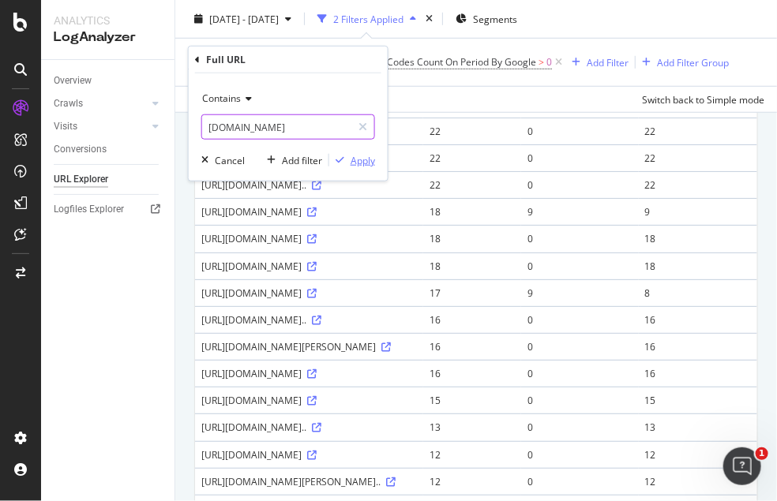
type input "msn.com"
click at [355, 157] on div "Apply" at bounding box center [363, 159] width 24 height 13
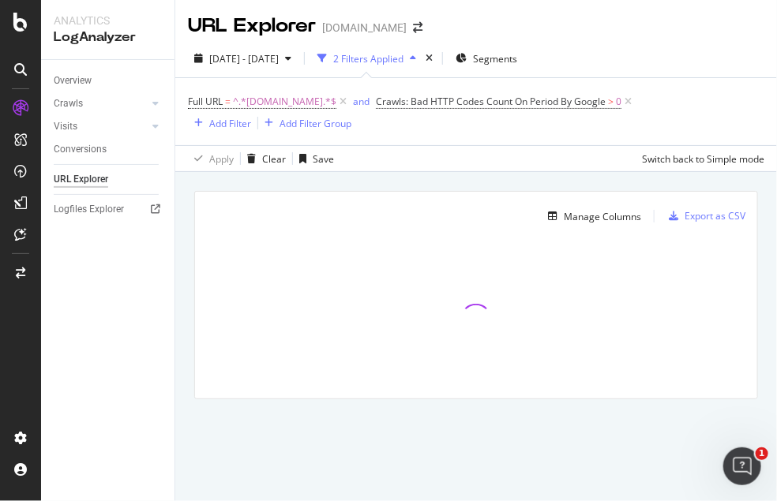
click at [769, 335] on div "Manage Columns Export as CSV Full URL Crawls: Count On Period By Google Crawls:…" at bounding box center [476, 313] width 602 height 283
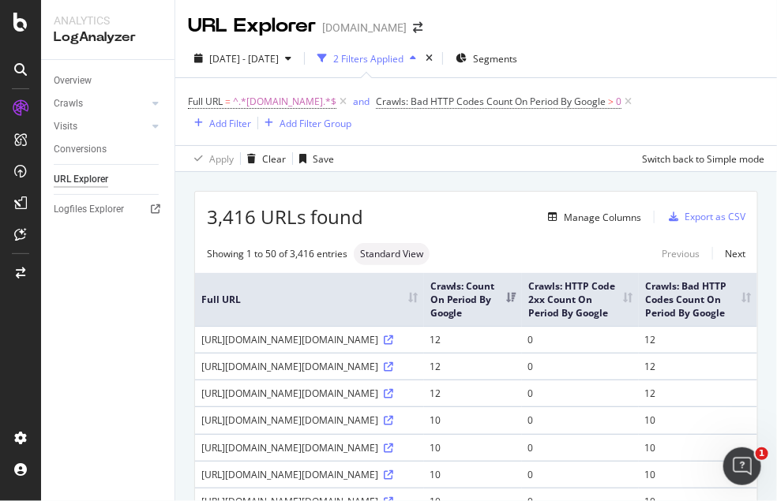
click at [639, 298] on th "Crawls: HTTP Code 2xx Count On Period By Google" at bounding box center [580, 299] width 117 height 53
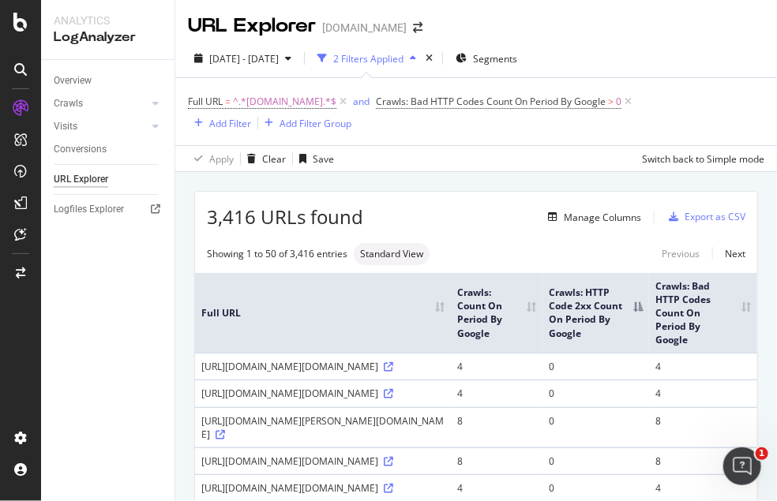
click at [638, 301] on th "Crawls: HTTP Code 2xx Count On Period By Google" at bounding box center [595, 313] width 107 height 81
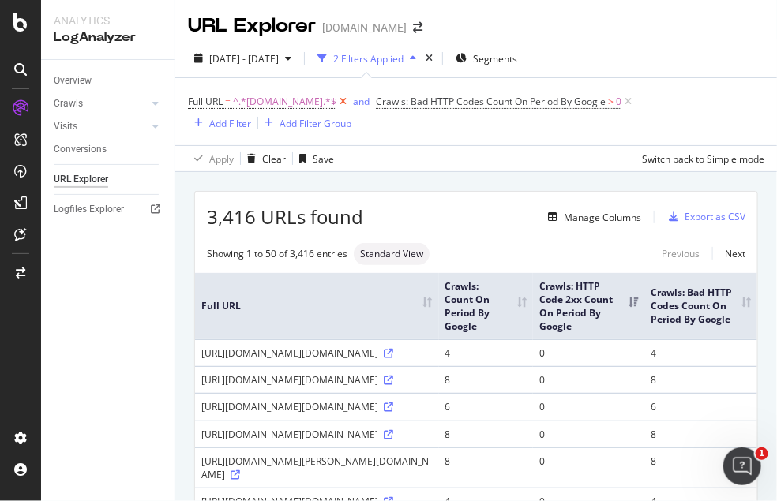
click at [336, 101] on icon at bounding box center [342, 102] width 13 height 16
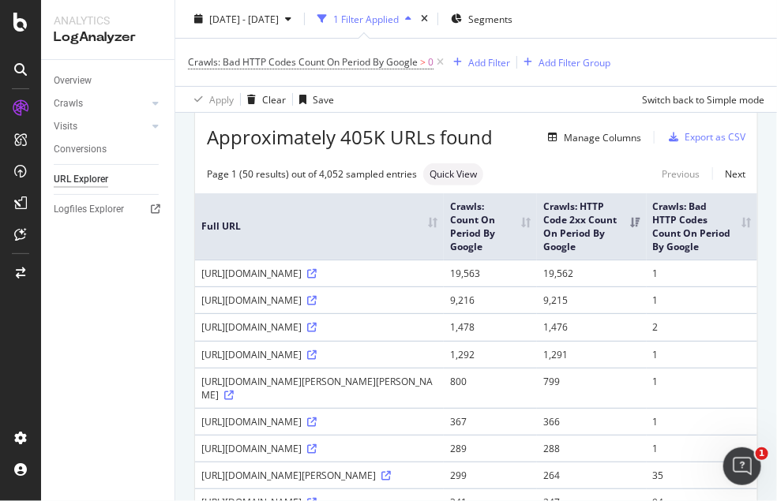
scroll to position [88, 0]
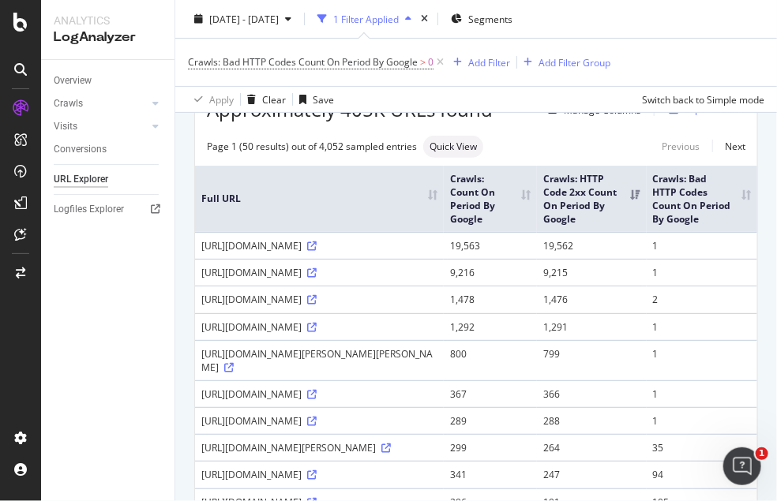
click at [732, 201] on th "Crawls: Bad HTTP Codes Count On Period By Google" at bounding box center [702, 199] width 111 height 67
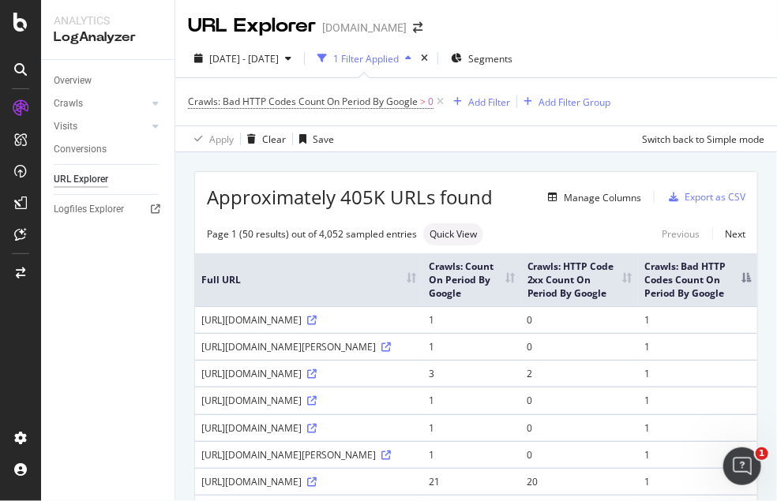
click at [733, 278] on th "Crawls: Bad HTTP Codes Count On Period By Google" at bounding box center [697, 279] width 119 height 53
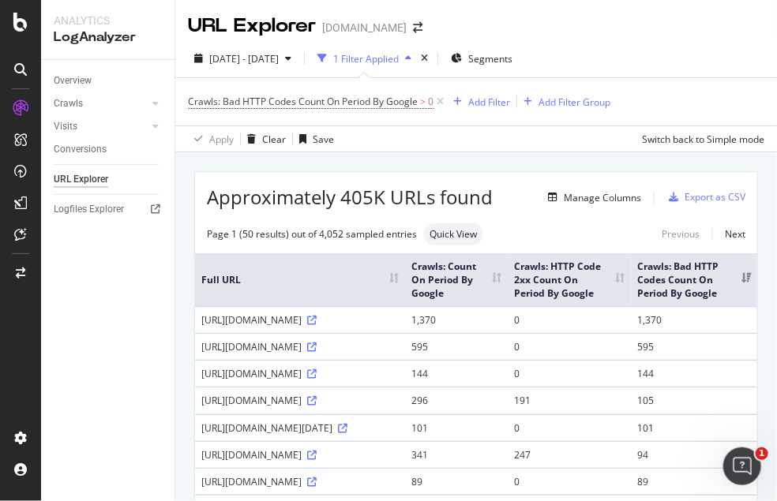
click at [336, 327] on div "https://www.nbcnews.com/video/shorts/-never-bet-against-the-american-economy-24…" at bounding box center [299, 319] width 197 height 13
click at [317, 325] on icon at bounding box center [311, 320] width 9 height 9
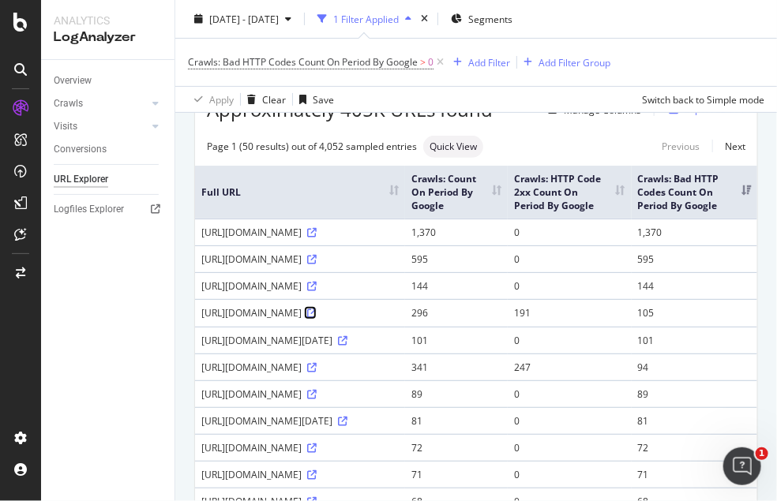
click at [317, 318] on icon at bounding box center [311, 313] width 9 height 9
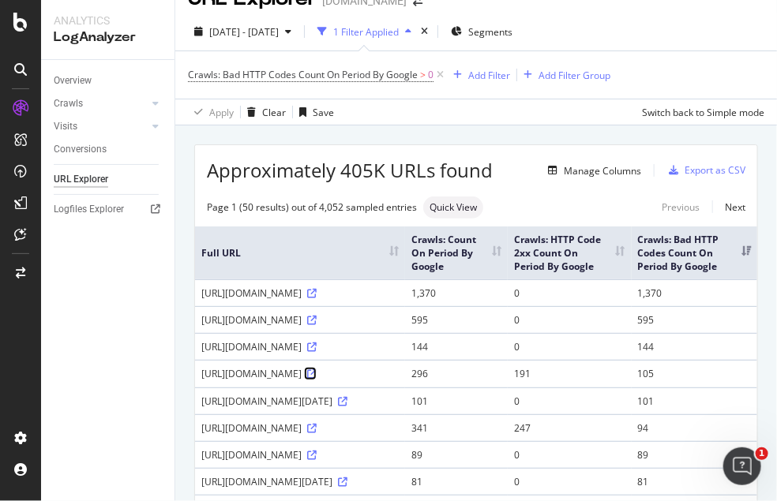
scroll to position [0, 0]
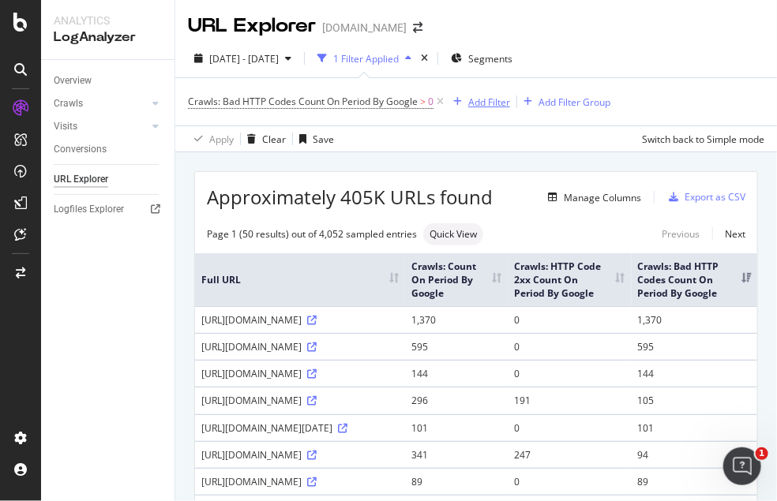
click at [474, 103] on div "Add Filter" at bounding box center [489, 102] width 42 height 13
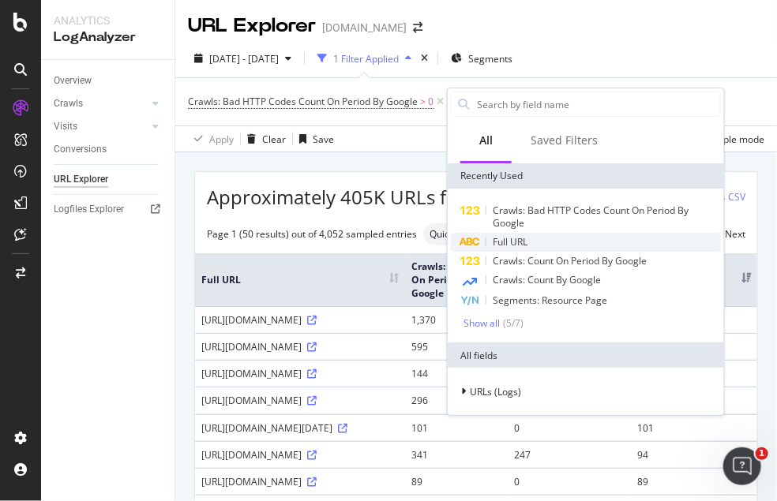
click at [553, 242] on div "Full URL" at bounding box center [586, 242] width 270 height 19
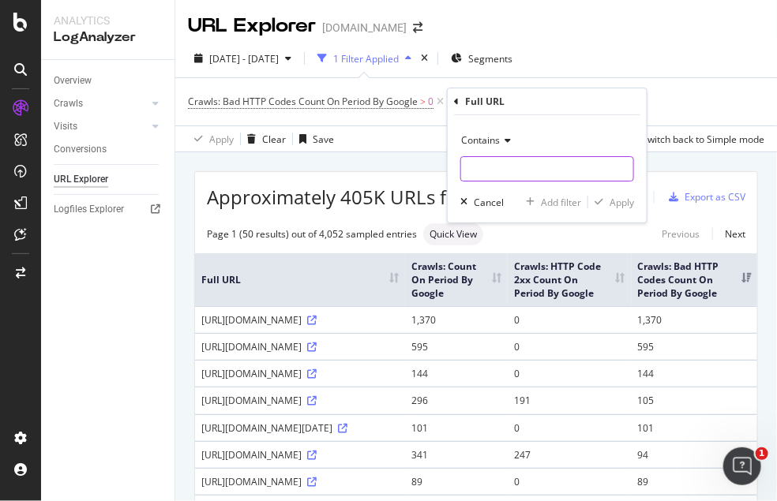
click at [480, 169] on input "text" at bounding box center [547, 168] width 172 height 25
type input "-never-bet-against-the-american-economy-"
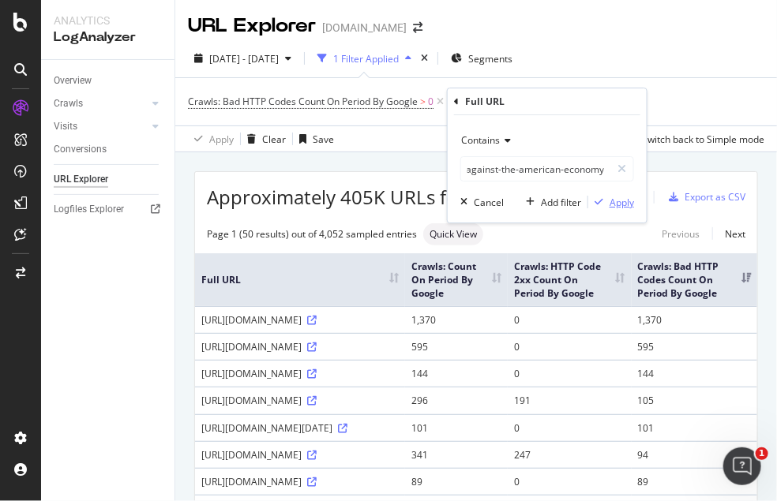
scroll to position [0, 0]
click at [628, 197] on div "Apply" at bounding box center [622, 202] width 24 height 13
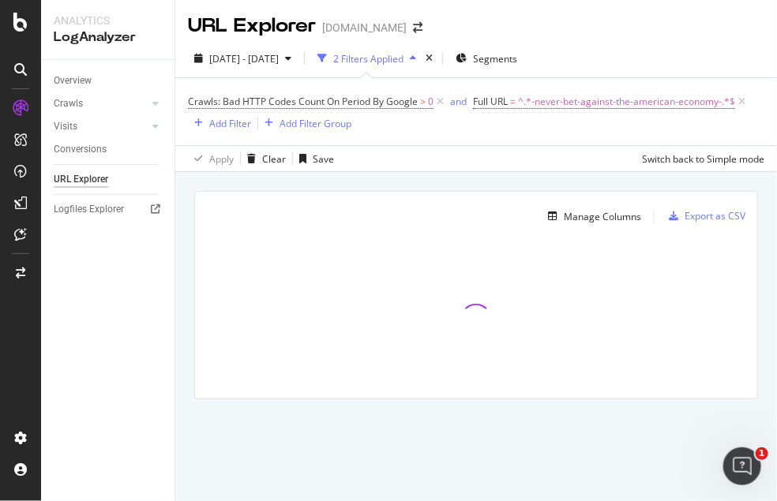
click at [763, 193] on div "Manage Columns Export as CSV Full URL Crawls: Count On Period By Google Crawls:…" at bounding box center [476, 313] width 602 height 283
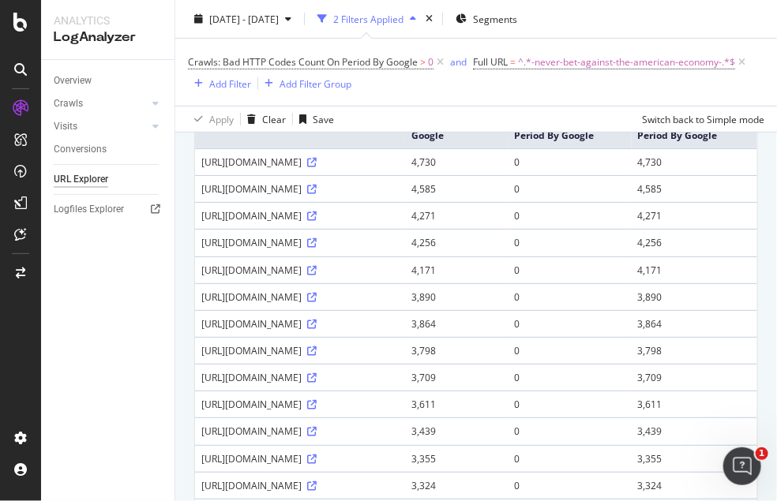
scroll to position [134, 0]
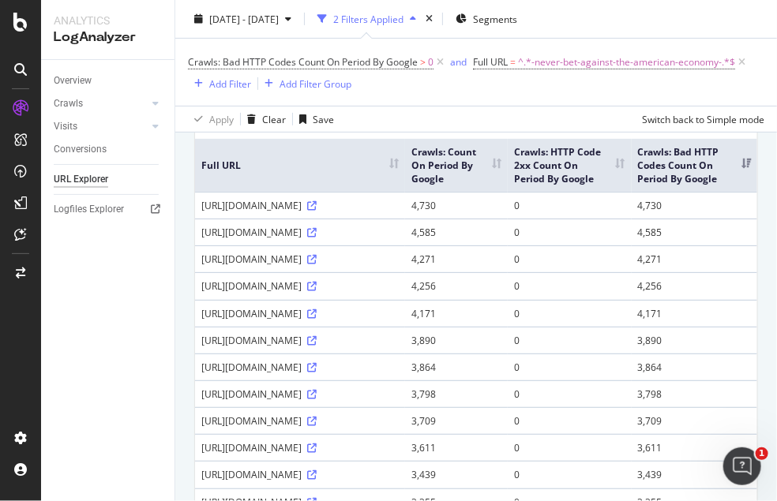
click at [736, 167] on th "Crawls: Bad HTTP Codes Count On Period By Google" at bounding box center [695, 165] width 126 height 53
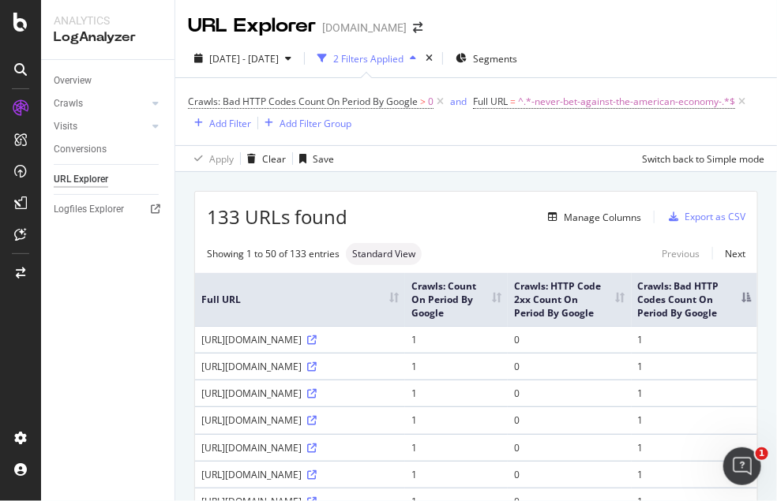
click at [632, 300] on th "Crawls: HTTP Code 2xx Count On Period By Google" at bounding box center [570, 299] width 124 height 53
click at [632, 301] on th "Crawls: HTTP Code 2xx Count On Period By Google" at bounding box center [570, 299] width 124 height 53
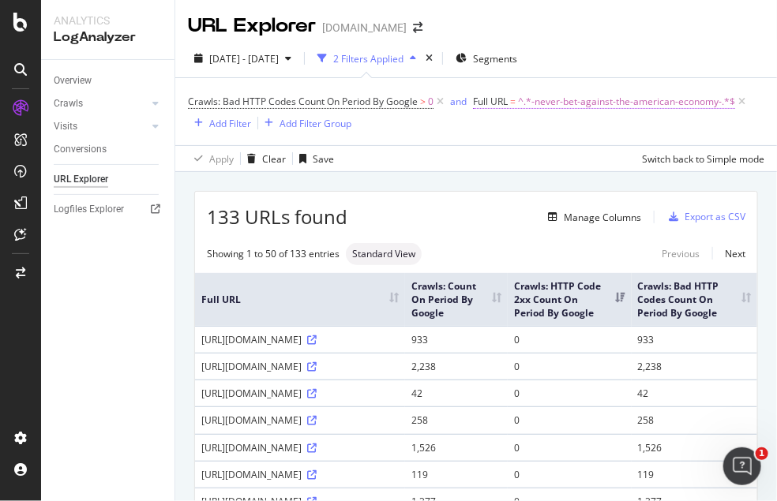
click at [540, 98] on span "^.*-never-bet-against-the-american-economy-.*$" at bounding box center [626, 102] width 217 height 22
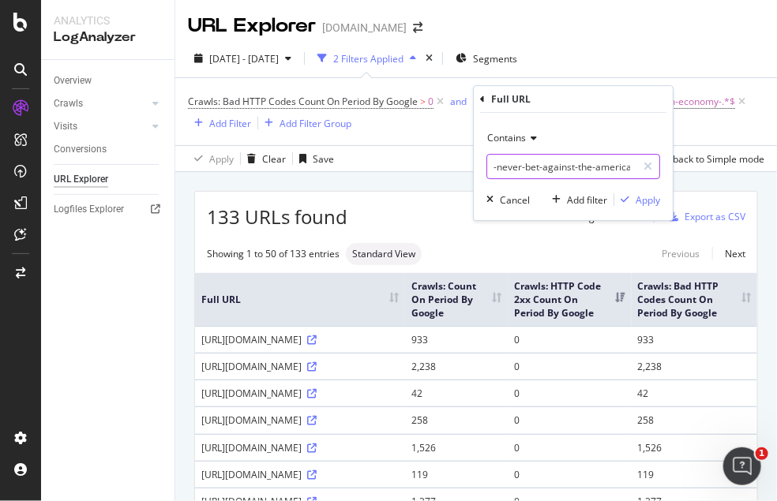
click at [541, 160] on input "-never-bet-against-the-american-economy-" at bounding box center [561, 166] width 149 height 25
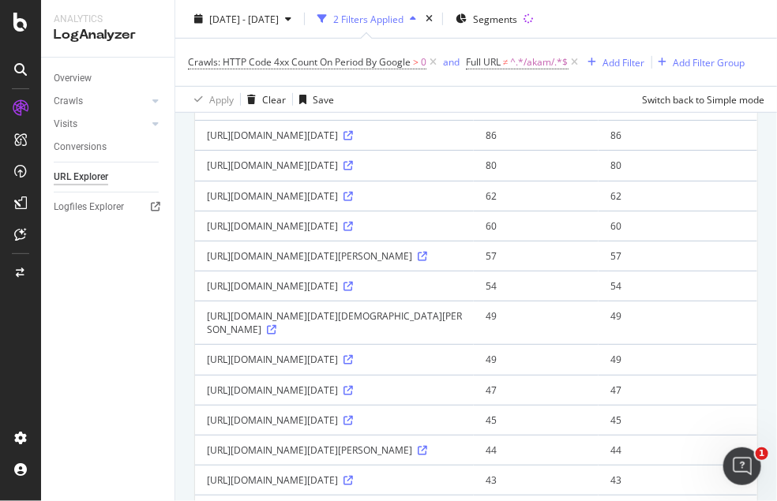
scroll to position [263, 0]
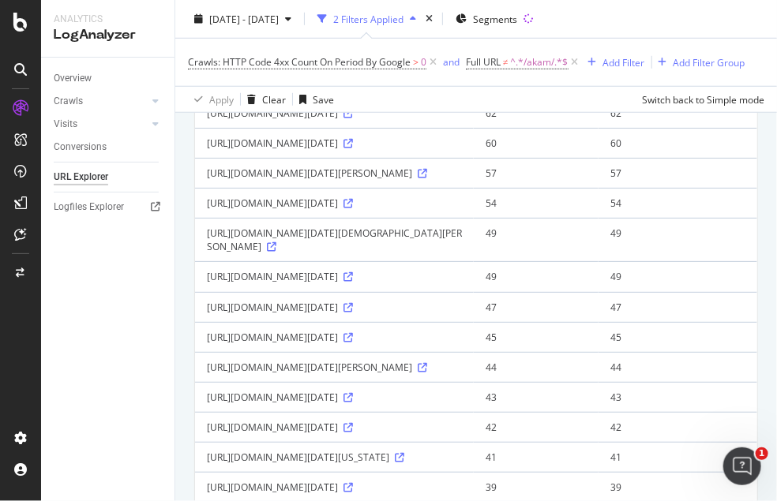
scroll to position [0, 0]
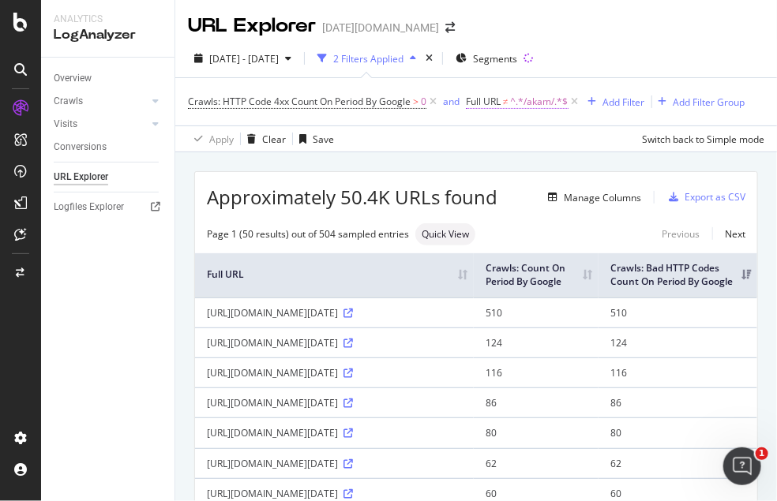
click at [538, 103] on span "^.*/akam/.*$" at bounding box center [540, 102] width 58 height 22
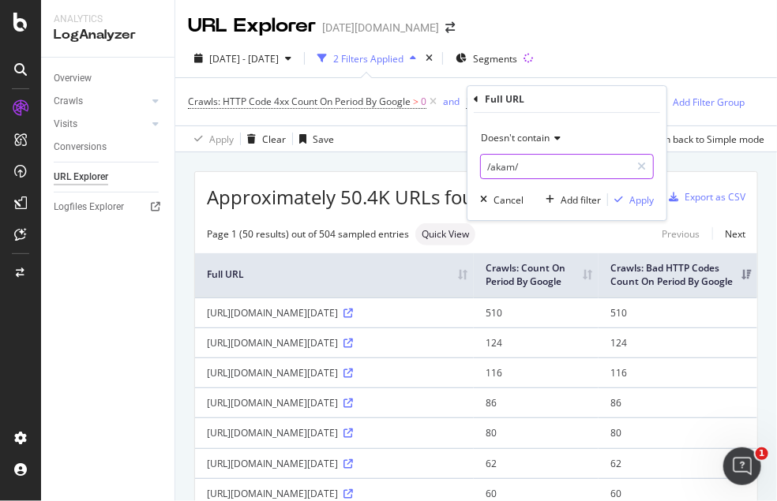
click at [497, 163] on input "/akam/" at bounding box center [555, 166] width 149 height 25
click at [507, 166] on input "/akam/" at bounding box center [555, 166] width 149 height 25
drag, startPoint x: 513, startPoint y: 166, endPoint x: 490, endPoint y: 166, distance: 23.7
click at [490, 166] on input "/akam/" at bounding box center [555, 166] width 149 height 25
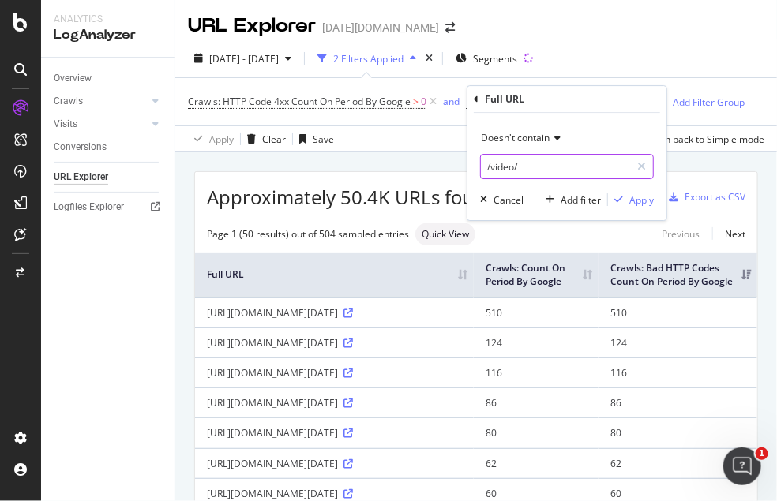
type input "/video/"
click at [508, 134] on span "Doesn't contain" at bounding box center [515, 137] width 69 height 13
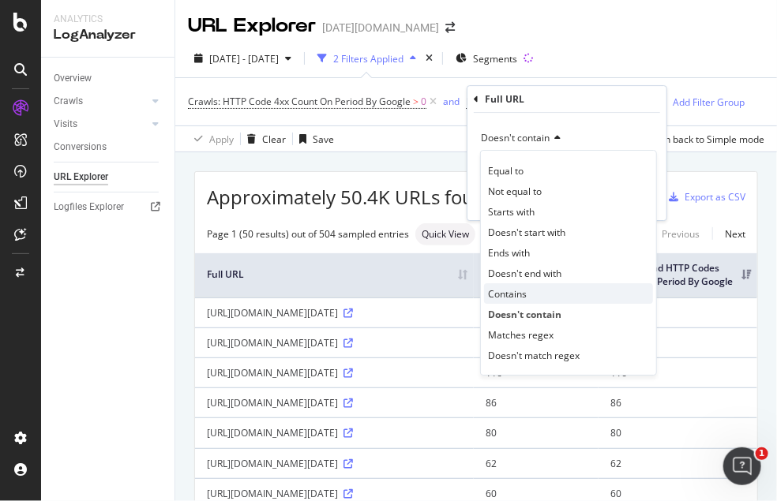
click at [531, 287] on div "Contains" at bounding box center [568, 293] width 169 height 21
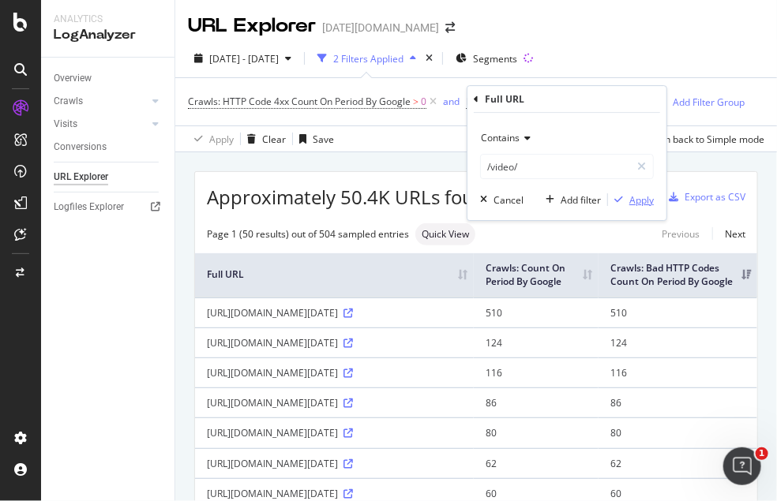
click at [629, 193] on div "Apply" at bounding box center [641, 199] width 24 height 13
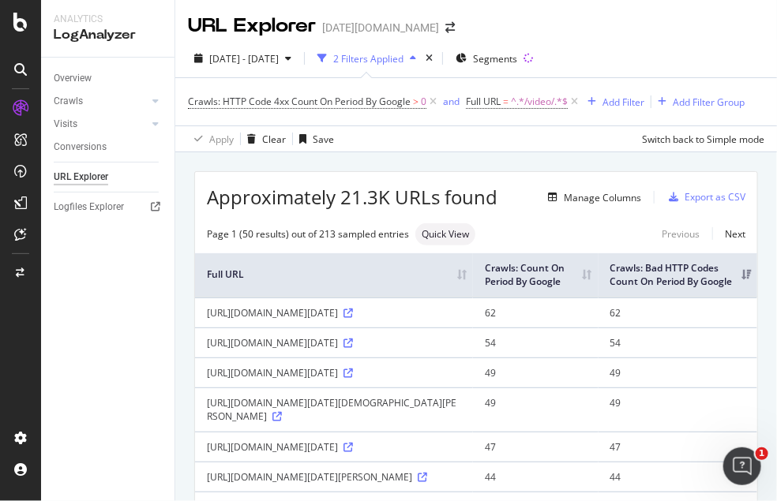
click at [435, 99] on icon at bounding box center [432, 102] width 13 height 16
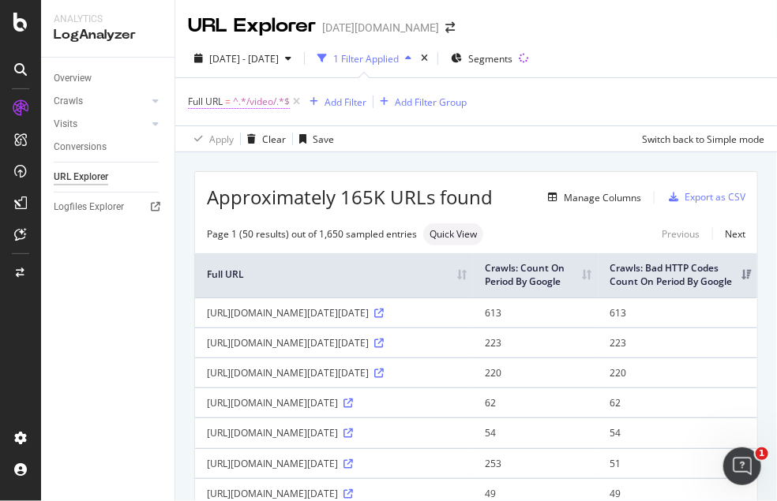
click at [255, 95] on span "^.*/video/.*$" at bounding box center [261, 102] width 57 height 22
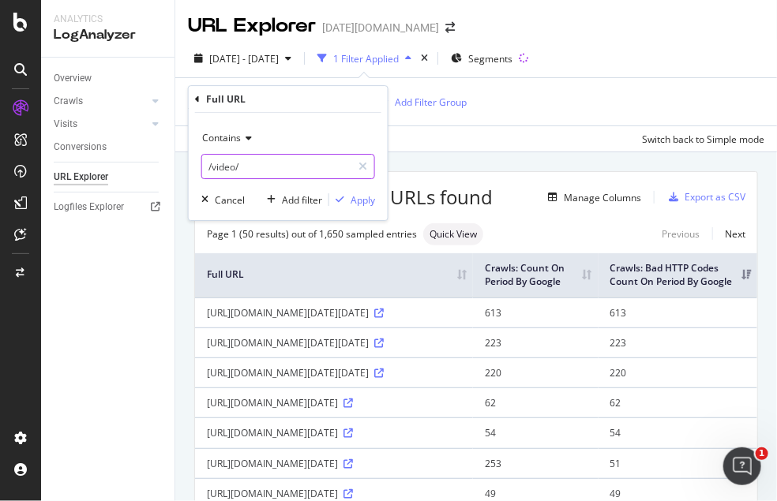
click at [273, 164] on input "/video/" at bounding box center [276, 166] width 149 height 25
click at [280, 163] on input "/video/" at bounding box center [276, 166] width 149 height 25
type input "/video/[DATE]/"
click at [360, 199] on div "Apply" at bounding box center [363, 199] width 24 height 13
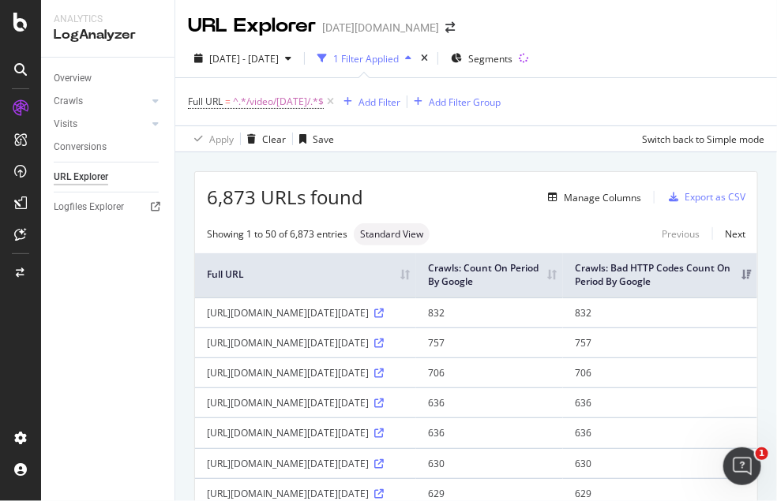
click at [735, 270] on th "Crawls: Bad HTTP Codes Count On Period By Google" at bounding box center [660, 275] width 194 height 44
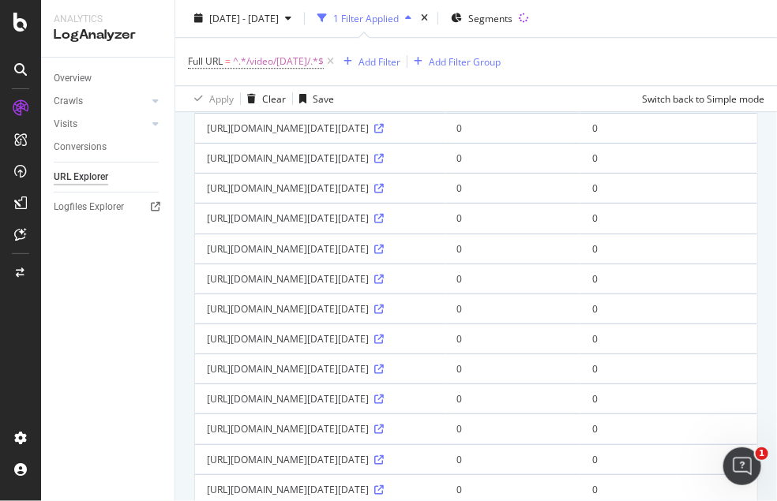
scroll to position [1316, 0]
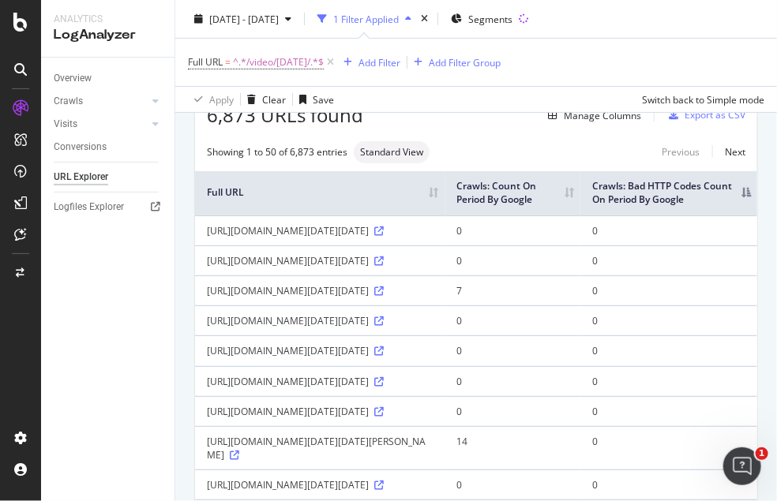
scroll to position [0, 0]
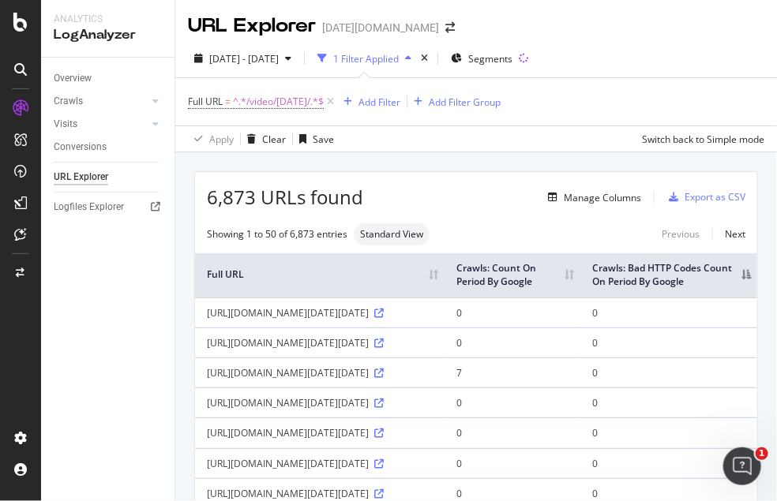
click at [246, 100] on span "^.*/video/[DATE]/.*$" at bounding box center [278, 102] width 91 height 22
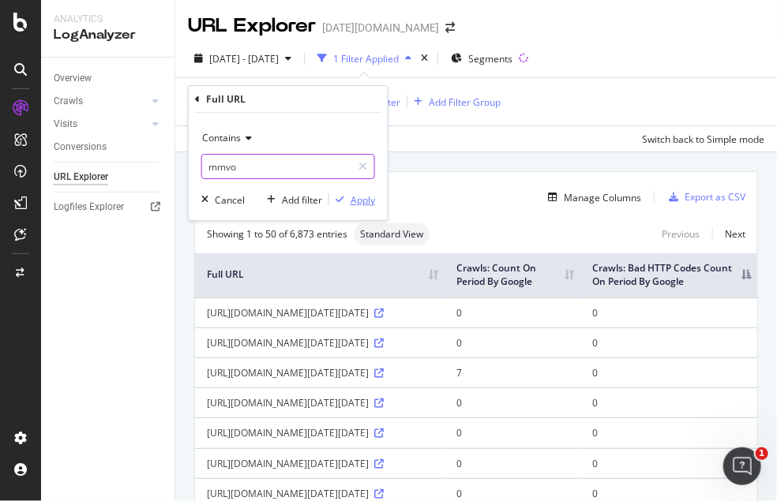
type input "mmvo"
click at [356, 199] on div "Apply" at bounding box center [363, 199] width 24 height 13
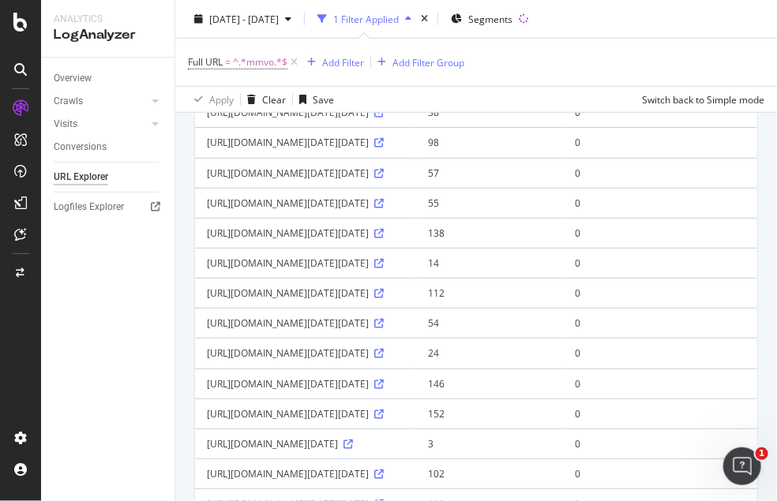
scroll to position [87, 0]
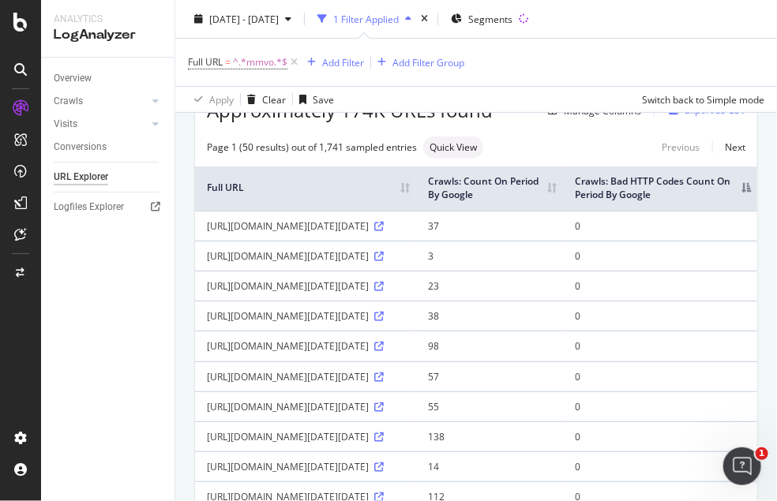
click at [258, 73] on div "Full URL = ^.*mmvo.*$ Add Filter Add Filter Group" at bounding box center [476, 62] width 576 height 47
click at [256, 54] on span "^.*mmvo.*$" at bounding box center [260, 62] width 54 height 22
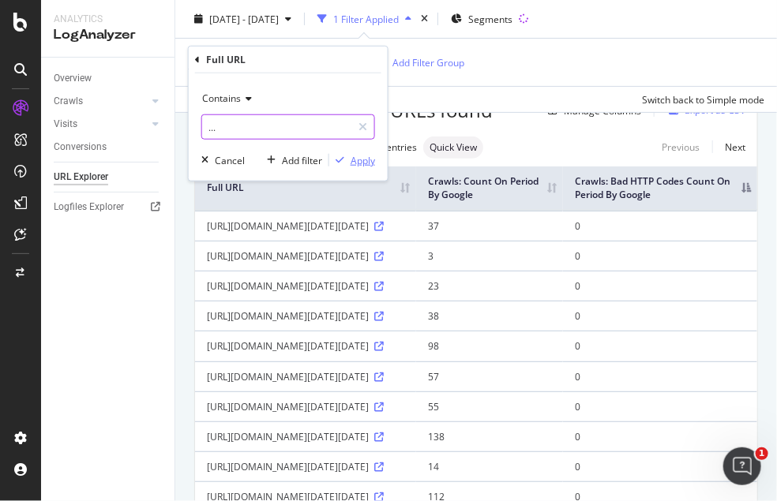
type input "..."
click at [343, 166] on div "Apply" at bounding box center [352, 160] width 46 height 14
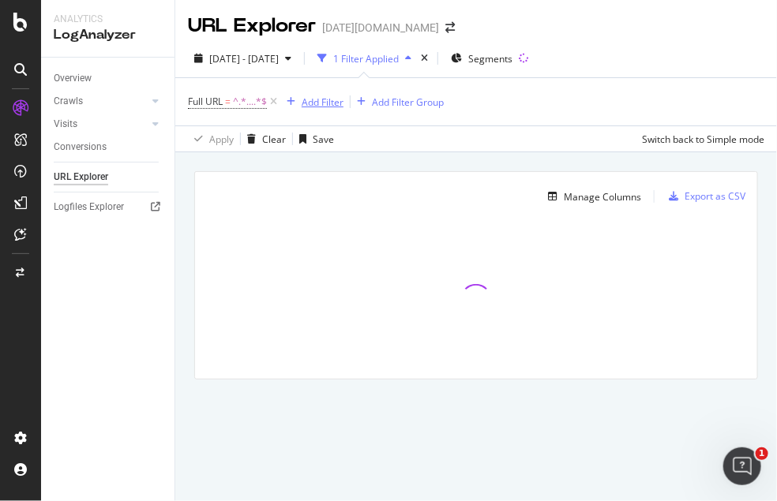
click at [312, 100] on div "Add Filter" at bounding box center [323, 102] width 42 height 13
click at [608, 162] on div "Manage Columns Export as CSV Full URL Crawls: Count On Period By Google Crawls:…" at bounding box center [476, 293] width 602 height 283
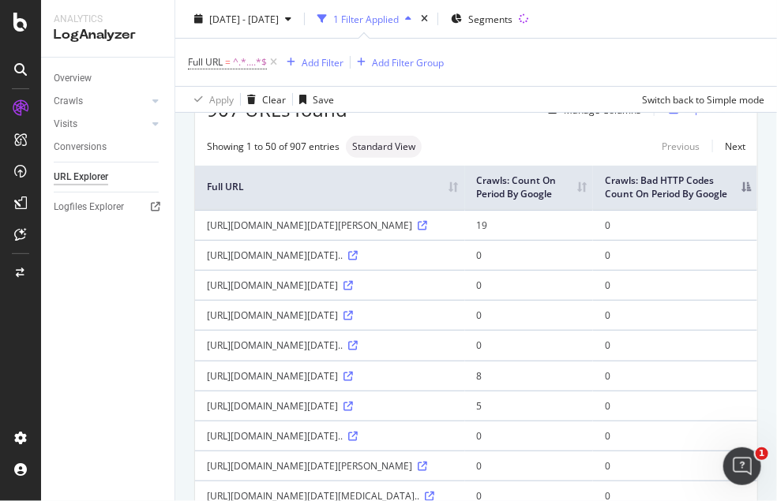
click at [724, 194] on th "Crawls: Bad HTTP Codes Count On Period By Google" at bounding box center [675, 188] width 164 height 44
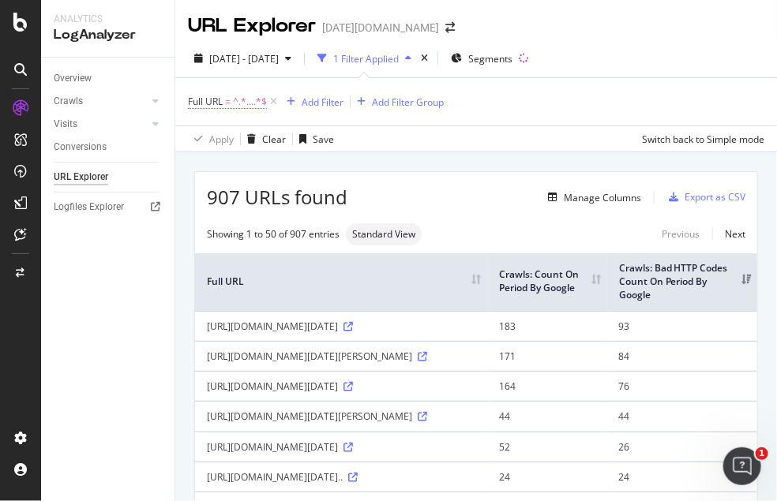
click at [250, 98] on span "^.*....*$" at bounding box center [250, 102] width 34 height 22
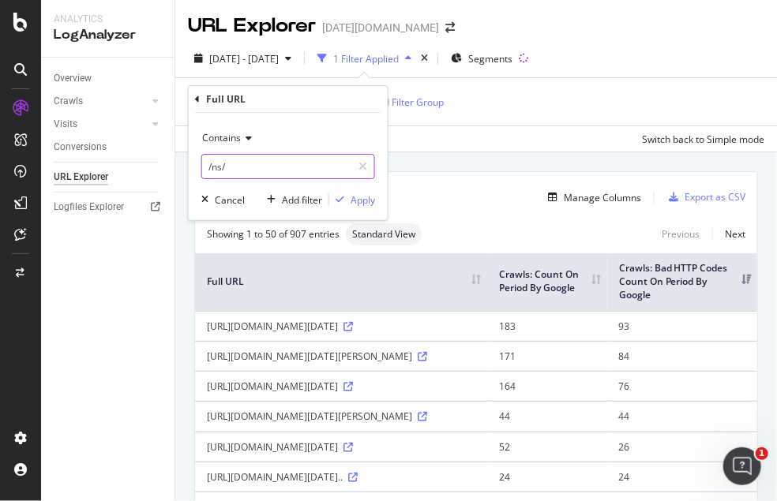
type input "/ns/"
click at [356, 203] on div "Apply" at bounding box center [363, 199] width 24 height 13
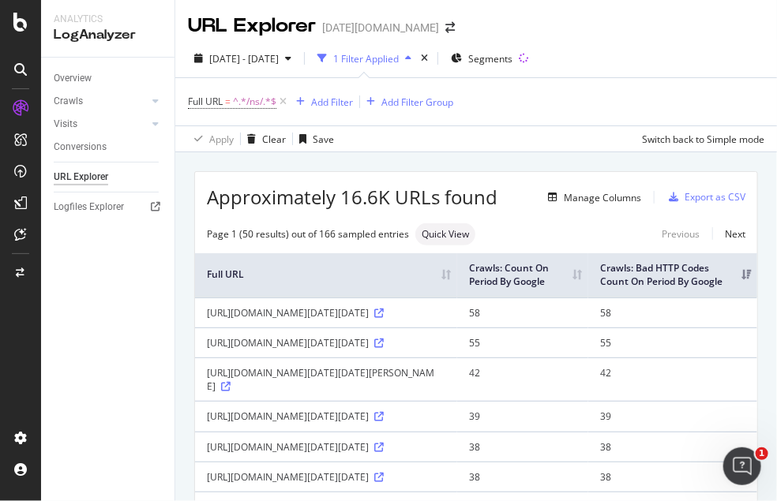
click at [726, 280] on th "Crawls: Bad HTTP Codes Count On Period By Google" at bounding box center [672, 275] width 169 height 44
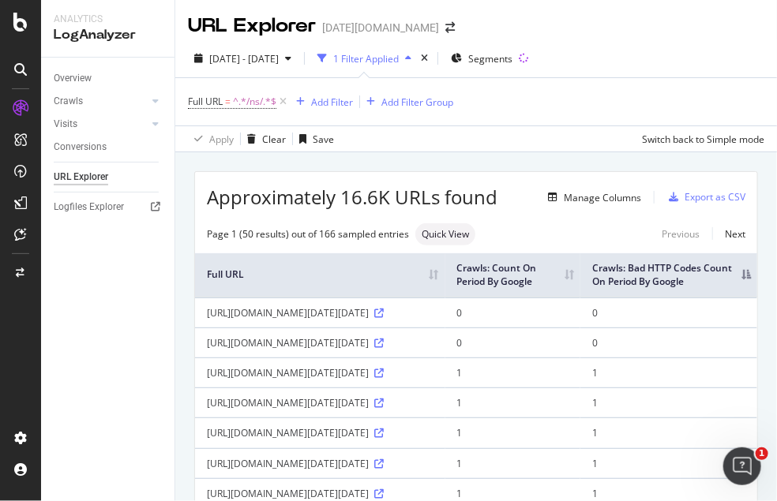
click at [700, 418] on td "1" at bounding box center [668, 403] width 177 height 30
click at [137, 466] on div "Overview Crawls Daily Distribution Segments Distribution HTTP Codes Resources V…" at bounding box center [107, 280] width 133 height 444
